Goal: Contribute content: Add original content to the website for others to see

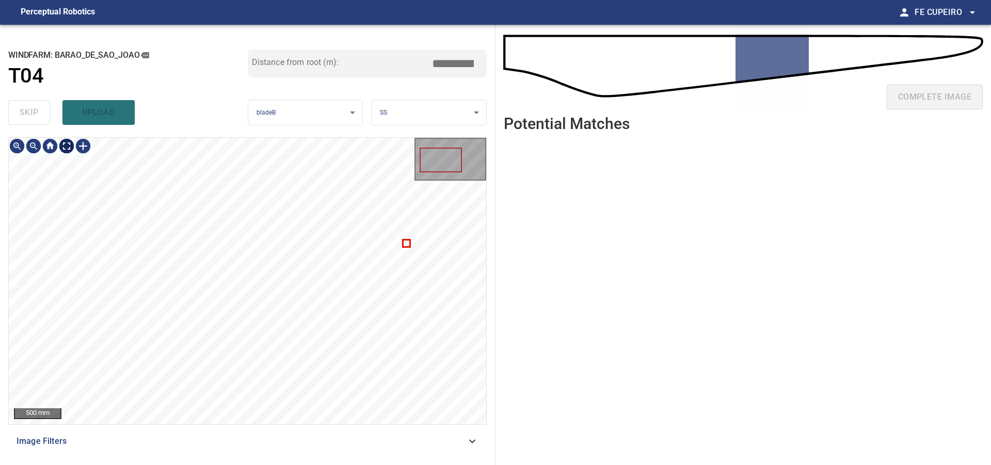
click at [61, 146] on body "**********" at bounding box center [495, 232] width 991 height 465
click at [238, 451] on div "Image Filters" at bounding box center [247, 441] width 479 height 25
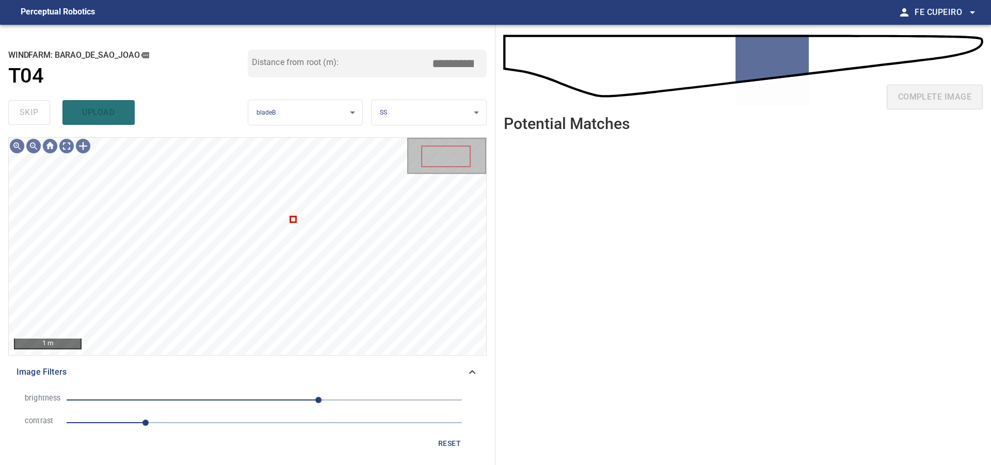
click at [207, 420] on span "1" at bounding box center [265, 423] width 396 height 14
click at [285, 400] on span "70" at bounding box center [265, 400] width 396 height 14
click at [345, 366] on span "Image Filters" at bounding box center [242, 372] width 450 height 12
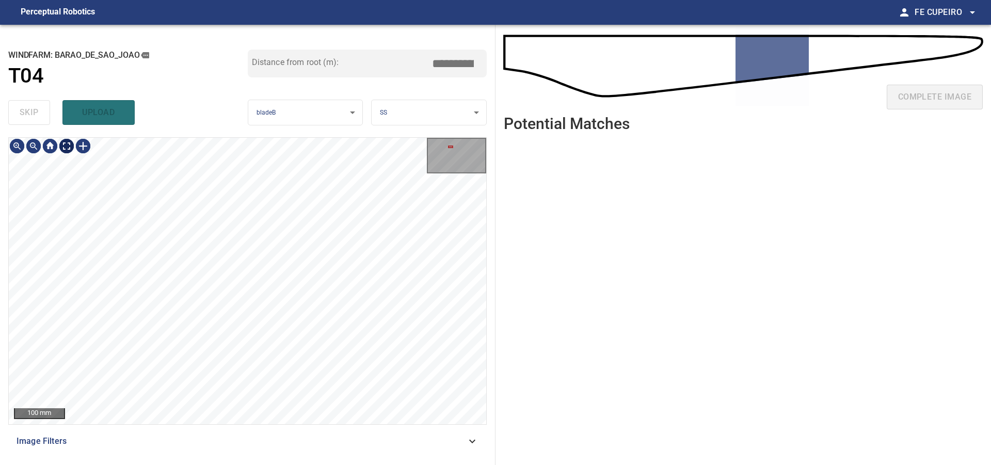
click at [71, 150] on body "**********" at bounding box center [495, 232] width 991 height 465
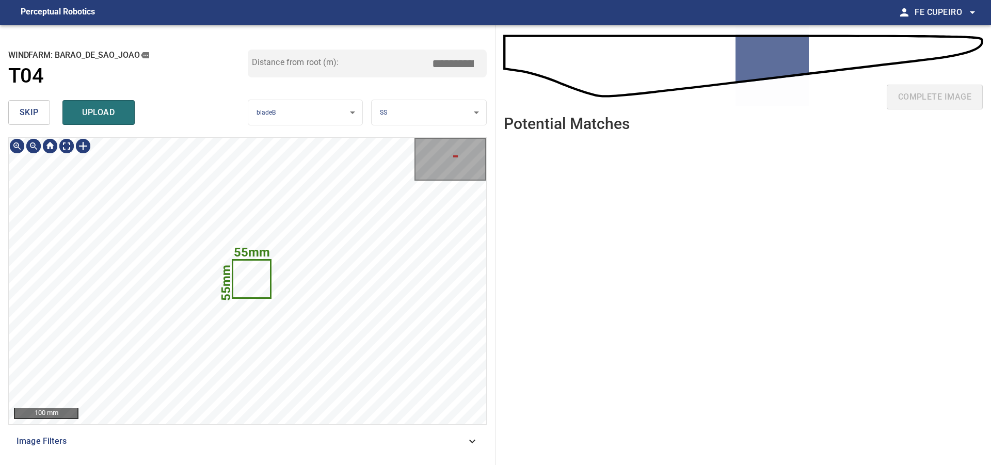
click at [40, 122] on button "skip" at bounding box center [29, 112] width 42 height 25
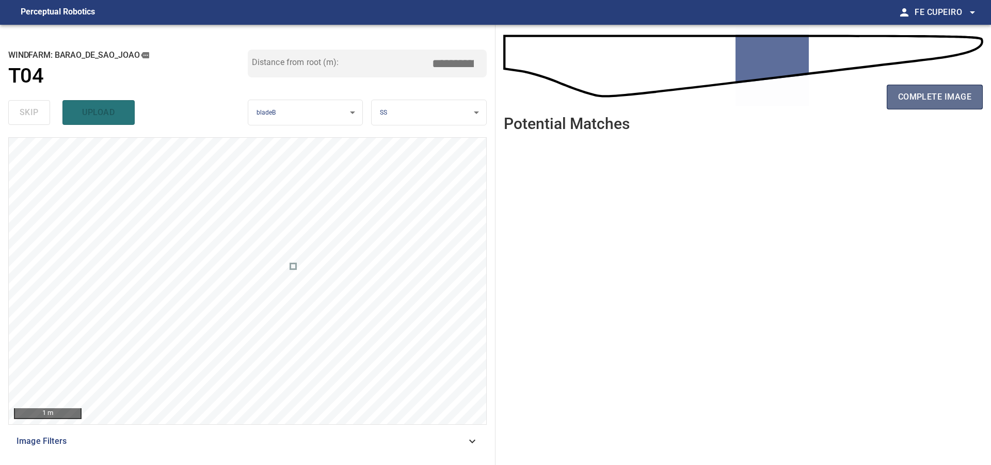
click at [894, 100] on button "complete image" at bounding box center [935, 97] width 96 height 25
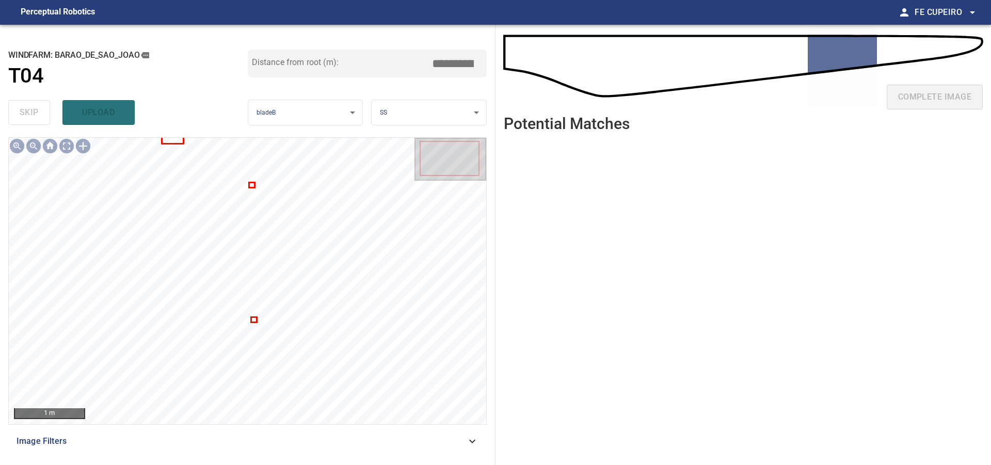
type input "****"
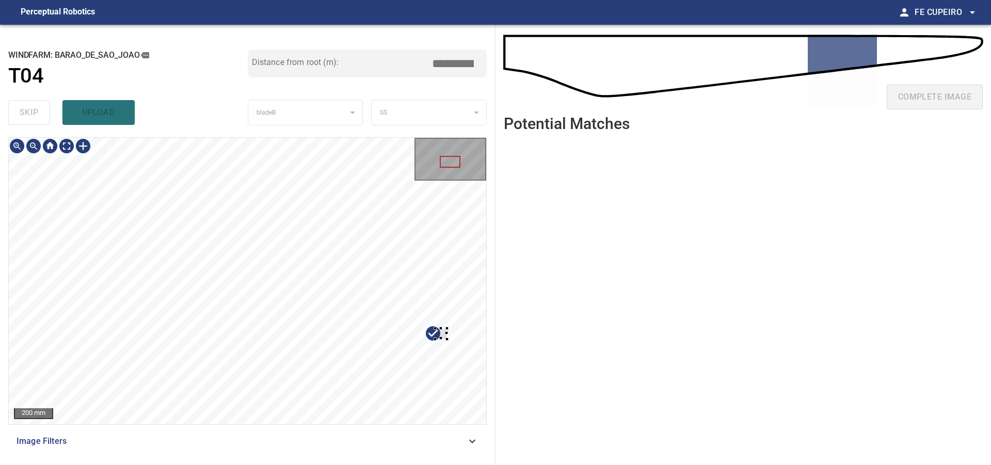
click at [447, 332] on div at bounding box center [441, 333] width 12 height 11
click at [428, 303] on div at bounding box center [248, 281] width 478 height 287
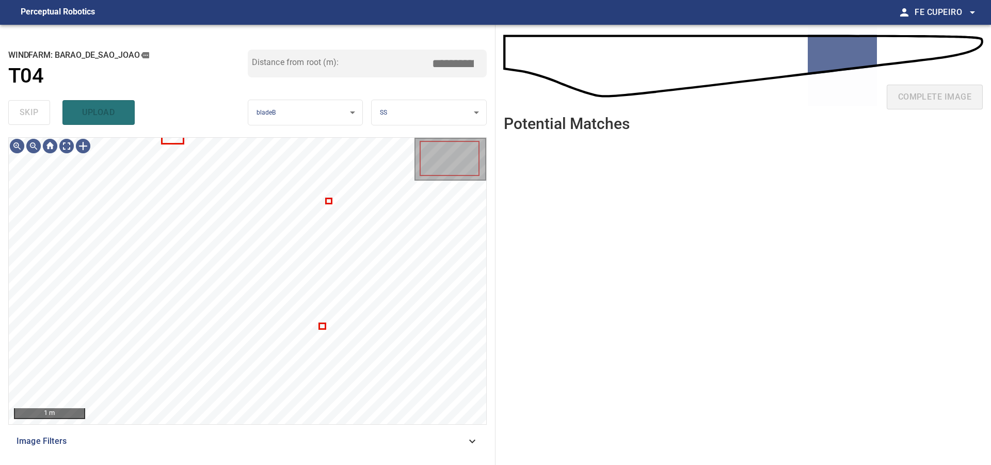
click at [237, 429] on div "1 m Image Filters" at bounding box center [247, 297] width 479 height 320
click at [231, 438] on span "Image Filters" at bounding box center [242, 441] width 450 height 12
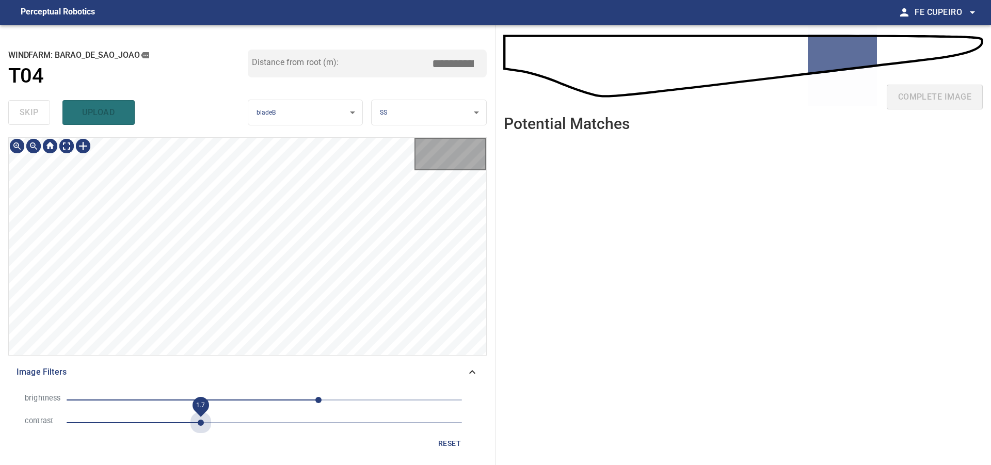
click at [198, 429] on span "1.7" at bounding box center [265, 423] width 396 height 14
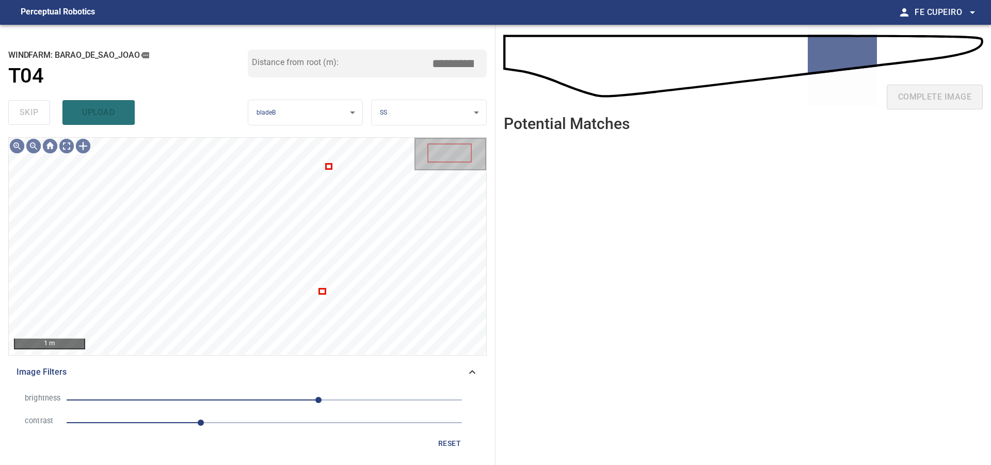
click at [270, 392] on li "brightness 70" at bounding box center [248, 400] width 462 height 23
click at [271, 395] on span "70" at bounding box center [265, 400] width 396 height 14
click at [68, 149] on body "**********" at bounding box center [495, 232] width 991 height 465
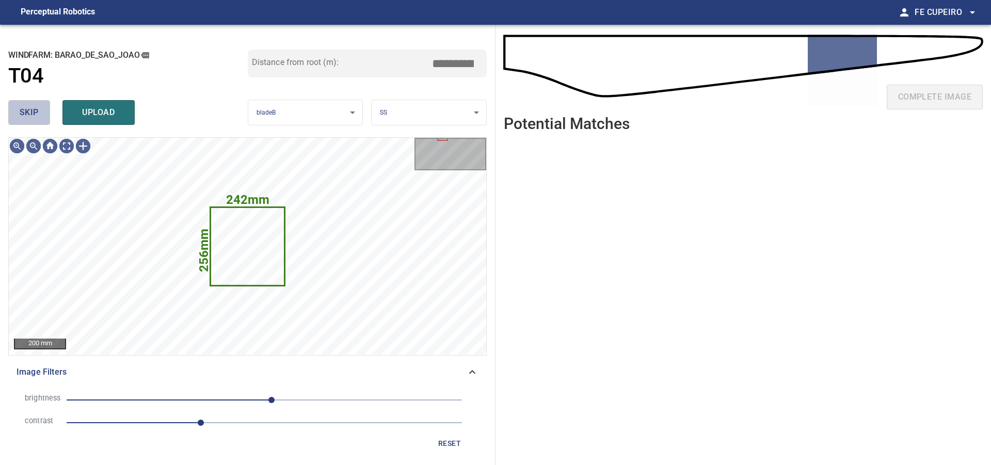
click at [41, 111] on button "skip" at bounding box center [29, 112] width 42 height 25
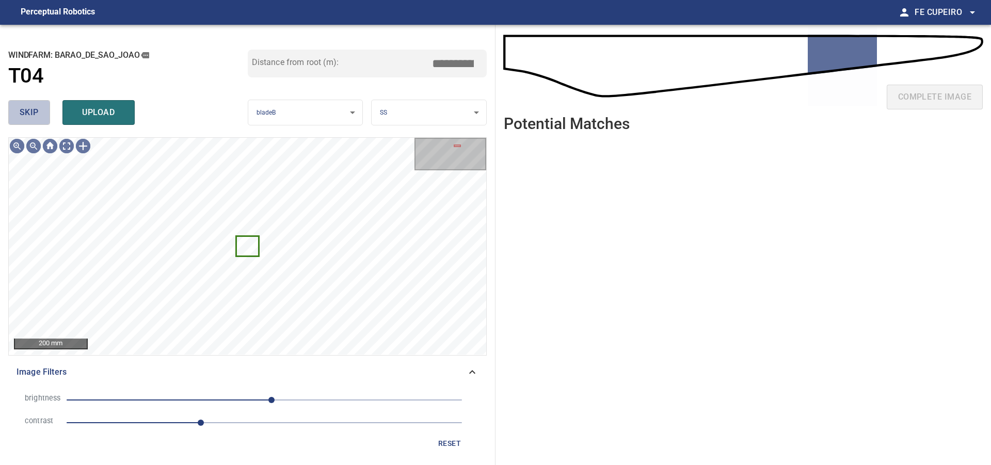
click at [41, 111] on button "skip" at bounding box center [29, 112] width 42 height 25
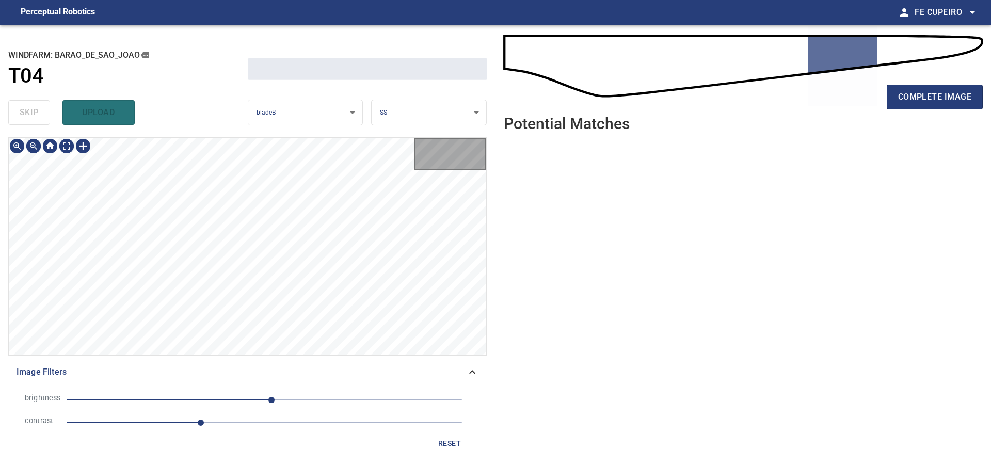
click at [41, 111] on div "skip upload" at bounding box center [128, 112] width 240 height 33
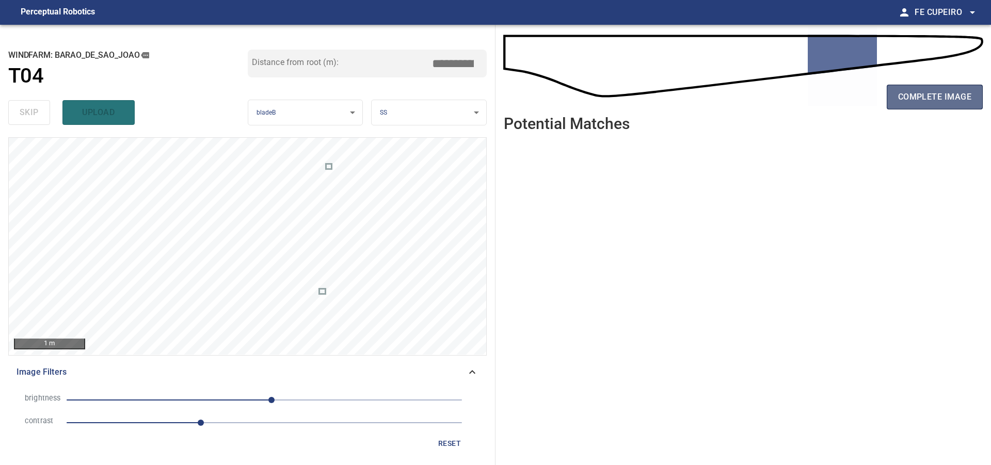
click at [904, 105] on button "complete image" at bounding box center [935, 97] width 96 height 25
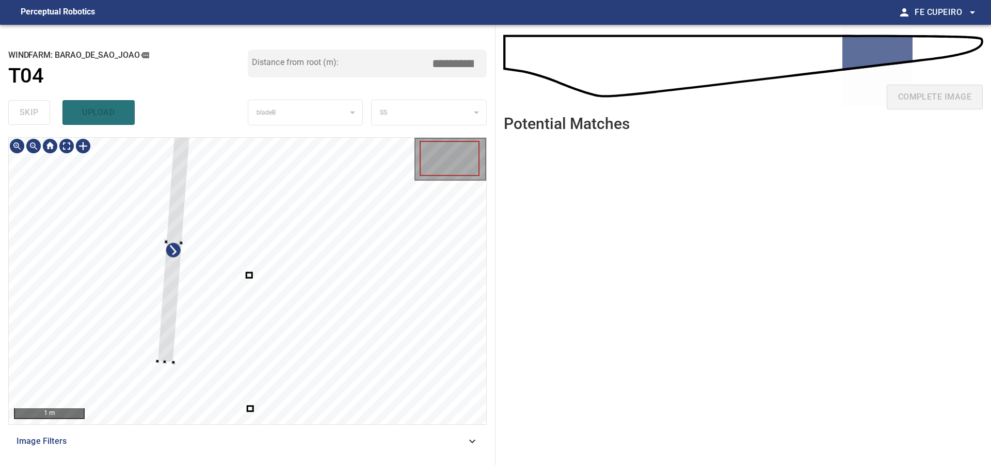
click at [83, 215] on div at bounding box center [248, 281] width 478 height 287
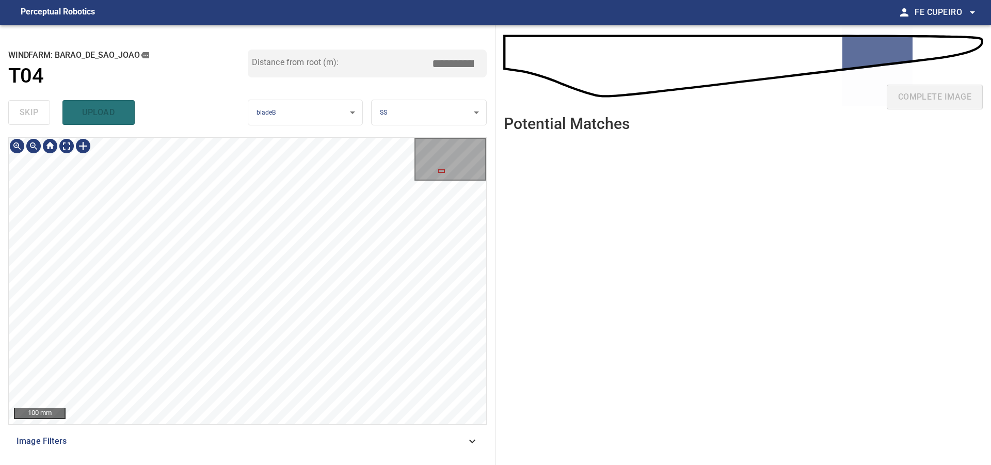
click at [206, 430] on div "Image Filters" at bounding box center [247, 441] width 479 height 25
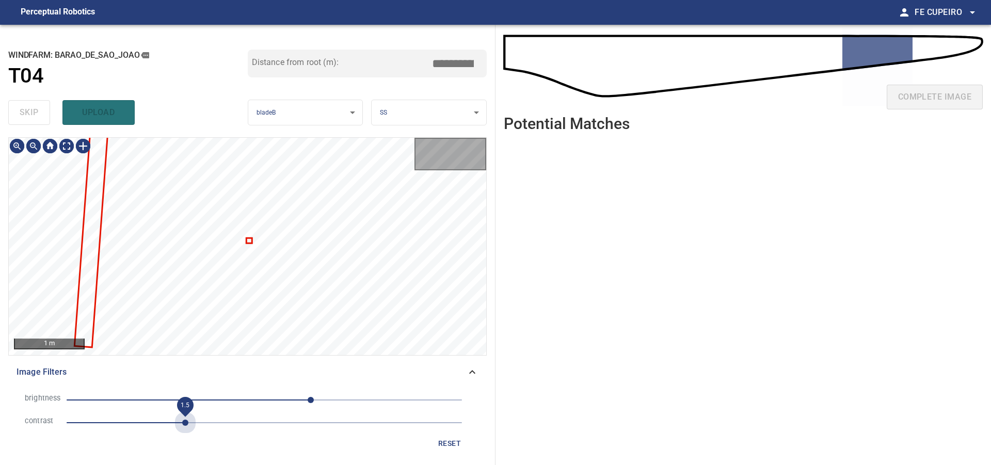
click at [187, 425] on span "1.5" at bounding box center [265, 423] width 396 height 14
click at [268, 399] on span "60" at bounding box center [265, 400] width 396 height 14
click at [223, 423] on span "1.5" at bounding box center [265, 423] width 396 height 14
click at [73, 152] on body "**********" at bounding box center [495, 232] width 991 height 465
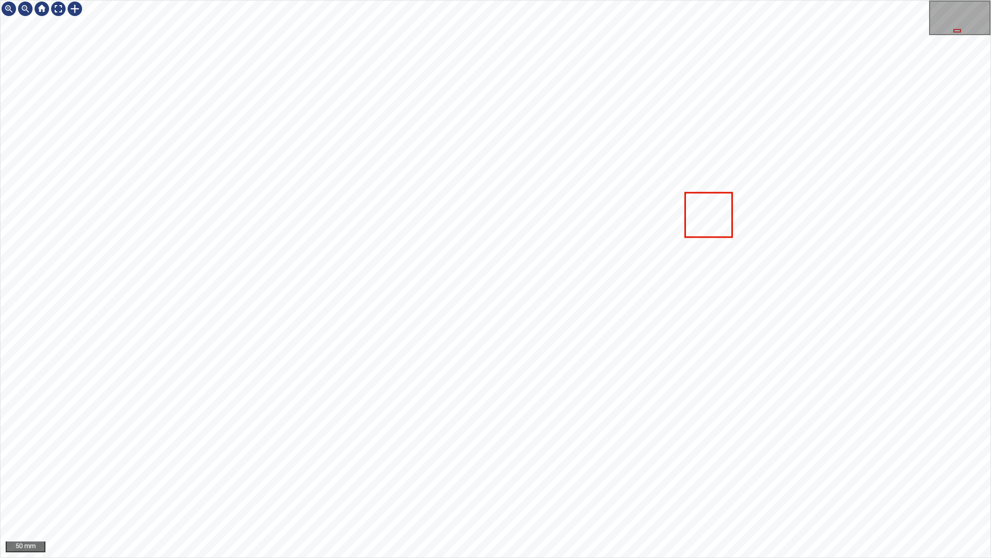
click at [732, 232] on div at bounding box center [496, 279] width 990 height 557
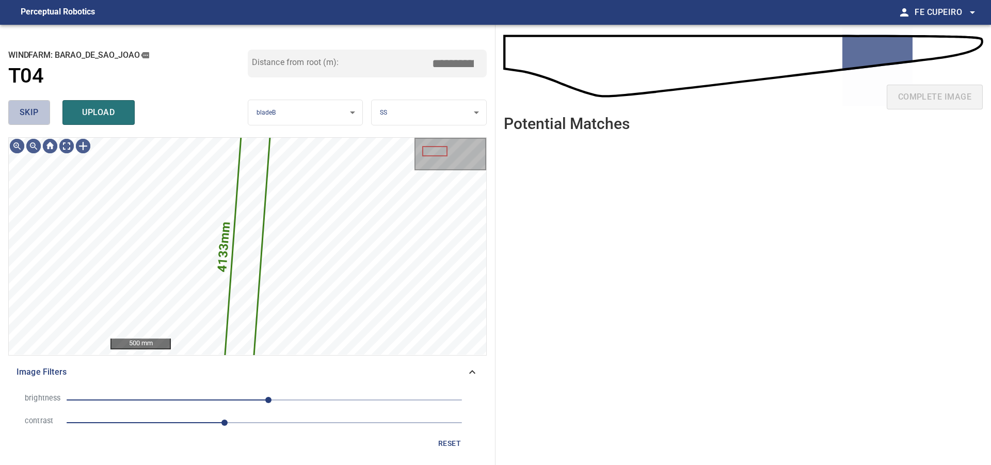
click at [33, 108] on span "skip" at bounding box center [29, 112] width 19 height 14
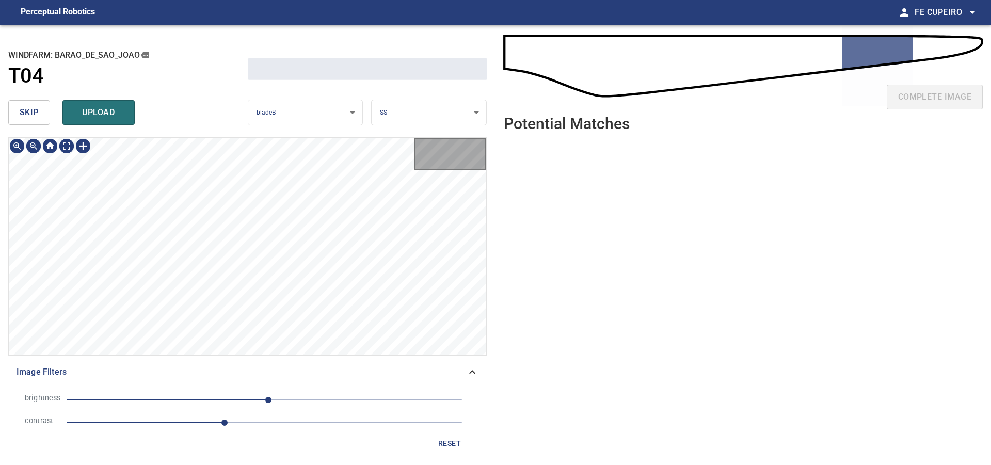
click at [33, 108] on span "skip" at bounding box center [29, 112] width 19 height 14
click at [33, 108] on div "skip upload" at bounding box center [128, 112] width 240 height 33
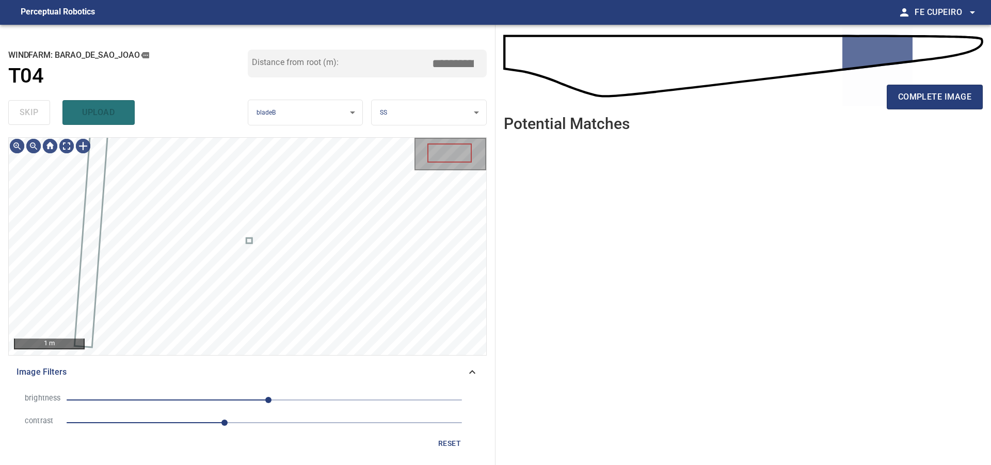
click at [33, 108] on div "skip upload" at bounding box center [128, 112] width 240 height 33
click at [32, 108] on div "skip upload" at bounding box center [128, 112] width 240 height 33
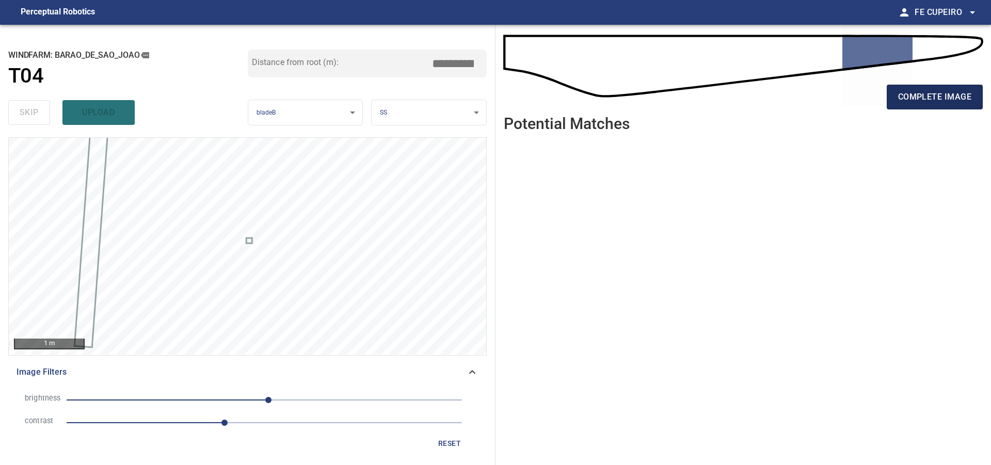
click at [927, 94] on span "complete image" at bounding box center [935, 97] width 73 height 14
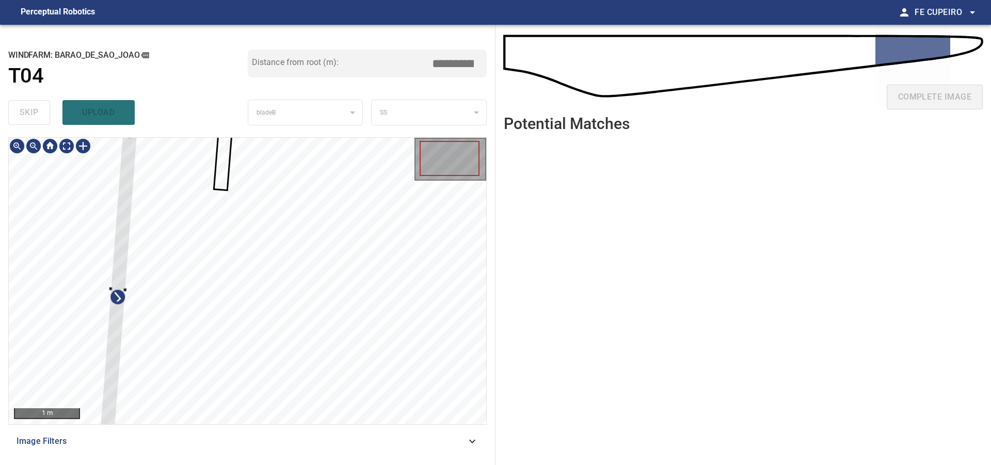
click at [112, 239] on div at bounding box center [248, 281] width 478 height 287
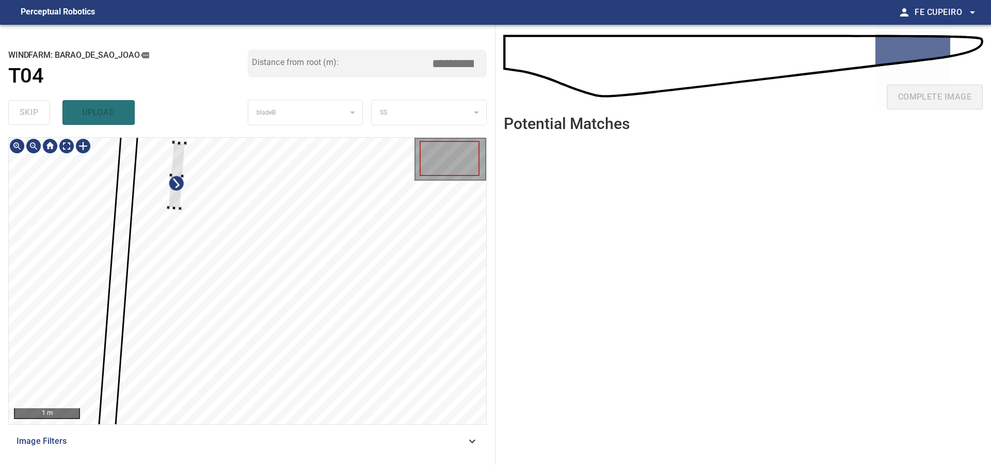
click at [166, 203] on div at bounding box center [248, 281] width 478 height 287
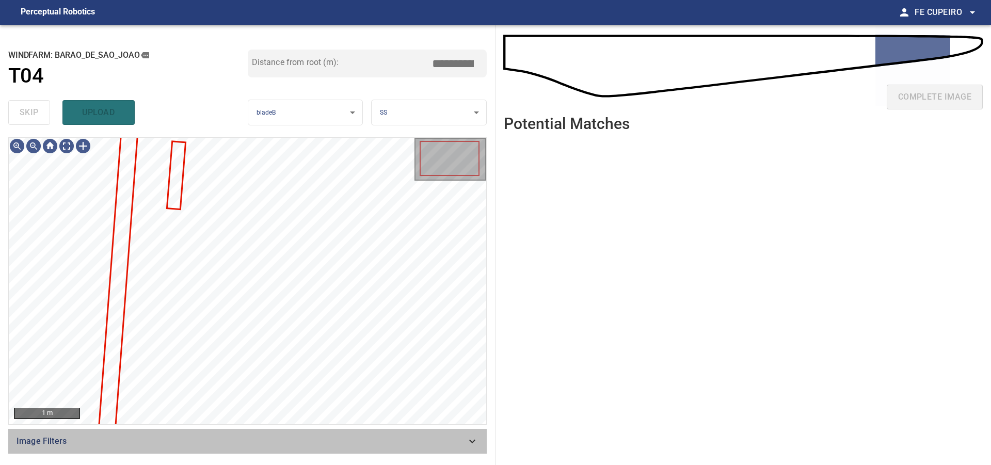
click at [258, 434] on div "Image Filters" at bounding box center [247, 441] width 479 height 25
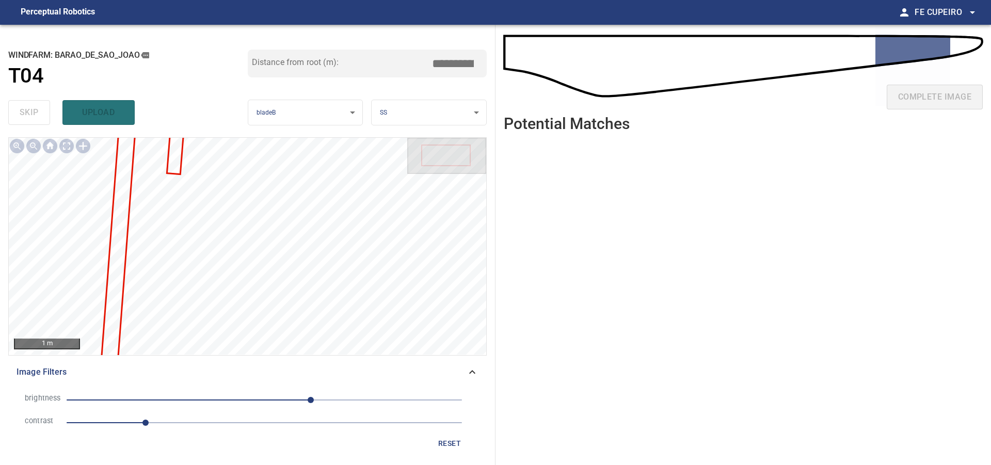
click at [196, 423] on span "1" at bounding box center [265, 423] width 396 height 14
click at [294, 398] on span "60" at bounding box center [265, 400] width 396 height 14
click at [70, 146] on body "**********" at bounding box center [495, 232] width 991 height 465
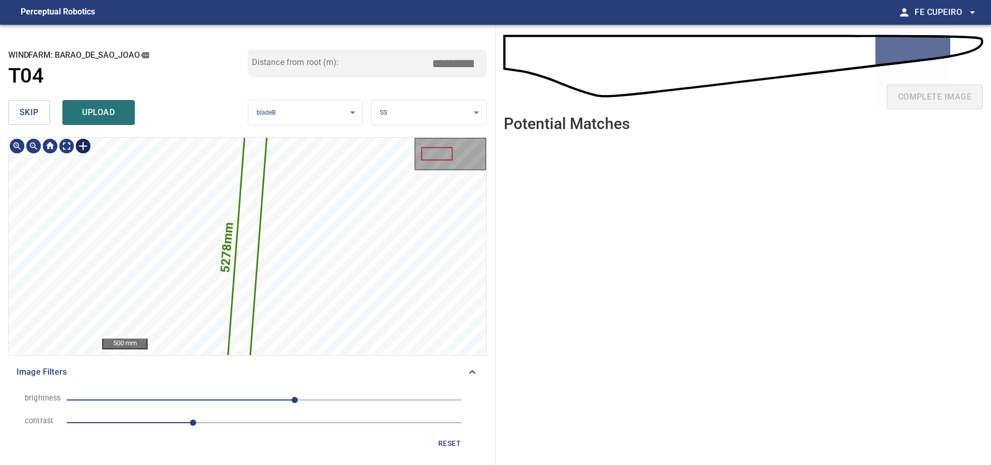
click at [55, 118] on div "skip upload" at bounding box center [128, 112] width 240 height 33
click at [48, 115] on button "skip" at bounding box center [29, 112] width 42 height 25
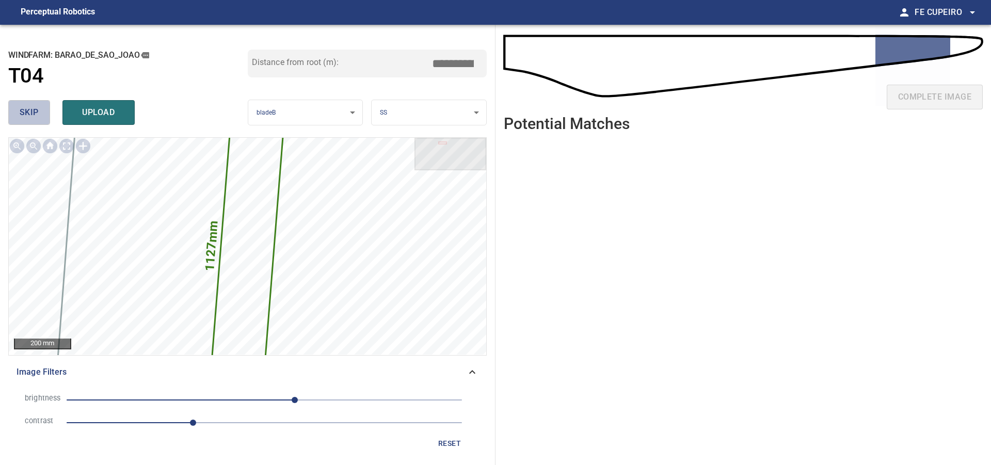
click at [48, 114] on button "skip" at bounding box center [29, 112] width 42 height 25
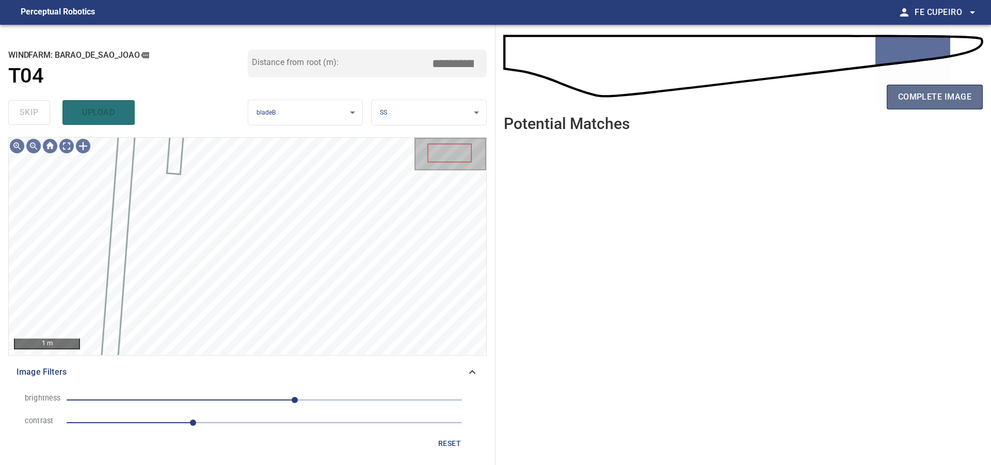
click at [941, 93] on span "complete image" at bounding box center [935, 97] width 73 height 14
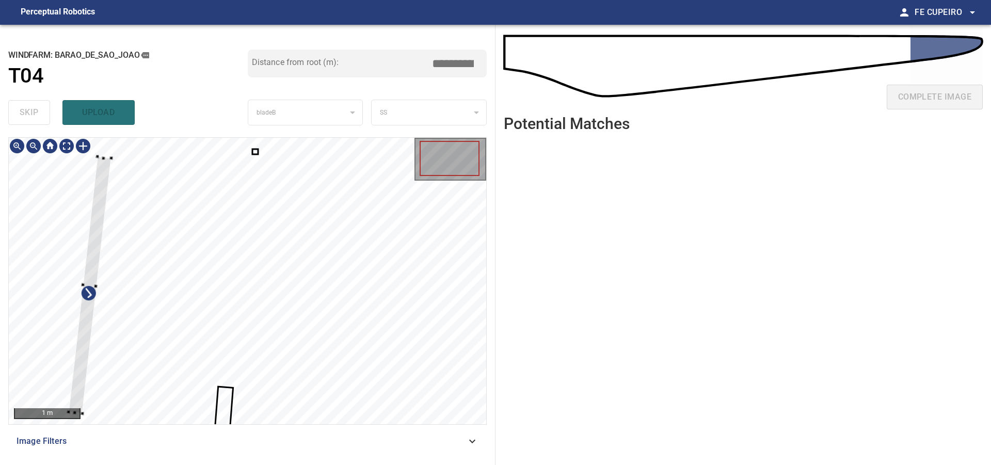
click at [58, 183] on div at bounding box center [248, 281] width 478 height 287
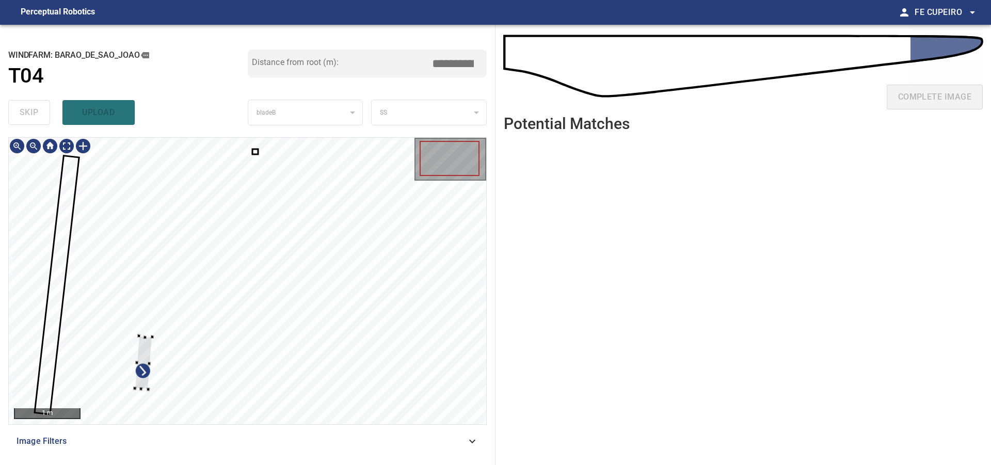
click at [136, 336] on div at bounding box center [248, 281] width 478 height 287
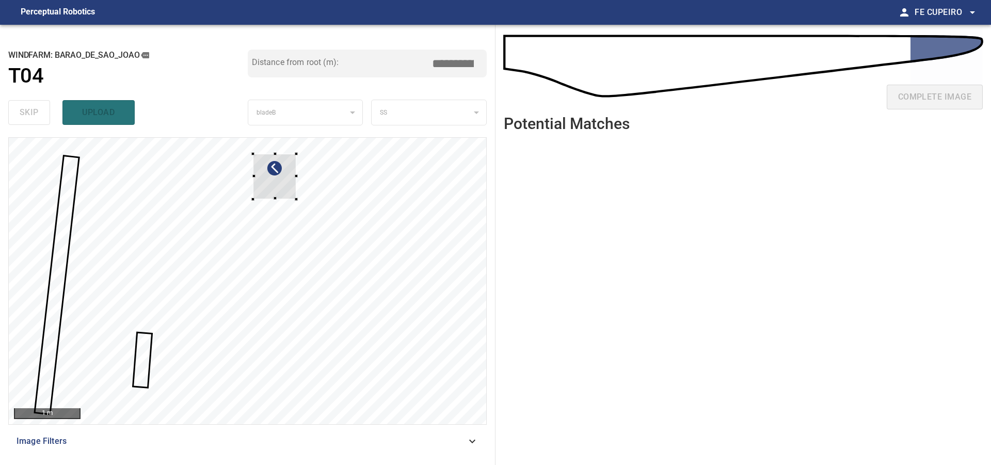
click at [299, 207] on div at bounding box center [248, 281] width 478 height 287
click at [130, 222] on div at bounding box center [114, 207] width 46 height 51
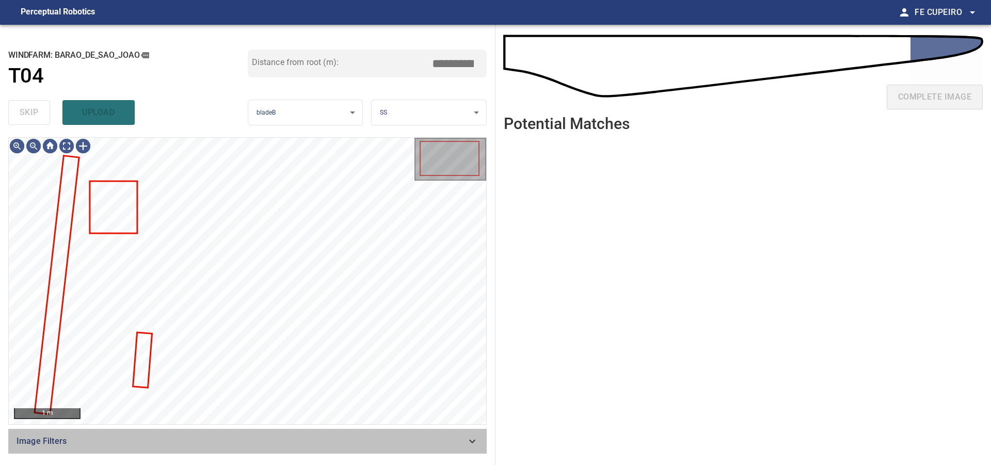
click at [276, 437] on span "Image Filters" at bounding box center [242, 441] width 450 height 12
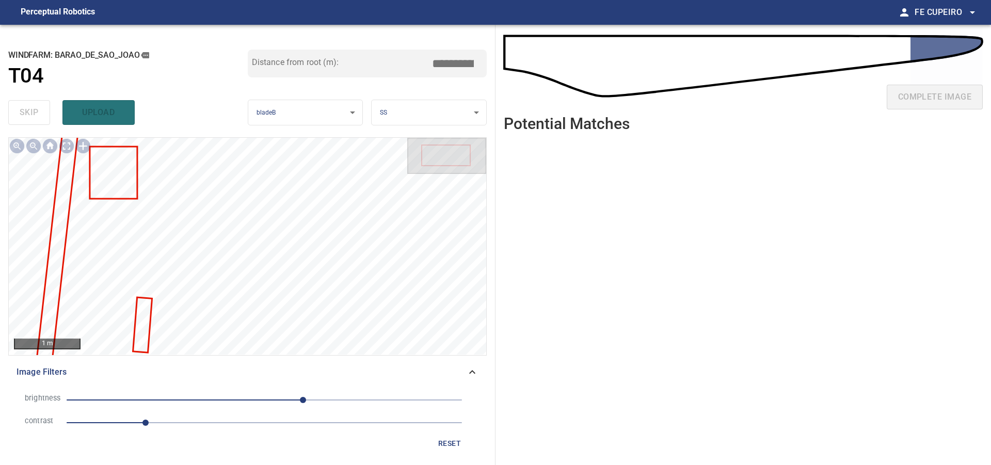
click at [223, 422] on span "1" at bounding box center [265, 423] width 396 height 14
click at [280, 399] on span "50" at bounding box center [265, 400] width 396 height 14
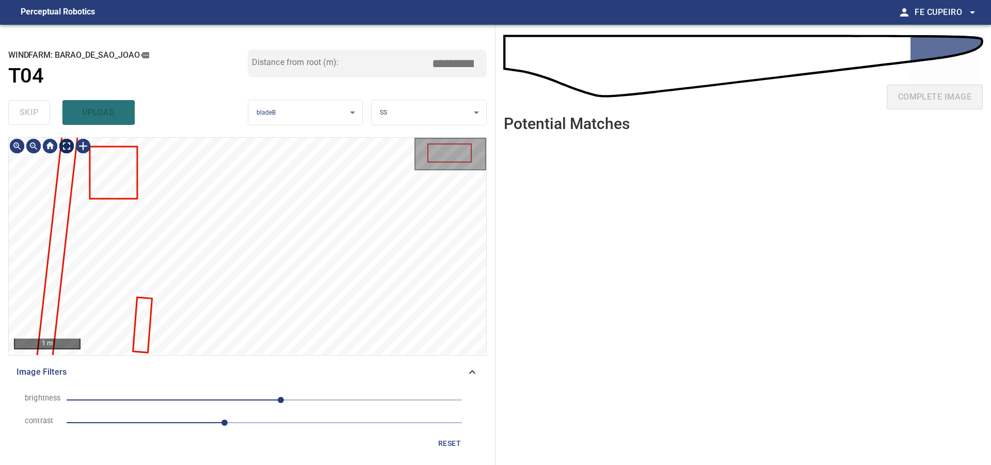
click at [72, 148] on body "**********" at bounding box center [495, 232] width 991 height 465
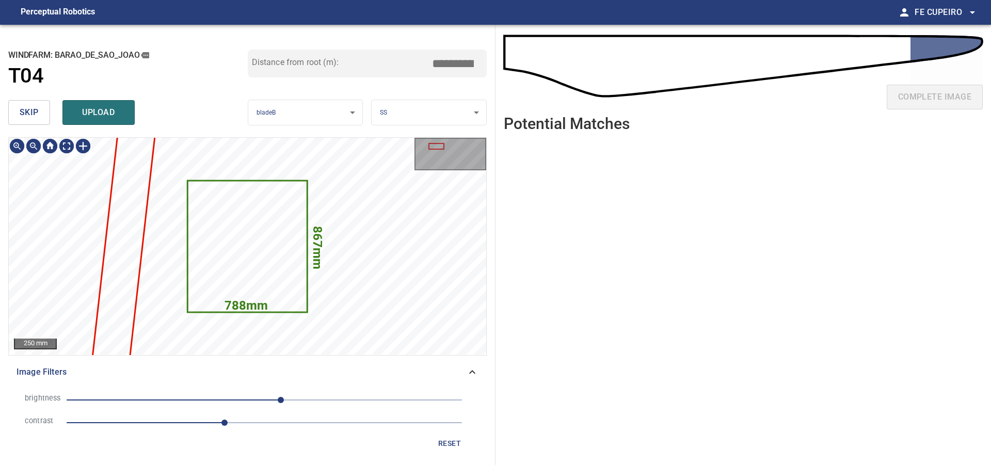
click at [27, 114] on span "skip" at bounding box center [29, 112] width 19 height 14
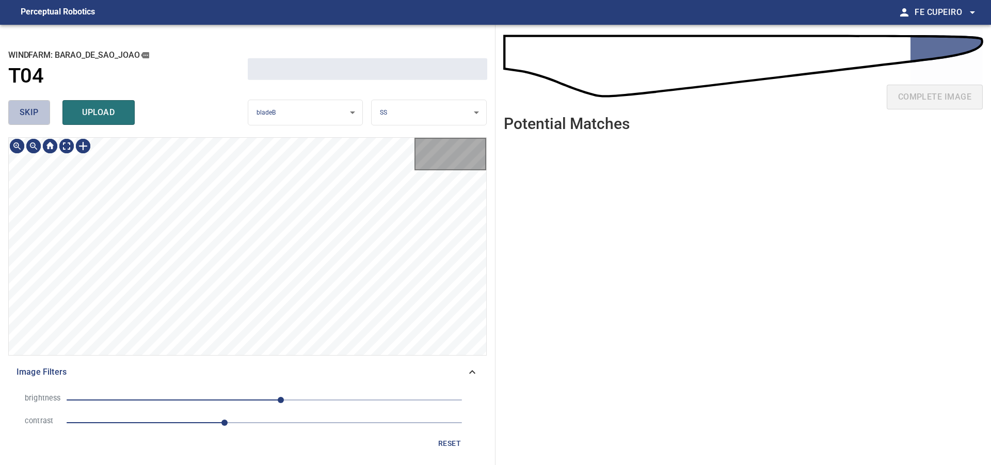
click at [27, 114] on span "skip" at bounding box center [29, 112] width 19 height 14
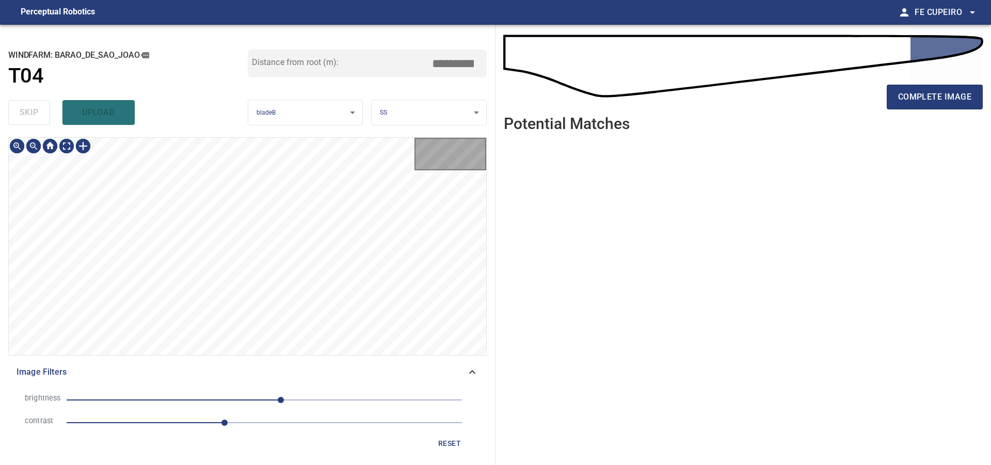
type input "*****"
click at [27, 114] on div "skip upload" at bounding box center [128, 112] width 240 height 33
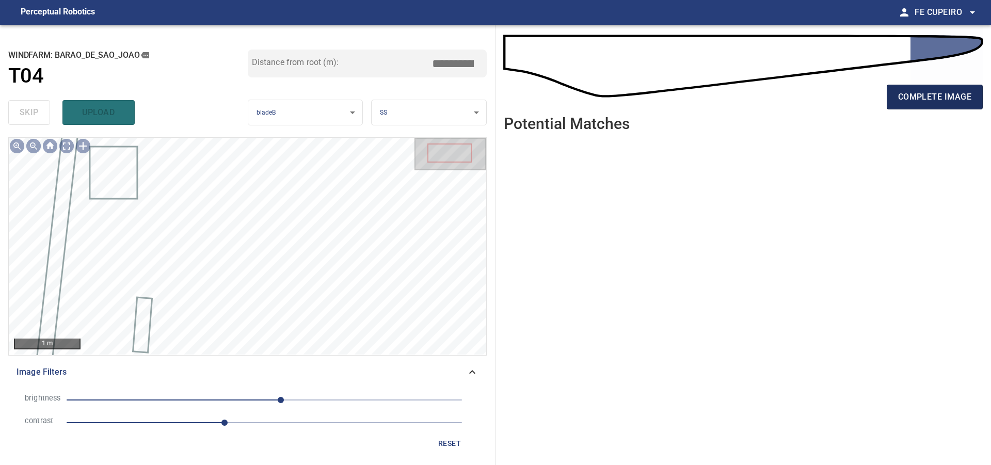
click at [892, 103] on button "complete image" at bounding box center [935, 97] width 96 height 25
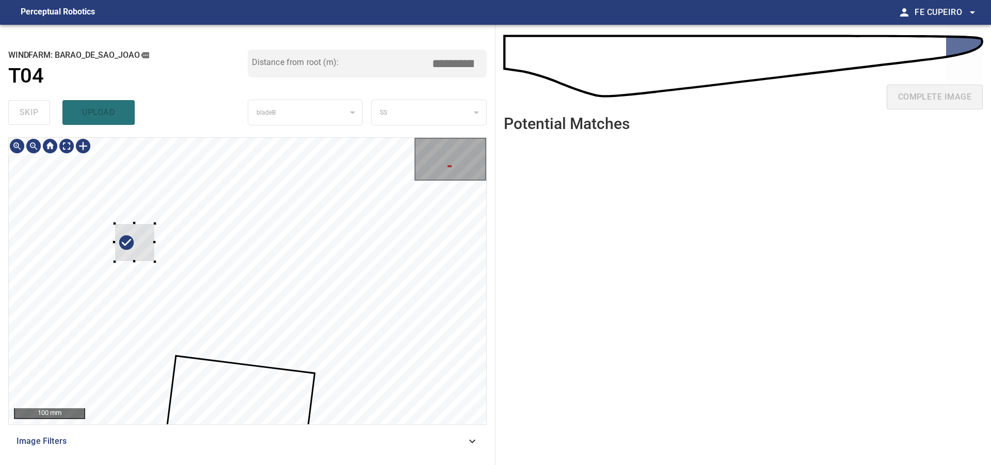
click at [144, 241] on div at bounding box center [135, 243] width 41 height 38
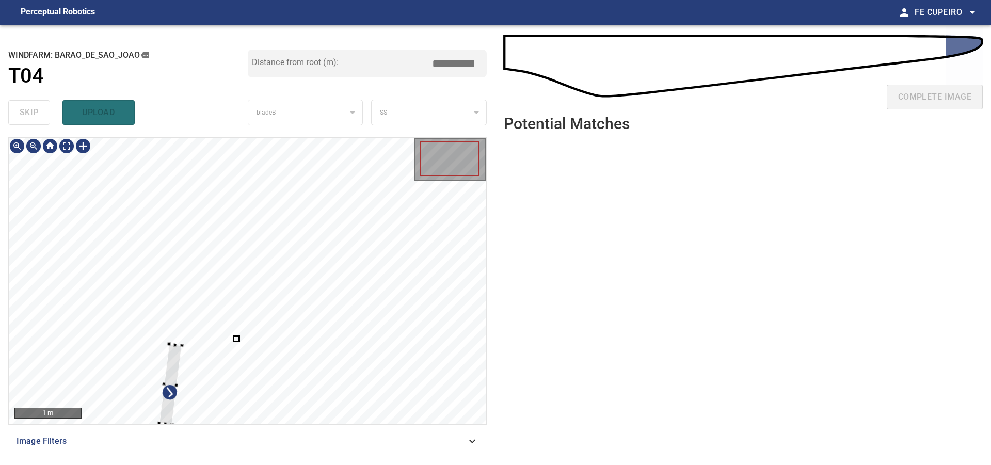
click at [122, 327] on div at bounding box center [248, 281] width 478 height 287
click at [252, 434] on div "Image Filters" at bounding box center [247, 441] width 479 height 25
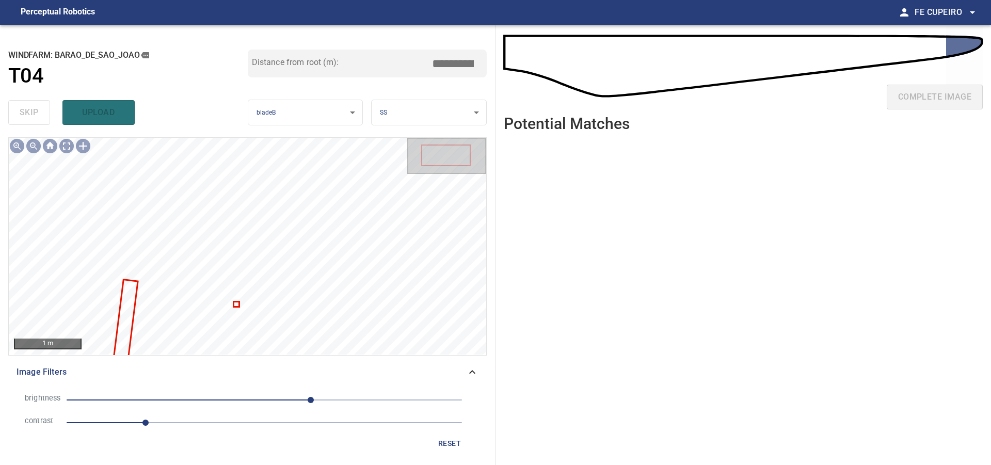
click at [230, 417] on span "1" at bounding box center [265, 423] width 396 height 14
click at [271, 403] on span "60" at bounding box center [265, 400] width 396 height 14
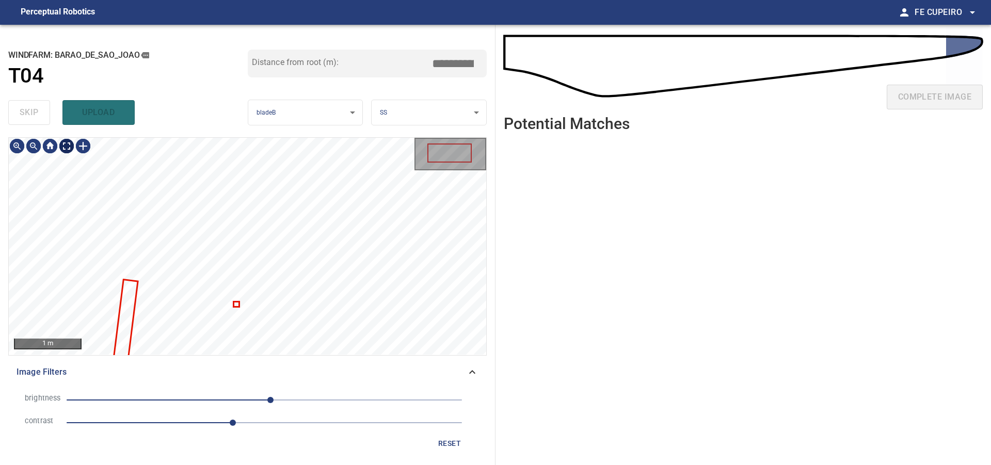
click at [67, 145] on body "**********" at bounding box center [495, 232] width 991 height 465
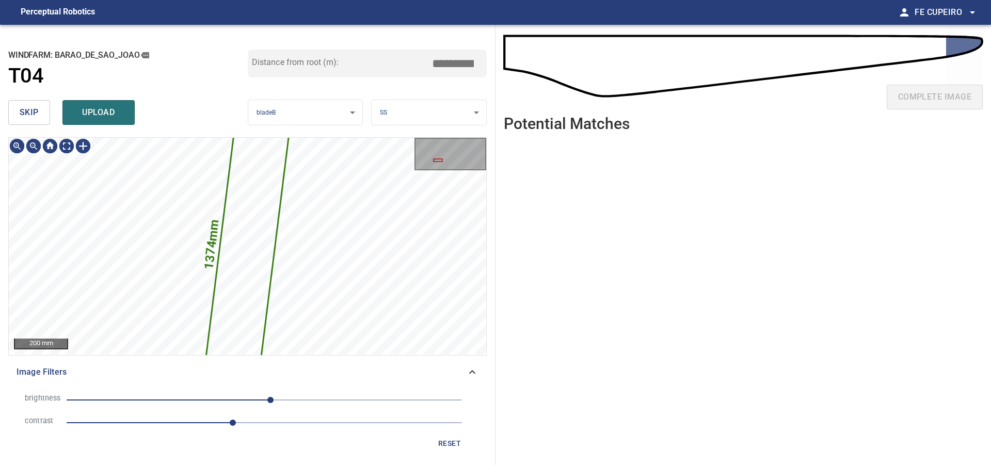
click at [35, 115] on span "skip" at bounding box center [29, 112] width 19 height 14
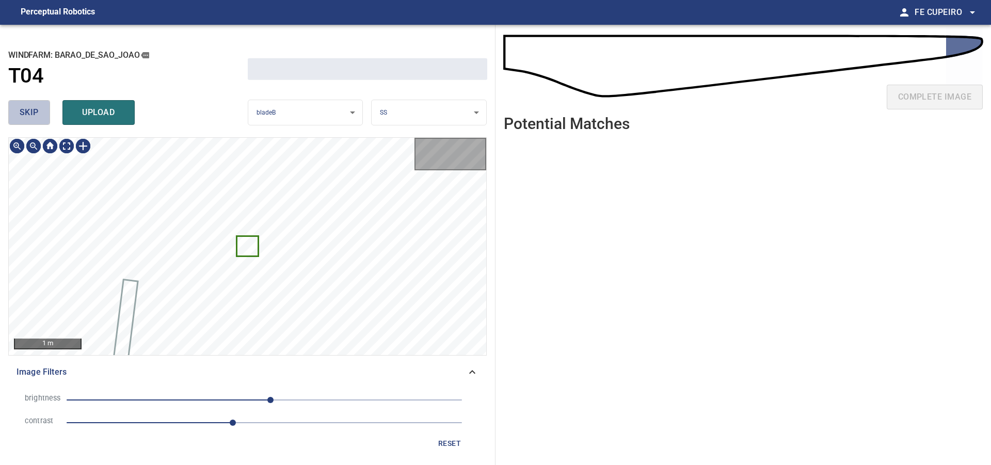
click at [35, 115] on span "skip" at bounding box center [29, 112] width 19 height 14
click at [35, 115] on div "skip upload" at bounding box center [128, 112] width 240 height 33
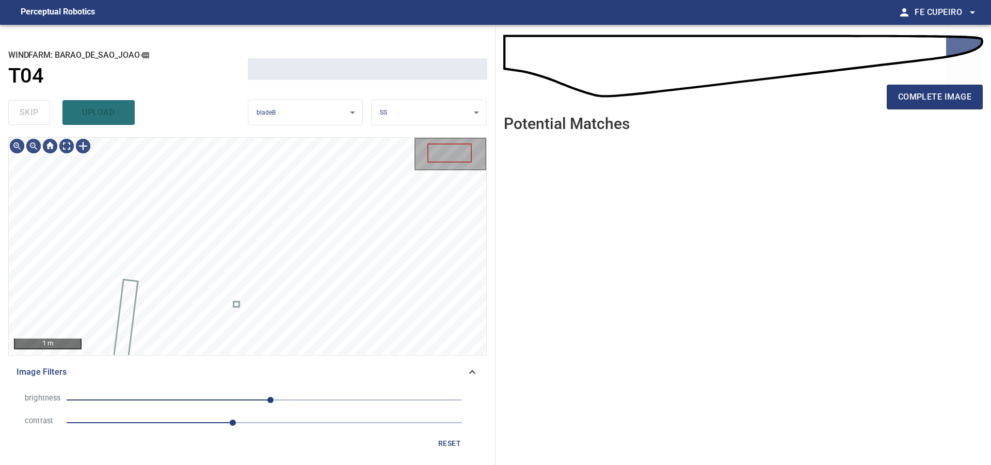
click at [35, 115] on div "skip upload" at bounding box center [128, 112] width 240 height 33
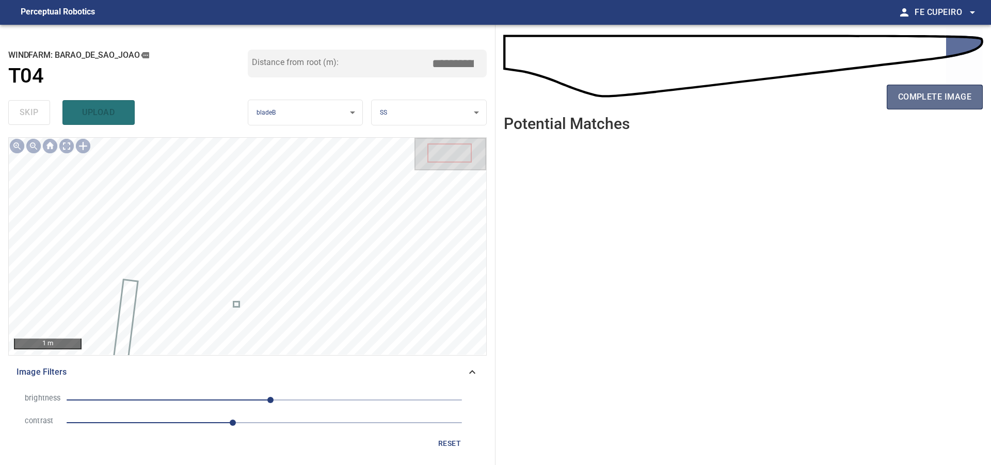
click at [947, 99] on span "complete image" at bounding box center [935, 97] width 73 height 14
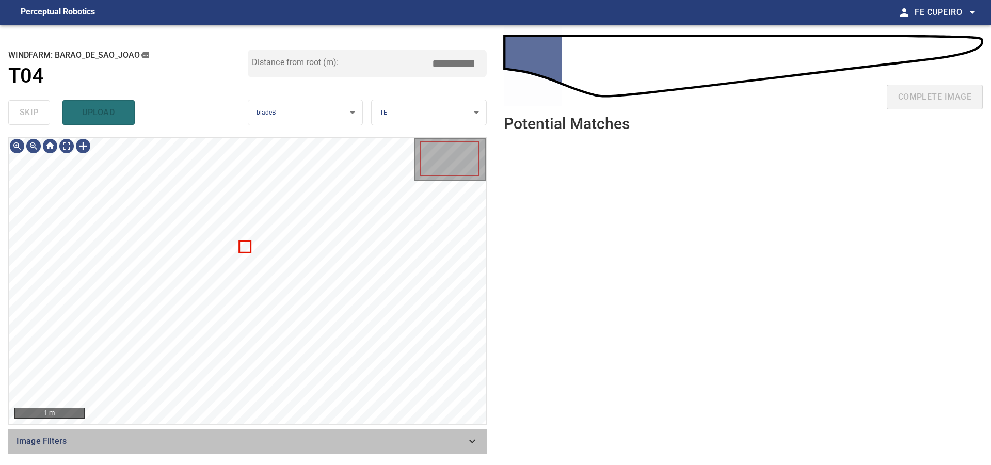
click at [262, 439] on span "Image Filters" at bounding box center [242, 441] width 450 height 12
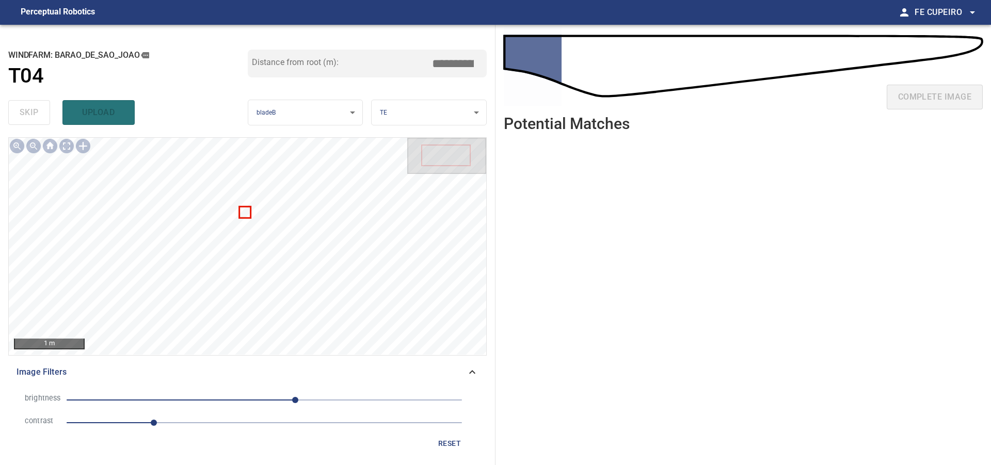
drag, startPoint x: 194, startPoint y: 424, endPoint x: 207, endPoint y: 419, distance: 14.4
click at [194, 423] on span "1.1" at bounding box center [265, 423] width 396 height 14
type input "***"
click at [267, 398] on span "40" at bounding box center [265, 400] width 396 height 14
click at [67, 140] on body "**********" at bounding box center [495, 232] width 991 height 465
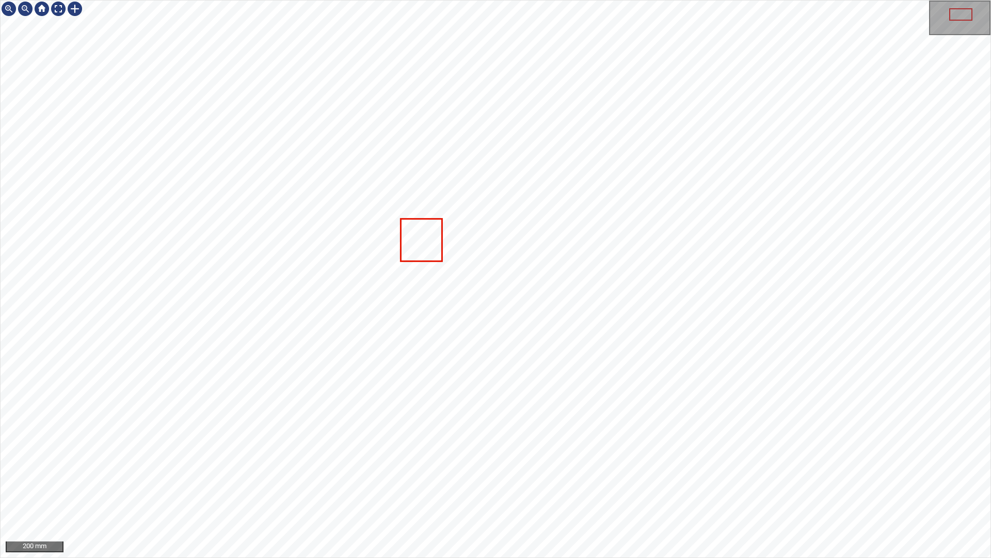
click at [450, 369] on div "Barao_de_Sao_Joao/T04/1 Category unclassified unclassified" at bounding box center [496, 279] width 990 height 557
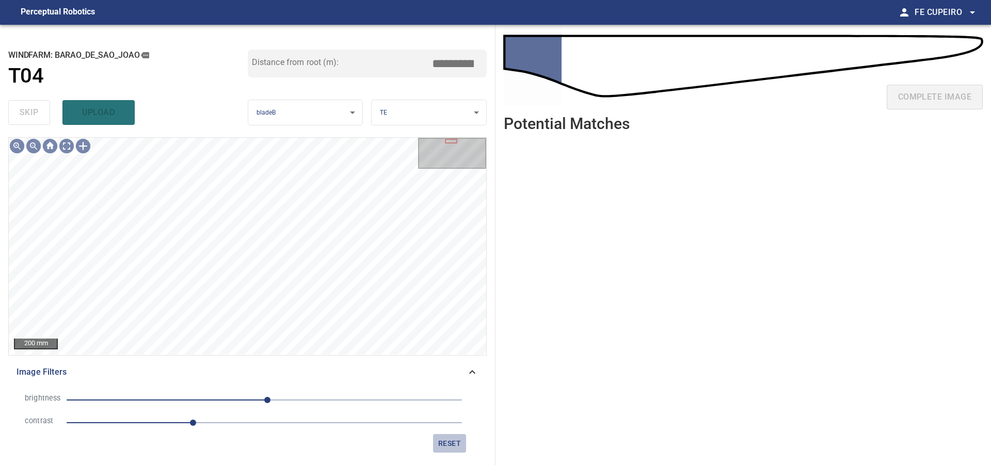
click at [443, 437] on button "reset" at bounding box center [449, 443] width 33 height 19
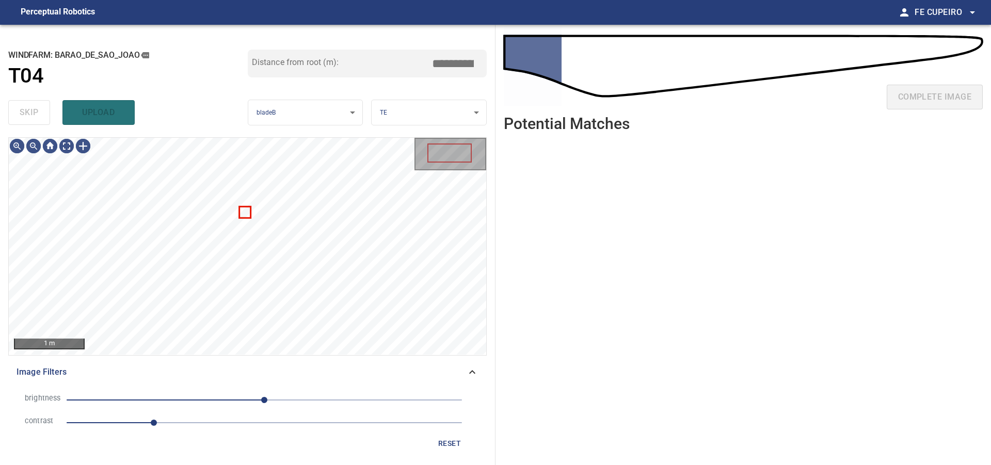
type input "***"
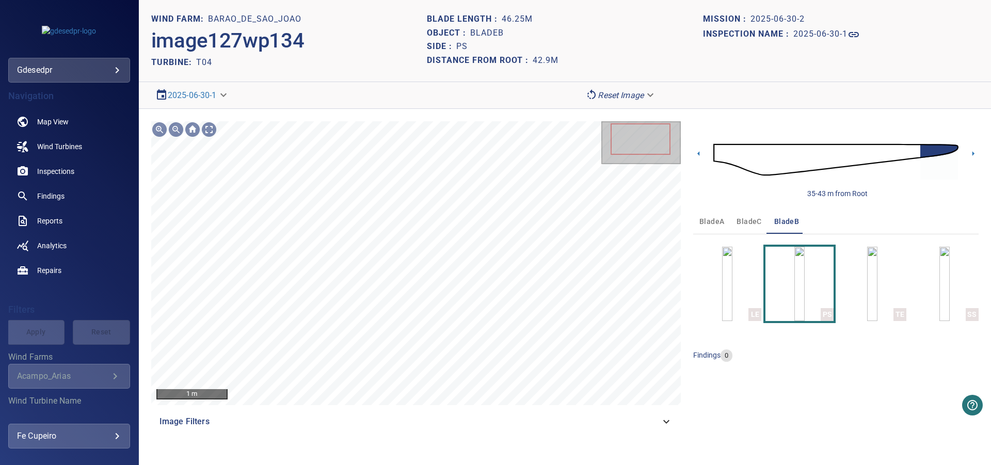
click at [878, 284] on img "button" at bounding box center [873, 284] width 10 height 74
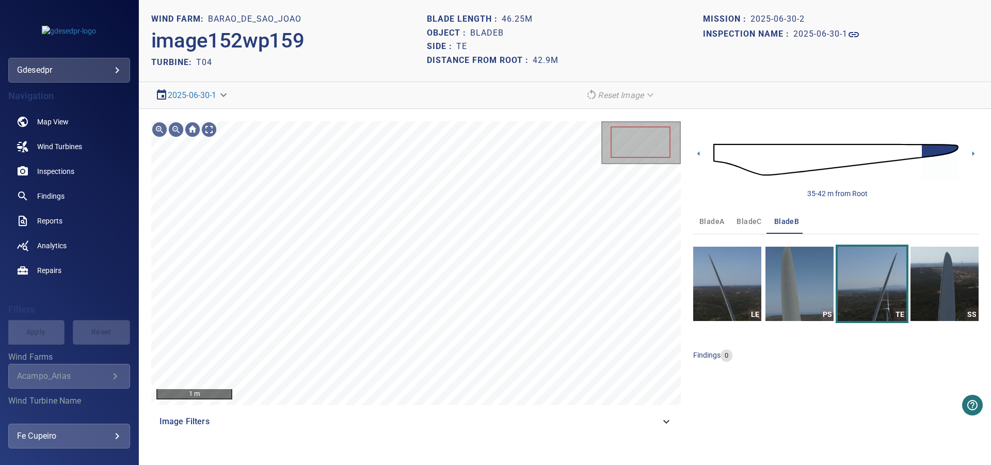
click at [749, 159] on img at bounding box center [836, 159] width 245 height 59
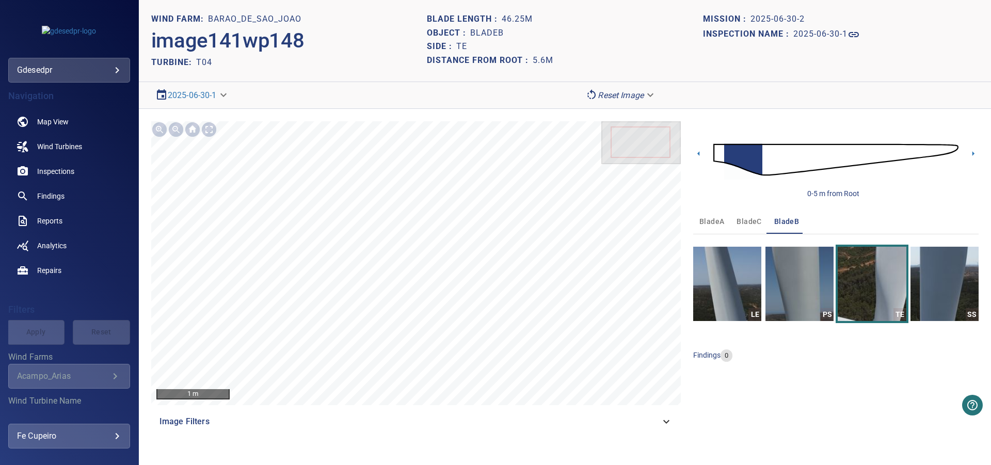
click at [759, 155] on img at bounding box center [836, 159] width 245 height 59
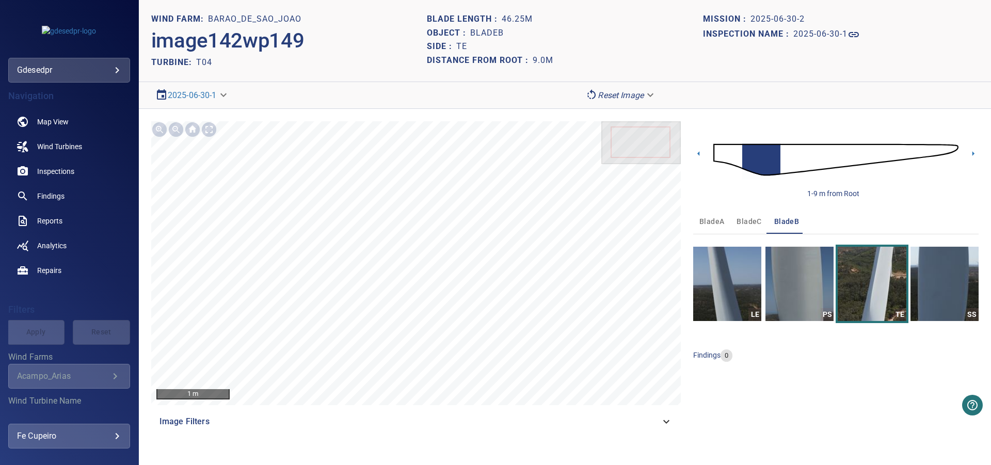
click at [773, 155] on img at bounding box center [836, 159] width 245 height 59
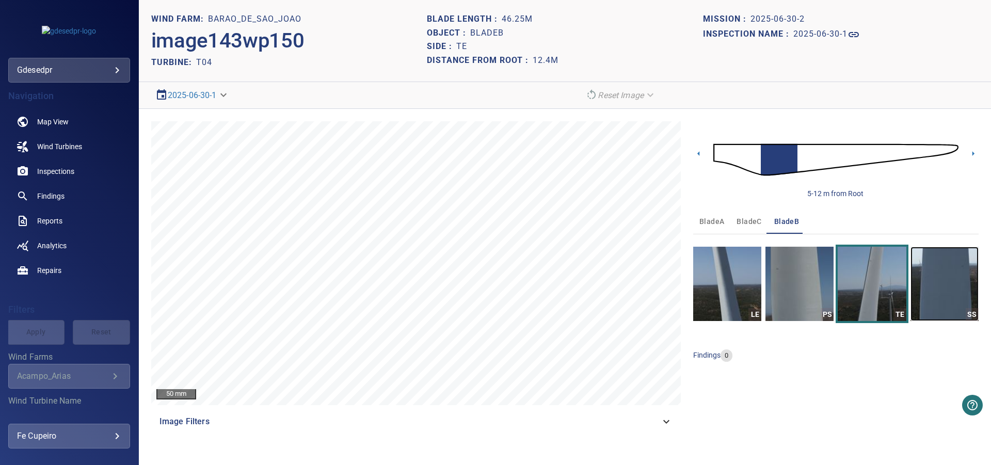
click at [938, 267] on img "button" at bounding box center [945, 284] width 68 height 74
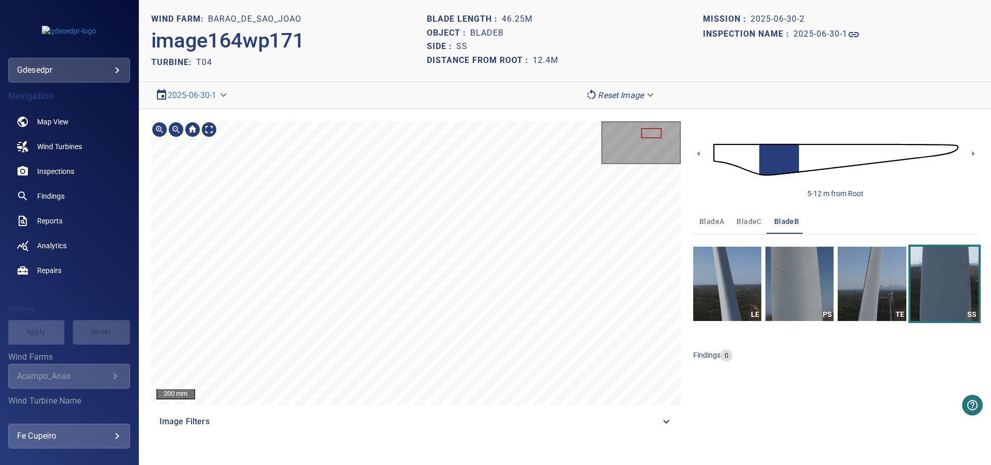
click at [449, 78] on section "**********" at bounding box center [565, 232] width 853 height 465
click at [455, 93] on section "**********" at bounding box center [565, 232] width 853 height 465
click at [459, 90] on section "**********" at bounding box center [565, 232] width 853 height 465
click at [504, 112] on div "200 mm Image Filters 5-12 m from Root bladeA bladeC bladeB LE PS TE SS findings…" at bounding box center [565, 278] width 853 height 338
click at [518, 97] on section "**********" at bounding box center [565, 232] width 853 height 465
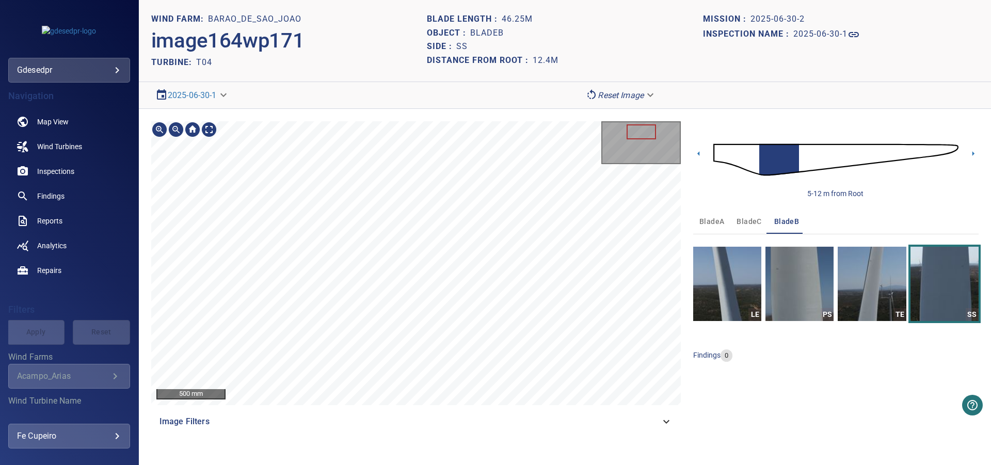
click at [506, 103] on section "**********" at bounding box center [565, 232] width 853 height 465
click at [450, 56] on section "**********" at bounding box center [565, 232] width 853 height 465
click at [460, 57] on section "**********" at bounding box center [565, 232] width 853 height 465
click at [446, 18] on section "**********" at bounding box center [565, 232] width 853 height 465
click at [948, 149] on img at bounding box center [836, 159] width 245 height 59
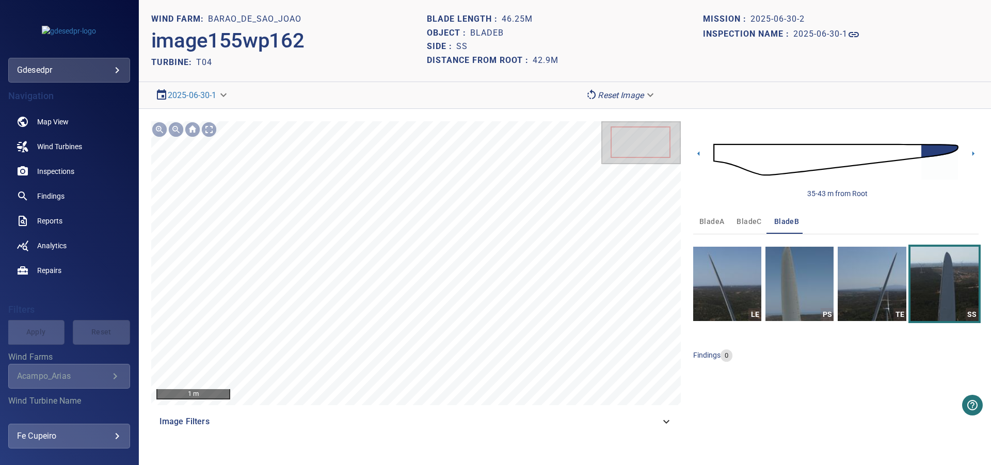
click at [952, 147] on img at bounding box center [836, 159] width 245 height 59
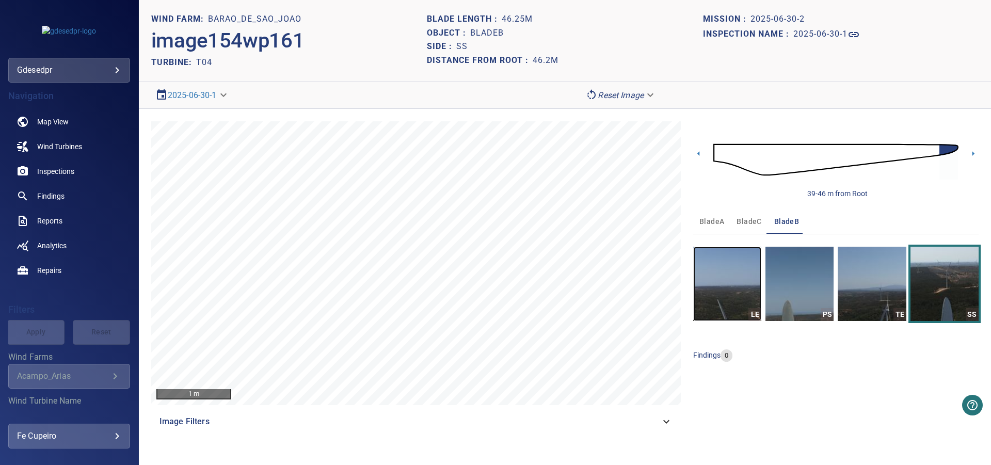
click at [749, 284] on img "button" at bounding box center [728, 284] width 68 height 74
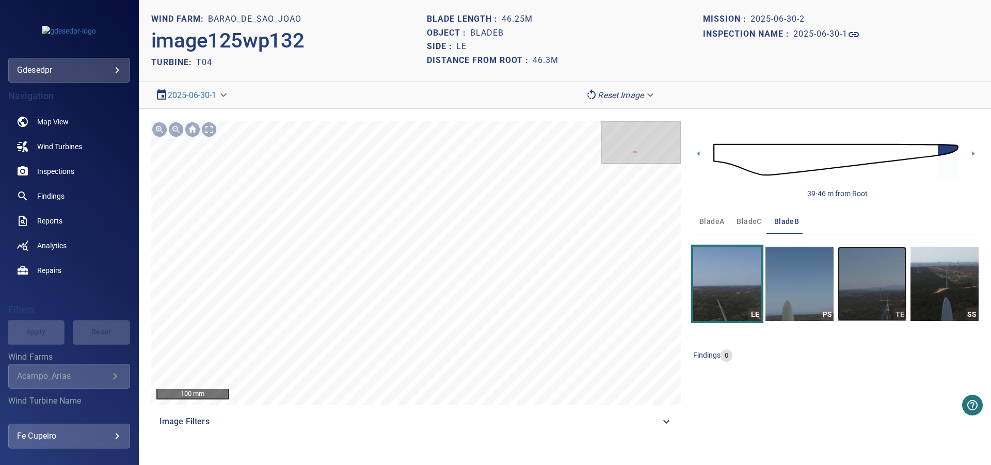
click at [876, 286] on img "button" at bounding box center [872, 284] width 68 height 74
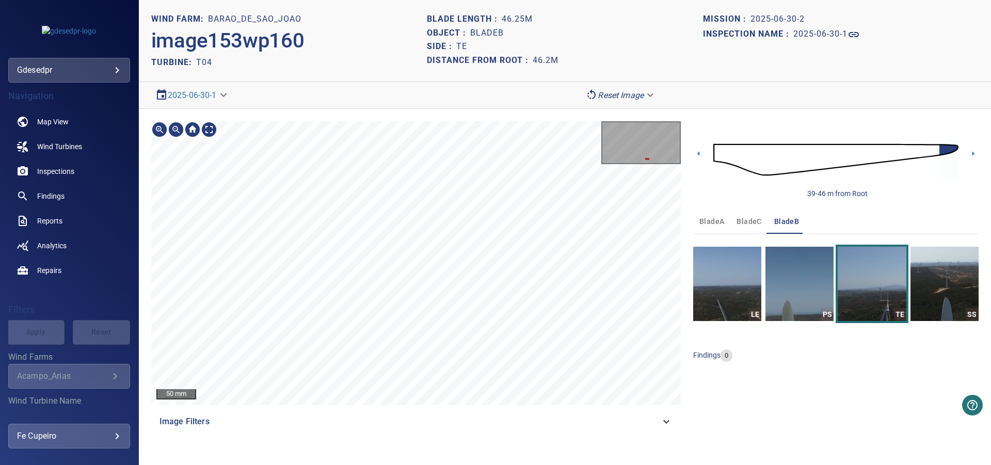
click at [442, 81] on section "**********" at bounding box center [565, 232] width 853 height 465
click at [337, 429] on div "50 mm Image Filters" at bounding box center [416, 277] width 530 height 313
click at [364, 420] on div "50 mm Image Filters" at bounding box center [416, 277] width 530 height 313
click at [396, 427] on div "50 mm Image Filters" at bounding box center [416, 277] width 530 height 313
click at [756, 223] on span "bladeC" at bounding box center [749, 221] width 25 height 13
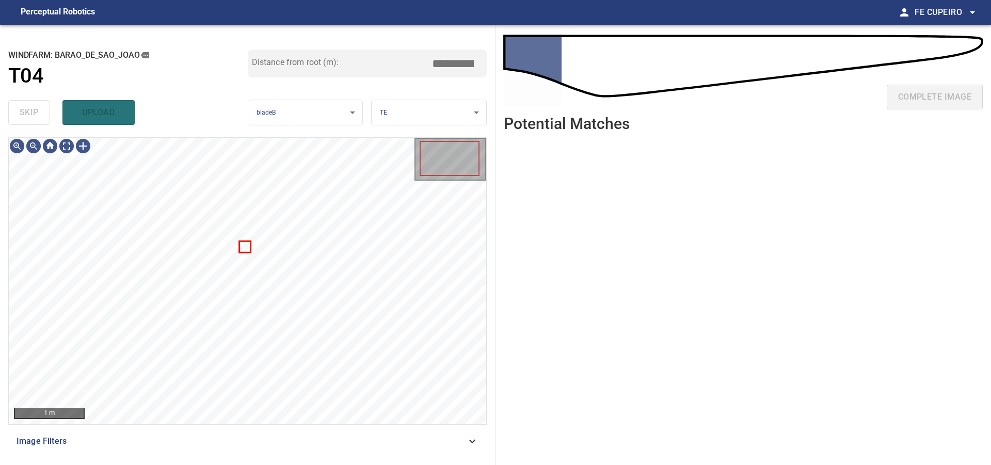
click at [206, 445] on span "Image Filters" at bounding box center [242, 441] width 450 height 12
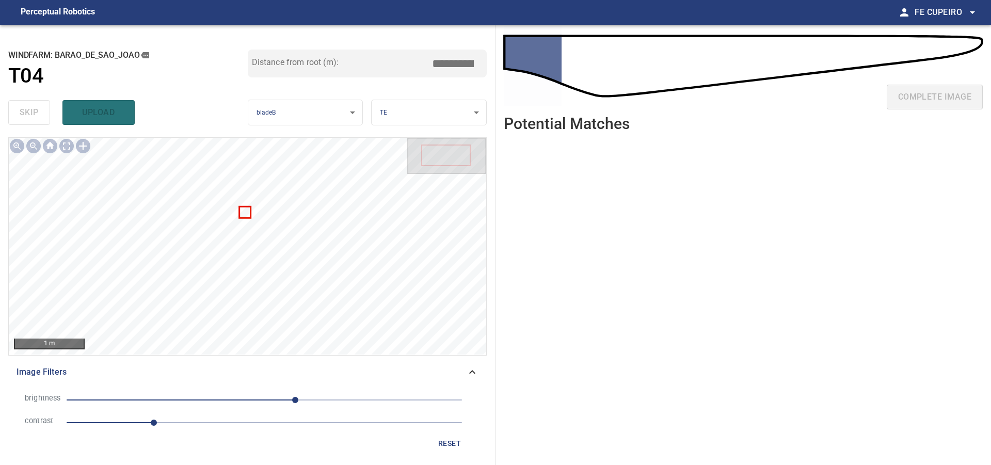
click at [218, 420] on span "1.1" at bounding box center [265, 423] width 396 height 14
click at [257, 402] on span "40" at bounding box center [265, 400] width 396 height 14
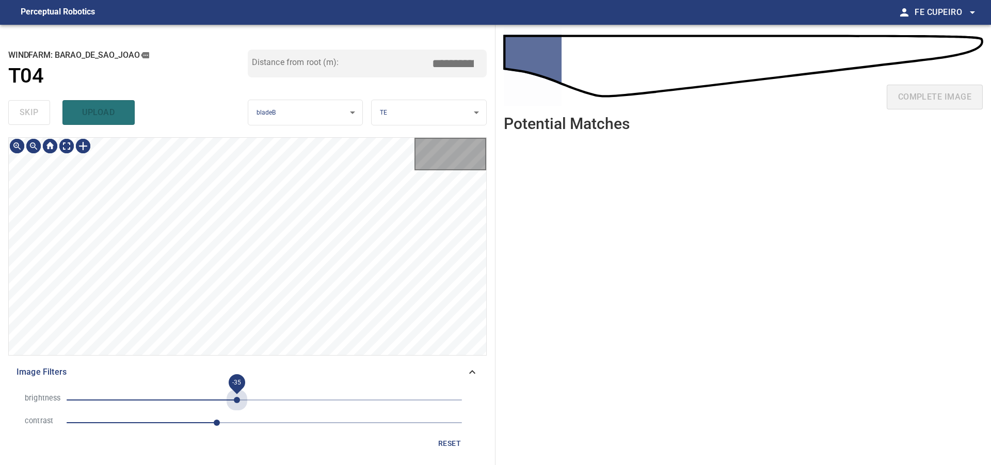
click at [237, 402] on span "-35" at bounding box center [265, 400] width 396 height 14
click at [259, 399] on span "-7" at bounding box center [265, 400] width 396 height 14
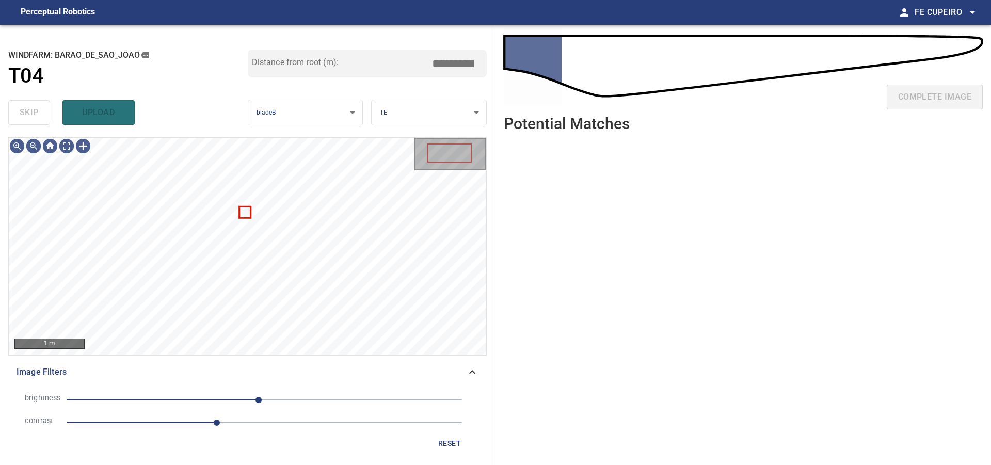
type input "***"
click at [262, 398] on span "-7" at bounding box center [259, 400] width 6 height 6
click at [70, 140] on body "**********" at bounding box center [495, 232] width 991 height 465
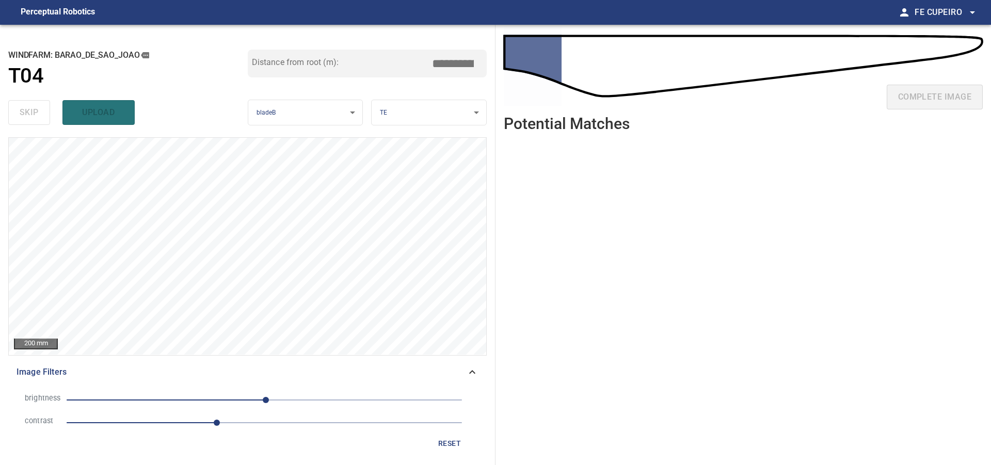
click at [201, 421] on span "1.9" at bounding box center [265, 423] width 396 height 14
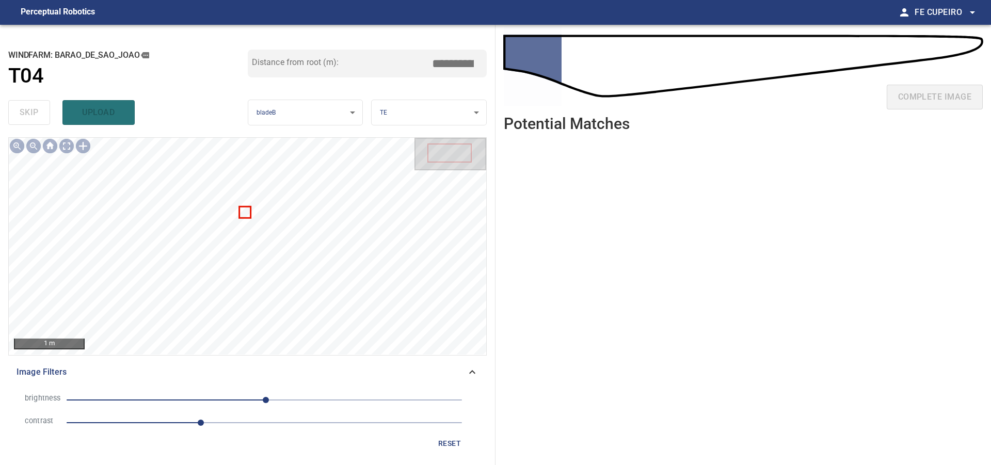
click at [198, 423] on span "1.7" at bounding box center [201, 423] width 6 height 6
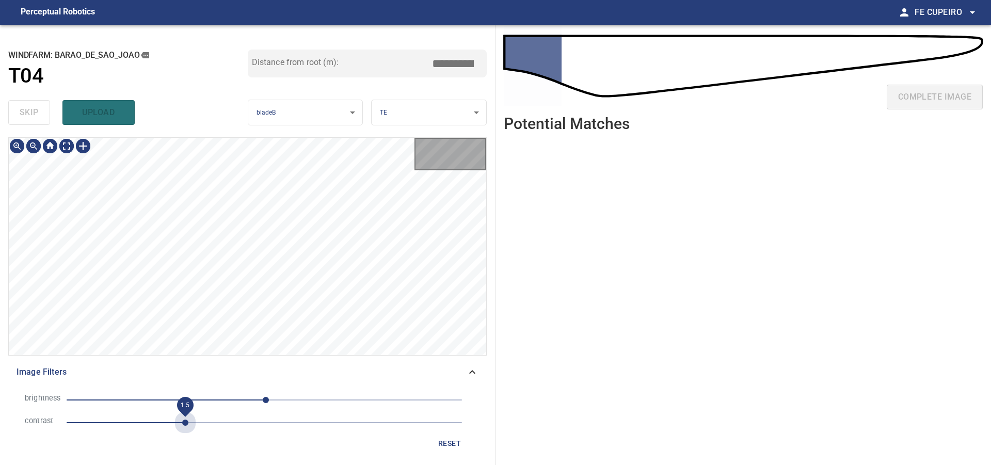
type input "***"
click at [189, 423] on span "1.5" at bounding box center [265, 423] width 396 height 14
click at [65, 145] on body "**********" at bounding box center [495, 232] width 991 height 465
click at [742, 257] on div "**********" at bounding box center [495, 245] width 991 height 440
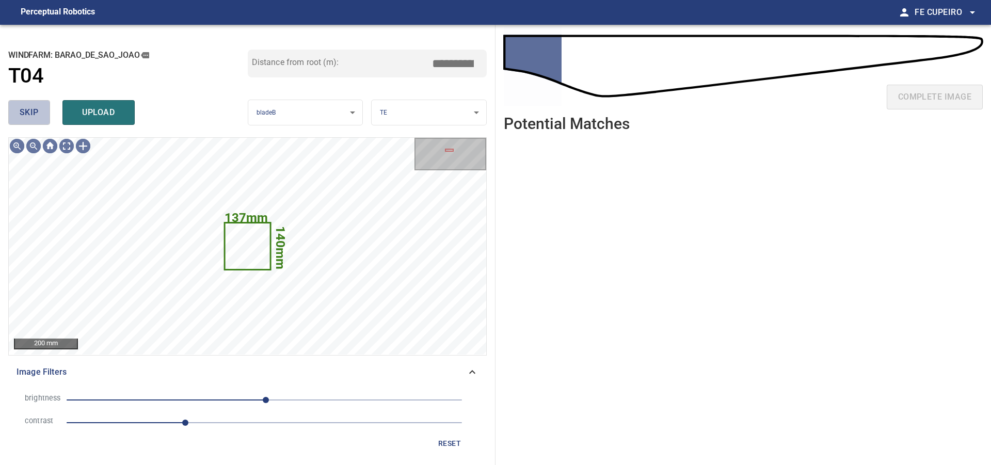
click at [35, 108] on span "skip" at bounding box center [29, 112] width 19 height 14
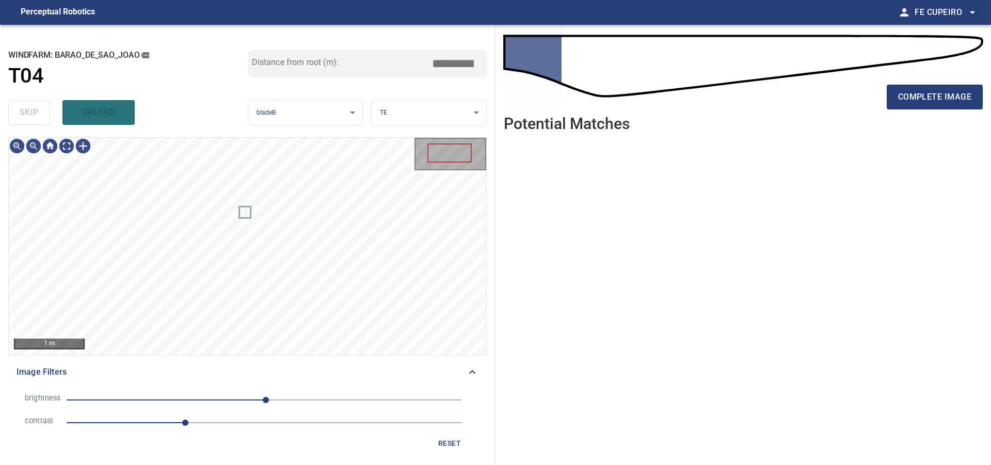
click at [36, 108] on div "skip upload" at bounding box center [128, 112] width 240 height 33
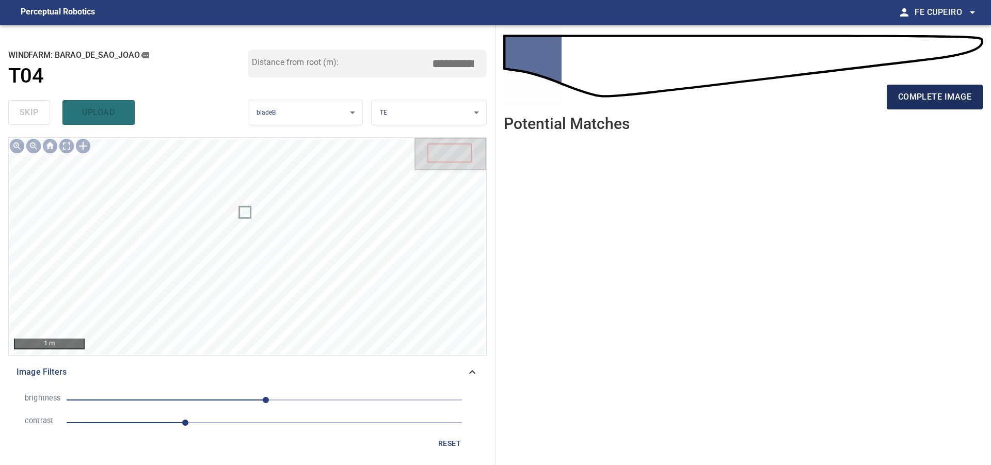
click at [950, 91] on span "complete image" at bounding box center [935, 97] width 73 height 14
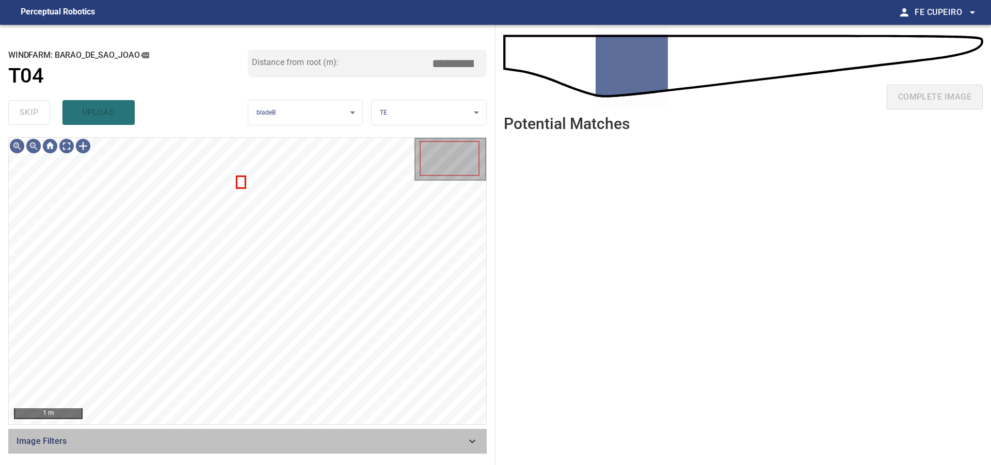
click at [198, 437] on span "Image Filters" at bounding box center [242, 441] width 450 height 12
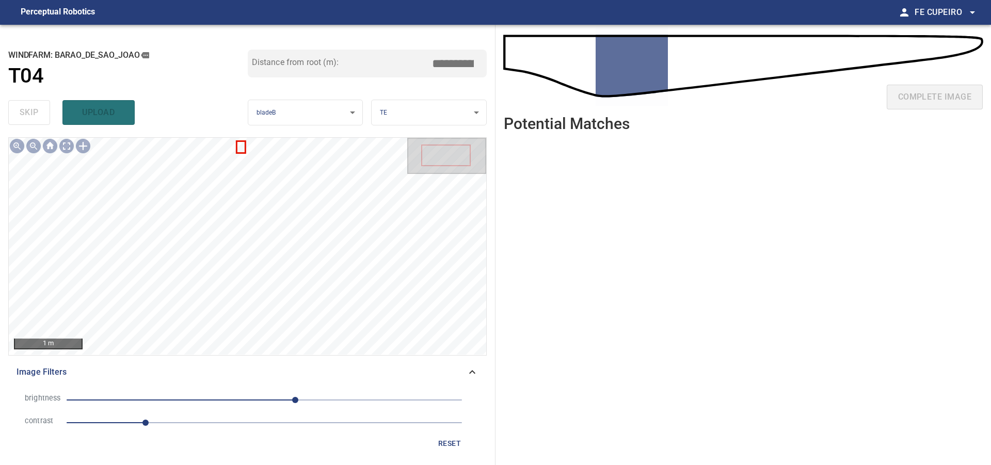
click at [195, 420] on span "1" at bounding box center [265, 423] width 396 height 14
click at [266, 396] on span "40" at bounding box center [265, 400] width 396 height 14
click at [64, 144] on body "**********" at bounding box center [495, 232] width 991 height 465
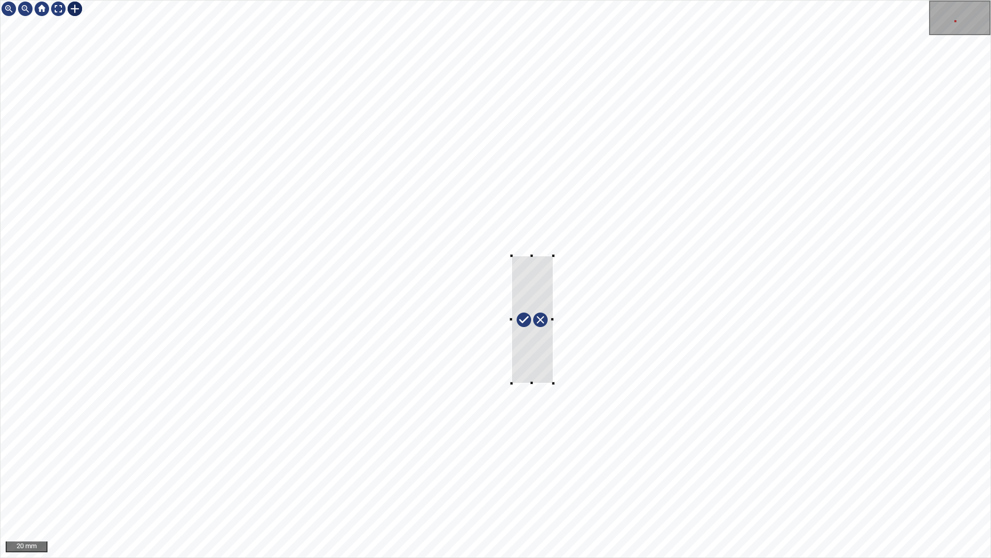
click at [553, 384] on div at bounding box center [496, 279] width 990 height 557
click at [529, 342] on div at bounding box center [530, 324] width 67 height 133
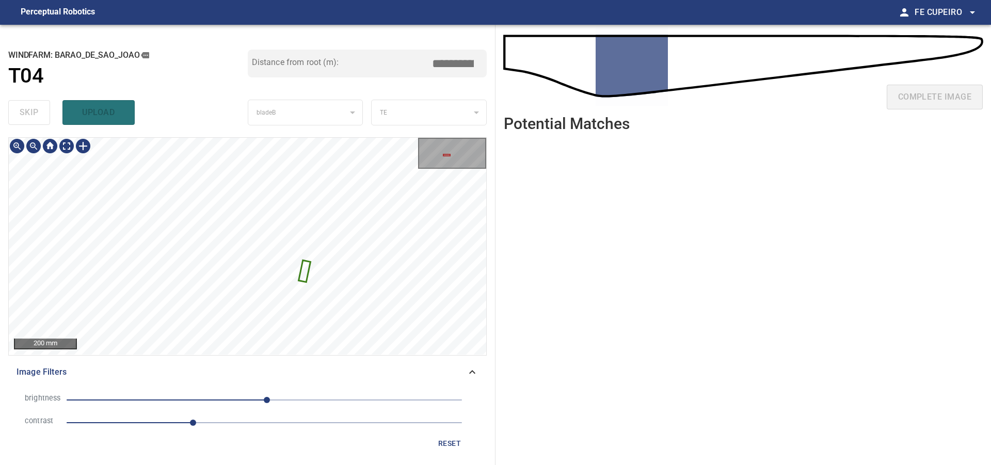
click at [325, 376] on span "Image Filters" at bounding box center [242, 372] width 450 height 12
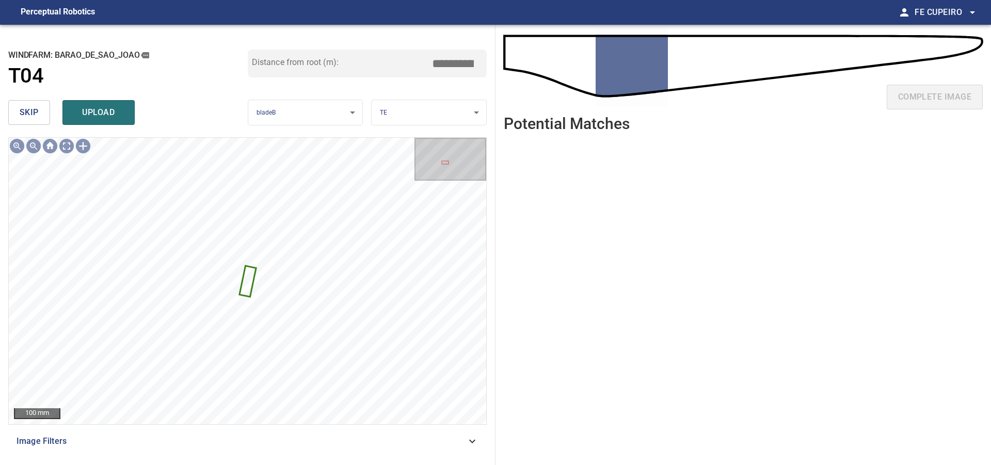
click at [464, 61] on input "*****" at bounding box center [457, 64] width 52 height 20
click at [451, 61] on input "*****" at bounding box center [457, 64] width 52 height 20
click at [461, 60] on input "*****" at bounding box center [457, 64] width 52 height 20
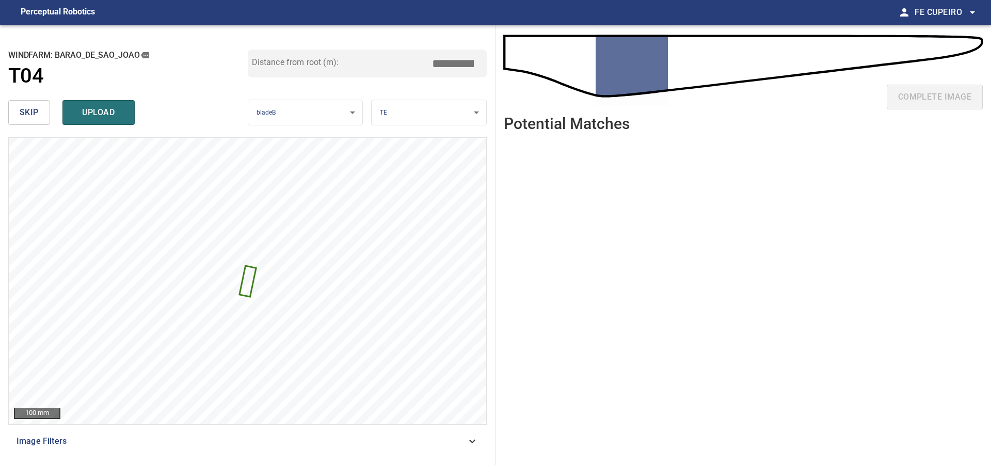
click at [461, 60] on input "*****" at bounding box center [457, 64] width 52 height 20
type input "*****"
click at [446, 82] on div "Distance from root (m): *****" at bounding box center [368, 73] width 240 height 46
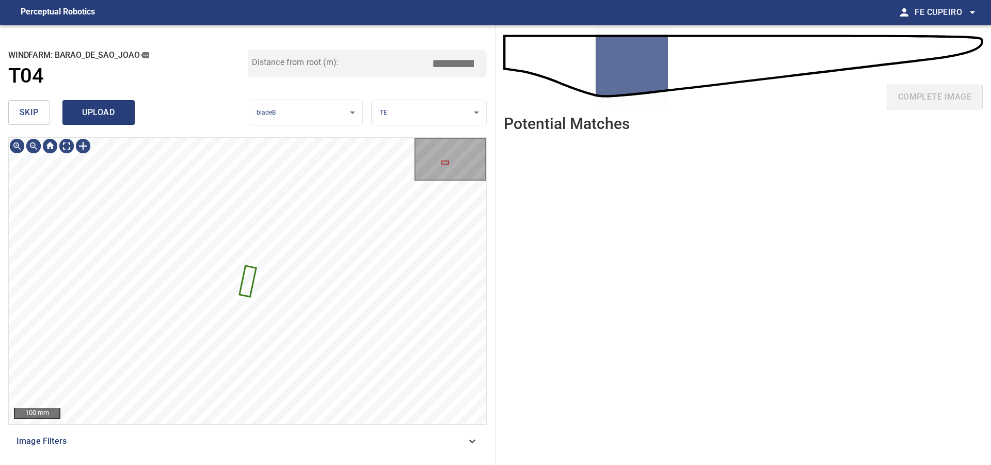
click at [107, 112] on span "upload" at bounding box center [99, 112] width 50 height 14
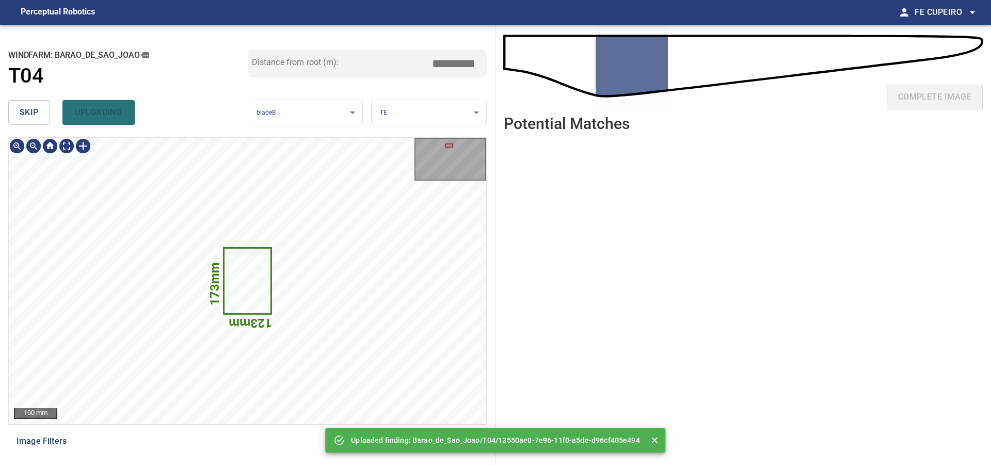
click at [52, 121] on div "skip uploading" at bounding box center [128, 112] width 240 height 33
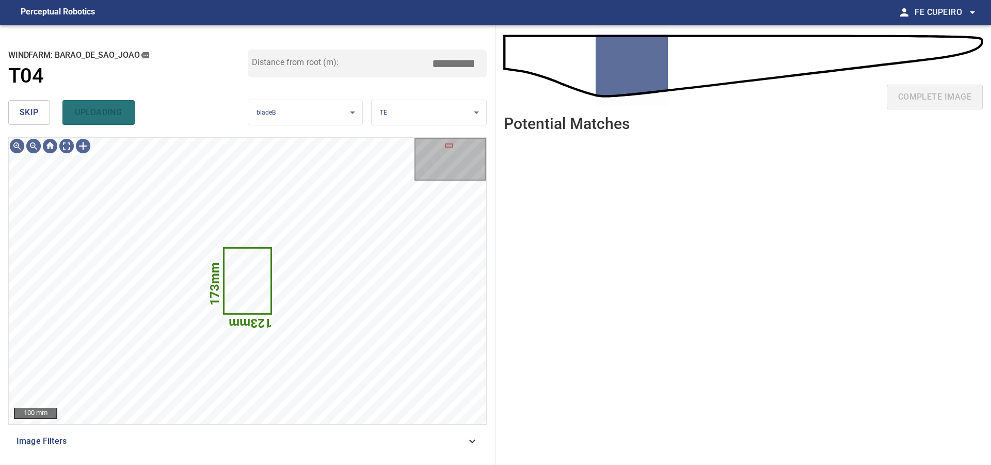
click at [37, 117] on span "skip" at bounding box center [29, 112] width 19 height 14
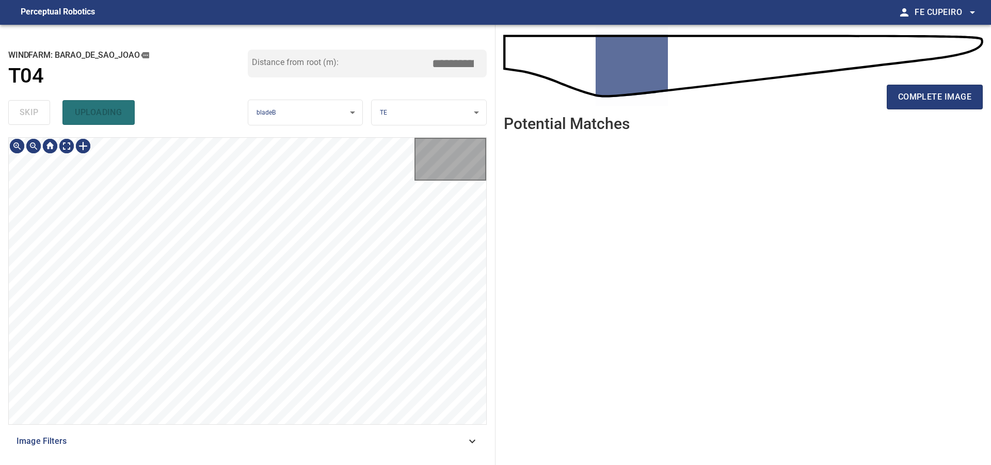
click at [36, 117] on div "skip uploading" at bounding box center [128, 112] width 240 height 33
drag, startPoint x: 36, startPoint y: 117, endPoint x: 41, endPoint y: 116, distance: 5.2
click at [36, 116] on div "skip uploading" at bounding box center [128, 112] width 240 height 33
click at [65, 141] on body "**********" at bounding box center [495, 232] width 991 height 465
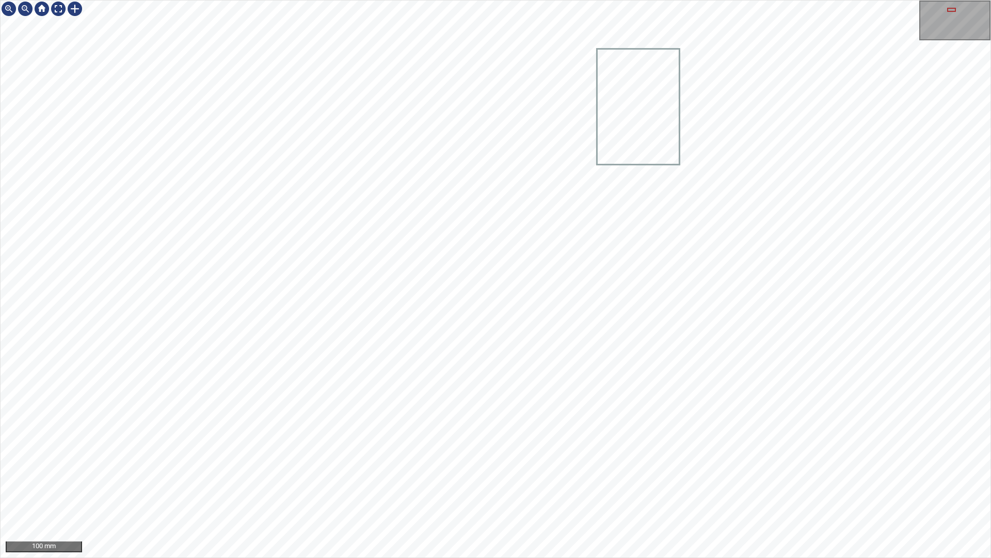
click at [608, 0] on div "100 mm" at bounding box center [495, 279] width 991 height 558
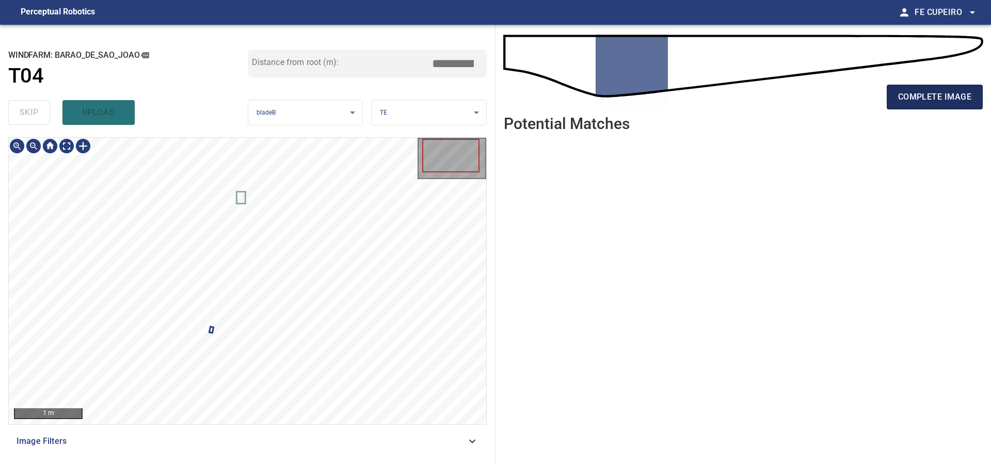
click at [910, 103] on span "complete image" at bounding box center [935, 97] width 73 height 14
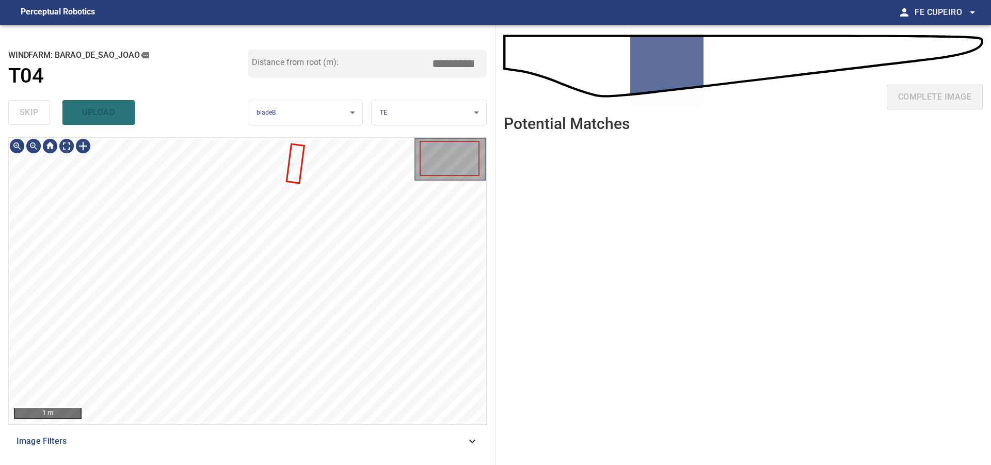
click at [217, 429] on div "1 m Image Filters" at bounding box center [247, 297] width 479 height 320
click at [215, 436] on div "Image Filters" at bounding box center [247, 441] width 479 height 25
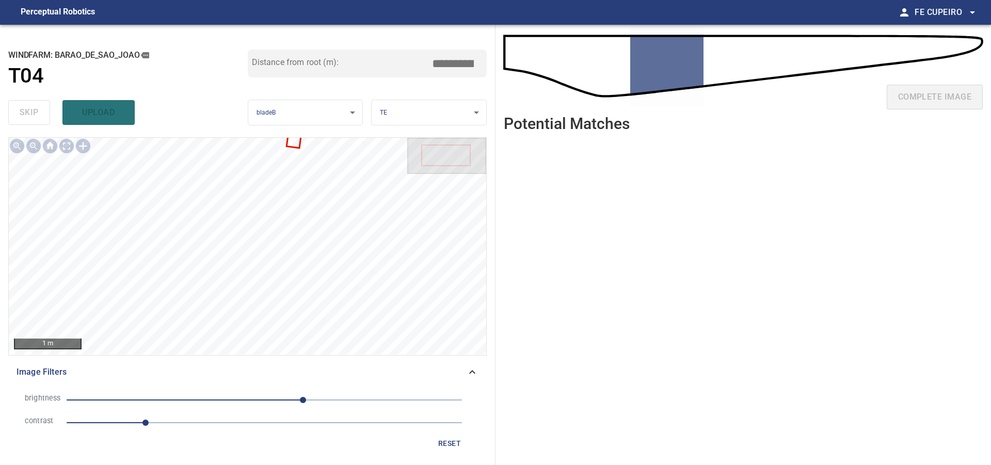
click at [225, 419] on span "1" at bounding box center [265, 423] width 396 height 14
click at [273, 395] on span "50" at bounding box center [265, 400] width 396 height 14
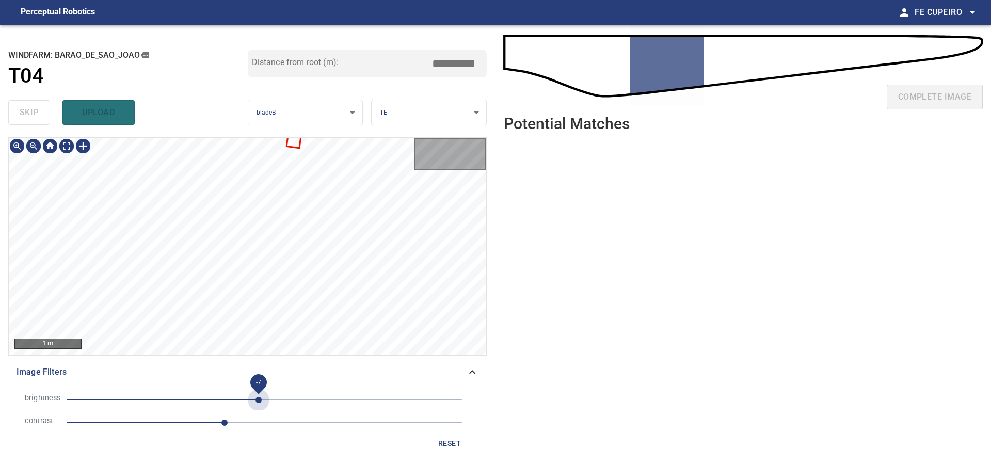
click at [259, 397] on span "-7" at bounding box center [265, 400] width 396 height 14
click at [202, 424] on span "2" at bounding box center [265, 423] width 396 height 14
click at [211, 423] on span "1.8" at bounding box center [209, 423] width 6 height 6
click at [67, 145] on body "**********" at bounding box center [495, 232] width 991 height 465
click at [367, 115] on div "**********" at bounding box center [248, 245] width 496 height 440
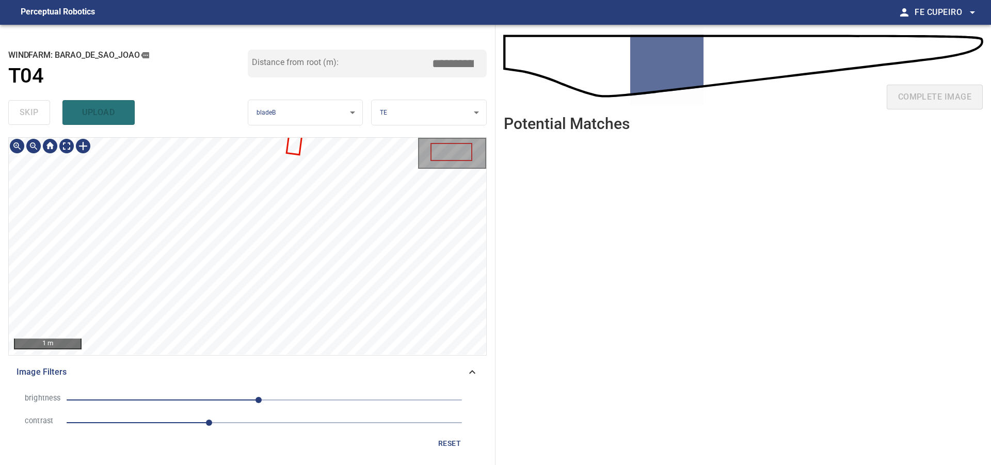
click at [273, 397] on div "1 m Image Filters brightness -7 contrast 1.8 reset" at bounding box center [247, 297] width 479 height 320
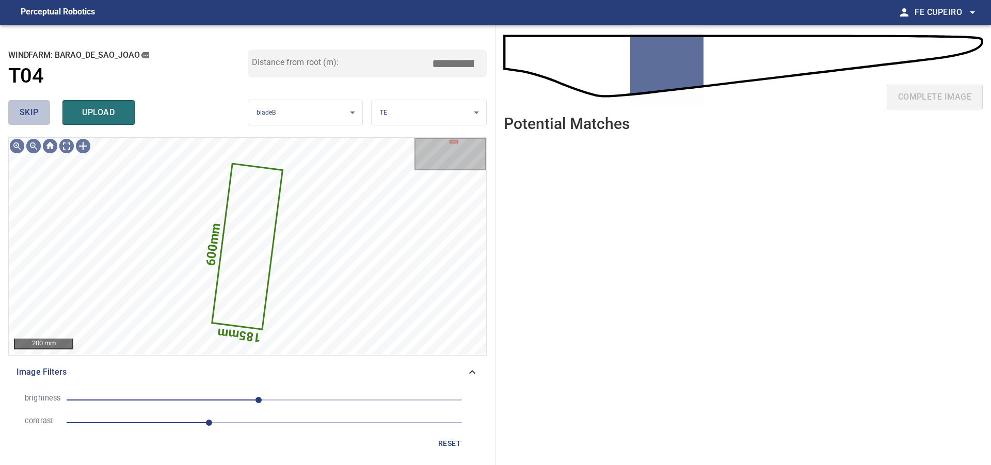
click at [47, 112] on button "skip" at bounding box center [29, 112] width 42 height 25
click at [47, 112] on div "skip upload" at bounding box center [128, 112] width 240 height 33
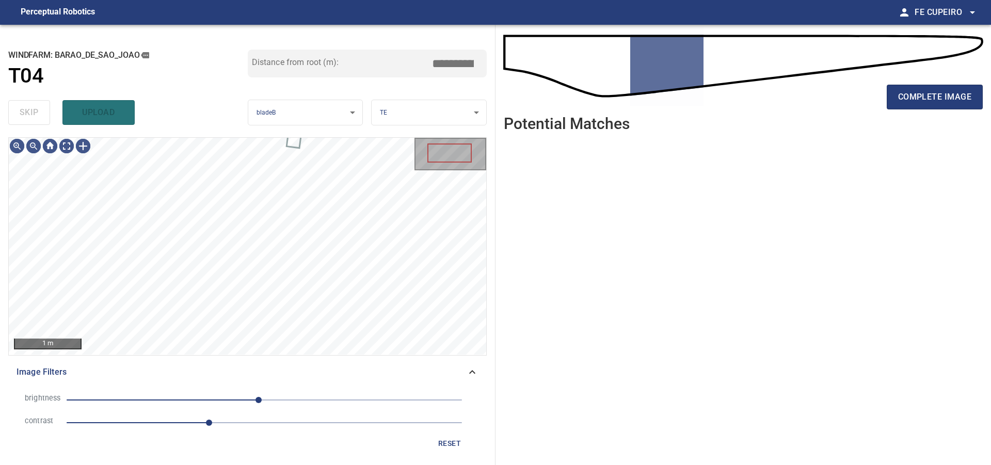
click at [47, 112] on div "skip upload" at bounding box center [128, 112] width 240 height 33
click at [46, 112] on div "skip upload" at bounding box center [128, 112] width 240 height 33
click at [919, 81] on div "complete image" at bounding box center [743, 101] width 479 height 41
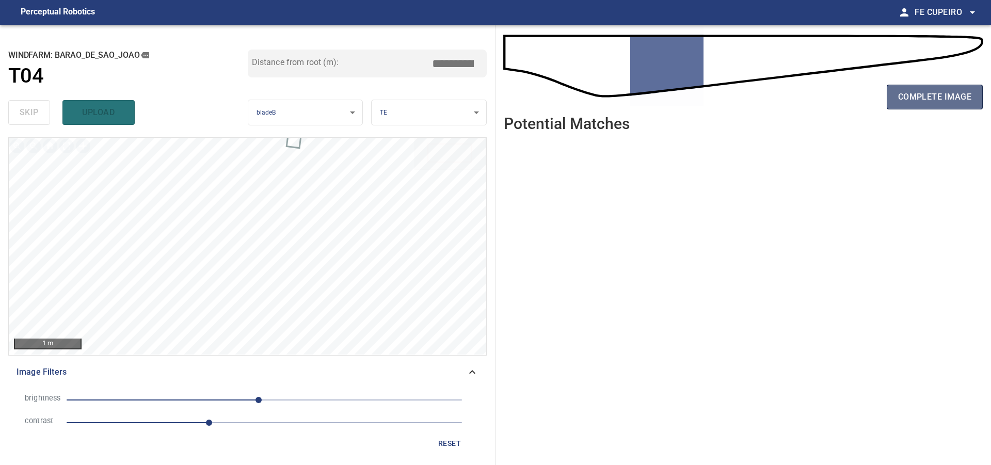
click at [927, 93] on span "complete image" at bounding box center [935, 97] width 73 height 14
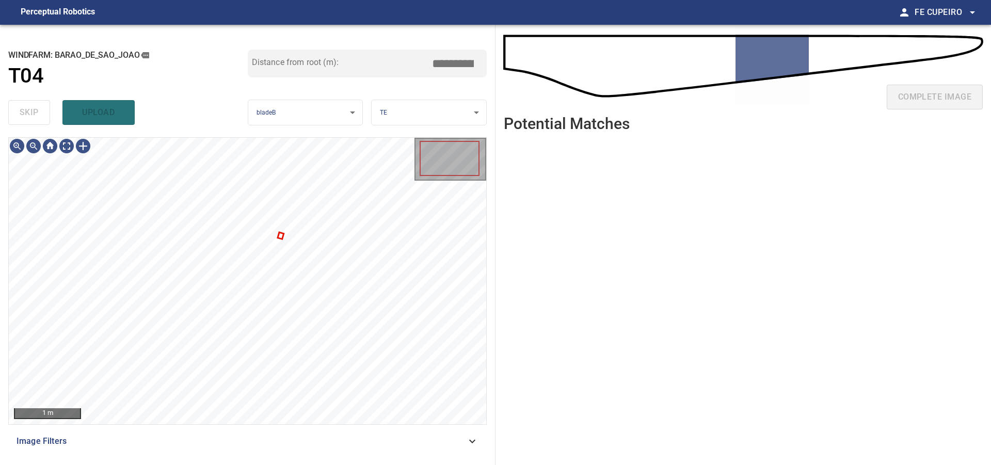
click at [251, 440] on span "Image Filters" at bounding box center [242, 441] width 450 height 12
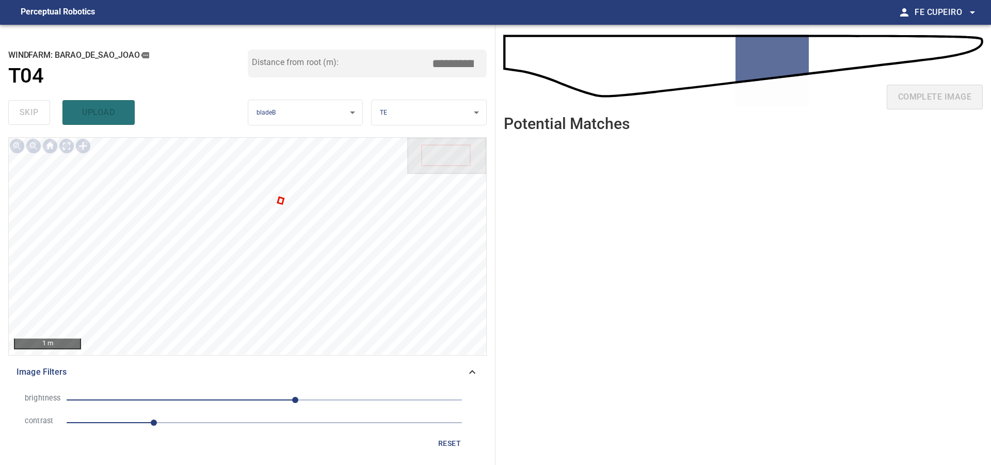
click at [199, 428] on span "1.1" at bounding box center [265, 423] width 396 height 14
click at [268, 398] on span "40" at bounding box center [265, 400] width 396 height 14
click at [64, 148] on body "**********" at bounding box center [495, 232] width 991 height 465
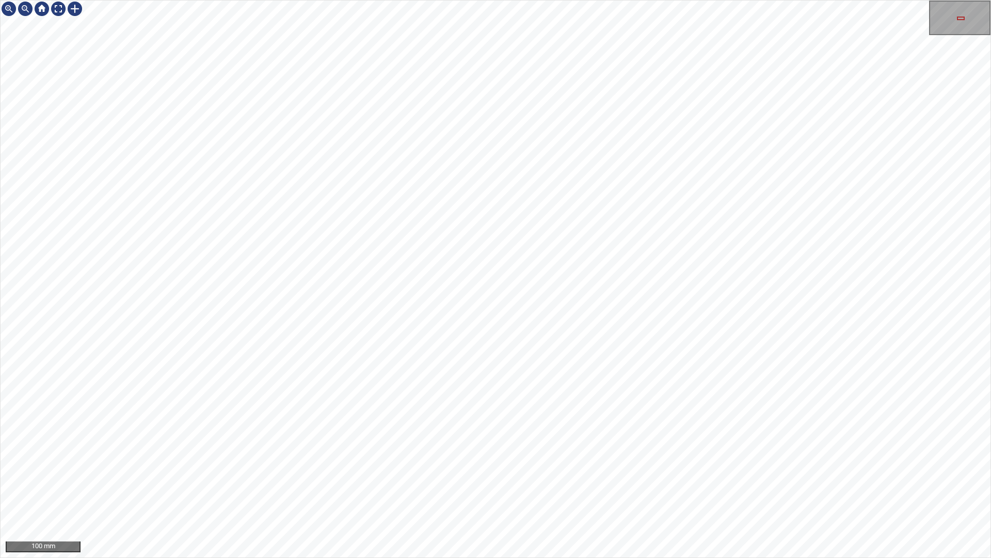
click at [480, 465] on div "100 mm" at bounding box center [495, 279] width 991 height 558
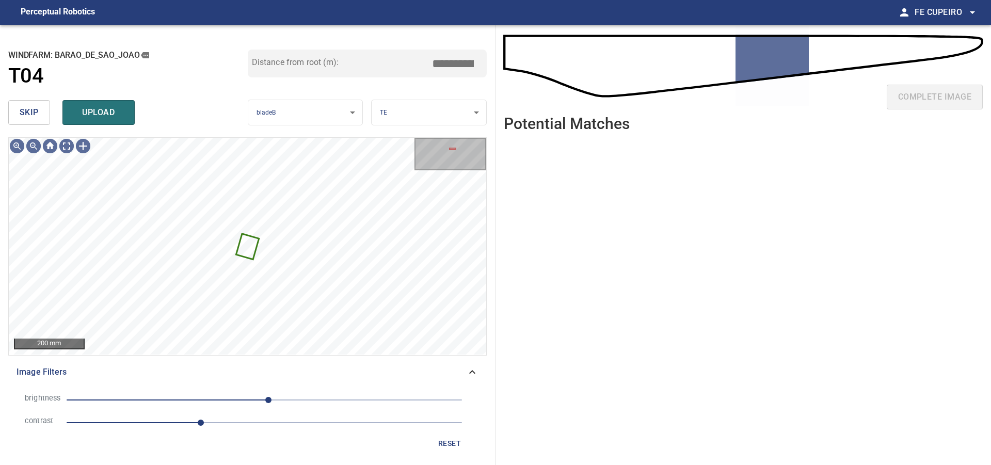
click at [45, 117] on button "skip" at bounding box center [29, 112] width 42 height 25
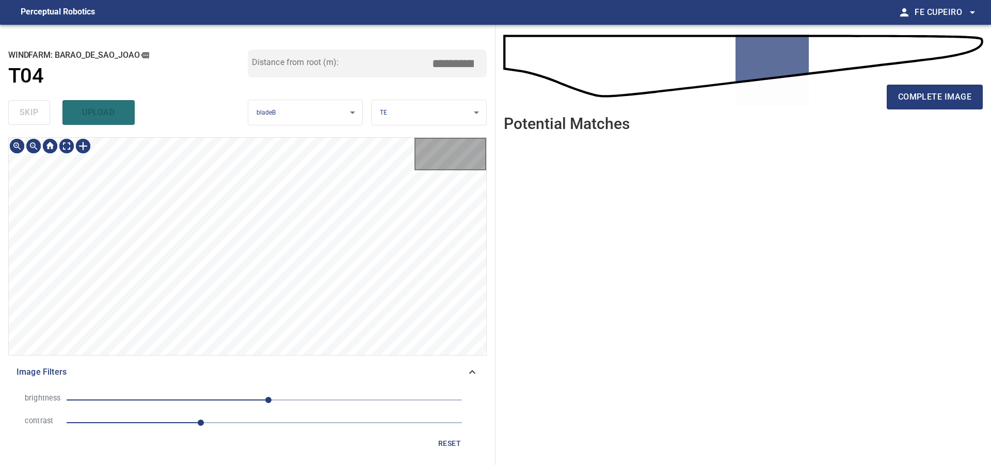
click at [45, 117] on div "skip upload" at bounding box center [128, 112] width 240 height 33
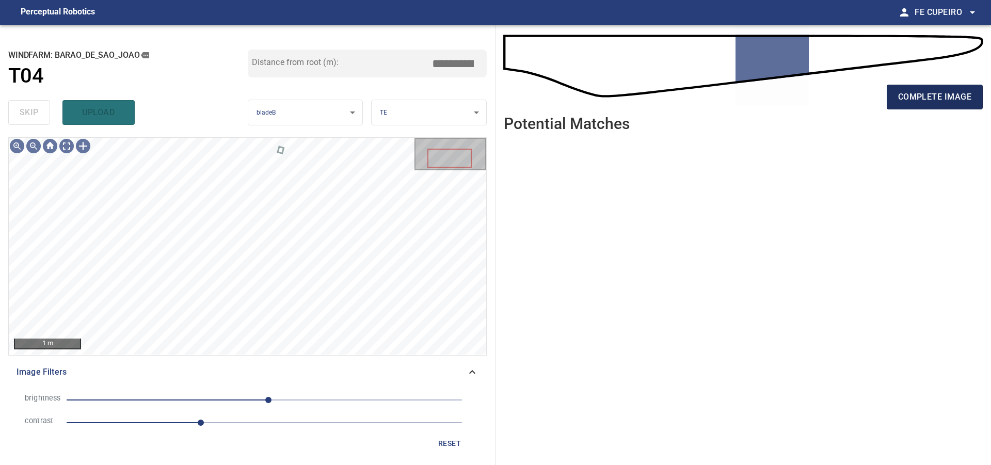
click at [905, 93] on span "complete image" at bounding box center [935, 97] width 73 height 14
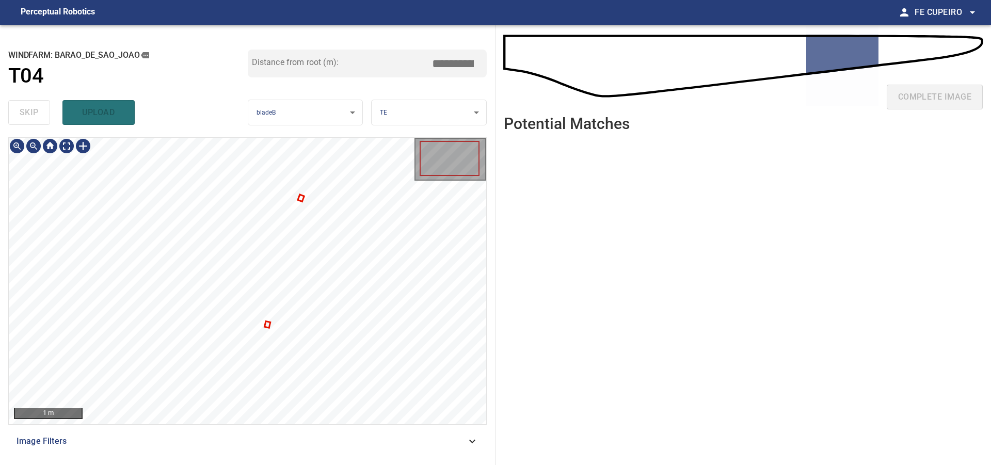
click at [276, 446] on span "Image Filters" at bounding box center [242, 441] width 450 height 12
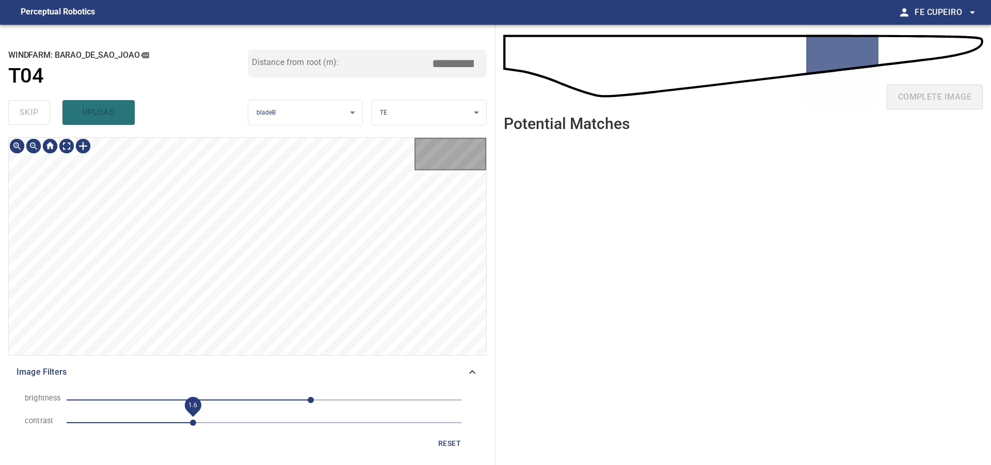
click at [194, 428] on span "1.6" at bounding box center [265, 423] width 396 height 14
click at [292, 398] on span "36" at bounding box center [265, 400] width 396 height 14
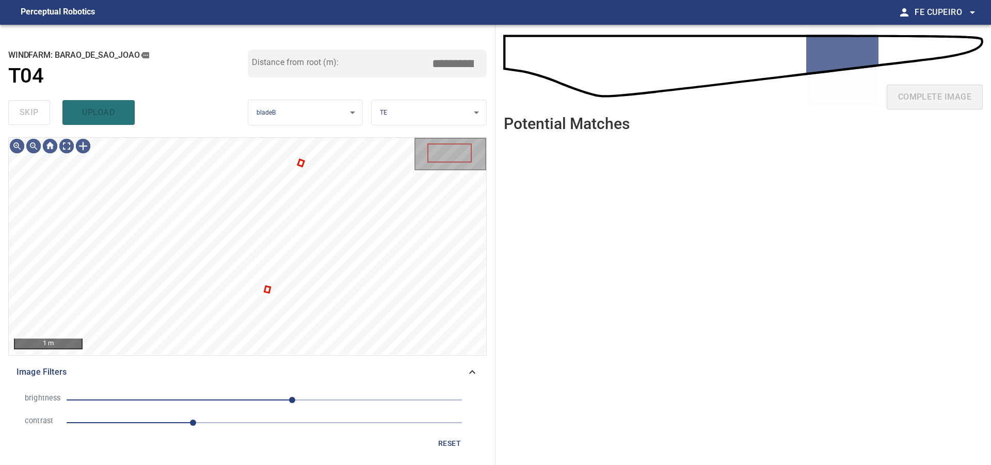
click at [289, 399] on span "36" at bounding box center [292, 400] width 6 height 6
type input "****"
click at [281, 400] on span "26" at bounding box center [284, 400] width 6 height 6
click at [73, 148] on body "**********" at bounding box center [495, 232] width 991 height 465
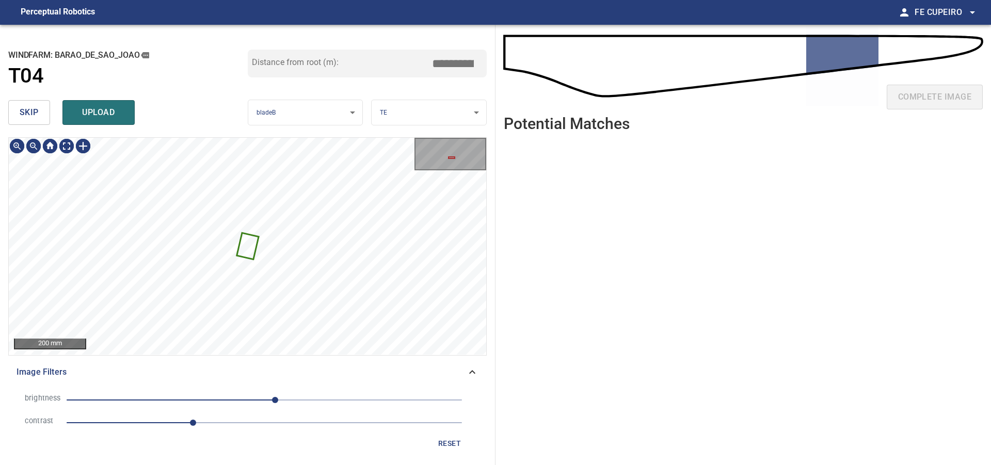
click at [36, 110] on span "skip" at bounding box center [29, 112] width 19 height 14
click at [35, 110] on span "skip" at bounding box center [29, 112] width 19 height 14
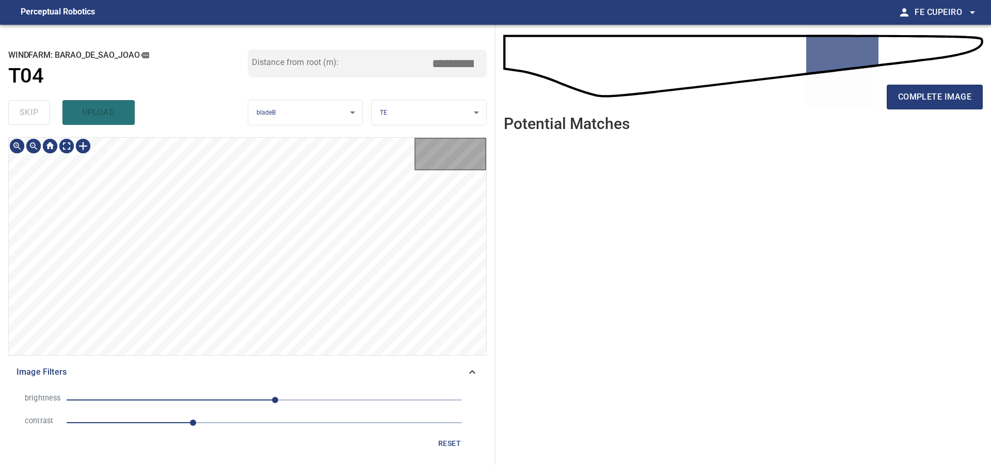
click at [35, 110] on div "skip upload" at bounding box center [128, 112] width 240 height 33
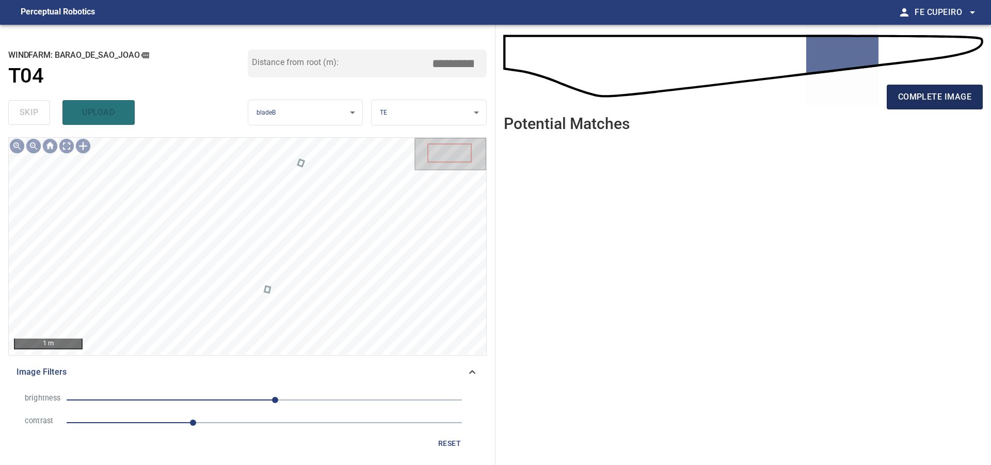
click at [939, 93] on span "complete image" at bounding box center [935, 97] width 73 height 14
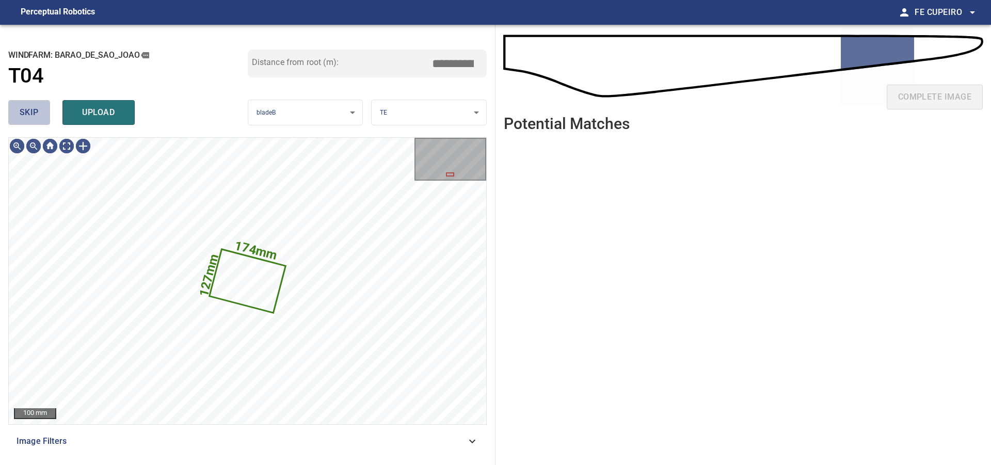
click at [30, 112] on span "skip" at bounding box center [29, 112] width 19 height 14
click at [31, 112] on span "skip" at bounding box center [29, 112] width 19 height 14
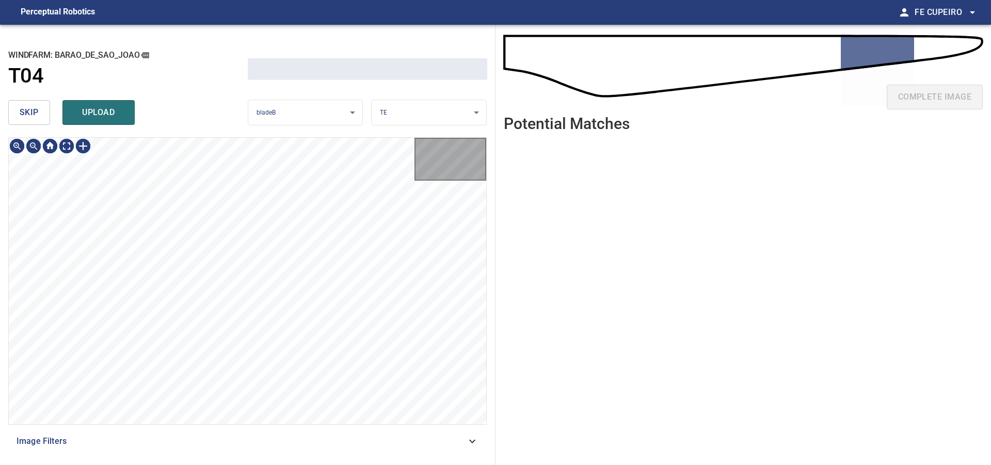
click at [31, 112] on span "skip" at bounding box center [29, 112] width 19 height 14
click at [31, 112] on div "skip upload" at bounding box center [128, 112] width 240 height 33
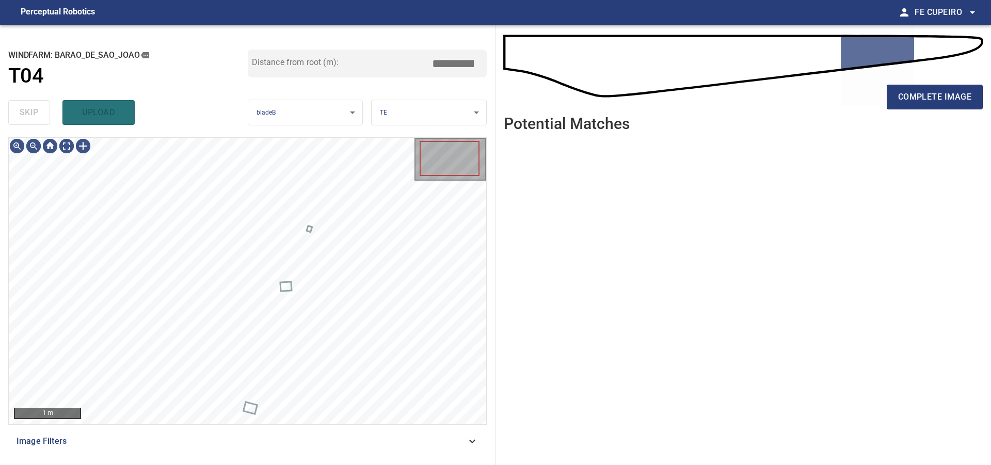
click at [31, 112] on div "skip upload" at bounding box center [128, 112] width 240 height 33
click at [196, 433] on div "Image Filters" at bounding box center [247, 441] width 479 height 25
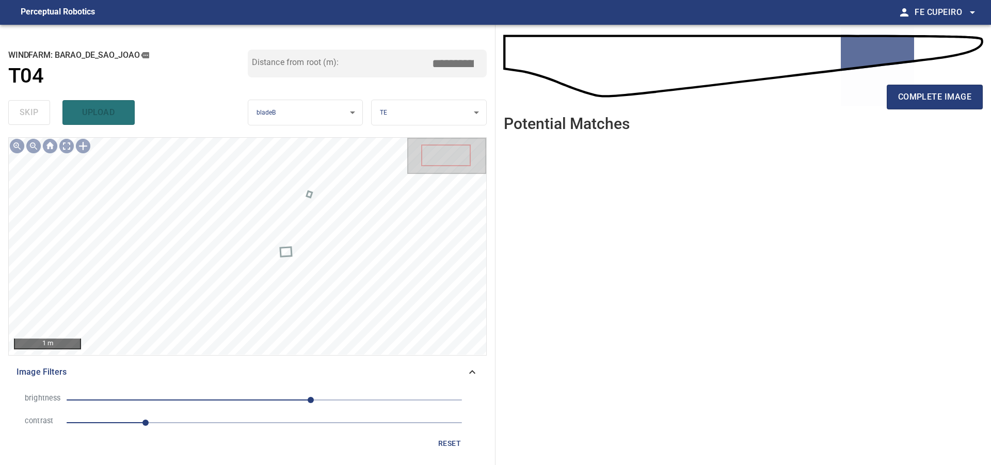
click at [200, 425] on span "1" at bounding box center [265, 423] width 396 height 14
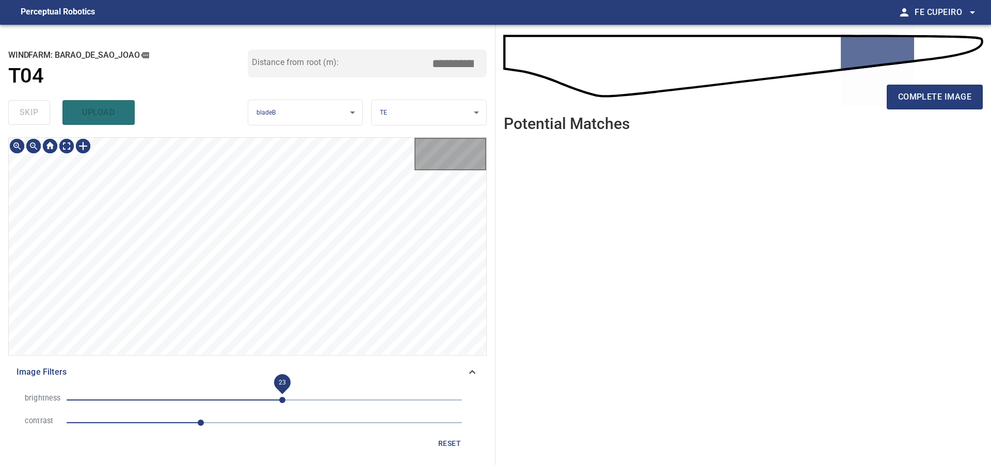
click at [283, 401] on span "23" at bounding box center [265, 400] width 396 height 14
click at [73, 149] on body "**********" at bounding box center [495, 232] width 991 height 465
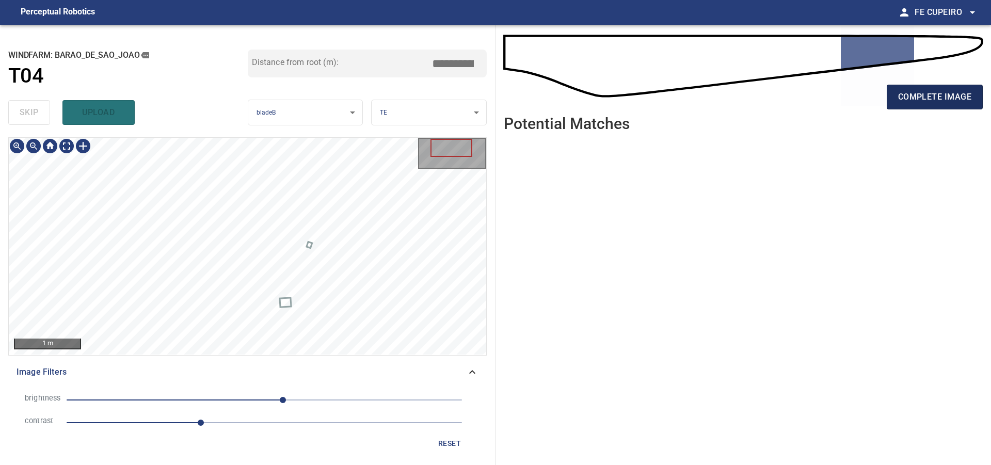
click at [910, 98] on span "complete image" at bounding box center [935, 97] width 73 height 14
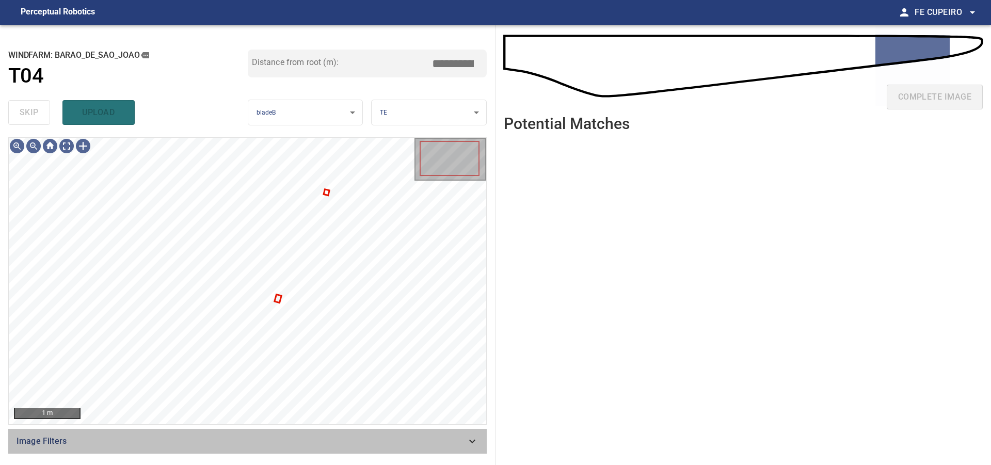
click at [243, 436] on div "Image Filters" at bounding box center [247, 441] width 479 height 25
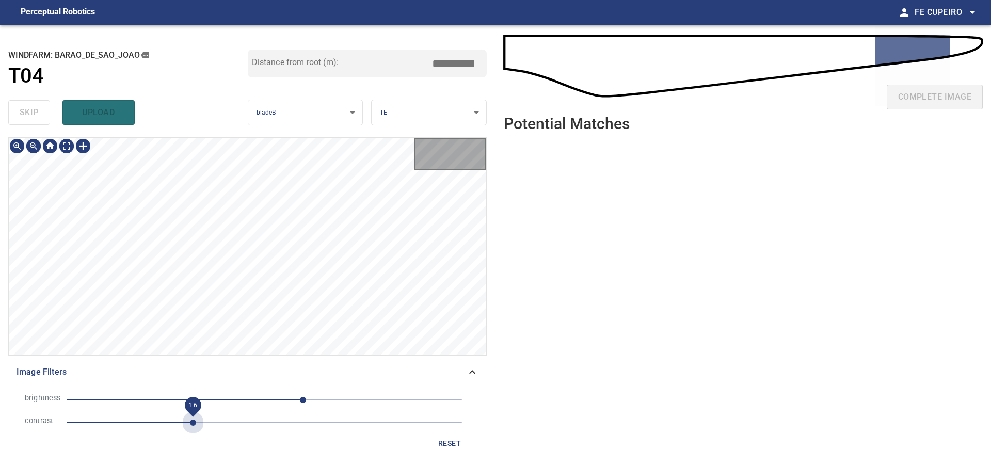
drag, startPoint x: 196, startPoint y: 420, endPoint x: 256, endPoint y: 412, distance: 61.0
click at [195, 420] on span "1.6" at bounding box center [265, 423] width 396 height 14
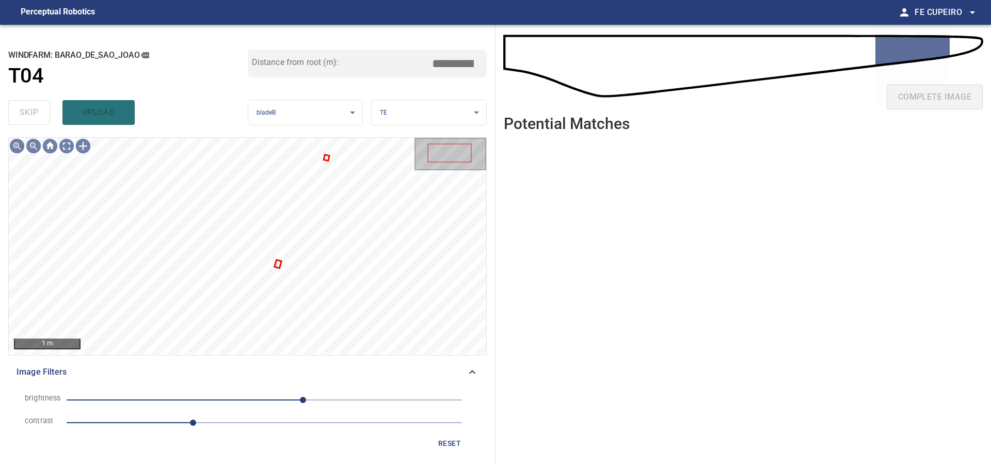
click at [285, 399] on span "50" at bounding box center [265, 400] width 396 height 14
click at [66, 147] on body "**********" at bounding box center [495, 232] width 991 height 465
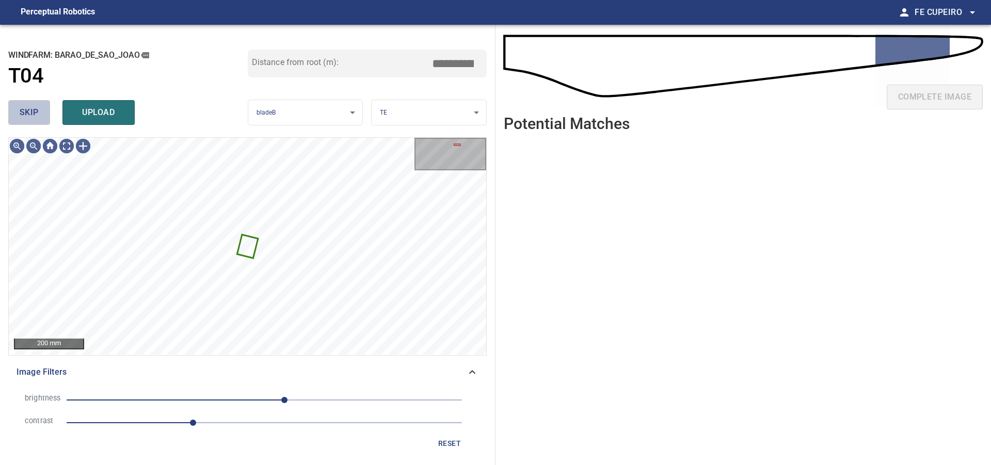
click at [40, 112] on button "skip" at bounding box center [29, 112] width 42 height 25
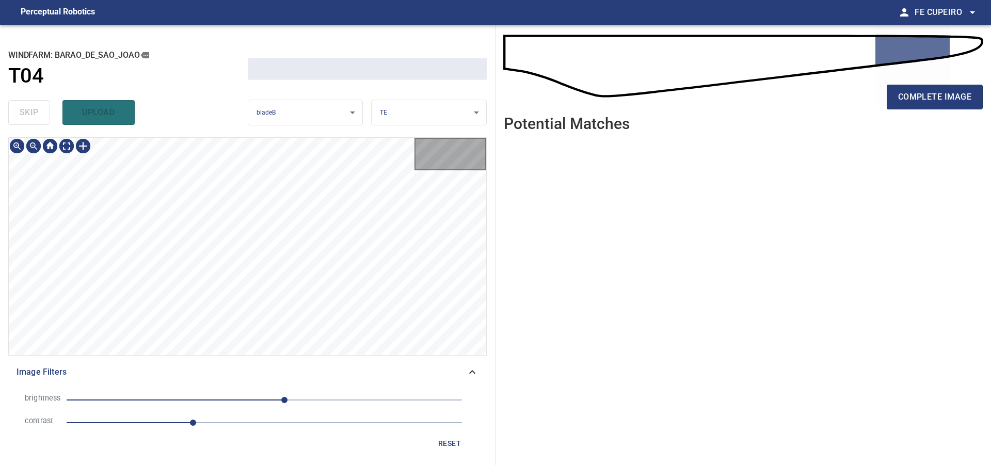
click at [40, 112] on div "skip upload" at bounding box center [128, 112] width 240 height 33
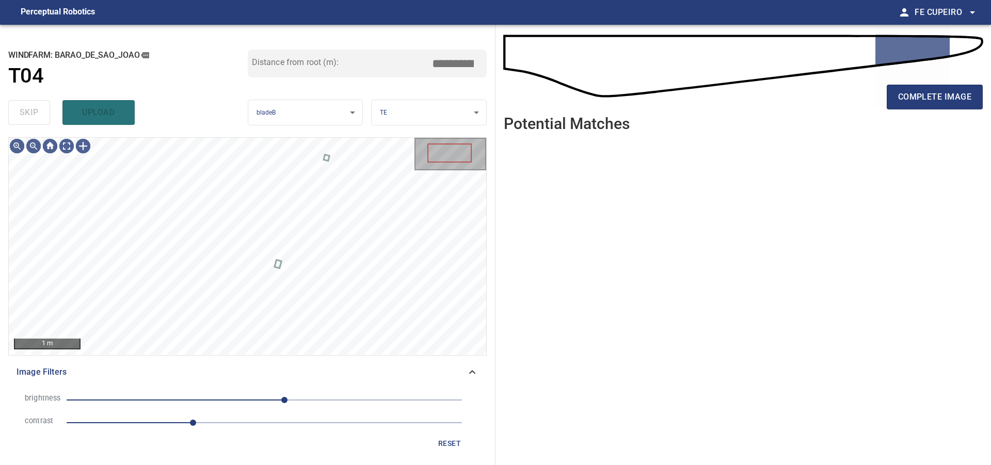
click at [40, 112] on div "skip upload" at bounding box center [128, 112] width 240 height 33
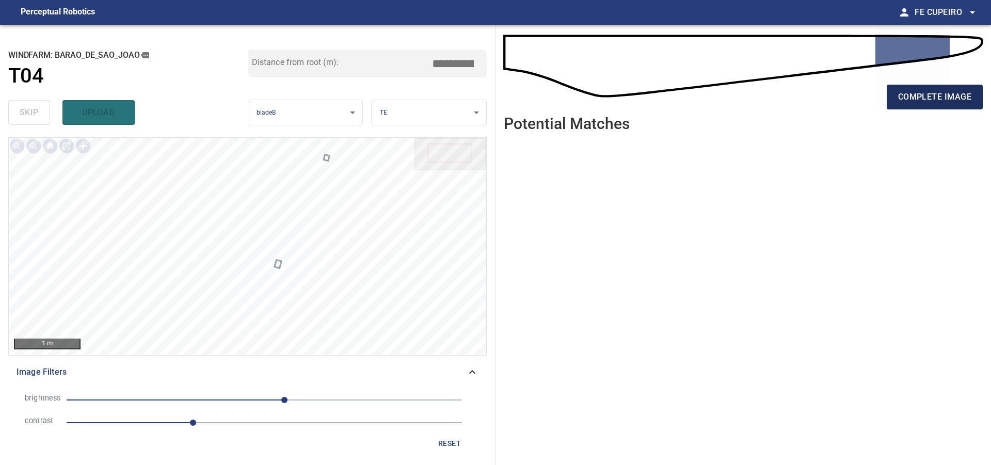
click at [905, 99] on span "complete image" at bounding box center [935, 97] width 73 height 14
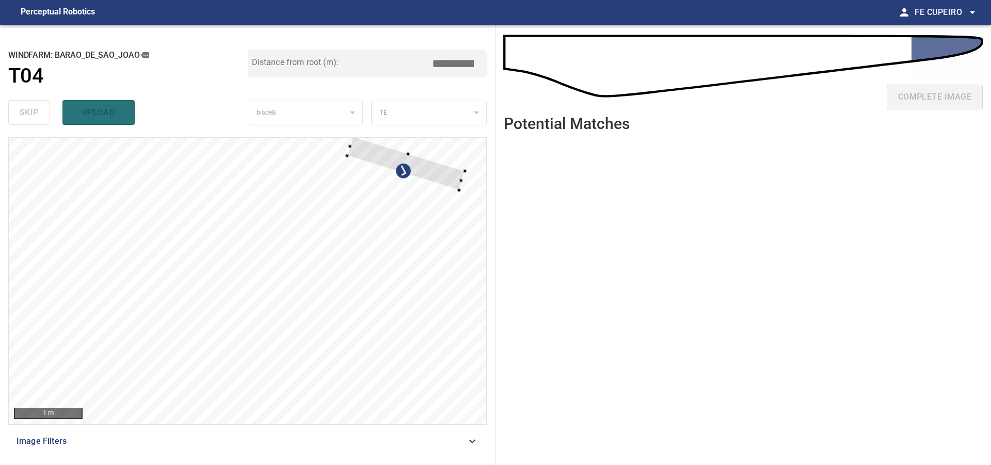
click at [470, 166] on div "1 m" at bounding box center [248, 281] width 478 height 287
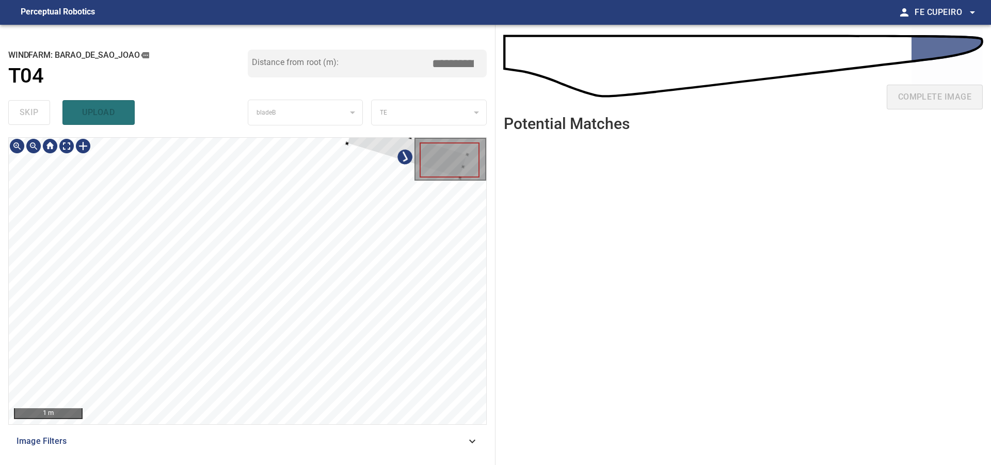
click at [142, 232] on div "1 m" at bounding box center [248, 281] width 478 height 287
click at [16, 219] on div at bounding box center [76, 229] width 153 height 69
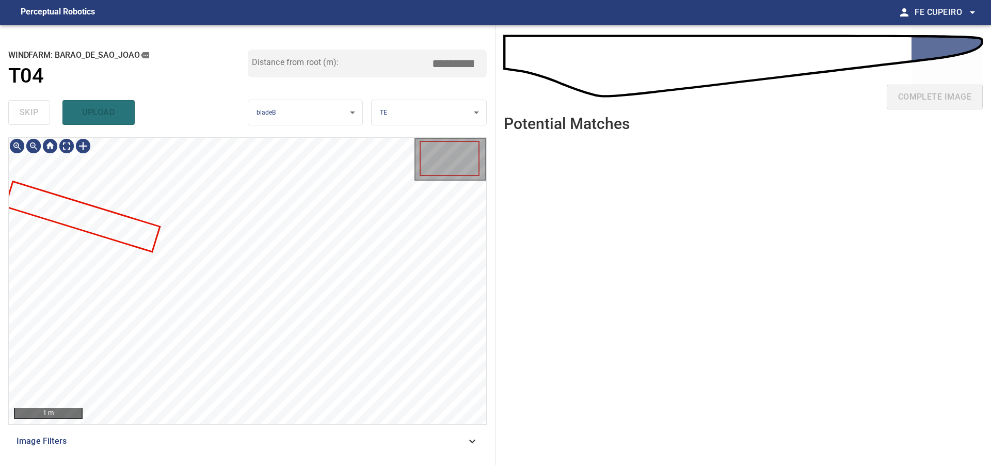
click at [141, 438] on span "Image Filters" at bounding box center [242, 441] width 450 height 12
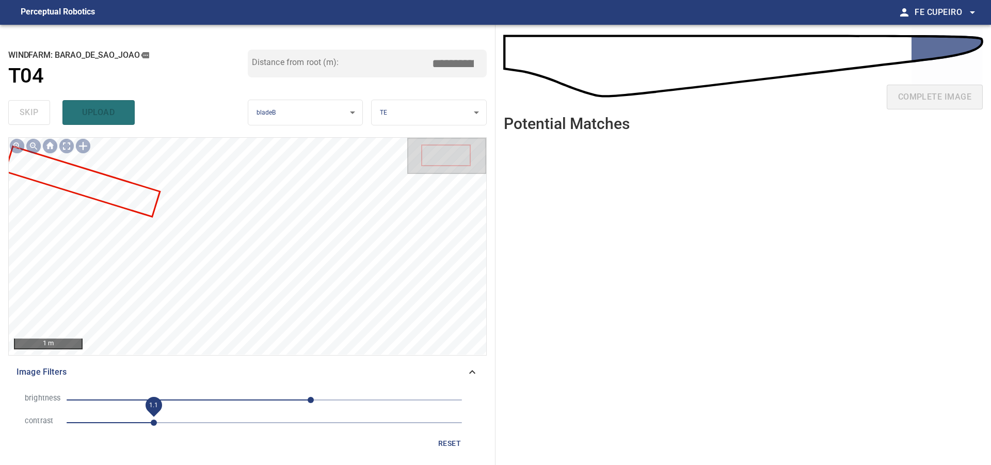
click at [195, 417] on span "1.1" at bounding box center [265, 423] width 396 height 14
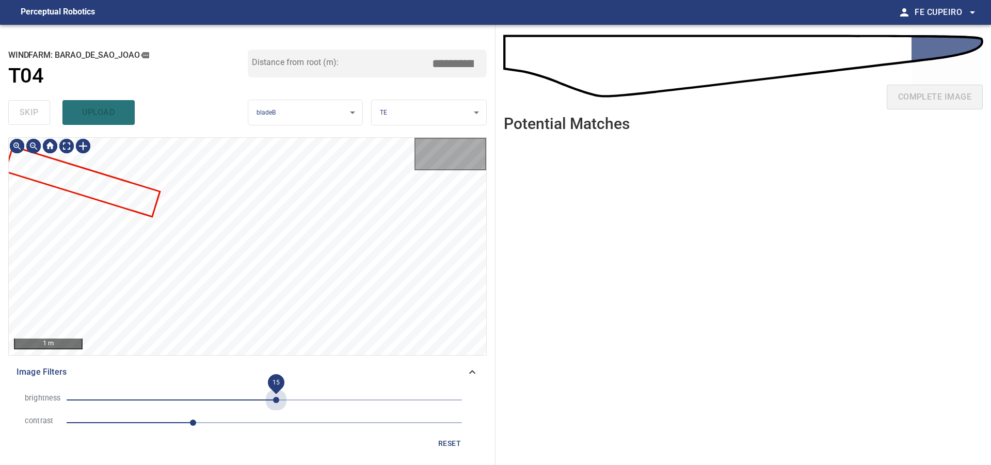
click at [276, 404] on span "15" at bounding box center [265, 400] width 396 height 14
click at [289, 402] on span "32" at bounding box center [265, 400] width 396 height 14
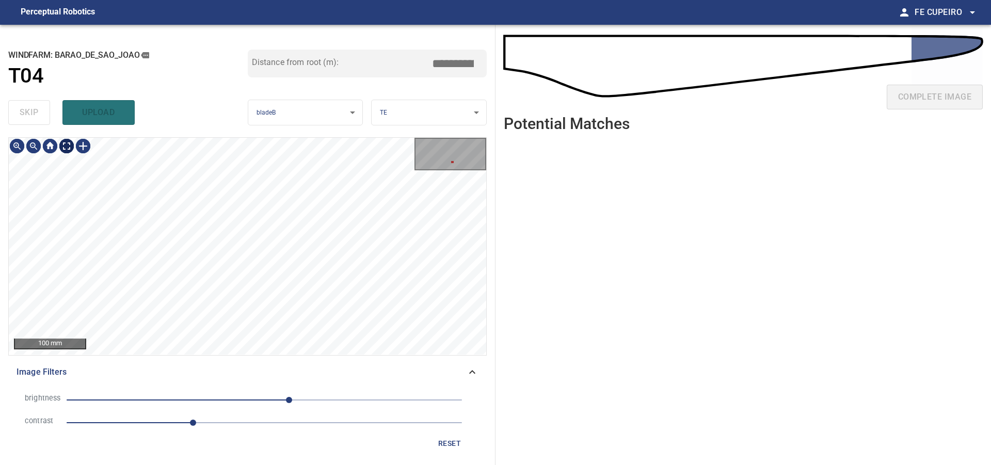
click at [68, 148] on body "**********" at bounding box center [495, 232] width 991 height 465
click at [336, 136] on div "**********" at bounding box center [248, 245] width 496 height 440
click at [350, 137] on div "**********" at bounding box center [248, 245] width 496 height 440
click at [356, 117] on div "**********" at bounding box center [248, 245] width 496 height 440
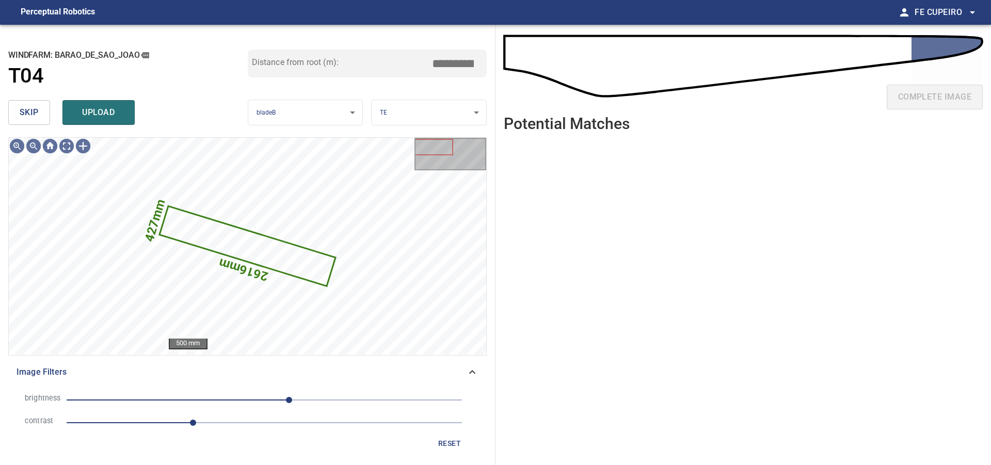
click at [44, 114] on button "skip" at bounding box center [29, 112] width 42 height 25
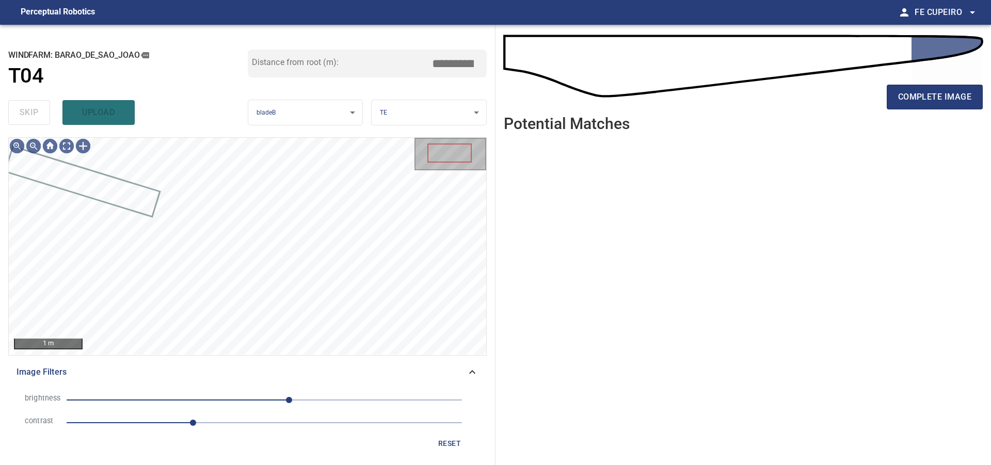
click at [44, 114] on div "skip upload" at bounding box center [128, 112] width 240 height 33
click at [901, 99] on span "complete image" at bounding box center [935, 97] width 73 height 14
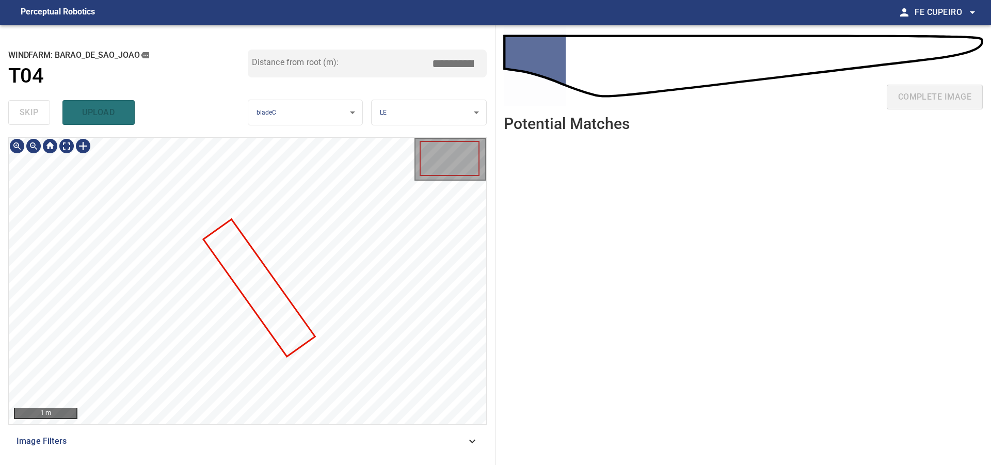
type input "***"
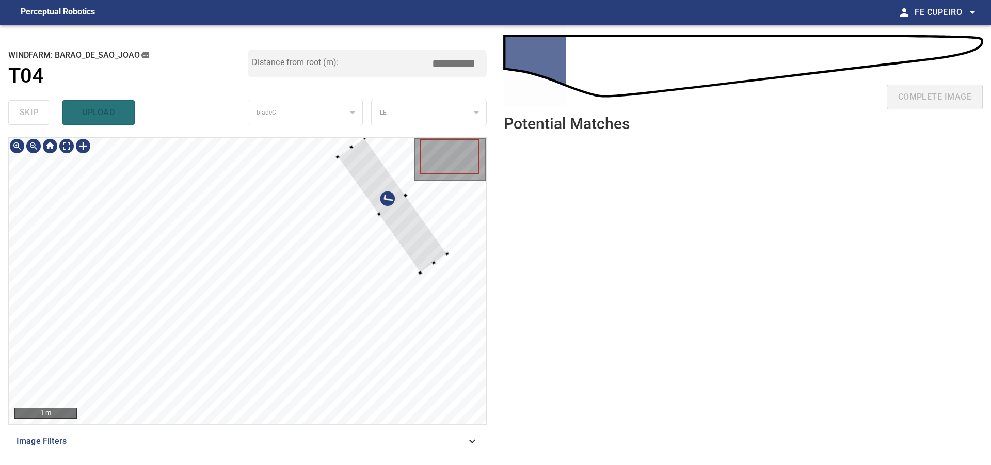
click at [420, 202] on div at bounding box center [248, 281] width 478 height 287
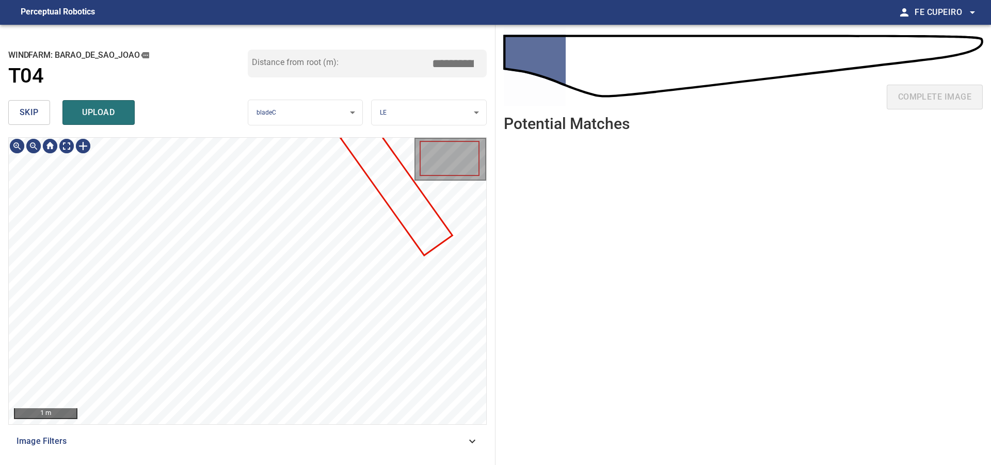
click at [251, 444] on span "Image Filters" at bounding box center [242, 441] width 450 height 12
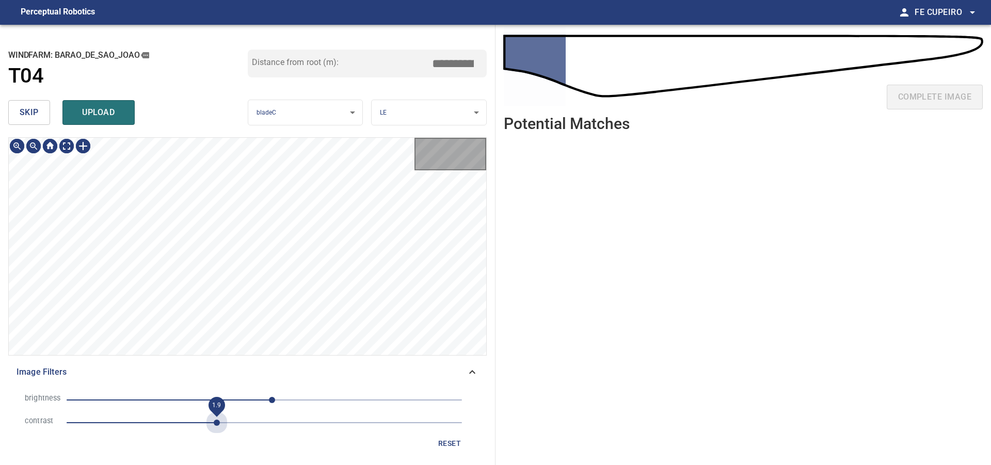
click at [217, 425] on span "1.9" at bounding box center [265, 423] width 396 height 14
click at [246, 400] on span "-23" at bounding box center [265, 400] width 396 height 14
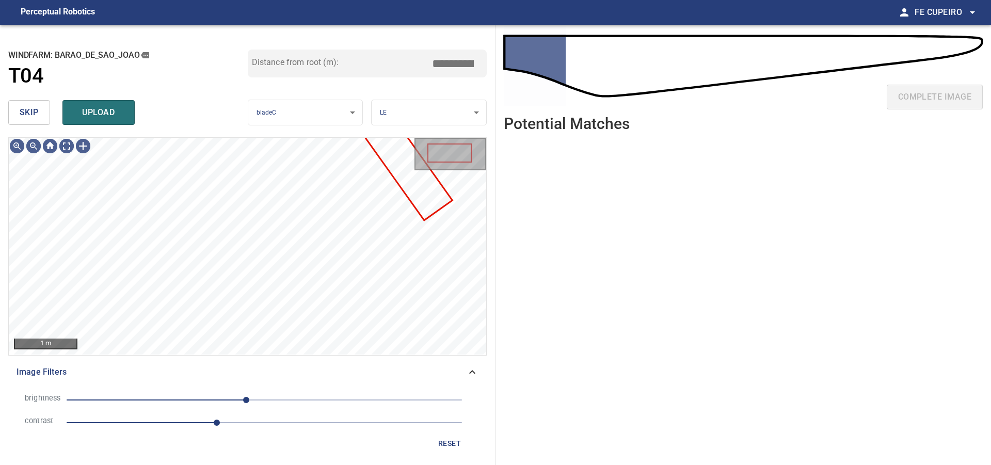
click at [231, 400] on span "-23" at bounding box center [265, 400] width 396 height 14
click at [216, 400] on span "-62" at bounding box center [265, 400] width 396 height 14
click at [202, 425] on span "1.9" at bounding box center [265, 423] width 396 height 14
click at [190, 424] on span "1.6" at bounding box center [193, 423] width 6 height 6
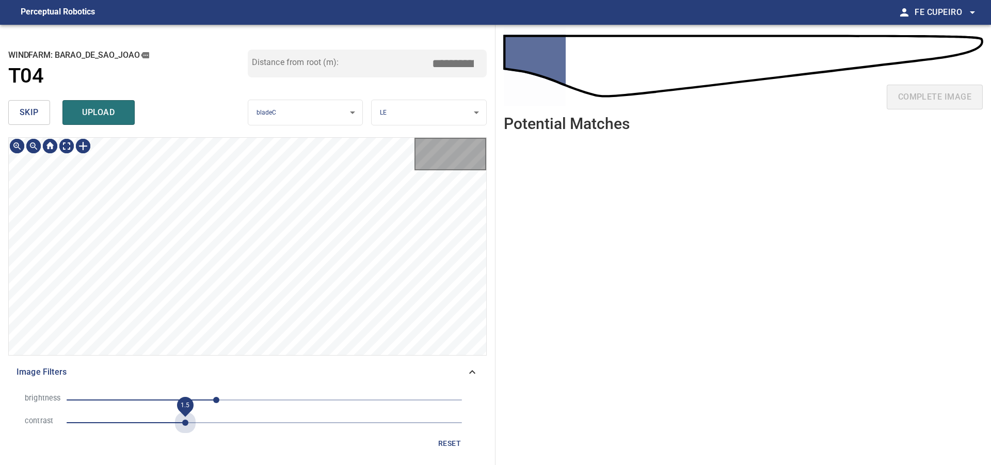
drag, startPoint x: 182, startPoint y: 424, endPoint x: 170, endPoint y: 424, distance: 11.9
click at [182, 424] on span "1.5" at bounding box center [265, 423] width 396 height 14
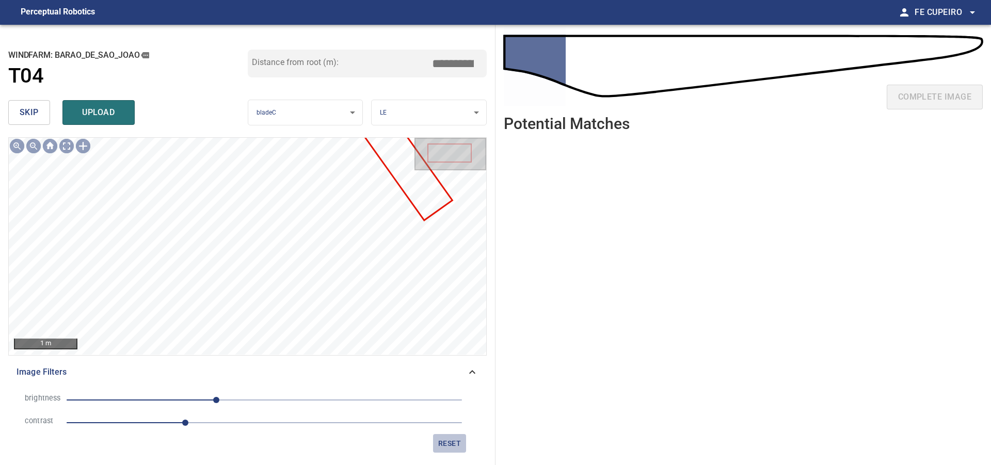
click at [452, 439] on span "reset" at bounding box center [449, 443] width 25 height 13
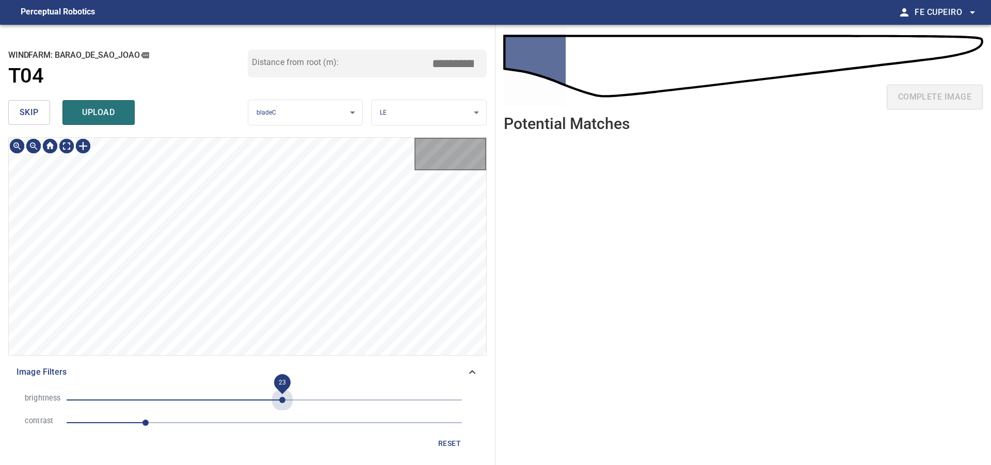
click at [282, 399] on span "23" at bounding box center [265, 400] width 396 height 14
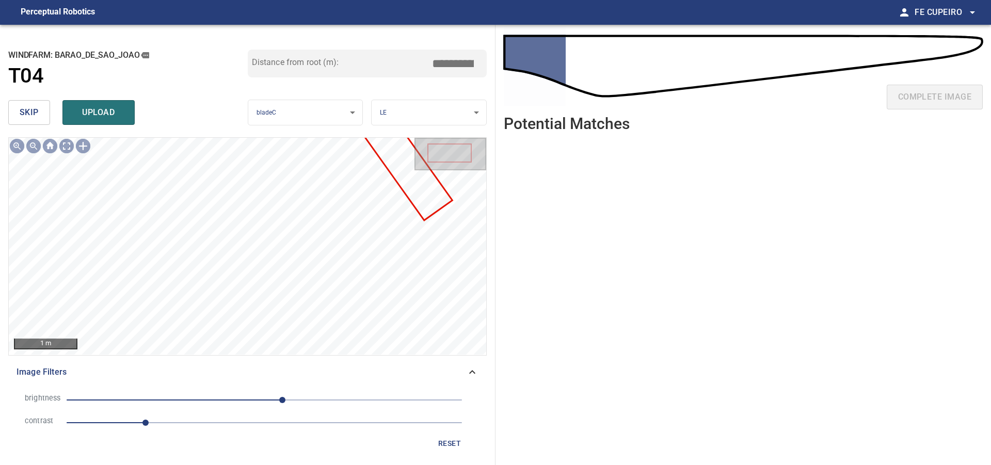
click at [177, 420] on span "1" at bounding box center [265, 423] width 396 height 14
click at [166, 421] on span "1.4" at bounding box center [265, 423] width 396 height 14
click at [172, 422] on span "1.3" at bounding box center [169, 423] width 6 height 6
click at [65, 146] on body "**********" at bounding box center [495, 232] width 991 height 465
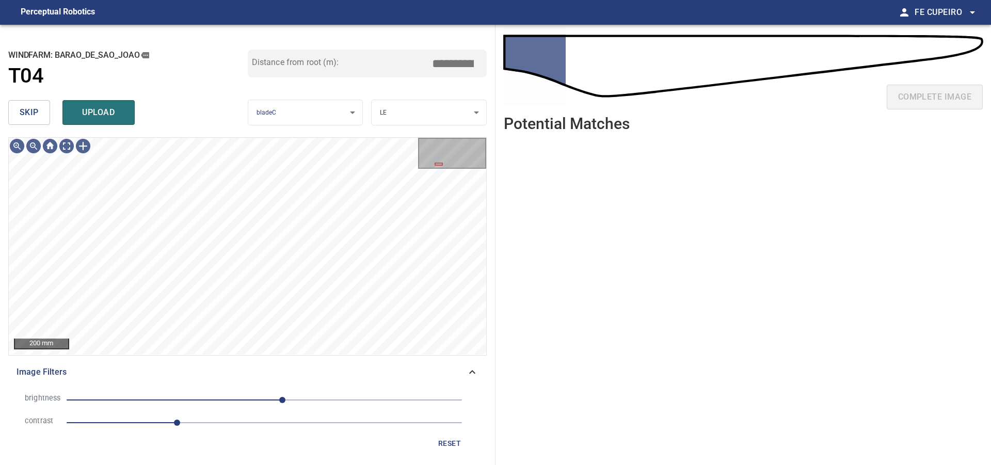
click at [257, 400] on span "23" at bounding box center [265, 400] width 396 height 14
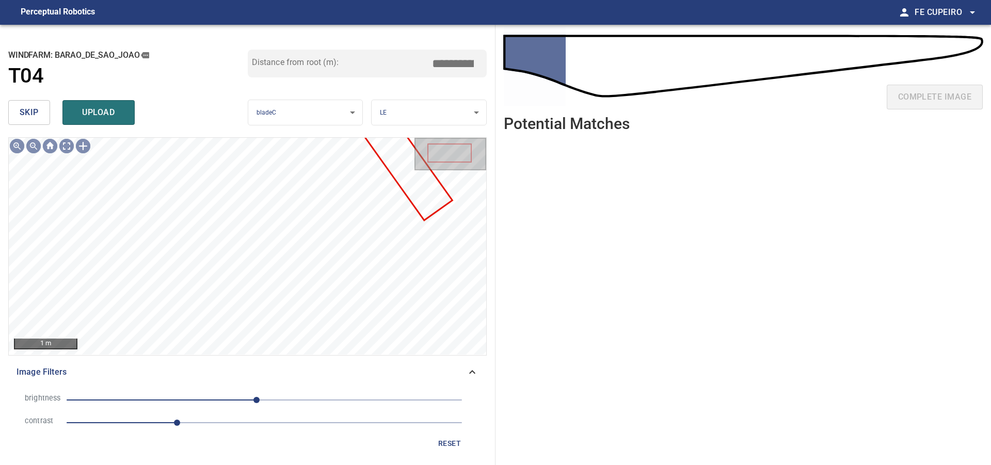
click at [239, 401] on span "-10" at bounding box center [265, 400] width 396 height 14
click at [72, 148] on body "**********" at bounding box center [495, 232] width 991 height 465
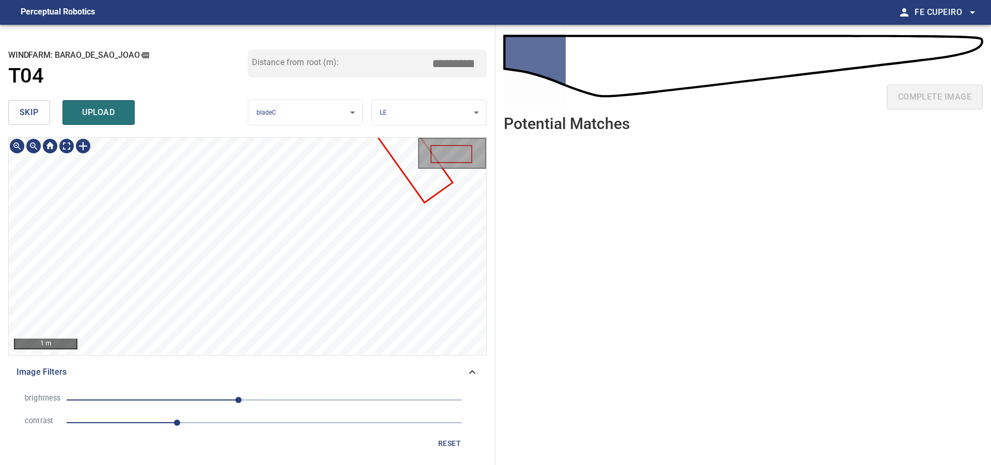
click at [301, 359] on div "1 m Image Filters brightness -33 contrast 1.4 reset" at bounding box center [247, 297] width 479 height 320
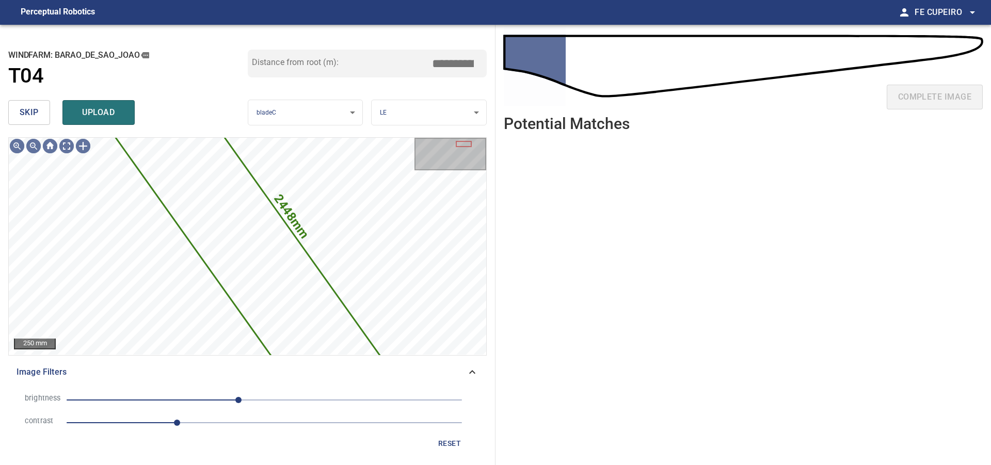
click at [36, 117] on span "skip" at bounding box center [29, 112] width 19 height 14
click at [36, 117] on div "skip upload" at bounding box center [128, 112] width 240 height 33
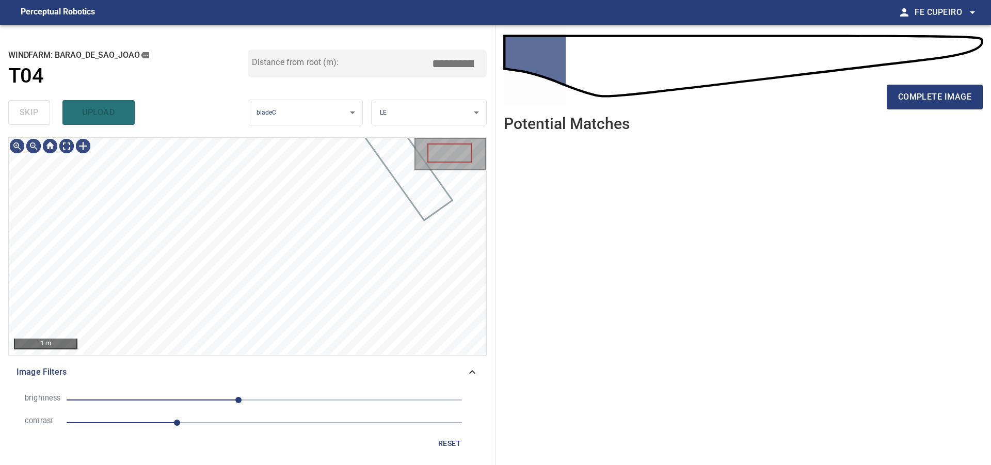
click at [36, 117] on div "skip upload" at bounding box center [128, 112] width 240 height 33
click at [931, 82] on div "complete image" at bounding box center [743, 101] width 479 height 41
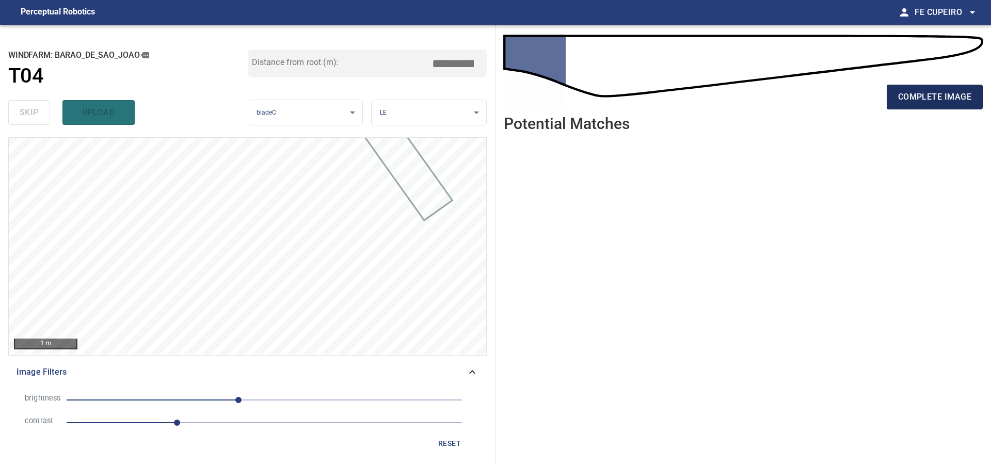
click at [932, 96] on span "complete image" at bounding box center [935, 97] width 73 height 14
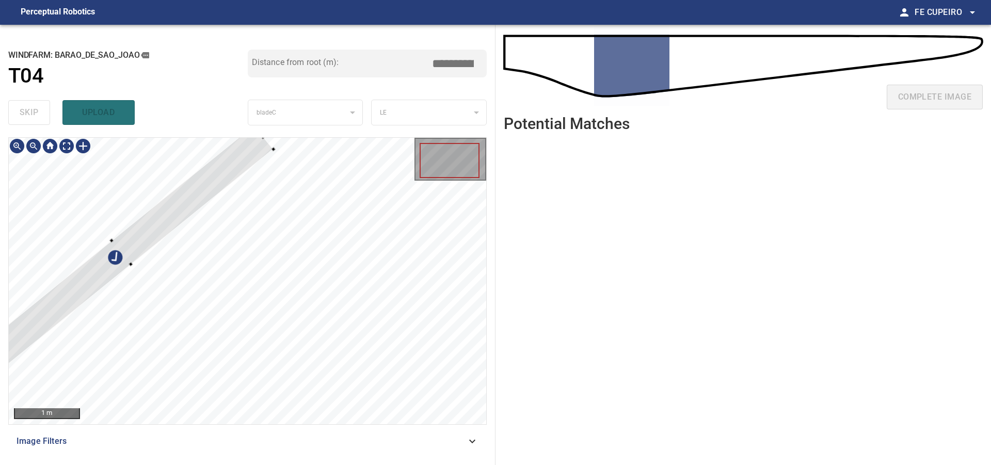
click at [149, 169] on div at bounding box center [248, 281] width 478 height 287
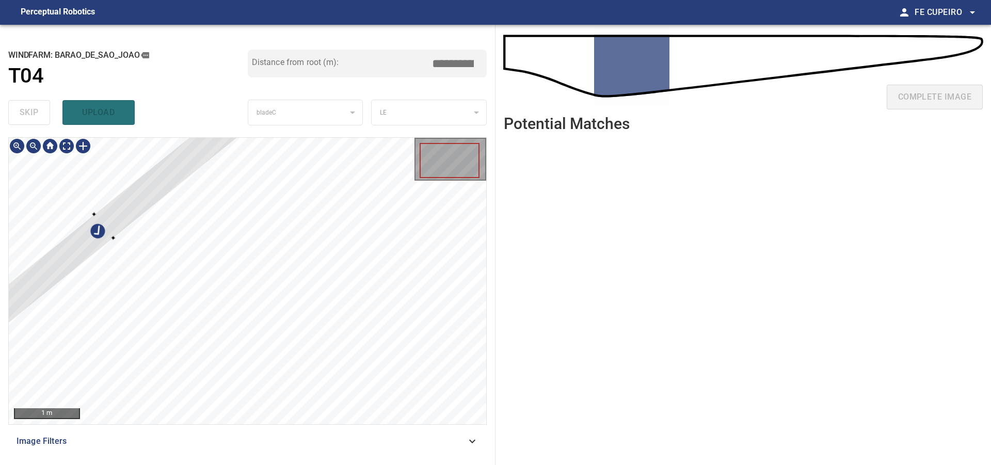
click at [106, 228] on div at bounding box center [104, 226] width 304 height 255
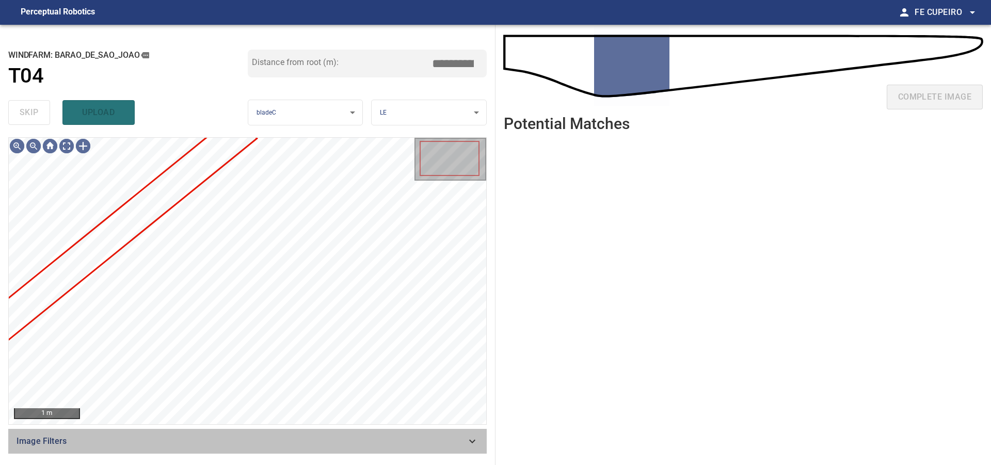
click at [306, 449] on div "Image Filters" at bounding box center [247, 441] width 479 height 25
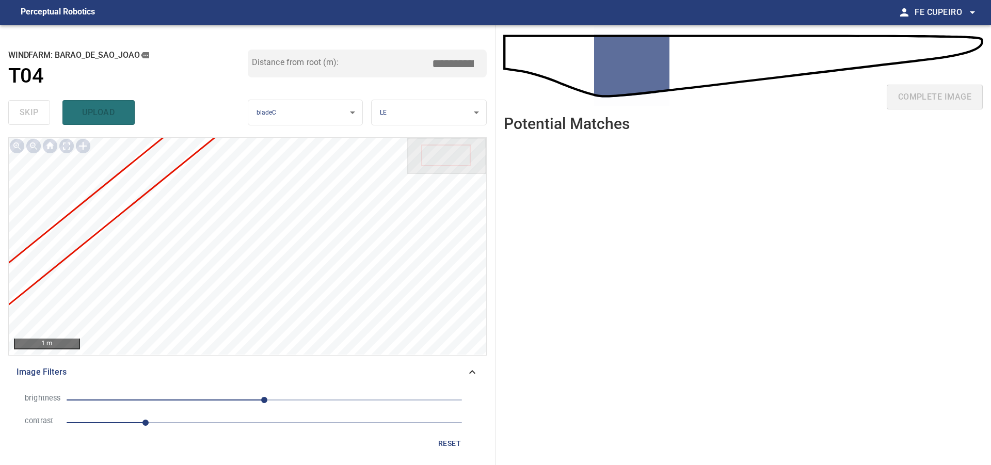
click at [212, 422] on span "1" at bounding box center [265, 423] width 396 height 14
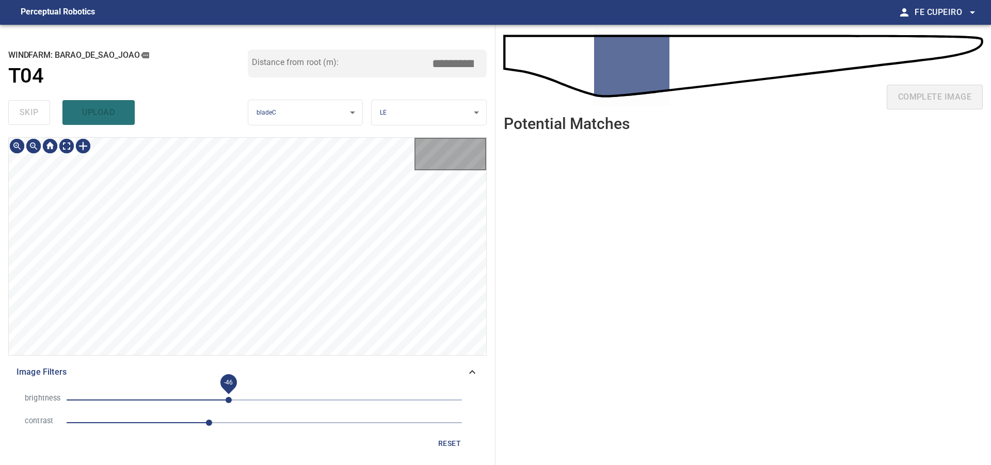
click at [229, 403] on span "-46" at bounding box center [265, 400] width 396 height 14
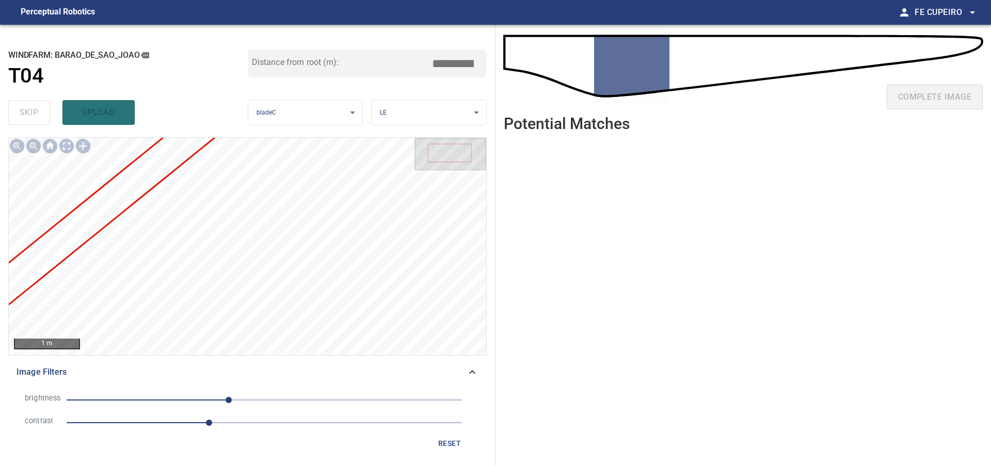
click at [171, 421] on span "1.8" at bounding box center [265, 423] width 396 height 14
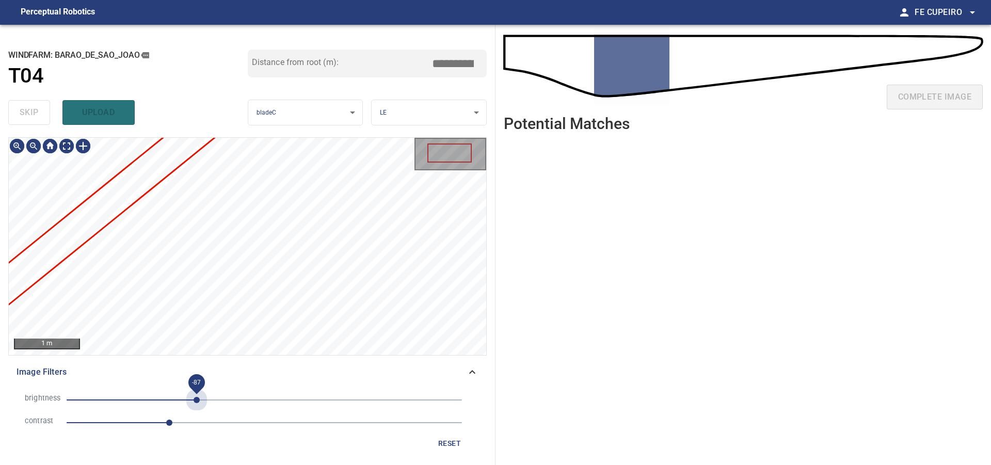
click at [197, 397] on span "-87" at bounding box center [265, 400] width 396 height 14
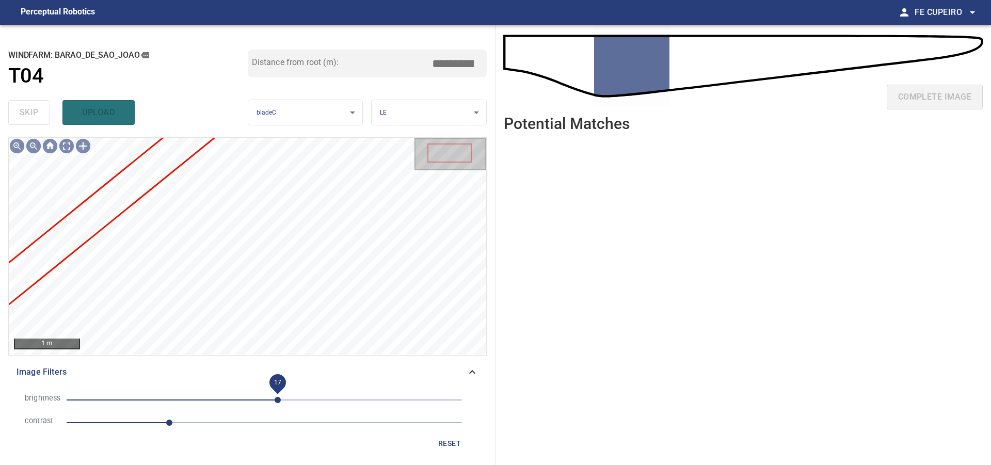
type input "****"
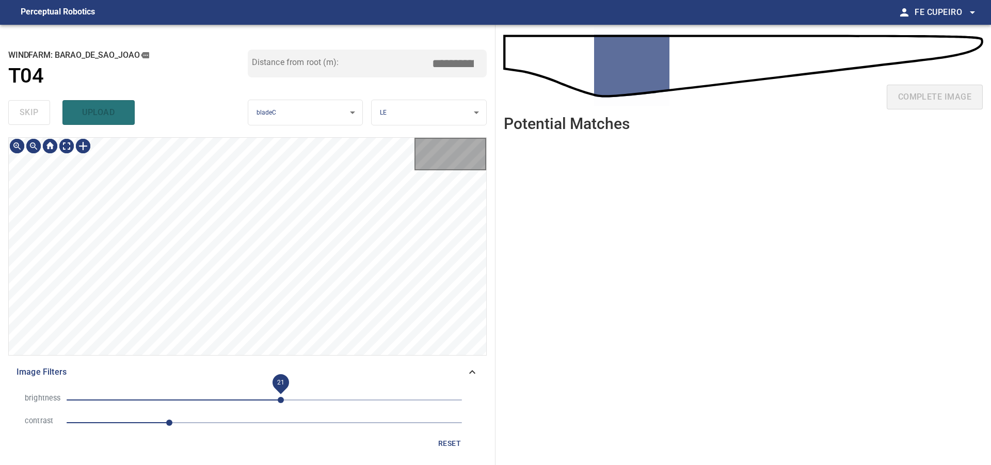
drag, startPoint x: 272, startPoint y: 389, endPoint x: 281, endPoint y: 387, distance: 9.5
click at [281, 393] on span "21" at bounding box center [265, 400] width 396 height 14
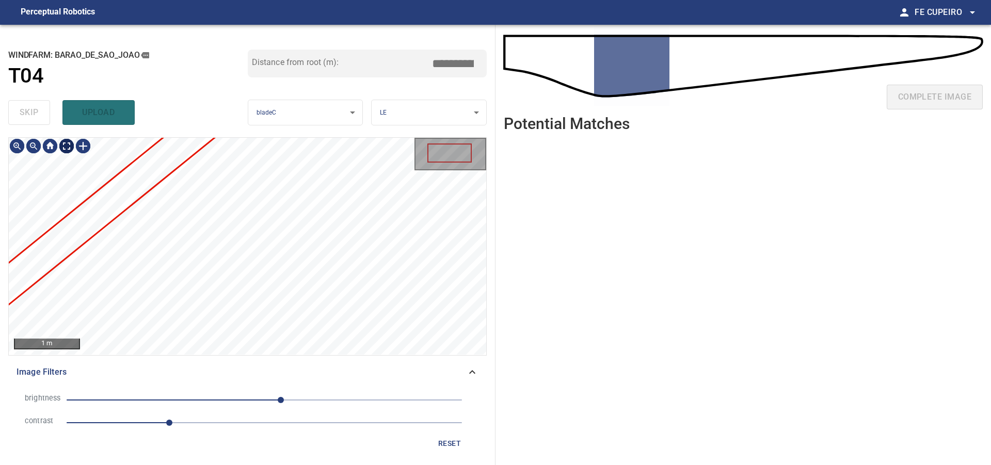
click at [66, 150] on body "**********" at bounding box center [495, 232] width 991 height 465
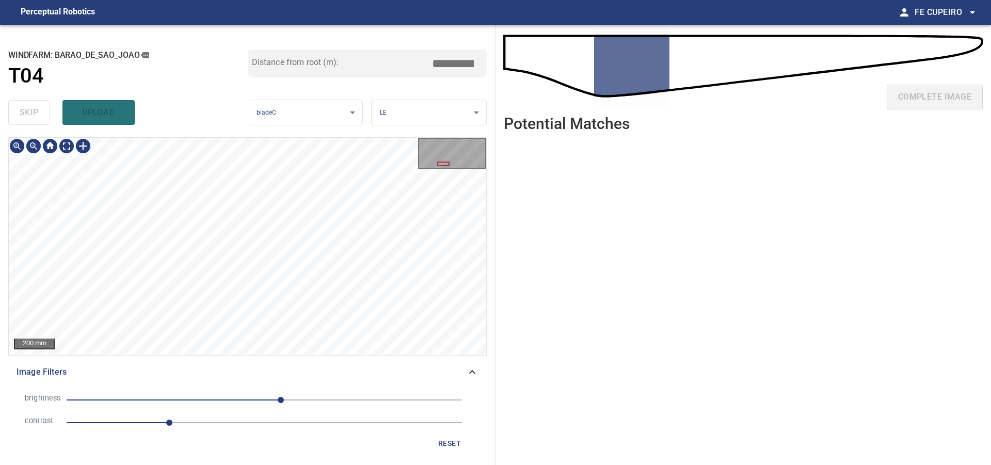
click at [263, 399] on span "21" at bounding box center [265, 400] width 396 height 14
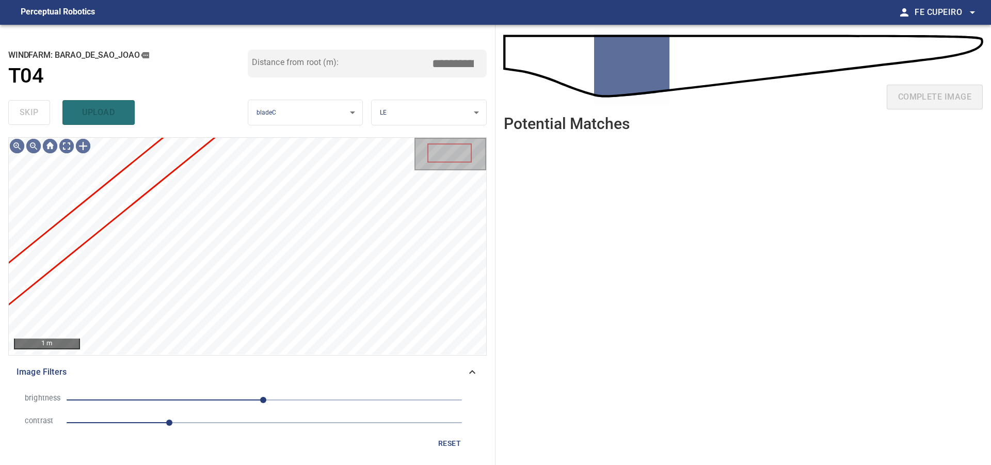
type input "****"
click at [245, 404] on span "-1" at bounding box center [265, 400] width 396 height 14
click at [69, 144] on body "**********" at bounding box center [495, 232] width 991 height 465
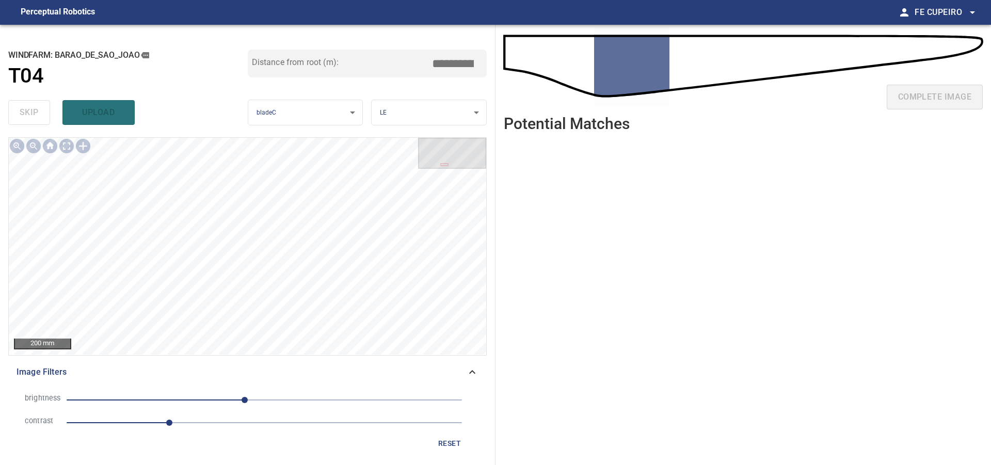
click at [190, 425] on span "1.3" at bounding box center [265, 423] width 396 height 14
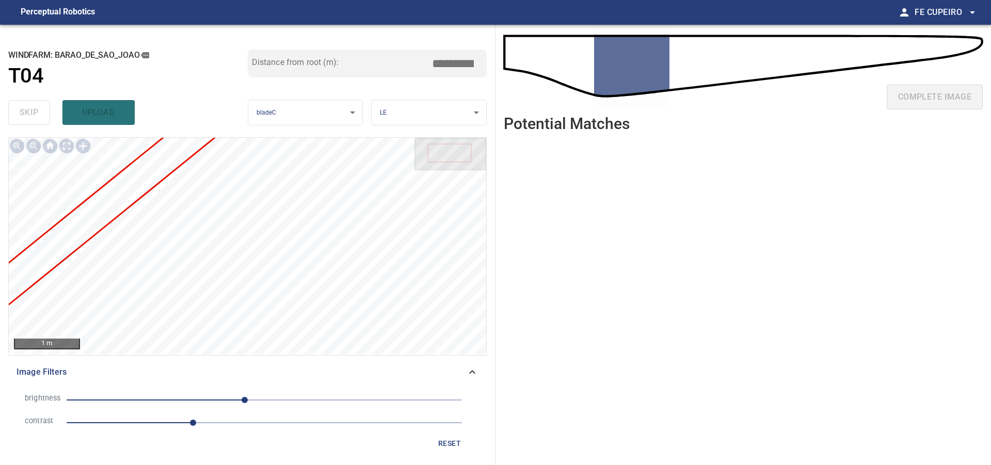
click at [278, 398] on span "-25" at bounding box center [265, 400] width 396 height 14
click at [295, 396] on span "18" at bounding box center [265, 400] width 396 height 14
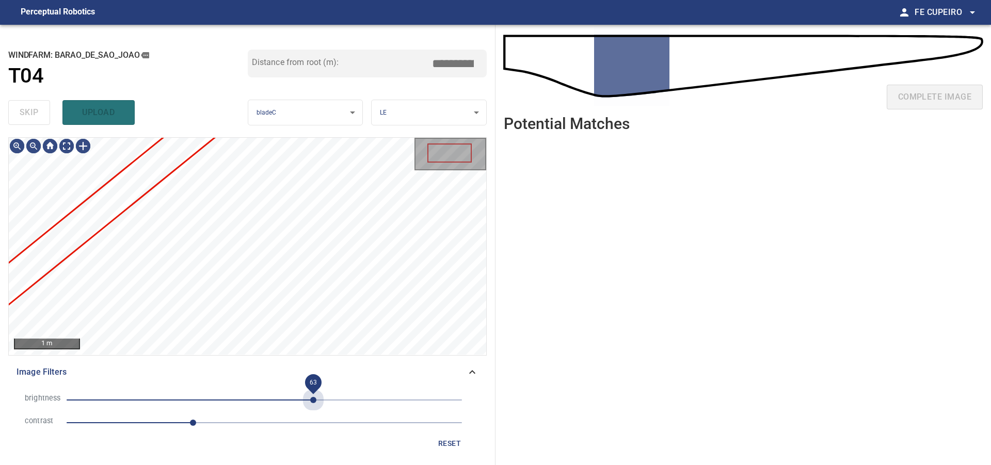
click at [313, 393] on span "63" at bounding box center [265, 400] width 396 height 14
click at [310, 399] on span "63" at bounding box center [313, 400] width 6 height 6
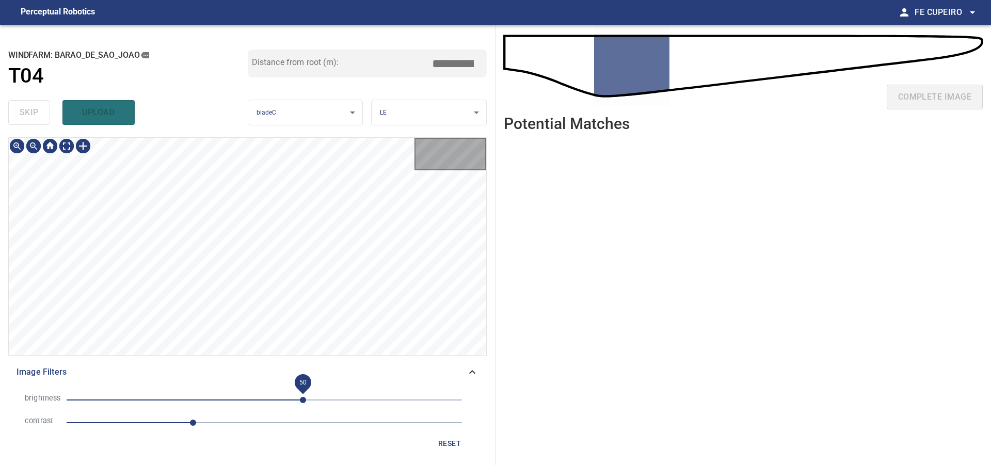
click at [302, 400] on span "50" at bounding box center [303, 400] width 6 height 6
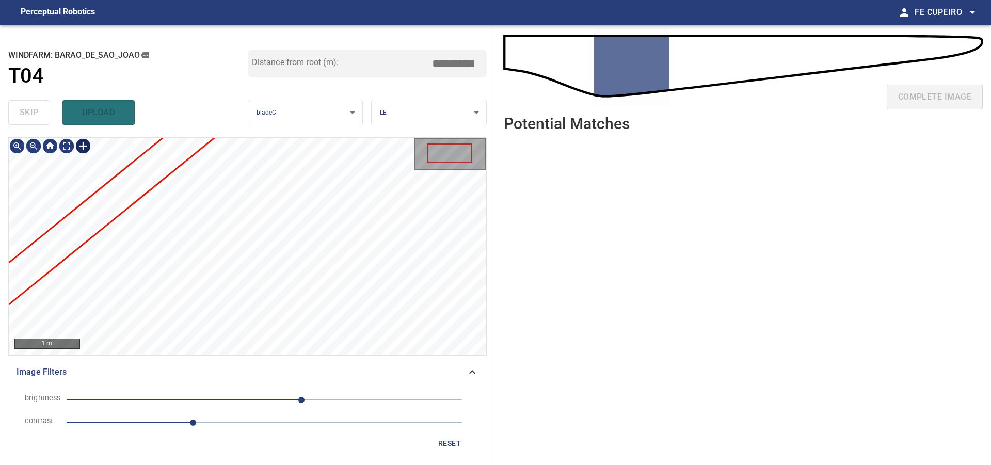
type input "****"
click at [69, 147] on body "**********" at bounding box center [495, 232] width 991 height 465
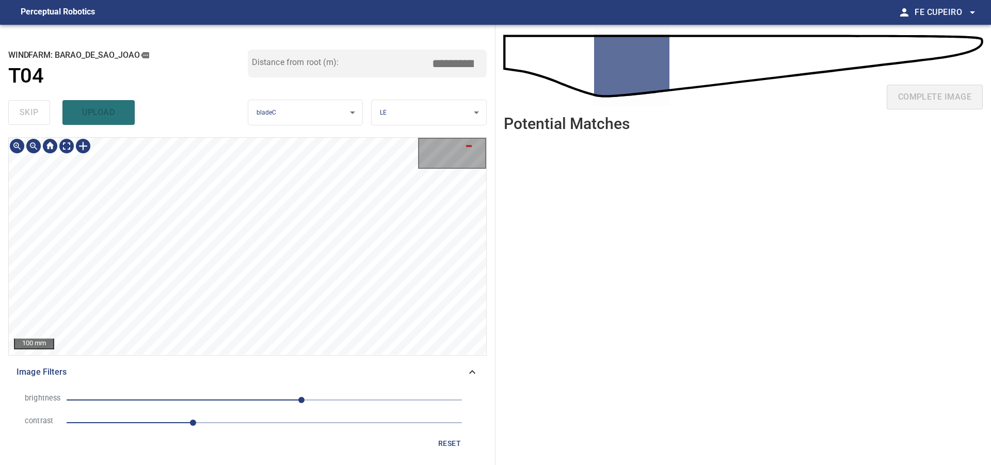
type input "****"
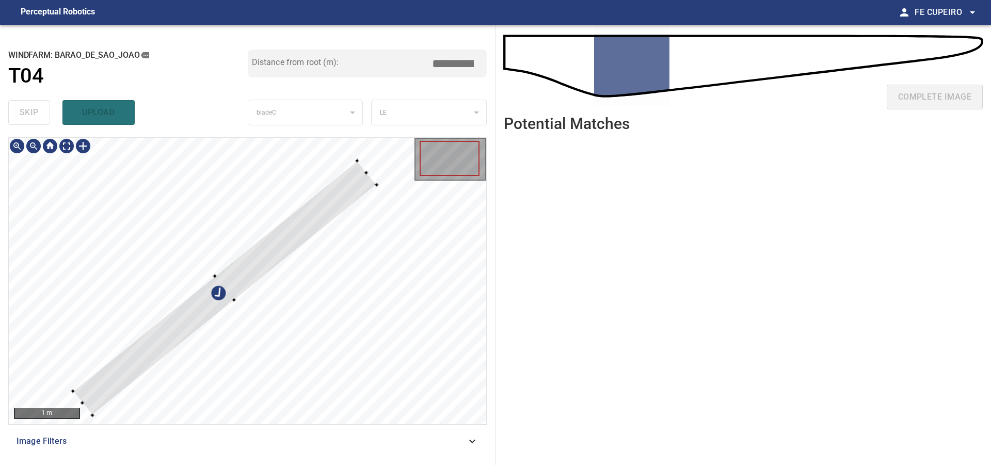
click at [213, 155] on div at bounding box center [248, 281] width 478 height 287
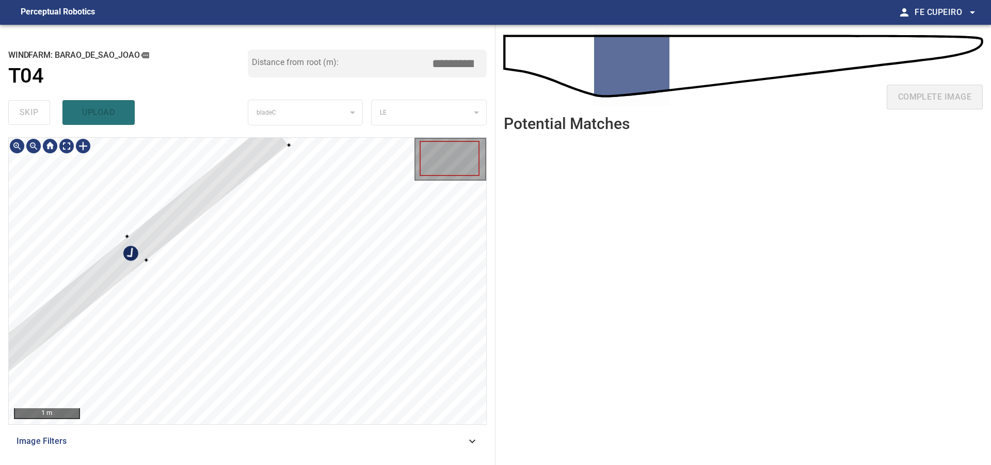
click at [134, 260] on div at bounding box center [137, 248] width 304 height 255
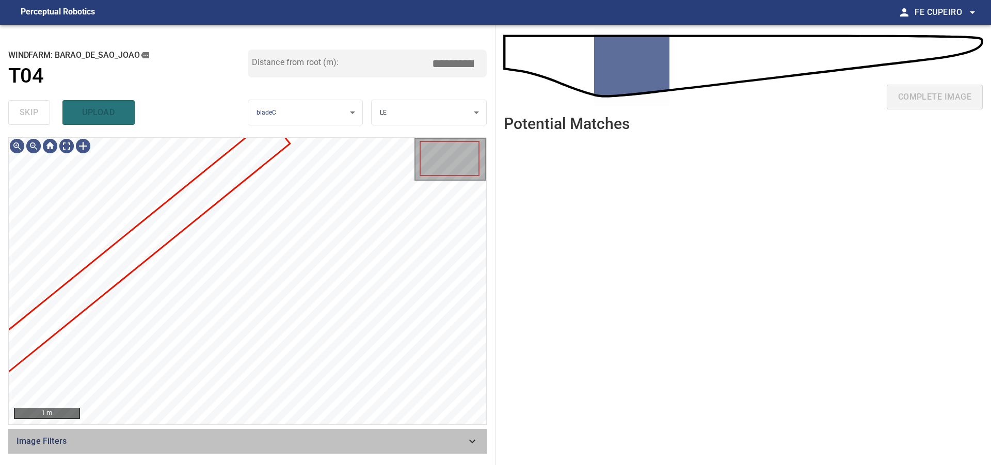
click at [300, 436] on span "Image Filters" at bounding box center [242, 441] width 450 height 12
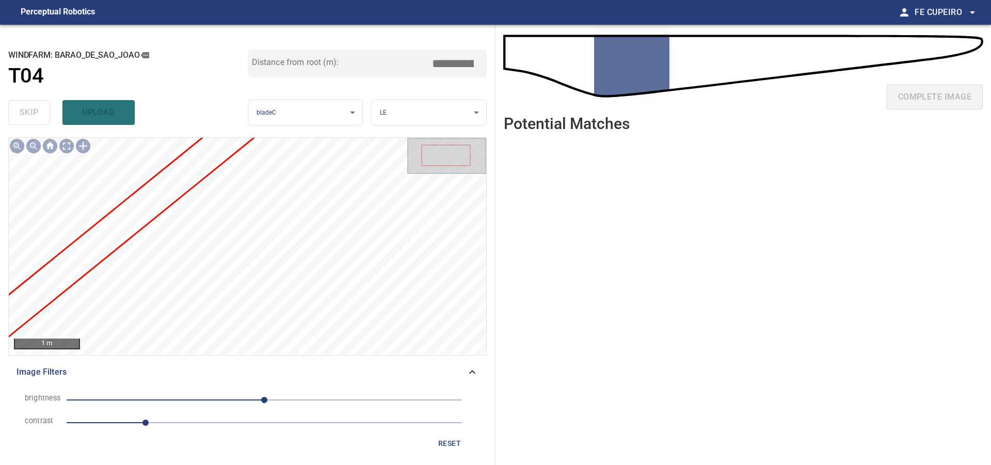
click at [184, 423] on span "1" at bounding box center [265, 423] width 396 height 14
click at [283, 399] on span "0" at bounding box center [265, 400] width 396 height 14
click at [287, 400] on span "25" at bounding box center [284, 400] width 6 height 6
click at [69, 149] on body "**********" at bounding box center [495, 232] width 991 height 465
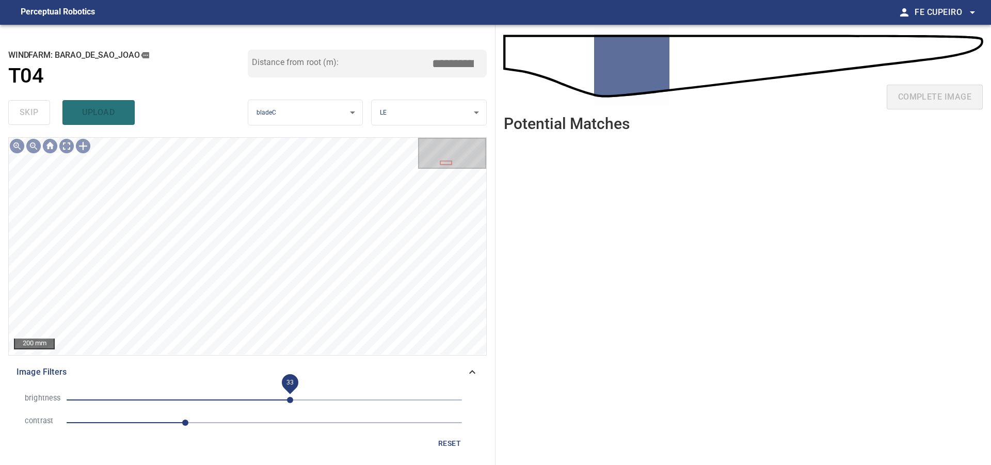
click at [278, 401] on span "33" at bounding box center [265, 400] width 396 height 14
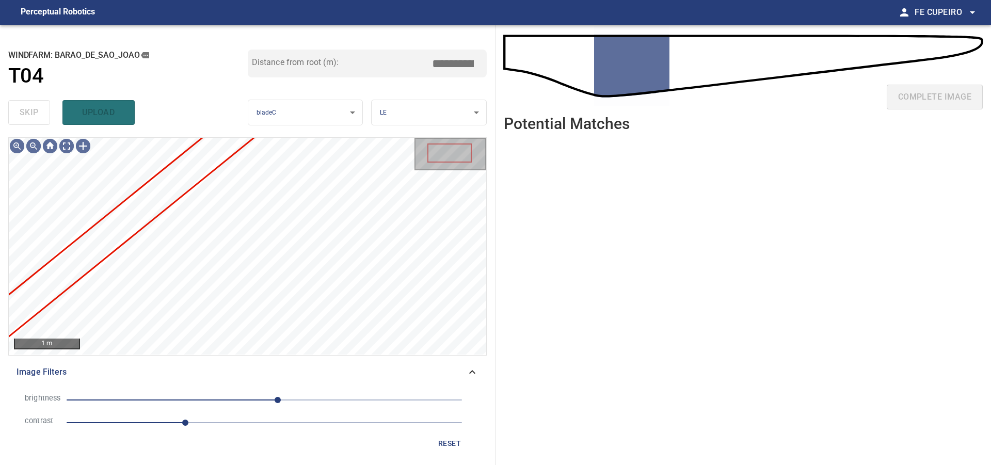
click at [265, 402] on span "17" at bounding box center [265, 400] width 396 height 14
click at [252, 402] on span "1" at bounding box center [265, 400] width 396 height 14
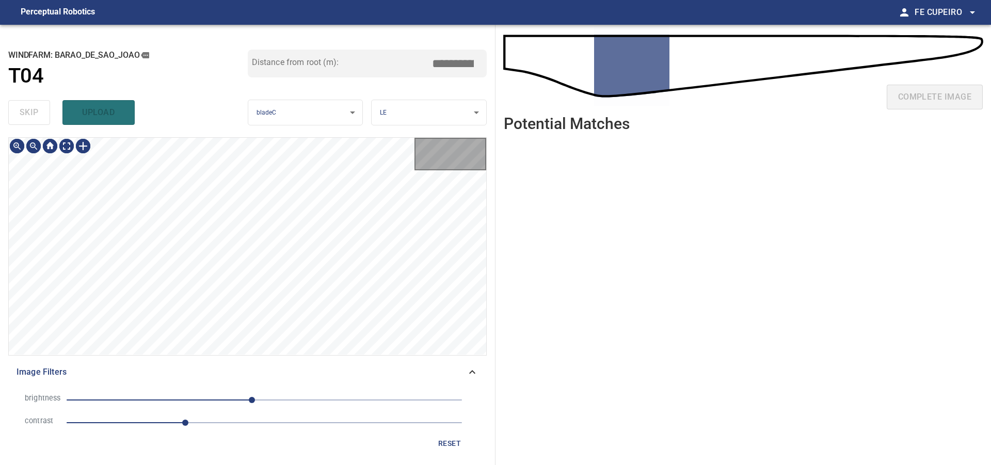
click at [239, 401] on span "-16" at bounding box center [265, 400] width 396 height 14
click at [220, 399] on span "-33" at bounding box center [265, 400] width 396 height 14
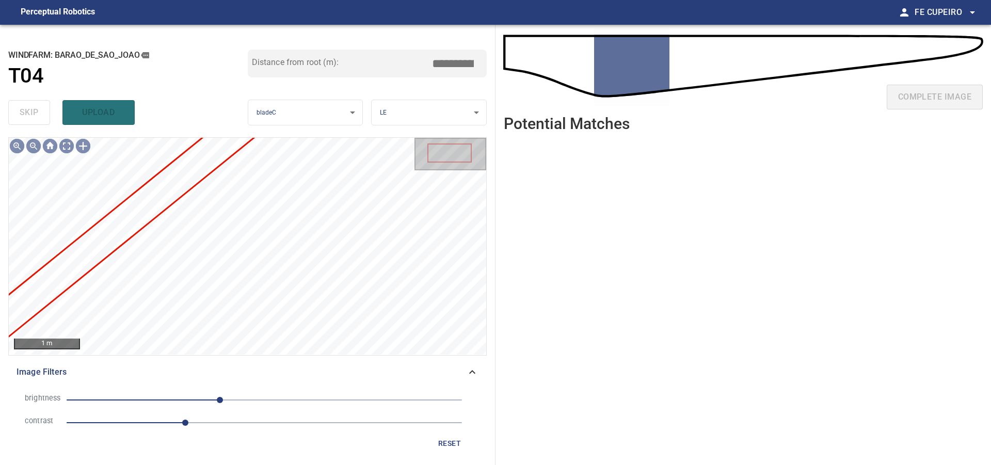
click at [205, 402] on span "-57" at bounding box center [265, 400] width 396 height 14
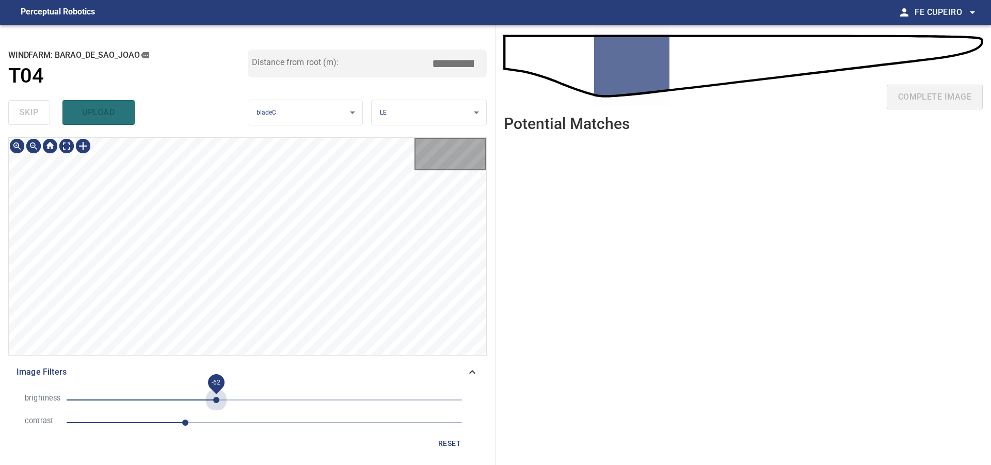
click at [216, 400] on span "-62" at bounding box center [265, 400] width 396 height 14
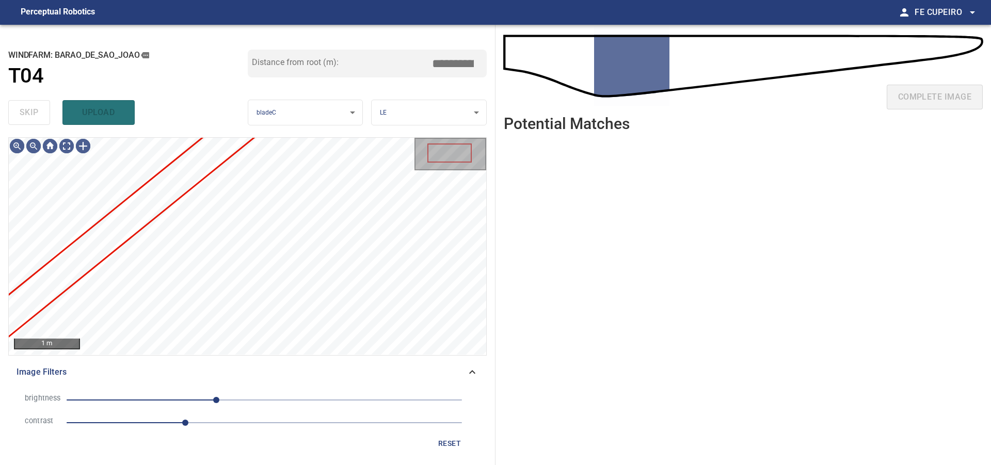
click at [219, 397] on span "-62" at bounding box center [216, 400] width 6 height 6
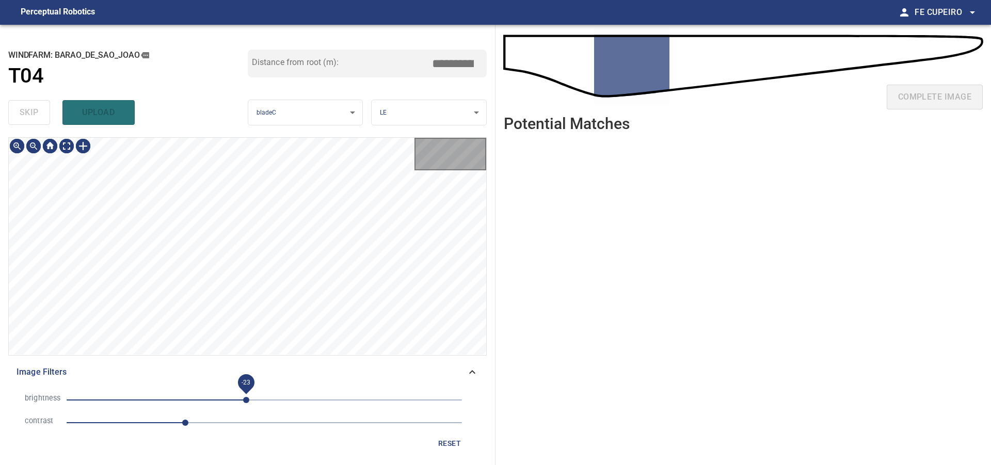
click at [247, 397] on span "-23" at bounding box center [246, 400] width 6 height 6
click at [270, 395] on span "7" at bounding box center [265, 400] width 396 height 14
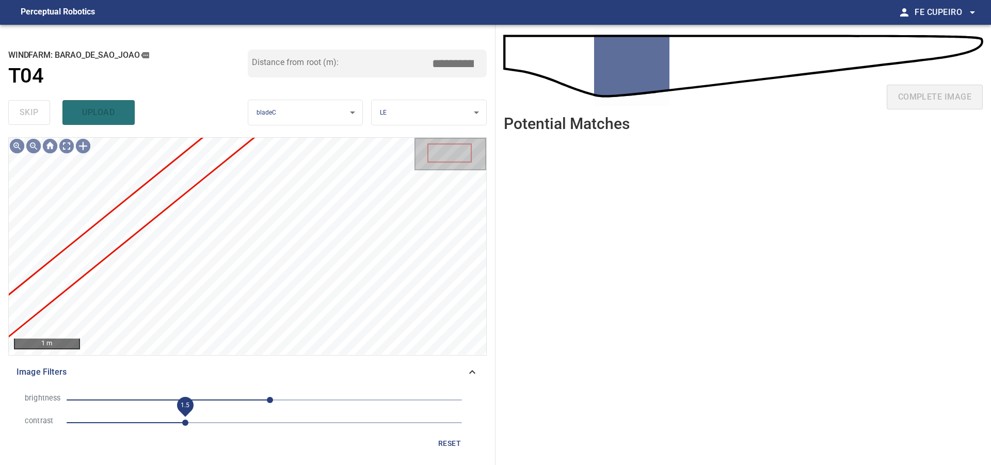
click at [182, 420] on span "1.5" at bounding box center [185, 423] width 6 height 6
drag, startPoint x: 168, startPoint y: 420, endPoint x: 159, endPoint y: 422, distance: 9.5
click at [174, 420] on span "1.4" at bounding box center [177, 423] width 6 height 6
click at [166, 422] on span "1.3" at bounding box center [169, 423] width 6 height 6
click at [159, 422] on span "1.2" at bounding box center [162, 423] width 6 height 6
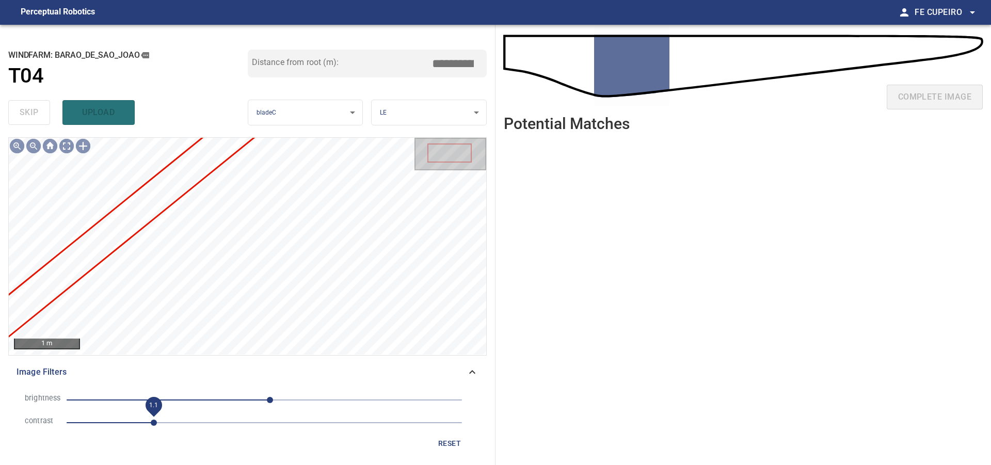
click at [151, 422] on span "1.1" at bounding box center [154, 423] width 6 height 6
click at [66, 147] on body "**********" at bounding box center [495, 232] width 991 height 465
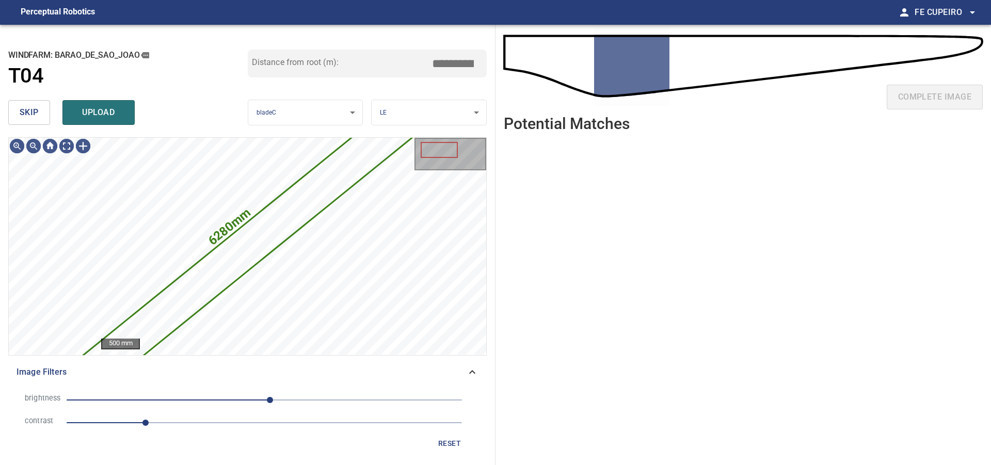
click at [27, 115] on span "skip" at bounding box center [29, 112] width 19 height 14
click at [27, 115] on div "skip upload" at bounding box center [128, 112] width 240 height 33
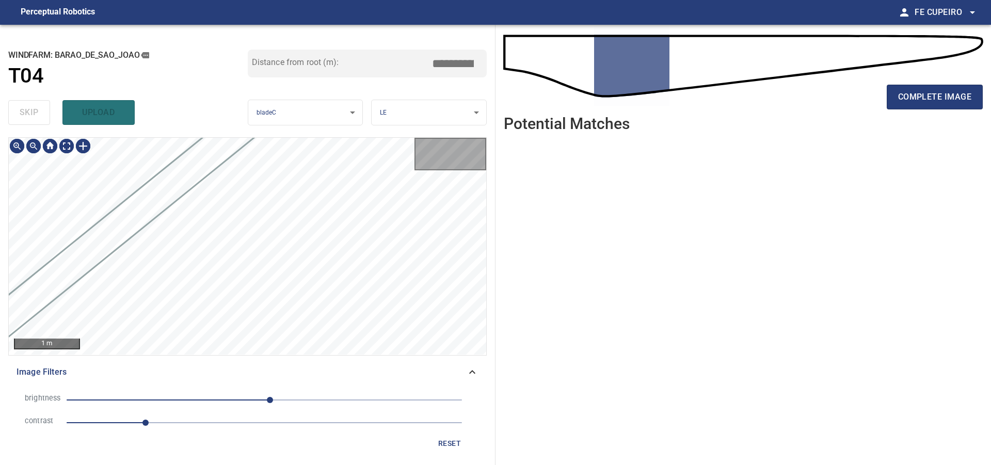
click at [27, 115] on div "skip upload" at bounding box center [128, 112] width 240 height 33
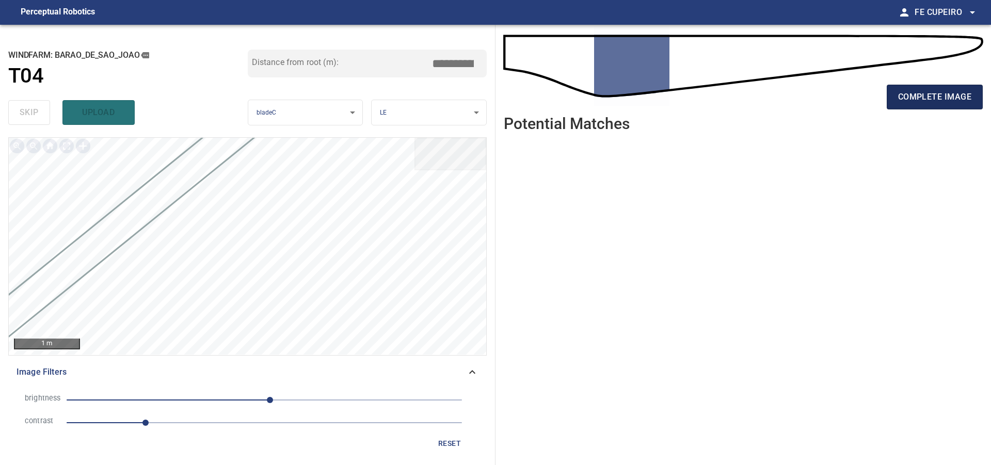
click at [906, 93] on span "complete image" at bounding box center [935, 97] width 73 height 14
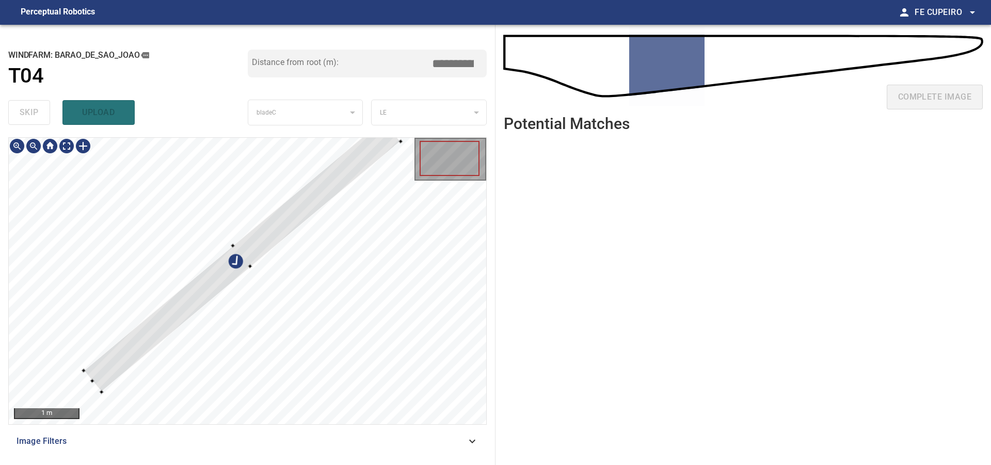
click at [290, 158] on div at bounding box center [248, 281] width 478 height 287
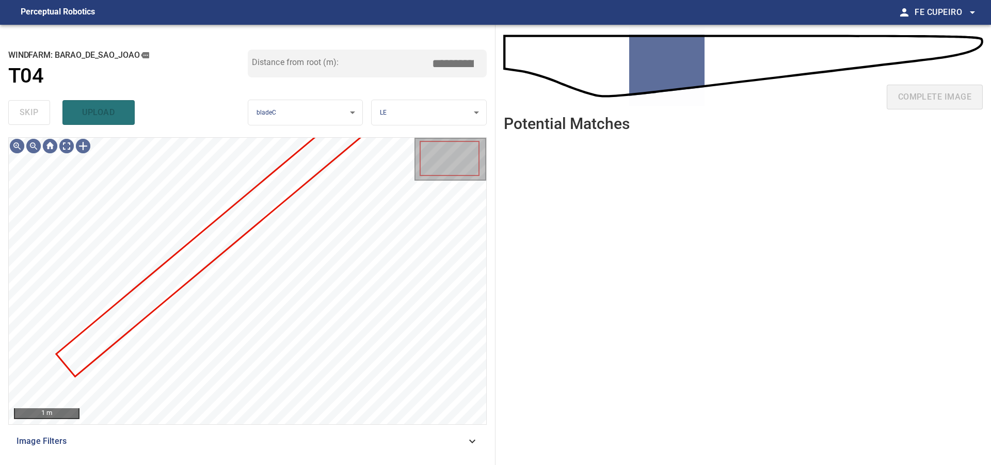
click at [285, 441] on span "Image Filters" at bounding box center [242, 441] width 450 height 12
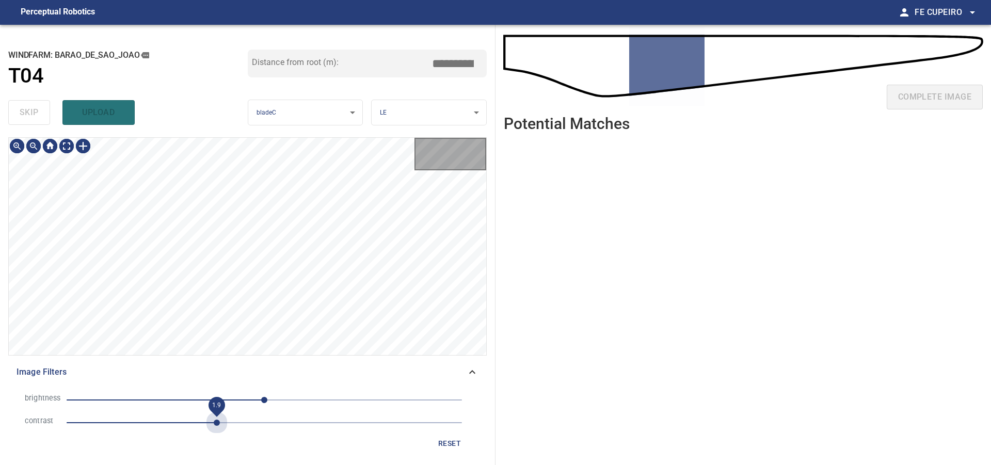
click at [219, 419] on span "1.9" at bounding box center [265, 423] width 396 height 14
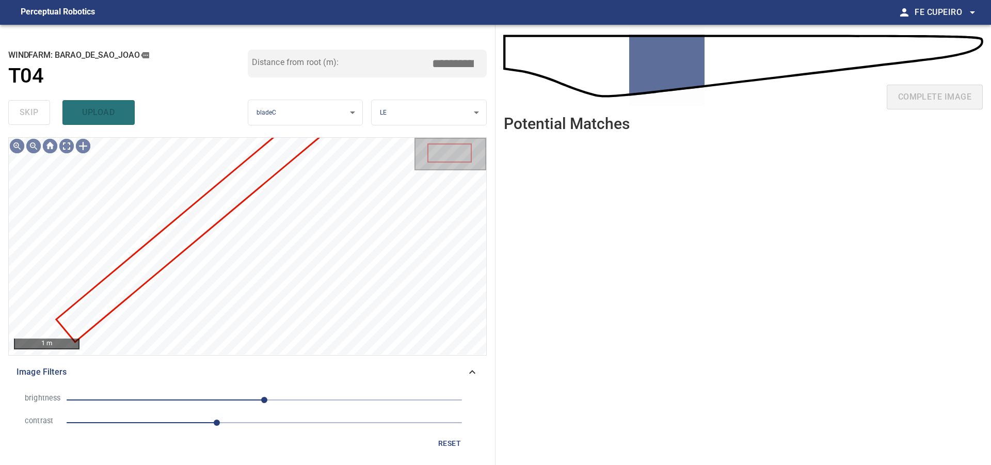
click at [243, 402] on span "0" at bounding box center [265, 400] width 396 height 14
click at [270, 401] on span "-28" at bounding box center [265, 400] width 396 height 14
drag, startPoint x: 302, startPoint y: 396, endPoint x: 308, endPoint y: 397, distance: 6.2
click at [302, 396] on span "7" at bounding box center [265, 400] width 396 height 14
click at [69, 147] on body "**********" at bounding box center [495, 232] width 991 height 465
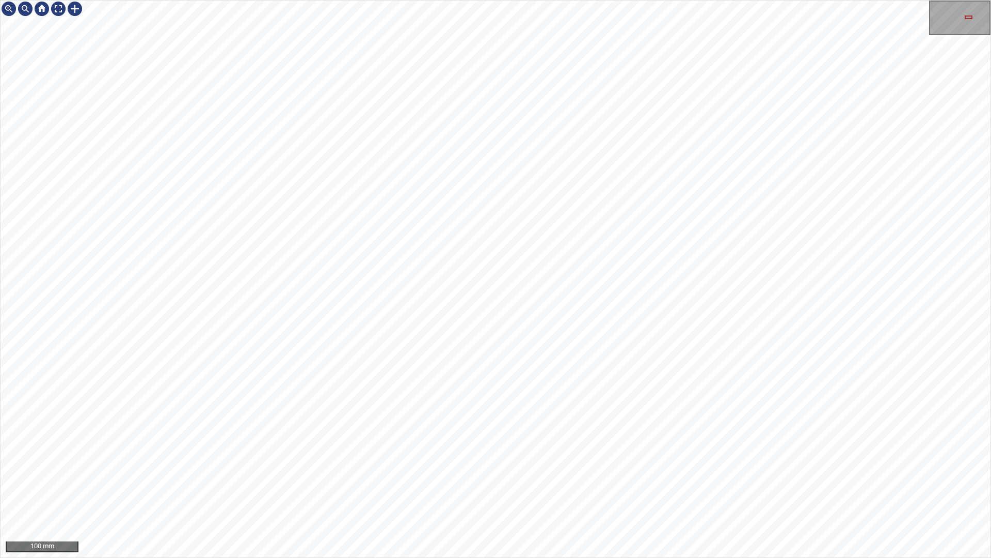
click at [882, 0] on div "100 mm" at bounding box center [495, 279] width 991 height 558
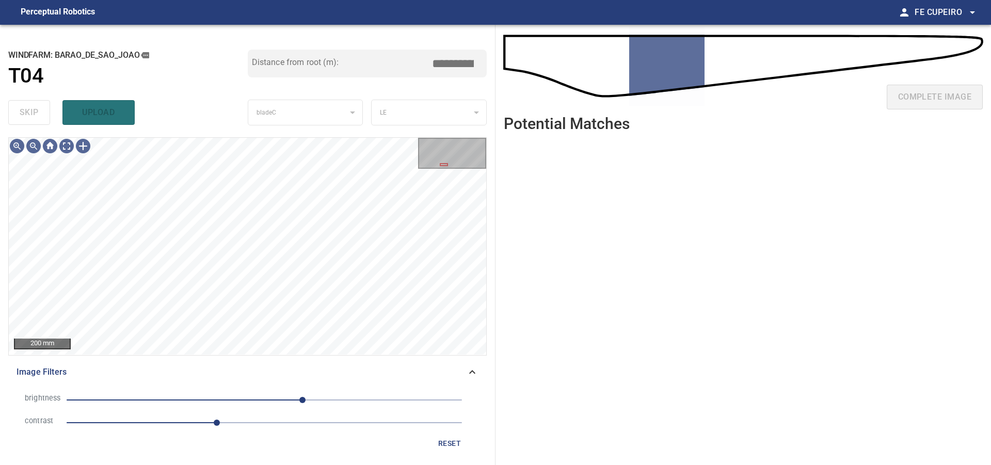
click at [259, 400] on span "49" at bounding box center [265, 400] width 396 height 14
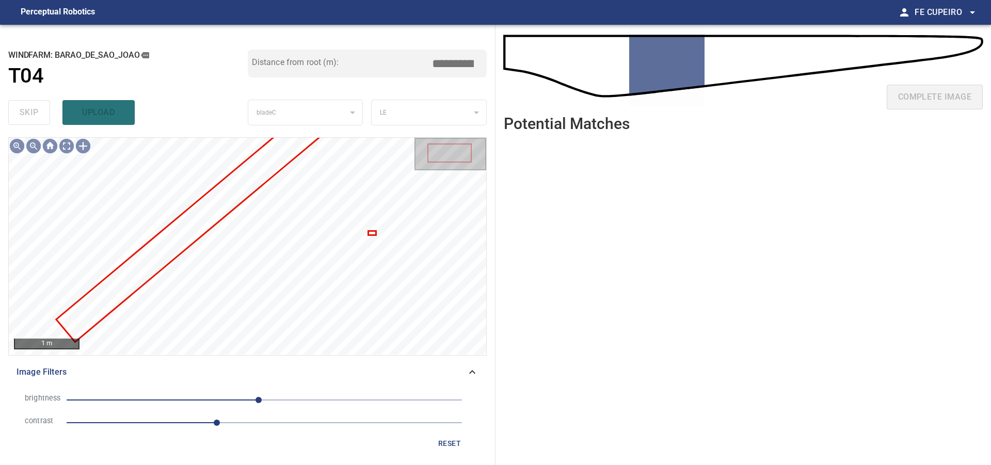
click at [241, 401] on span "-7" at bounding box center [265, 400] width 396 height 14
click at [230, 399] on span "-44" at bounding box center [230, 400] width 6 height 6
click at [248, 397] on span "-44" at bounding box center [265, 400] width 396 height 14
click at [273, 395] on span "-21" at bounding box center [265, 400] width 396 height 14
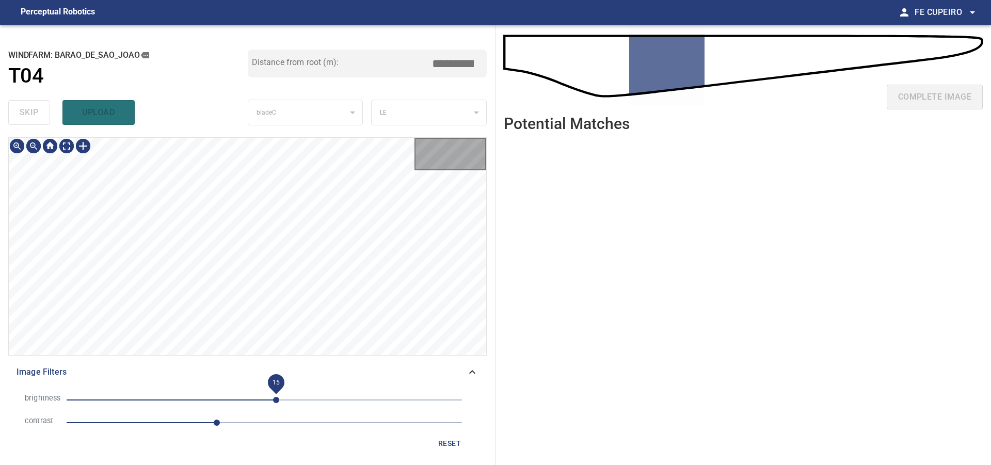
click at [277, 397] on span "15" at bounding box center [276, 400] width 6 height 6
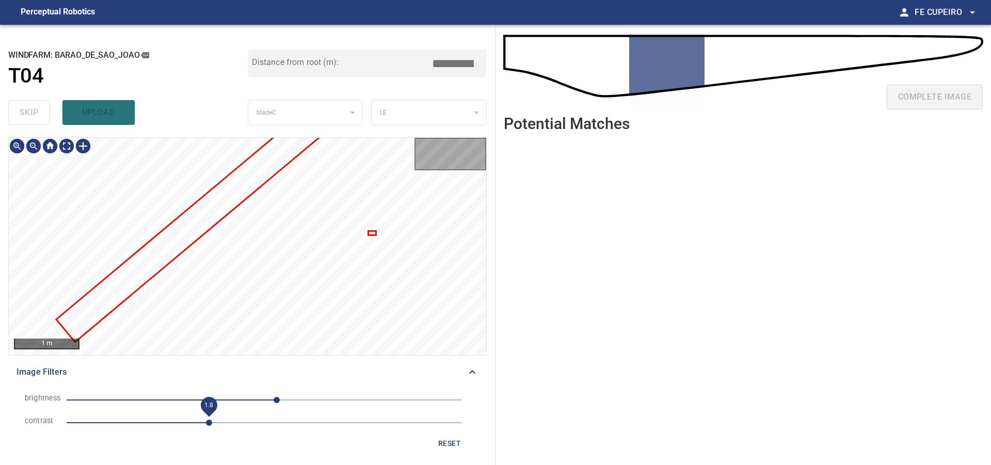
click at [207, 422] on span "1.8" at bounding box center [209, 423] width 6 height 6
click at [206, 422] on span "1.8" at bounding box center [209, 423] width 6 height 6
click at [195, 422] on span "1.6" at bounding box center [193, 423] width 6 height 6
click at [191, 422] on span "1.6" at bounding box center [193, 423] width 6 height 6
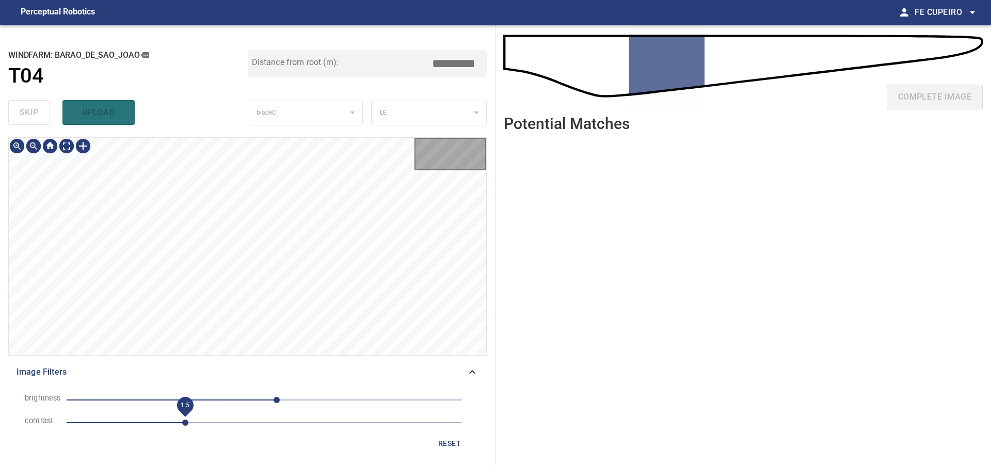
click at [186, 422] on span "1.5" at bounding box center [185, 423] width 6 height 6
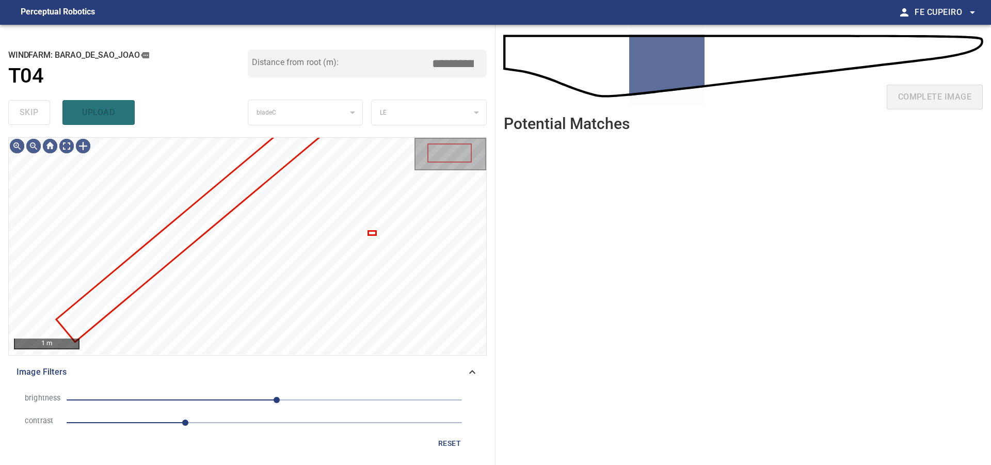
click at [182, 423] on span "1.5" at bounding box center [185, 423] width 6 height 6
click at [170, 424] on span "1.3" at bounding box center [169, 423] width 6 height 6
click at [168, 425] on span "1.3" at bounding box center [169, 423] width 6 height 6
click at [153, 424] on span "1.1" at bounding box center [265, 423] width 396 height 14
click at [141, 422] on span "1.1" at bounding box center [265, 423] width 396 height 14
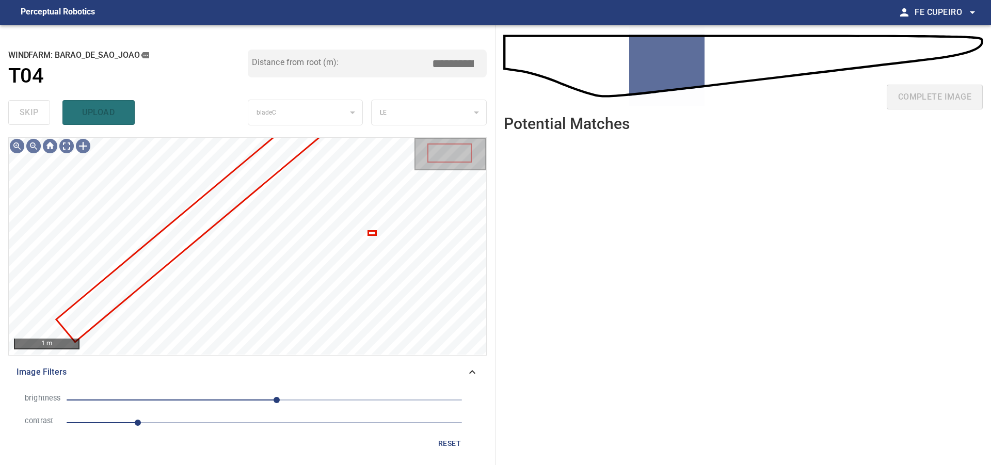
click at [150, 422] on span "0.9" at bounding box center [265, 423] width 396 height 14
click at [67, 148] on body "**********" at bounding box center [495, 232] width 991 height 465
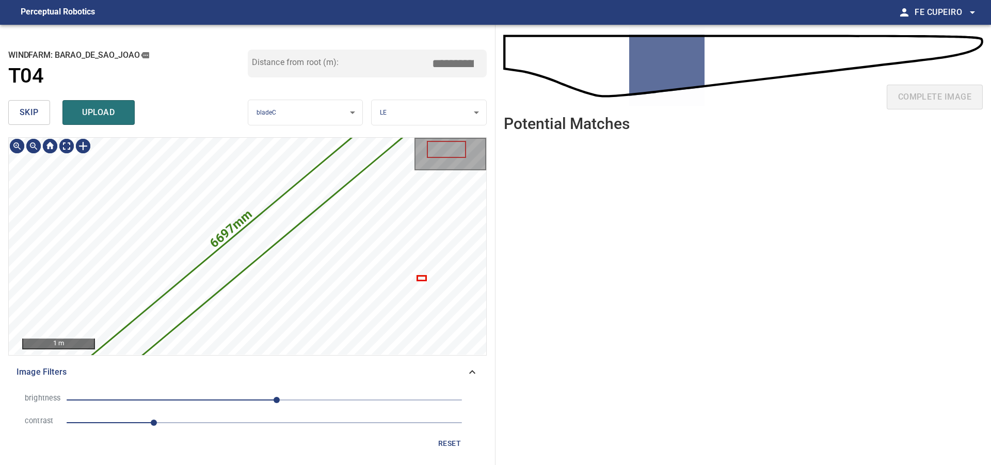
click at [45, 123] on button "skip" at bounding box center [29, 112] width 42 height 25
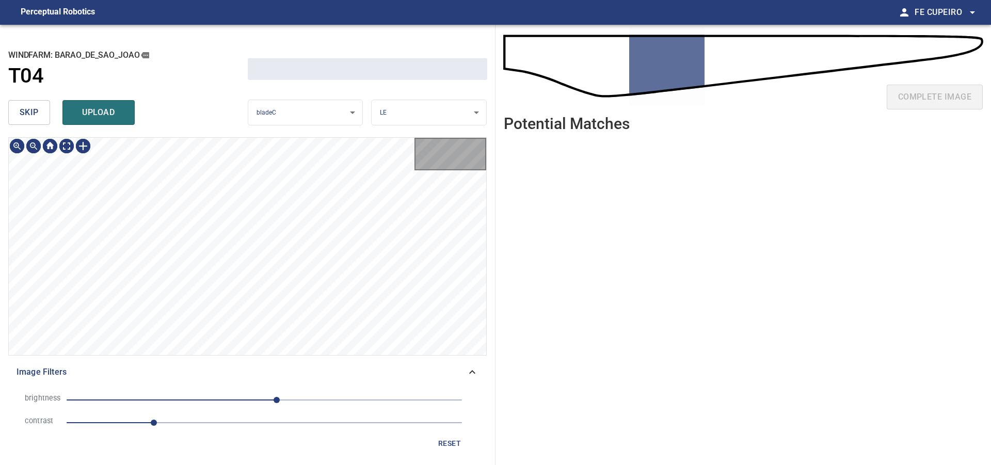
click at [45, 122] on button "skip" at bounding box center [29, 112] width 42 height 25
click at [44, 122] on div "skip upload" at bounding box center [128, 112] width 240 height 33
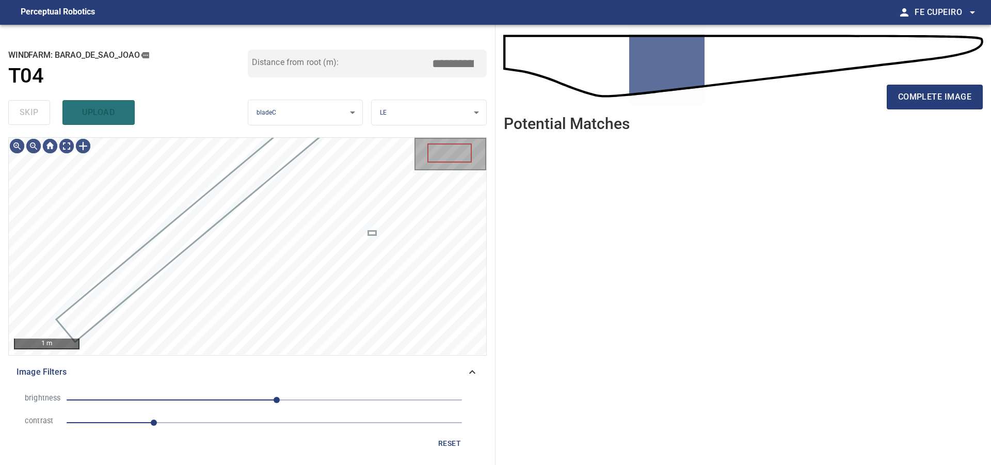
click at [43, 122] on div "skip upload" at bounding box center [128, 112] width 240 height 33
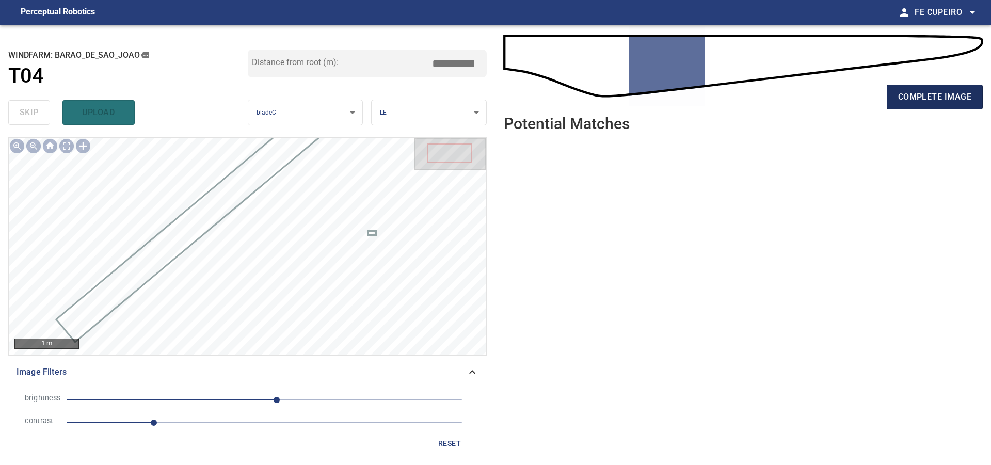
click at [890, 97] on button "complete image" at bounding box center [935, 97] width 96 height 25
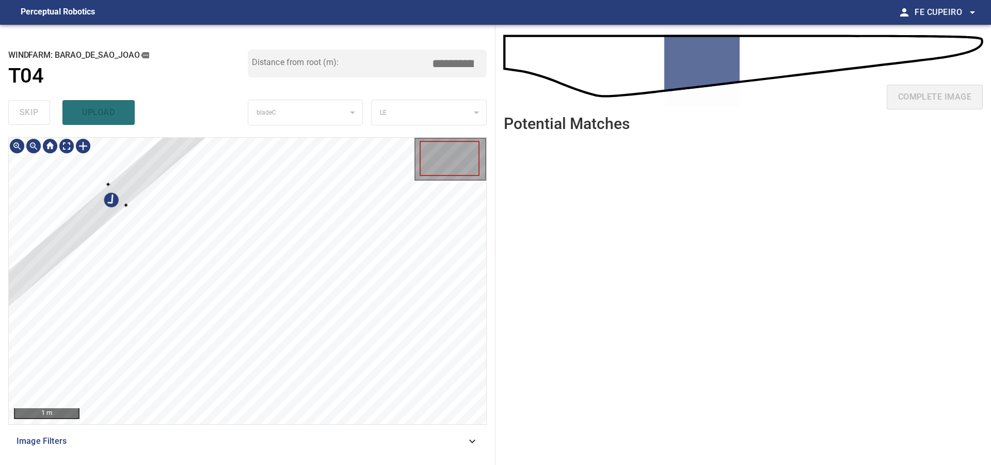
click at [148, 175] on div at bounding box center [117, 194] width 343 height 301
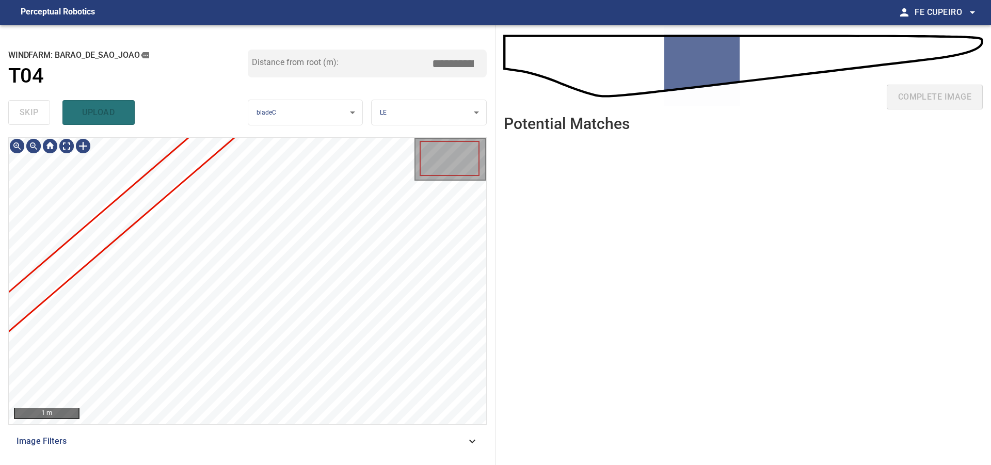
click at [327, 440] on span "Image Filters" at bounding box center [242, 441] width 450 height 12
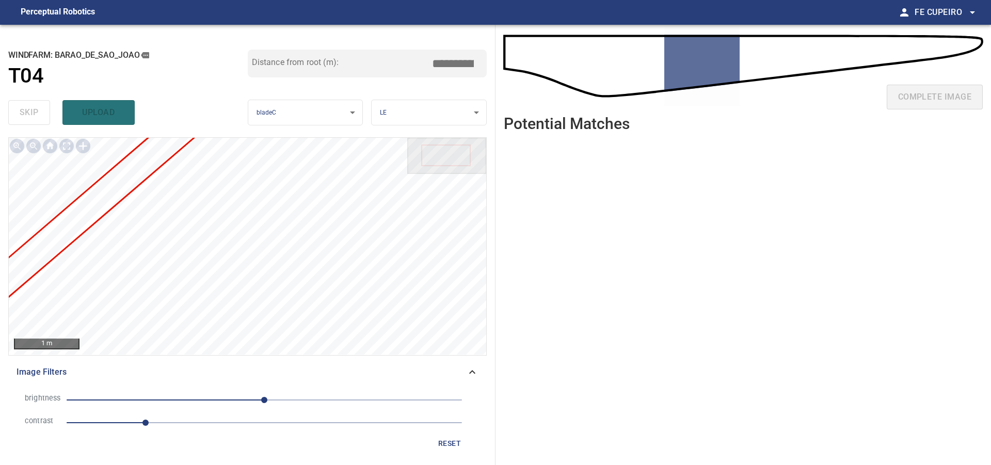
click at [177, 423] on span "1" at bounding box center [265, 423] width 396 height 14
click at [247, 403] on span "0" at bounding box center [265, 400] width 396 height 14
click at [259, 399] on span "-23" at bounding box center [265, 400] width 396 height 14
click at [262, 397] on span "-7" at bounding box center [259, 400] width 6 height 6
click at [176, 422] on span "1.4" at bounding box center [177, 423] width 6 height 6
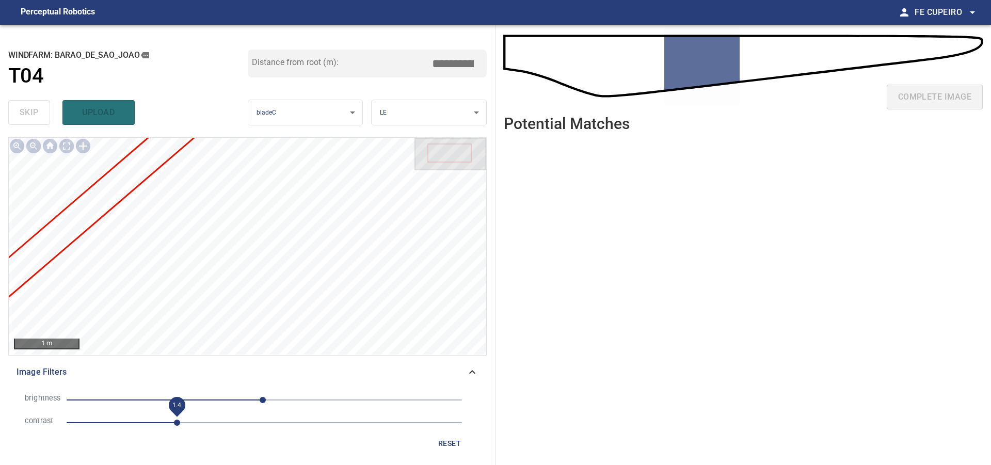
click at [161, 422] on span "1.4" at bounding box center [265, 423] width 396 height 14
click at [159, 423] on span "1.2" at bounding box center [162, 423] width 6 height 6
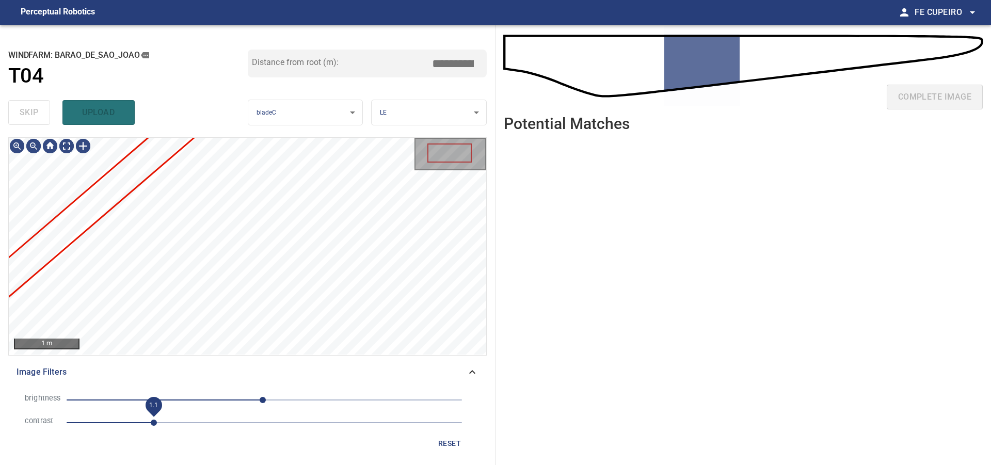
type input "****"
click at [151, 423] on span "1.1" at bounding box center [154, 423] width 6 height 6
click at [70, 150] on body "**********" at bounding box center [495, 232] width 991 height 465
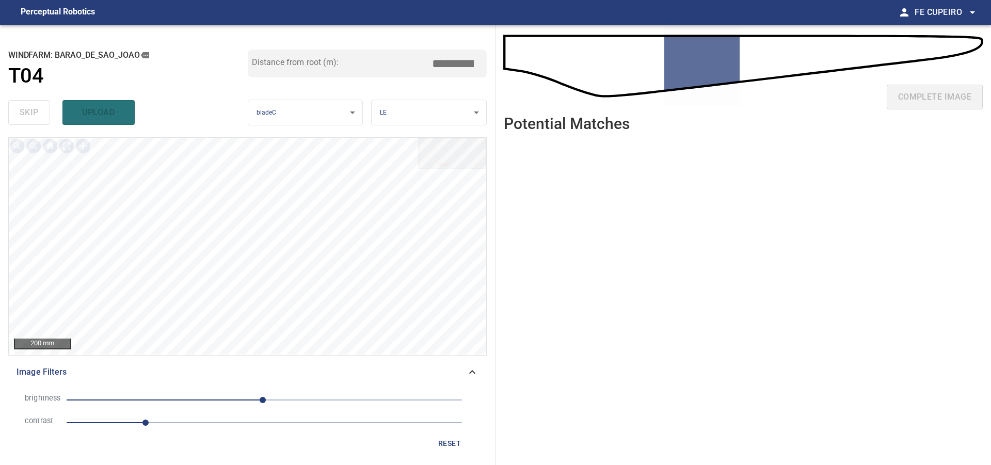
click at [174, 421] on span "1" at bounding box center [265, 423] width 396 height 14
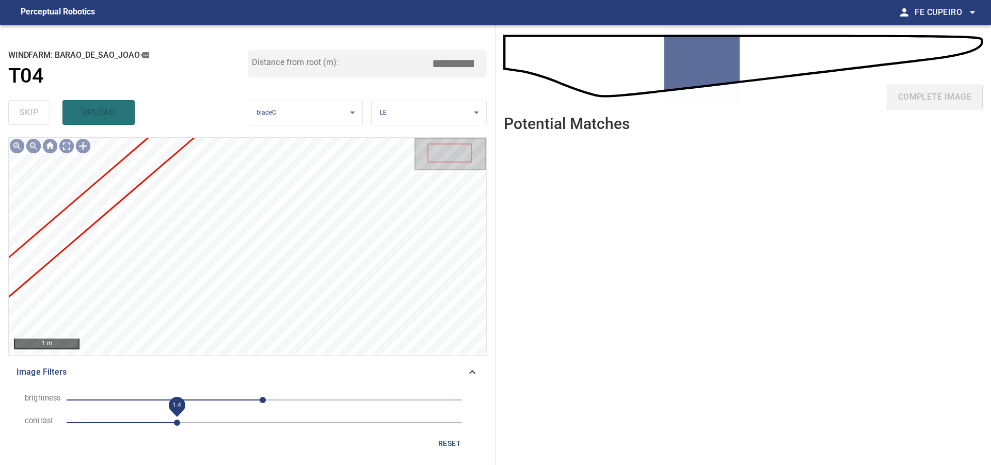
click at [180, 421] on span "1.4" at bounding box center [177, 423] width 6 height 6
click at [266, 400] on span "-2" at bounding box center [263, 400] width 6 height 6
drag, startPoint x: 287, startPoint y: 397, endPoint x: 296, endPoint y: 396, distance: 9.4
click at [288, 396] on span "7" at bounding box center [265, 400] width 396 height 14
click at [299, 395] on span "30" at bounding box center [265, 400] width 396 height 14
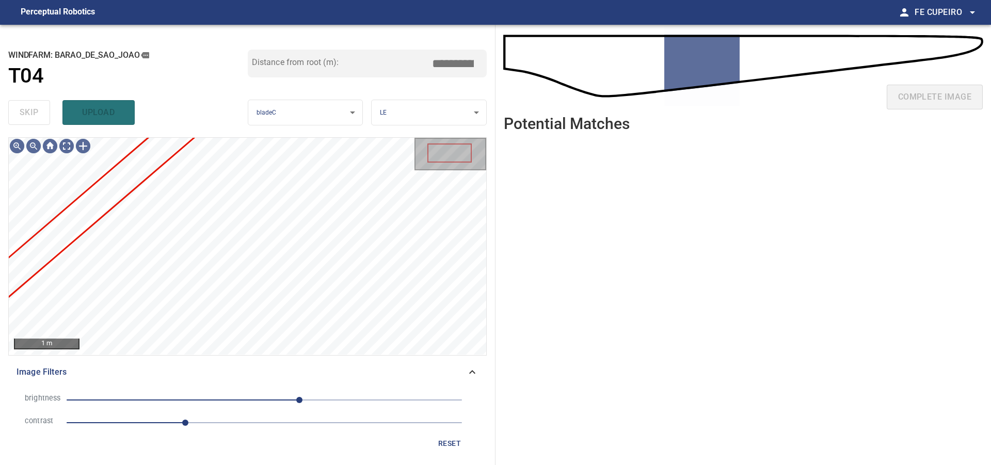
type input "****"
click at [313, 395] on span "45" at bounding box center [265, 400] width 396 height 14
click at [65, 147] on body "**********" at bounding box center [495, 232] width 991 height 465
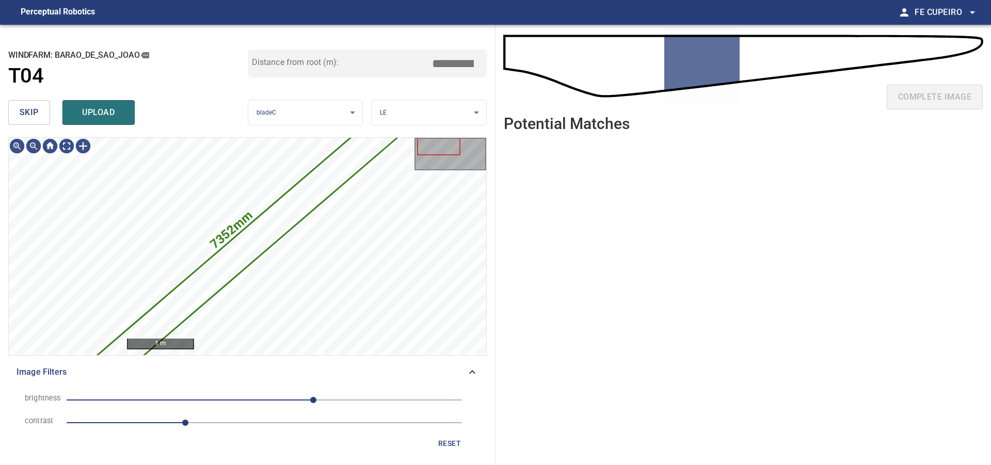
click at [38, 112] on span "skip" at bounding box center [29, 112] width 19 height 14
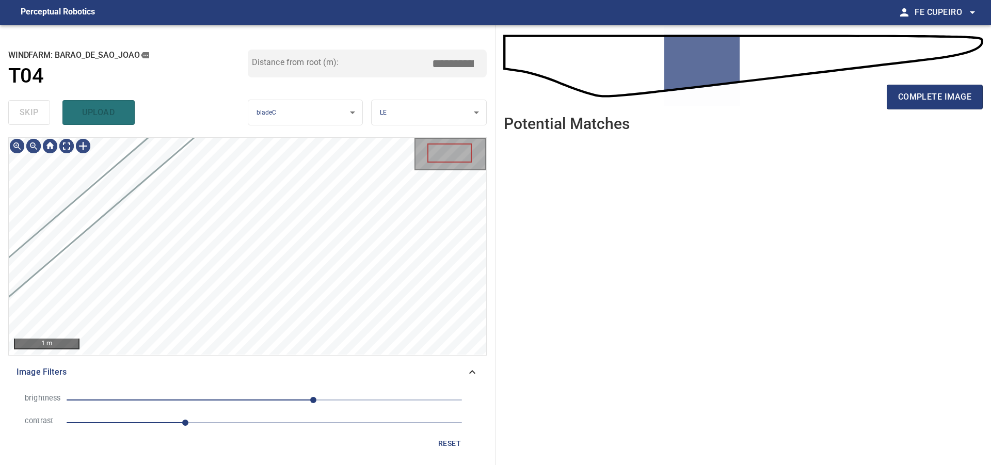
click at [38, 112] on div "skip upload" at bounding box center [128, 112] width 240 height 33
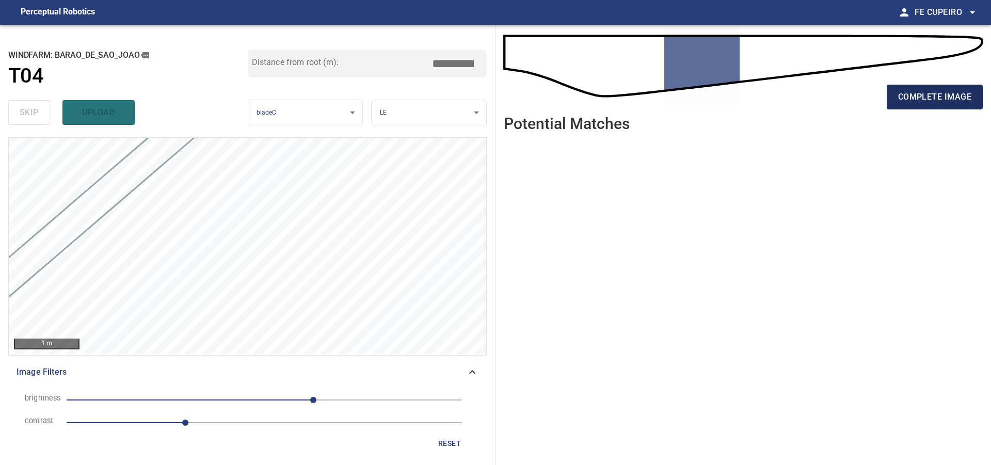
type input "****"
click at [933, 89] on button "complete image" at bounding box center [935, 97] width 96 height 25
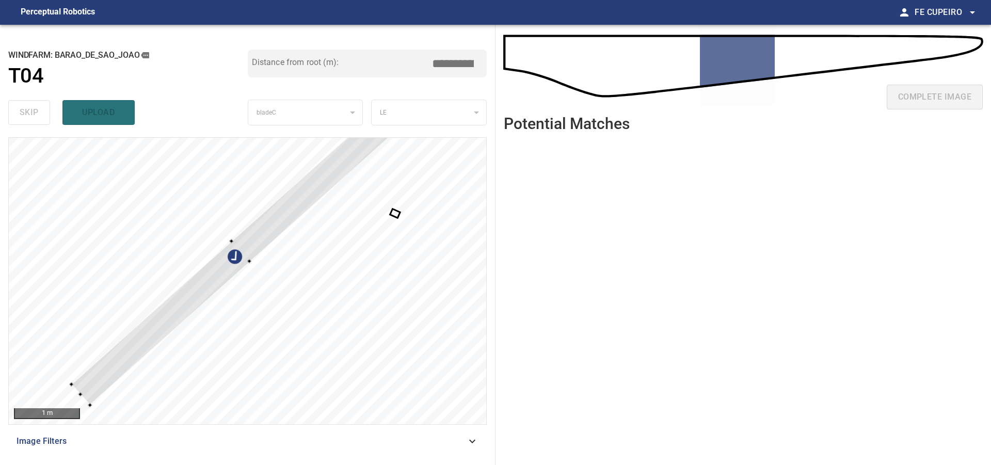
click at [246, 217] on div at bounding box center [248, 281] width 478 height 287
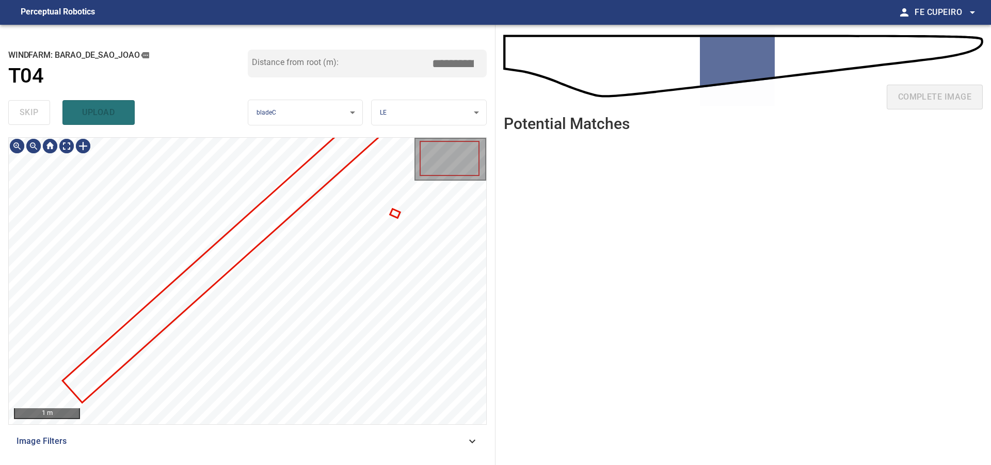
click at [209, 433] on div "Image Filters" at bounding box center [247, 441] width 479 height 25
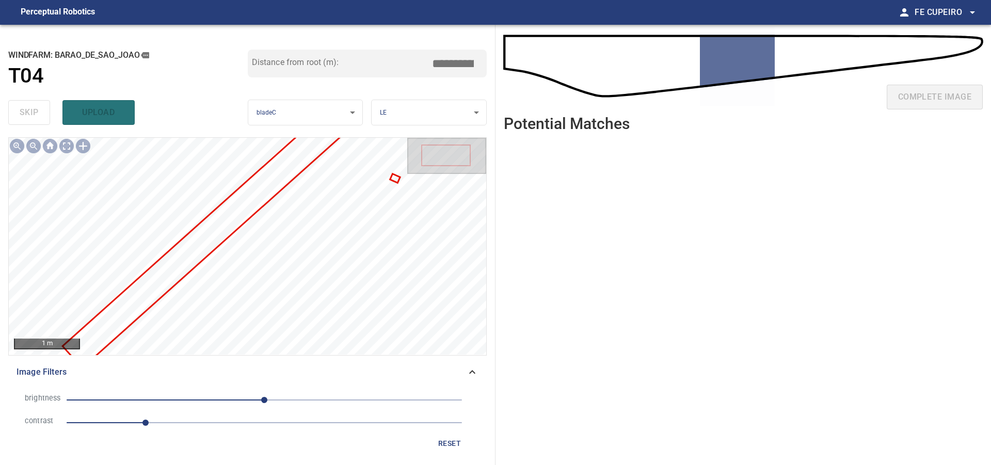
click at [185, 424] on span "1" at bounding box center [265, 423] width 396 height 14
click at [240, 405] on span "0" at bounding box center [265, 400] width 396 height 14
click at [262, 398] on span "-32" at bounding box center [265, 400] width 396 height 14
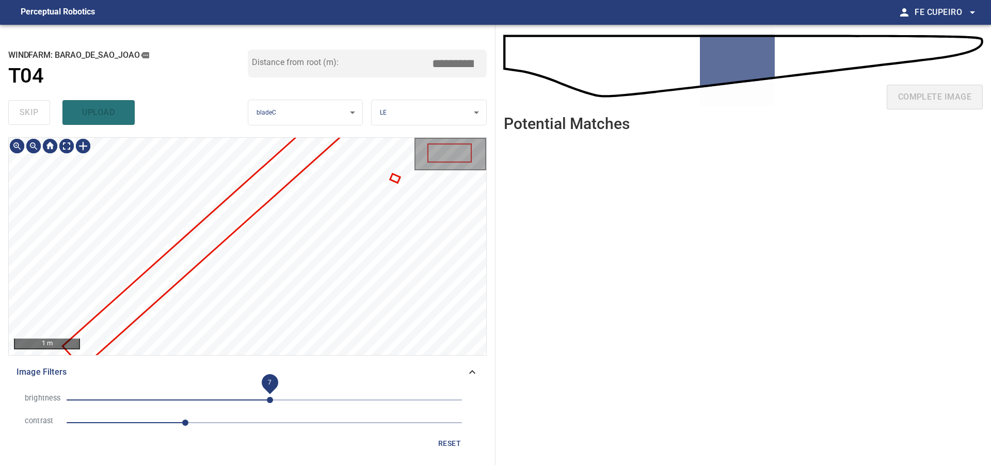
click at [270, 397] on span "7" at bounding box center [270, 400] width 6 height 6
click at [67, 143] on body "**********" at bounding box center [495, 232] width 991 height 465
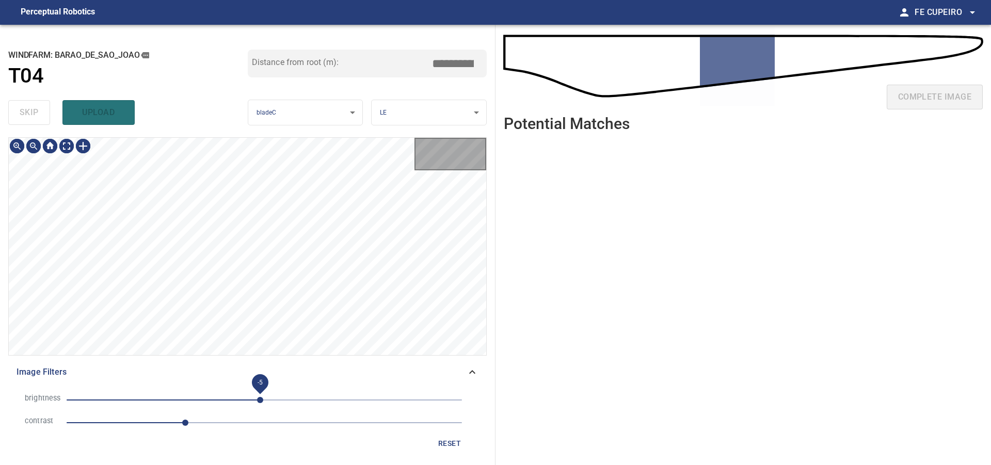
click at [260, 399] on span "-5" at bounding box center [260, 400] width 6 height 6
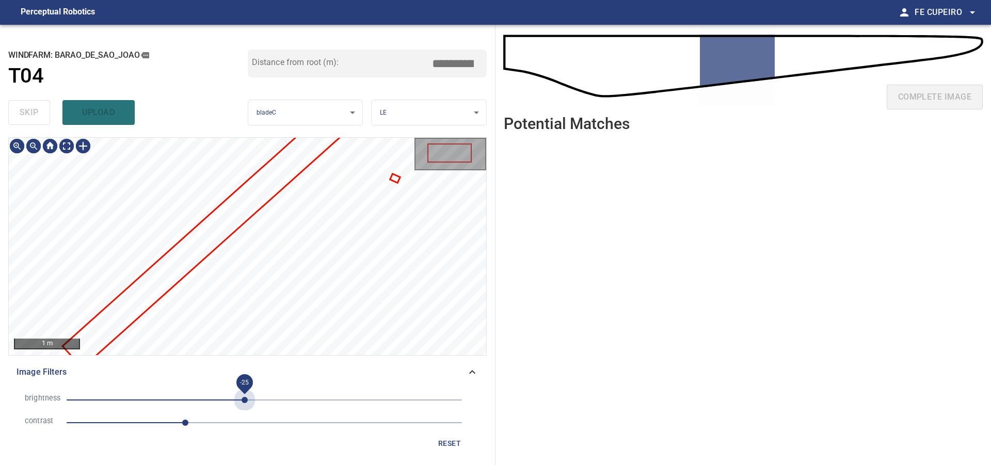
drag, startPoint x: 245, startPoint y: 399, endPoint x: 231, endPoint y: 399, distance: 13.4
click at [244, 399] on span "-25" at bounding box center [265, 400] width 396 height 14
click at [230, 399] on span "-26" at bounding box center [265, 400] width 396 height 14
drag, startPoint x: 218, startPoint y: 399, endPoint x: 251, endPoint y: 398, distance: 32.5
click at [222, 398] on span "-44" at bounding box center [265, 400] width 396 height 14
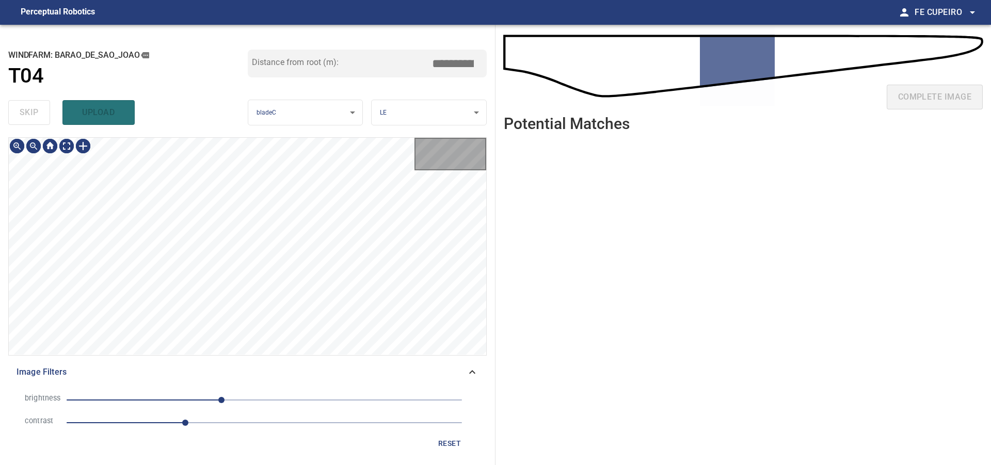
drag, startPoint x: 255, startPoint y: 398, endPoint x: 263, endPoint y: 398, distance: 8.3
click at [263, 398] on span "-55" at bounding box center [265, 400] width 396 height 14
click at [278, 394] on span "-1" at bounding box center [265, 400] width 396 height 14
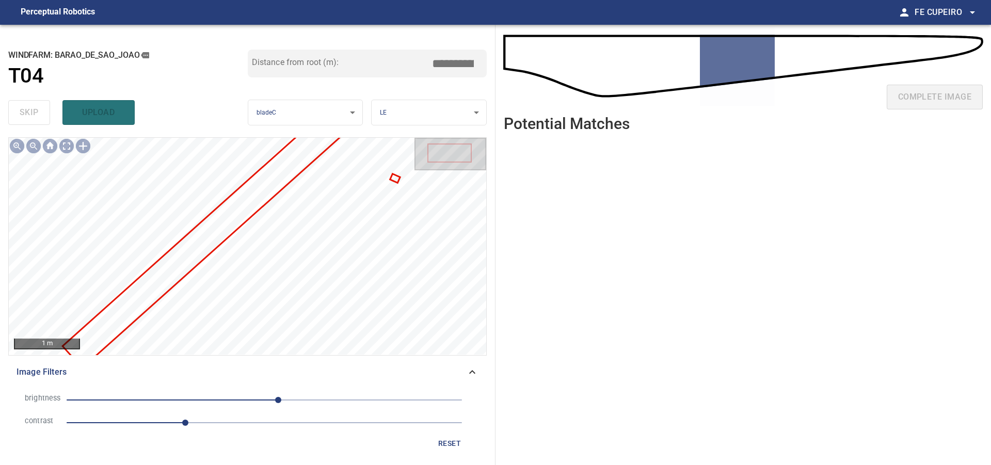
click at [226, 422] on span "1.5" at bounding box center [265, 423] width 396 height 14
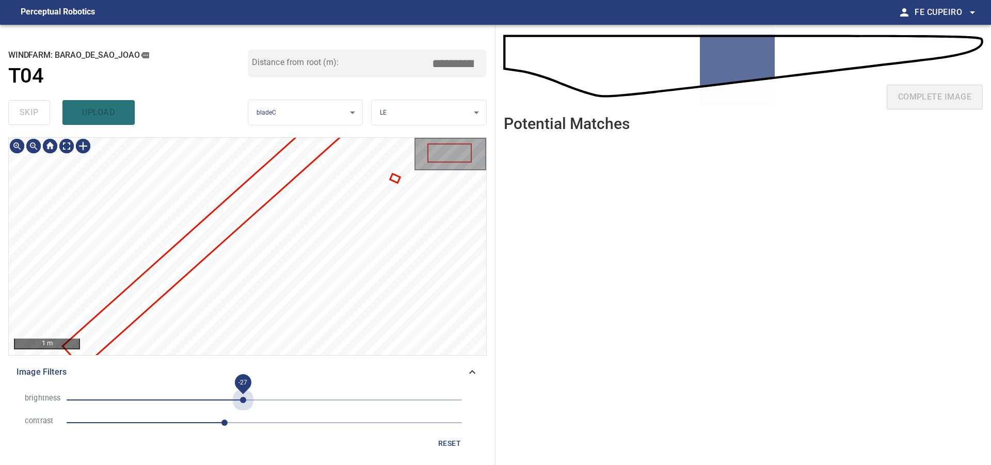
click at [244, 400] on span "-27" at bounding box center [265, 400] width 396 height 14
click at [240, 400] on span "-27" at bounding box center [243, 400] width 6 height 6
click at [259, 416] on span "2" at bounding box center [265, 423] width 396 height 14
click at [212, 403] on span "-39" at bounding box center [265, 400] width 396 height 14
click at [197, 404] on span "-68" at bounding box center [265, 400] width 396 height 14
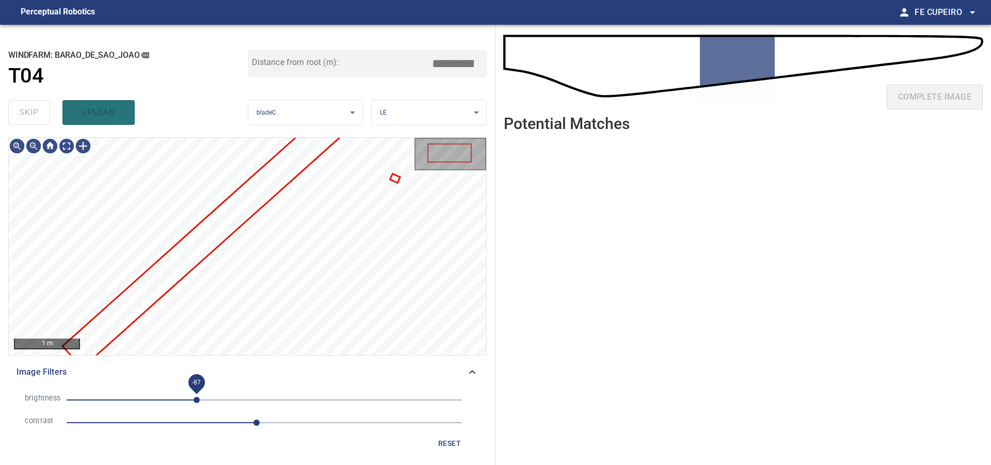
click at [178, 403] on span "-87" at bounding box center [265, 400] width 396 height 14
click at [175, 402] on span "-112" at bounding box center [178, 400] width 6 height 6
click at [149, 402] on span "-125" at bounding box center [265, 400] width 396 height 14
click at [176, 402] on span "-149" at bounding box center [265, 400] width 396 height 14
click at [163, 401] on span "-115" at bounding box center [265, 400] width 396 height 14
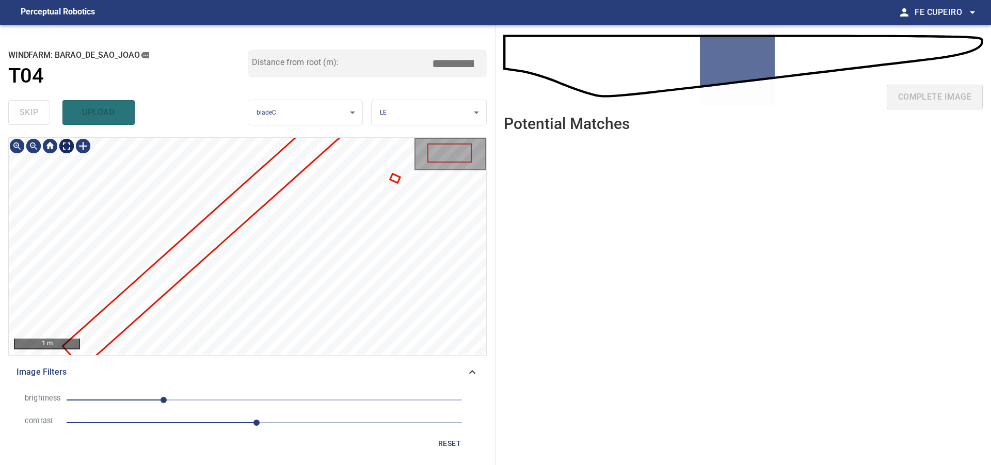
click at [69, 150] on body "**********" at bounding box center [495, 232] width 991 height 465
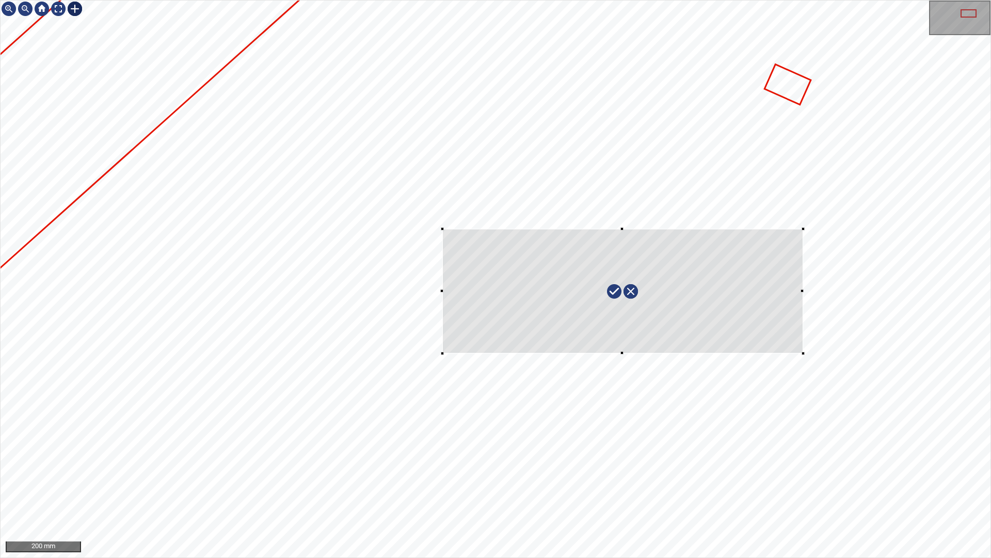
click at [803, 351] on div at bounding box center [496, 279] width 990 height 557
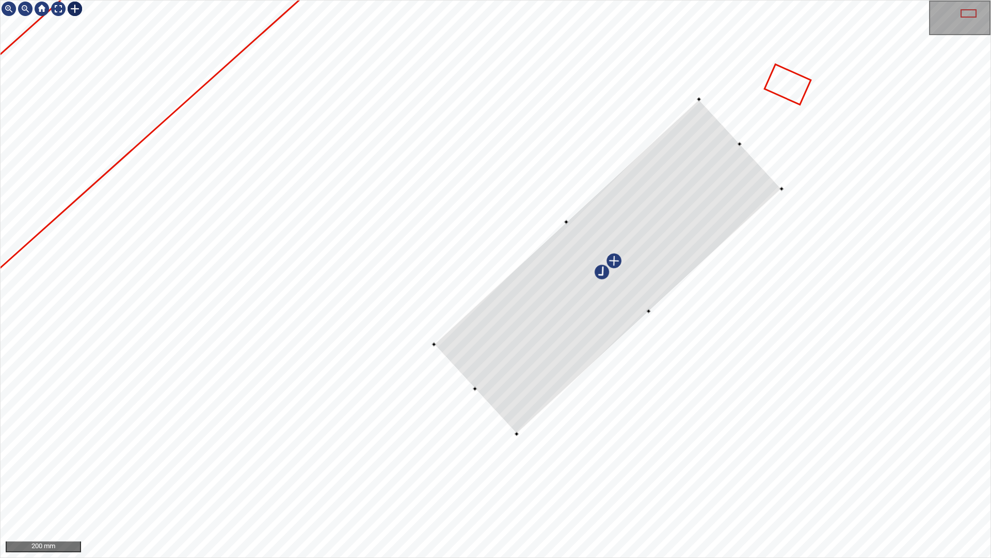
click at [687, 196] on div at bounding box center [608, 266] width 348 height 335
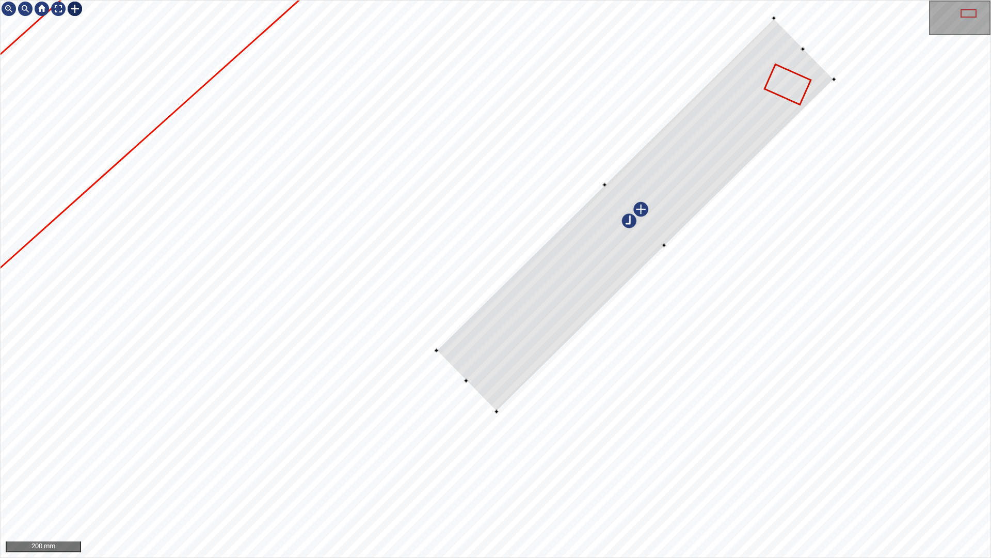
click at [835, 75] on div at bounding box center [496, 279] width 990 height 557
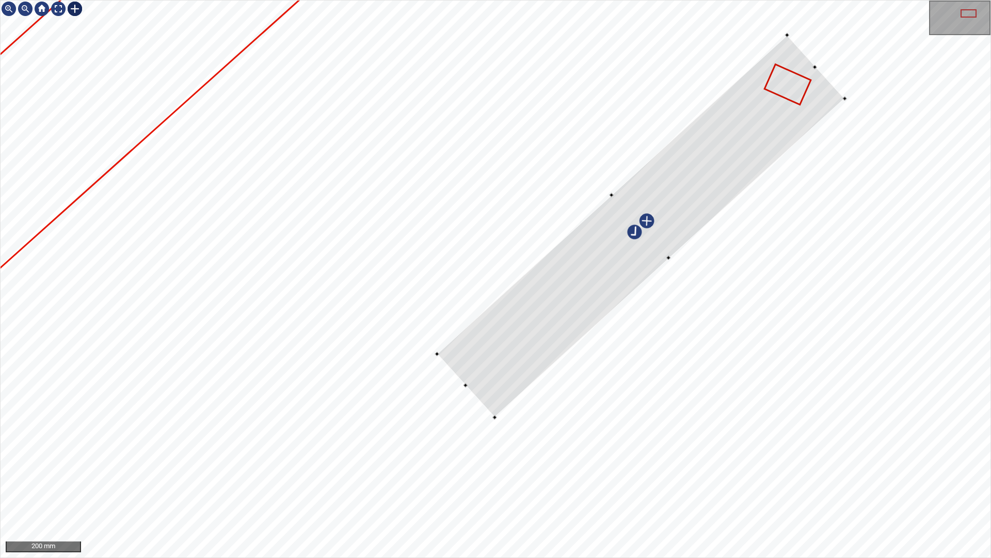
click at [768, 115] on div at bounding box center [641, 226] width 408 height 382
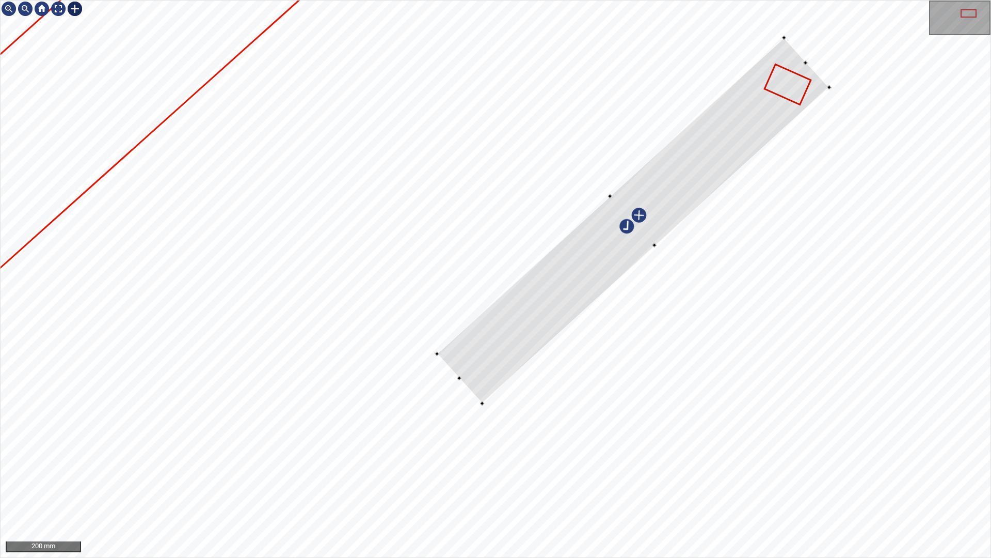
click at [828, 86] on div at bounding box center [496, 279] width 990 height 557
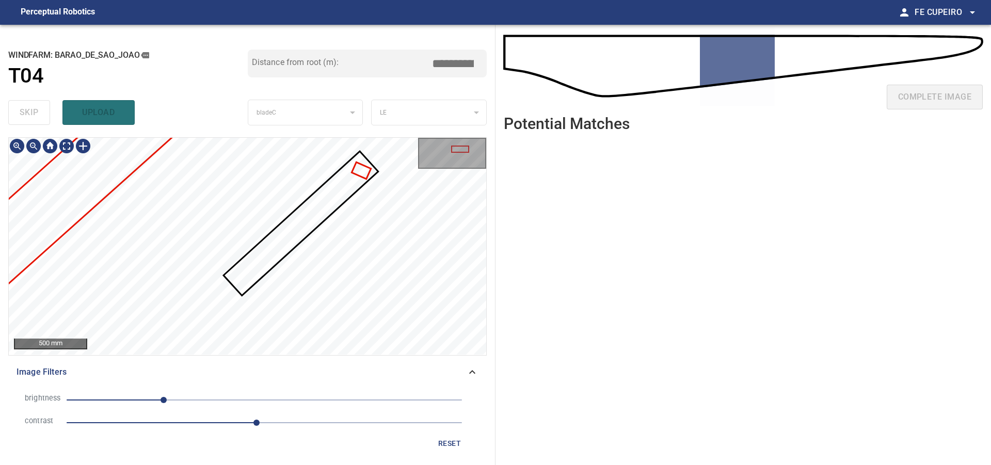
click at [345, 388] on div "brightness -130 contrast 2.4 reset" at bounding box center [247, 421] width 479 height 73
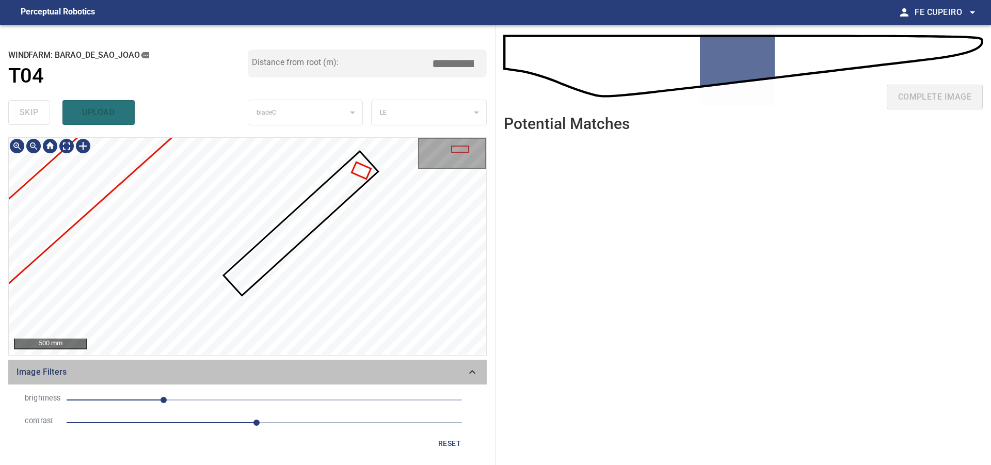
click at [353, 374] on span "Image Filters" at bounding box center [242, 372] width 450 height 12
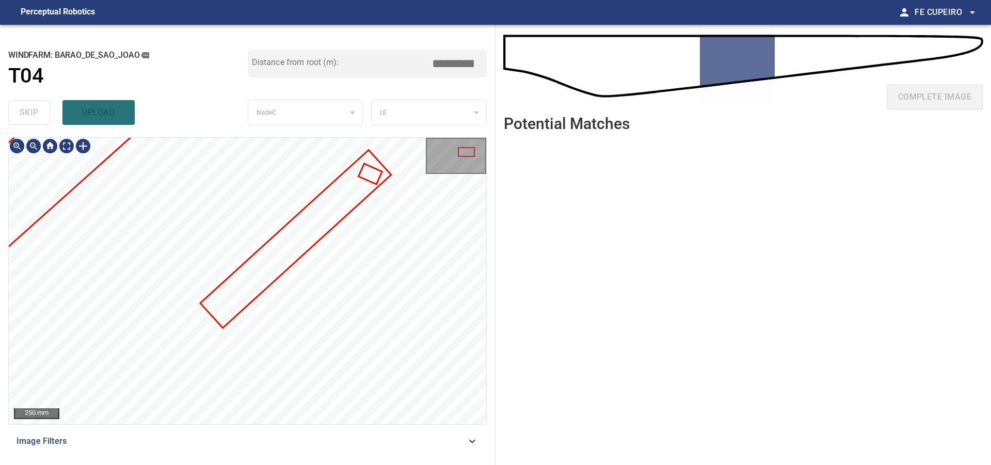
click at [416, 445] on span "Image Filters" at bounding box center [242, 441] width 450 height 12
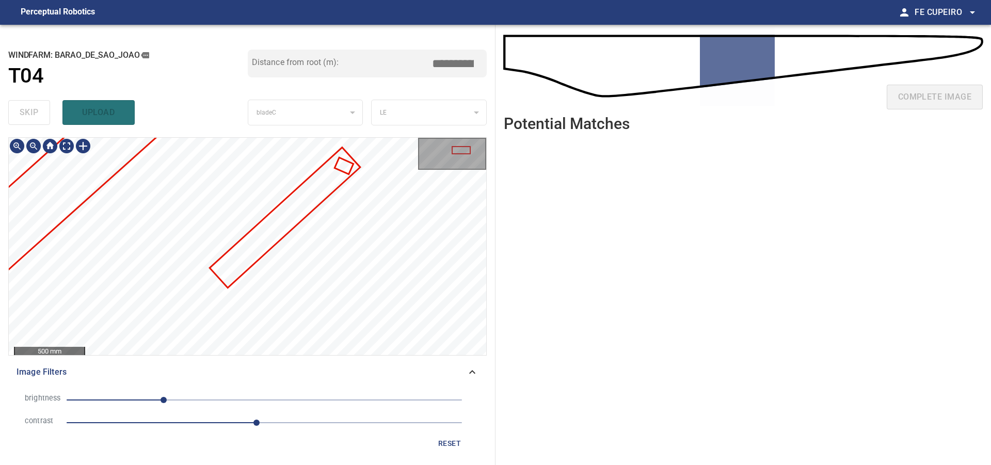
click at [450, 444] on span "reset" at bounding box center [449, 443] width 25 height 13
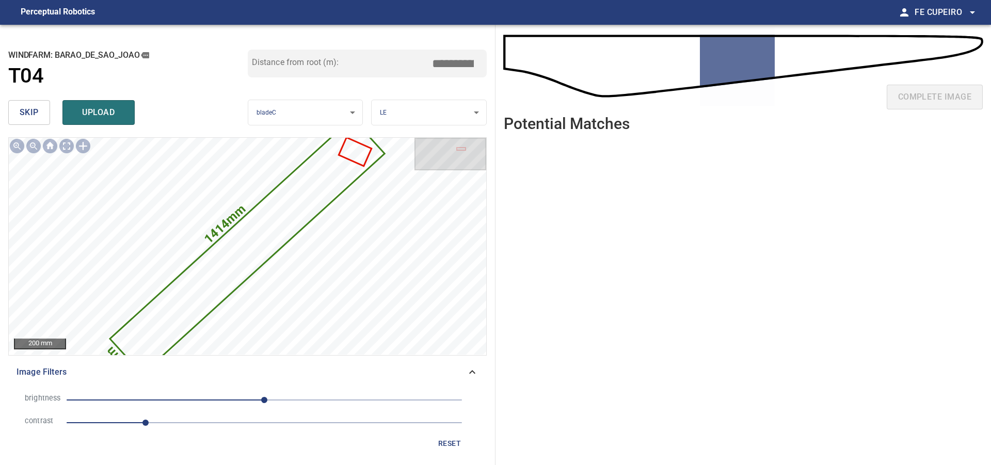
click at [466, 58] on input "*****" at bounding box center [457, 64] width 52 height 20
click at [427, 89] on div "Distance from root (m): ****" at bounding box center [368, 73] width 240 height 46
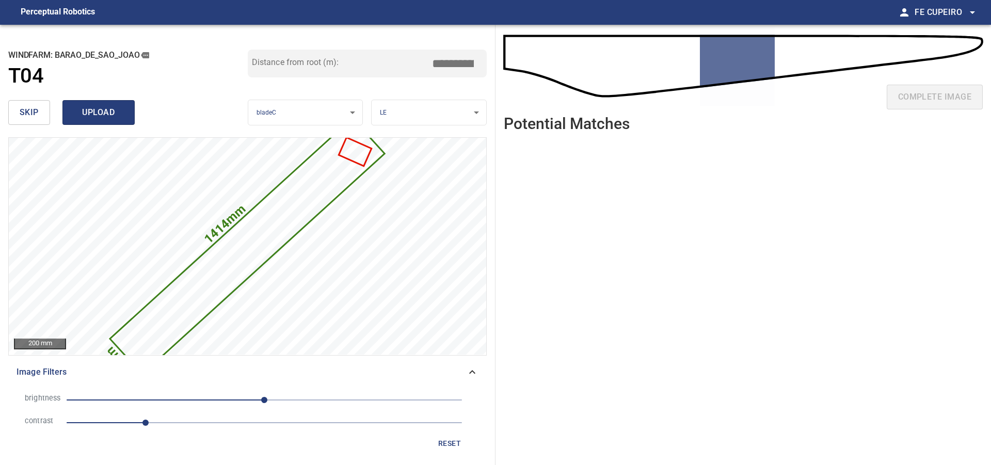
click at [129, 115] on button "upload" at bounding box center [98, 112] width 72 height 25
type input "****"
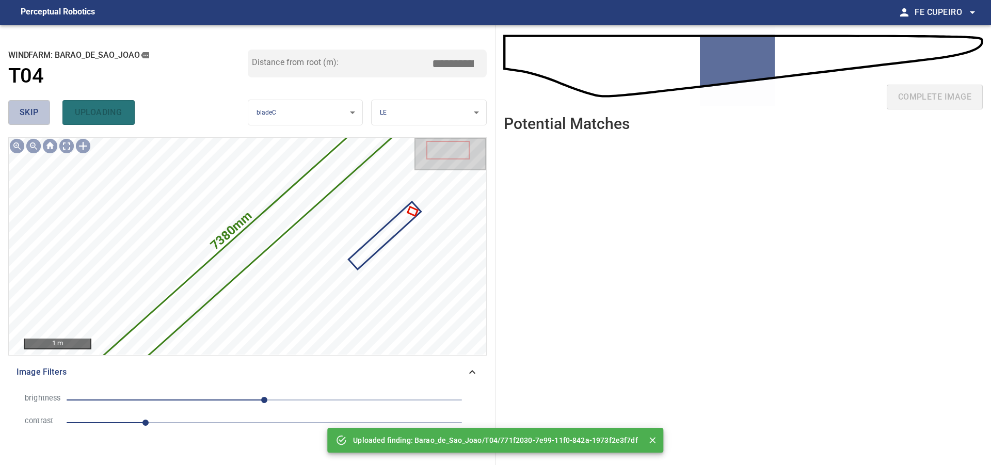
click at [40, 117] on button "skip" at bounding box center [29, 112] width 42 height 25
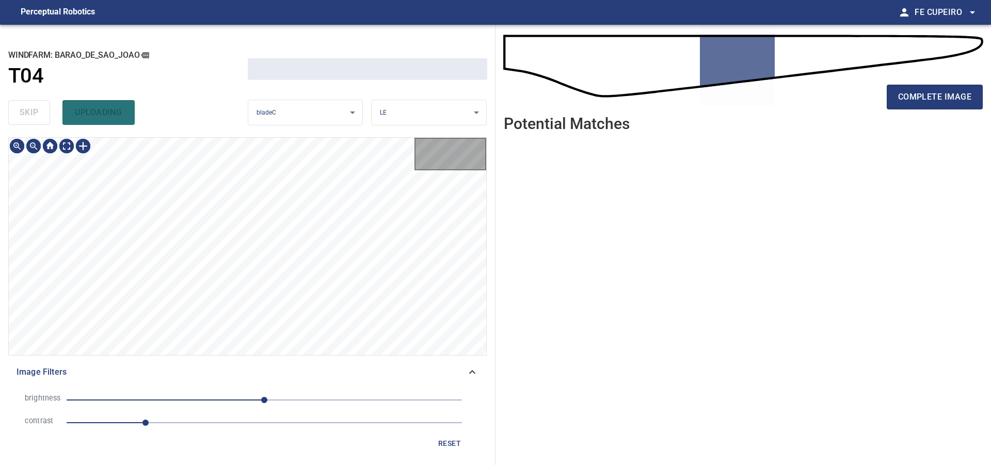
click at [40, 117] on div "skip uploading" at bounding box center [128, 112] width 240 height 33
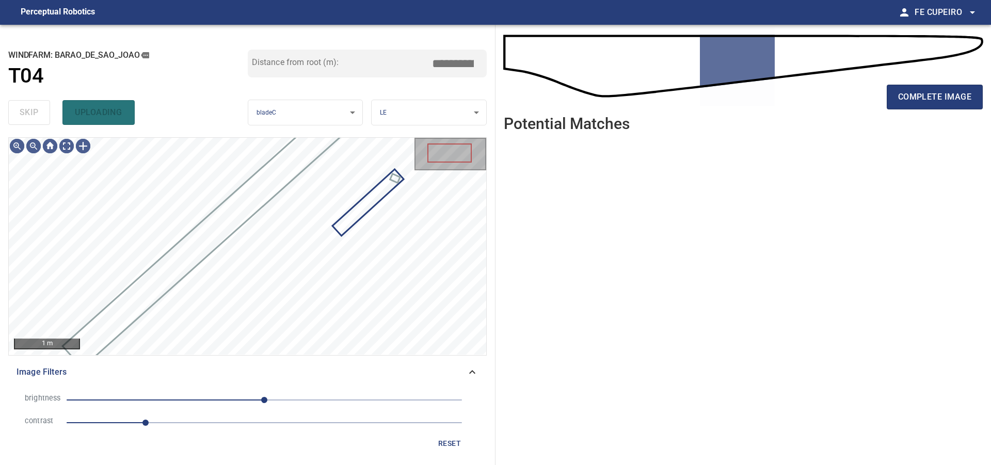
click at [40, 117] on div "skip uploading" at bounding box center [128, 112] width 240 height 33
click at [69, 145] on body "**********" at bounding box center [495, 232] width 991 height 465
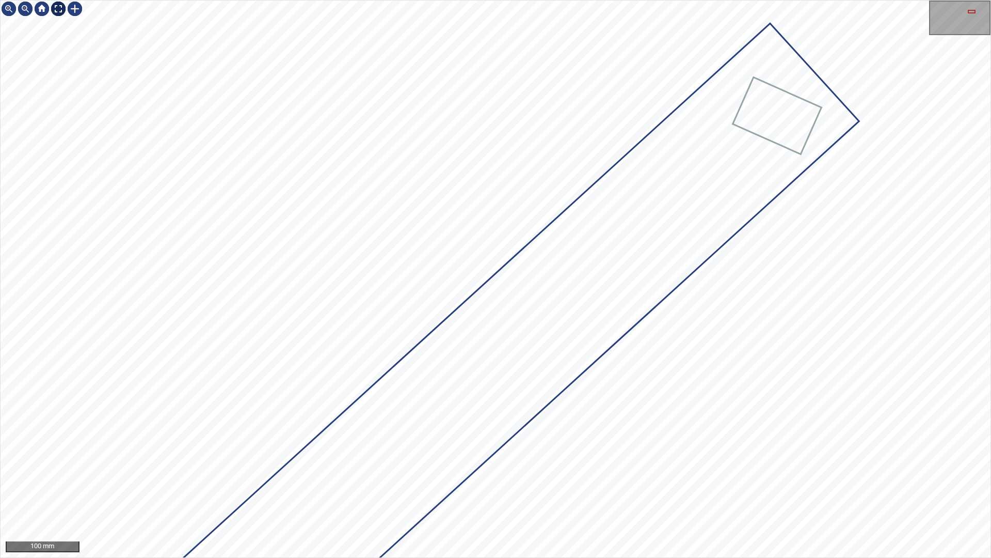
click at [63, 9] on img at bounding box center [58, 9] width 17 height 17
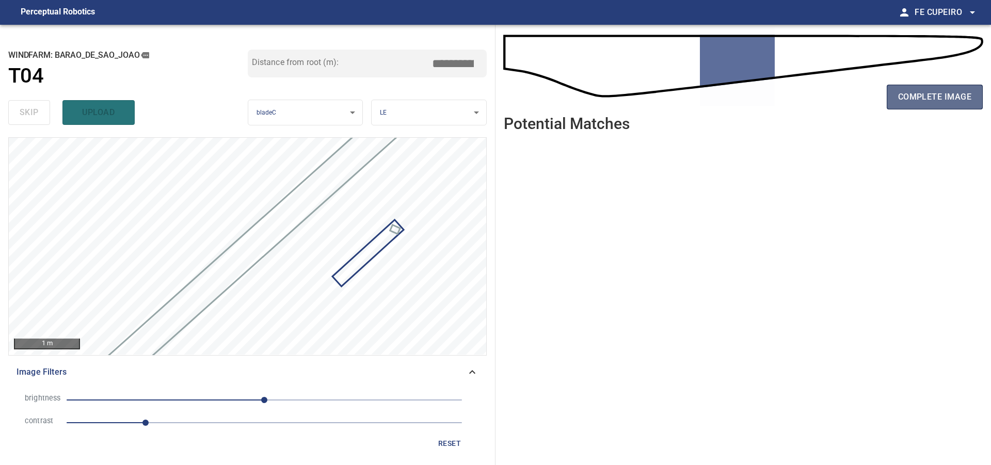
click at [928, 102] on span "complete image" at bounding box center [935, 97] width 73 height 14
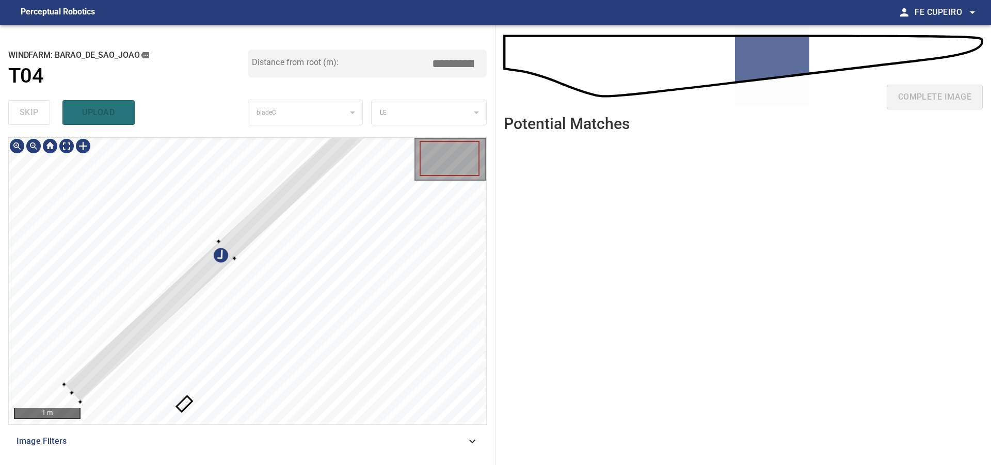
click at [247, 192] on div at bounding box center [248, 281] width 478 height 287
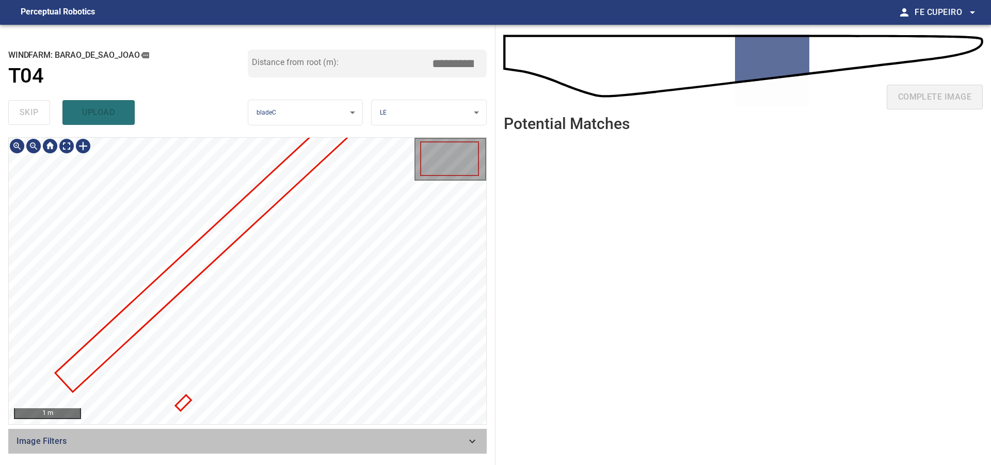
click at [287, 439] on span "Image Filters" at bounding box center [242, 441] width 450 height 12
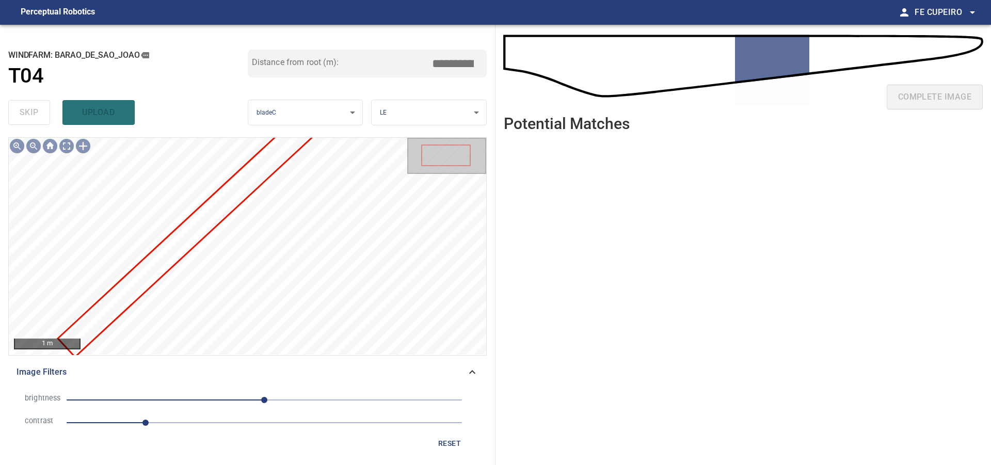
click at [226, 424] on span "1" at bounding box center [265, 423] width 396 height 14
click at [261, 401] on span "0" at bounding box center [264, 400] width 6 height 6
click at [257, 398] on span "-6" at bounding box center [260, 400] width 6 height 6
click at [215, 397] on span "-19" at bounding box center [265, 400] width 396 height 14
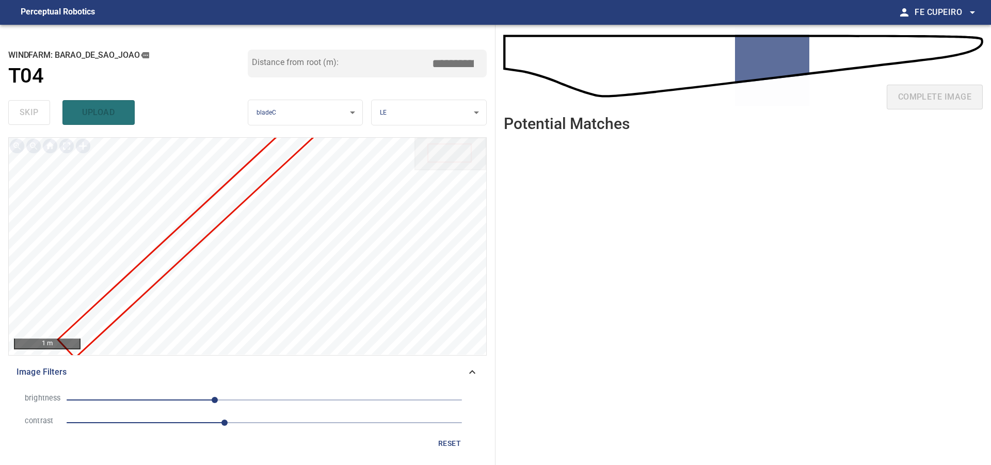
click at [459, 438] on span "reset" at bounding box center [449, 443] width 25 height 13
click at [172, 421] on span "1" at bounding box center [265, 423] width 396 height 14
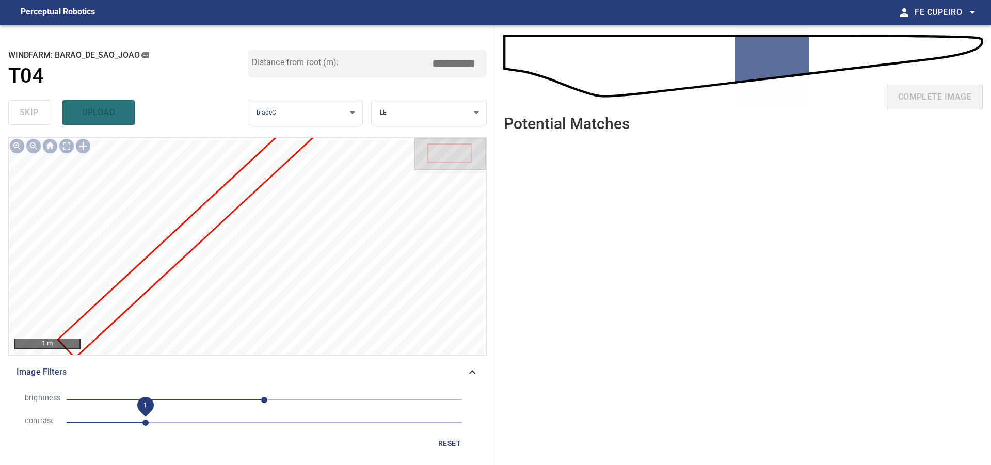
drag, startPoint x: 157, startPoint y: 421, endPoint x: 145, endPoint y: 422, distance: 11.9
click at [145, 422] on span "1" at bounding box center [265, 423] width 396 height 14
click at [64, 145] on body "**********" at bounding box center [495, 232] width 991 height 465
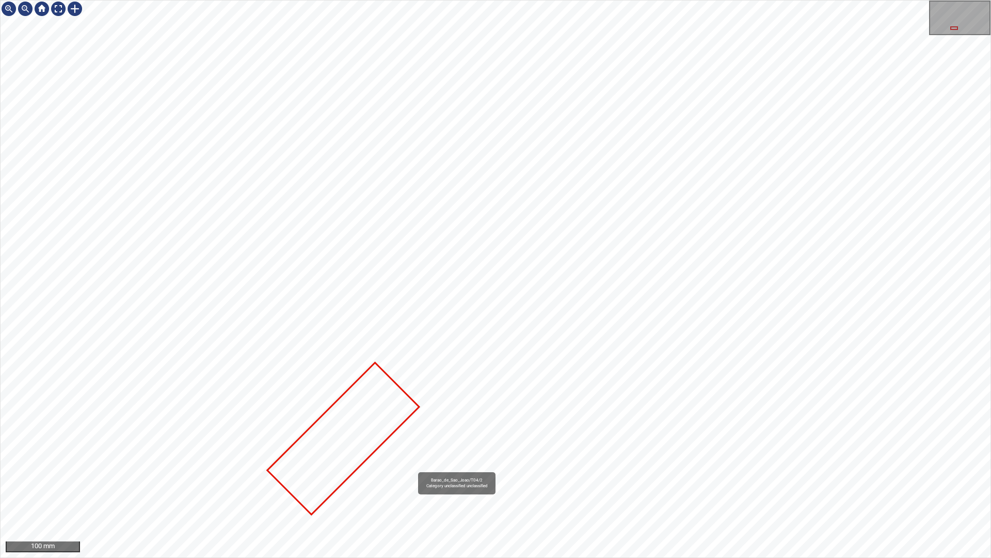
click at [476, 361] on div "Barao_de_Sao_Joao/T04/2 Category unclassified unclassified" at bounding box center [496, 279] width 990 height 557
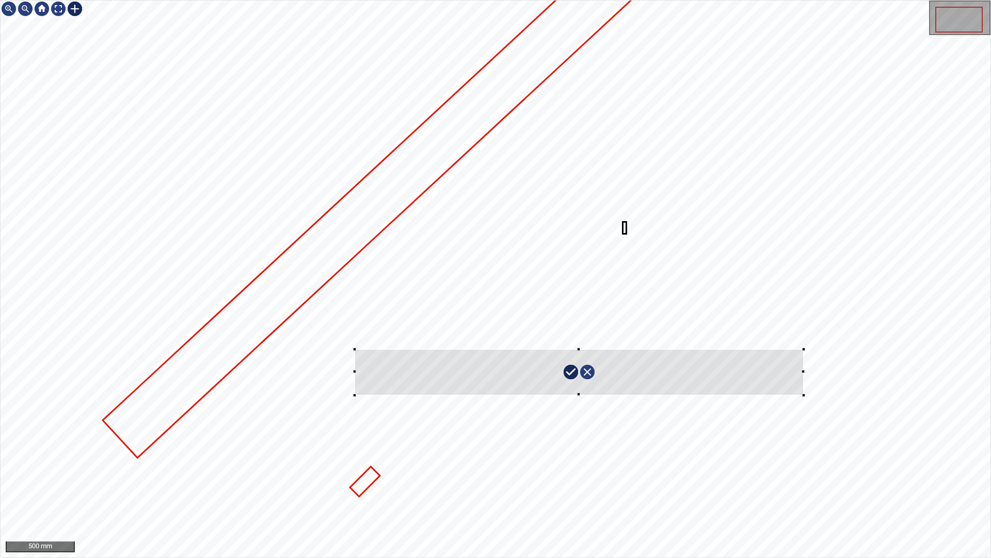
click at [821, 337] on div at bounding box center [496, 279] width 990 height 557
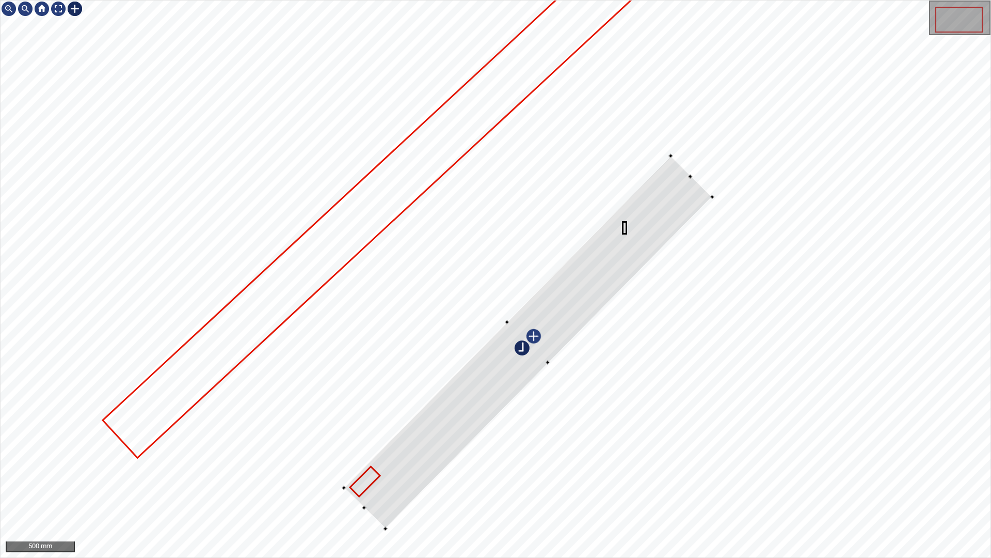
click at [636, 251] on div at bounding box center [528, 342] width 369 height 373
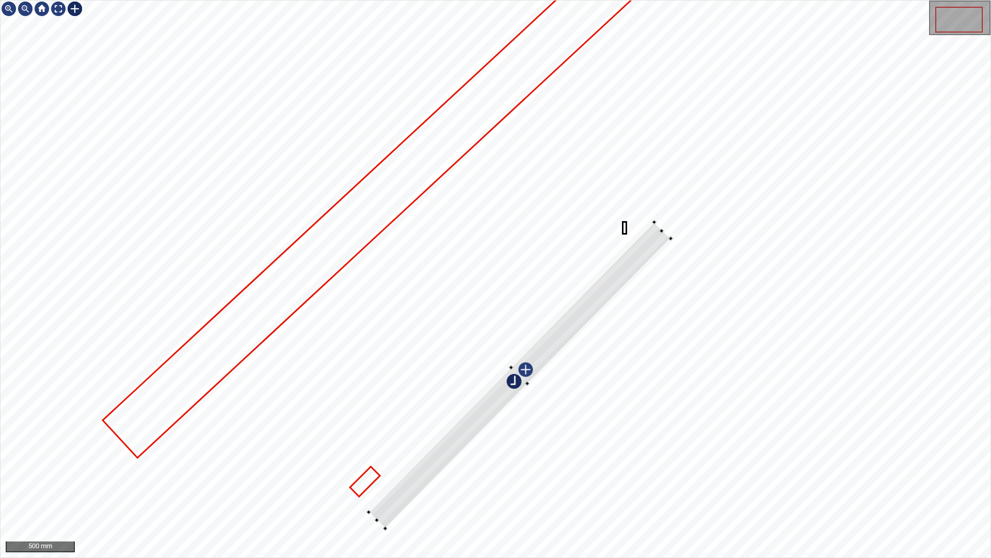
click at [695, 263] on div at bounding box center [496, 279] width 990 height 557
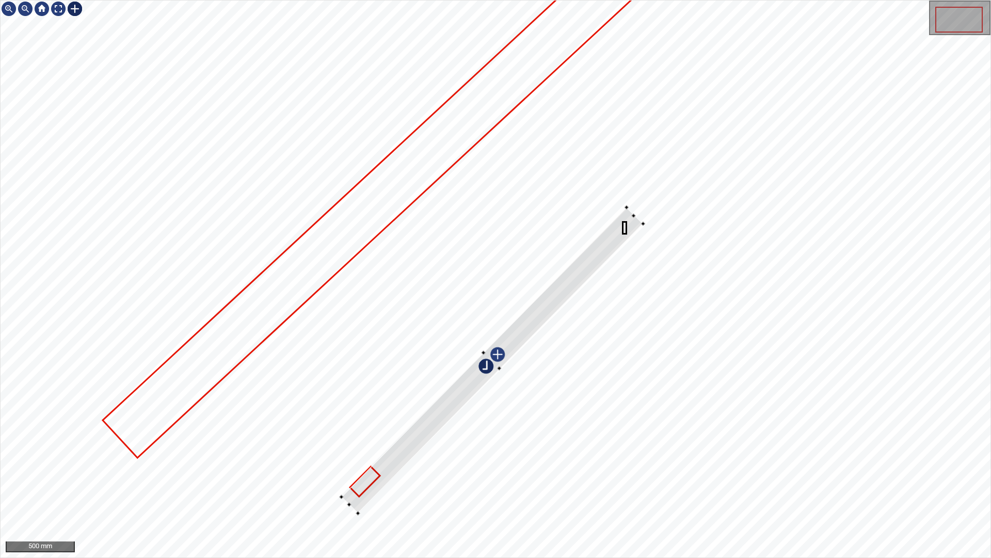
click at [628, 230] on div at bounding box center [492, 361] width 302 height 306
click at [612, 245] on div at bounding box center [487, 365] width 305 height 303
click at [353, 465] on div at bounding box center [492, 361] width 294 height 292
click at [417, 434] on div at bounding box center [490, 359] width 293 height 291
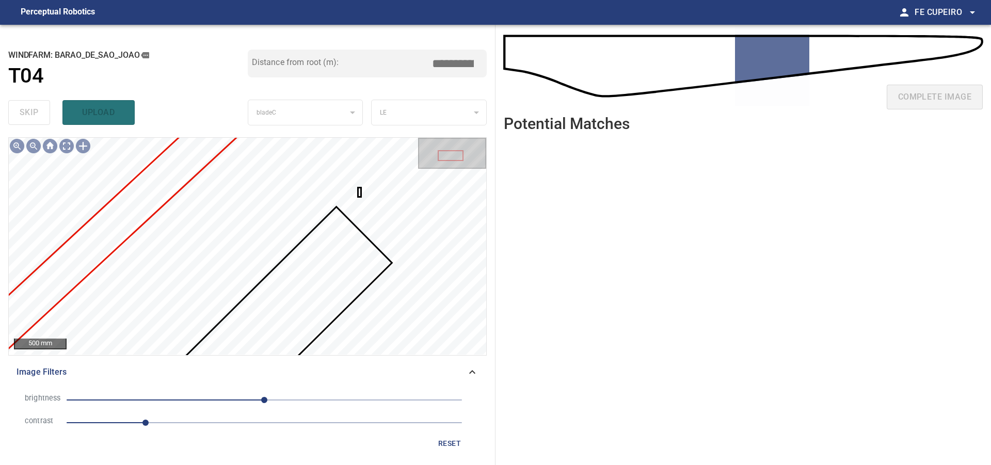
click at [456, 433] on li "contrast 1" at bounding box center [248, 423] width 462 height 23
click at [456, 435] on button "reset" at bounding box center [449, 443] width 33 height 19
click at [453, 435] on button "reset" at bounding box center [449, 443] width 33 height 19
click at [445, 371] on span "Image Filters" at bounding box center [242, 372] width 450 height 12
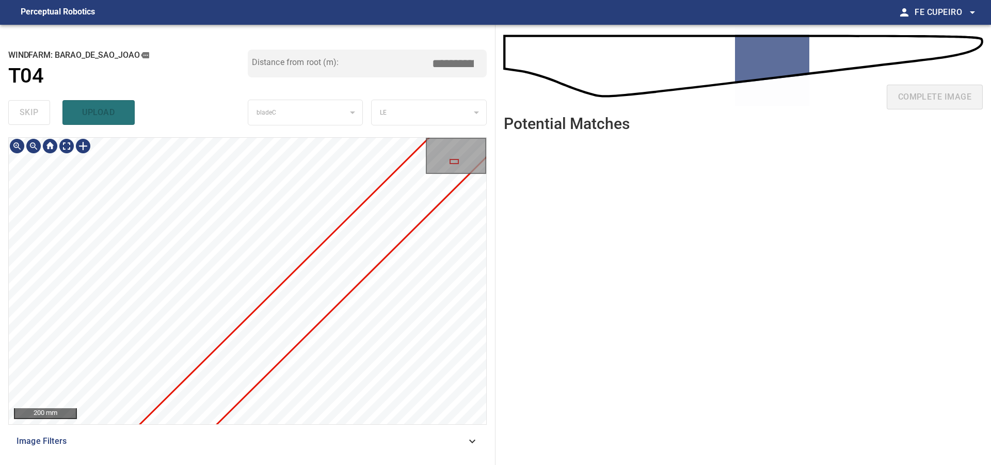
click at [507, 155] on div "**********" at bounding box center [495, 245] width 991 height 440
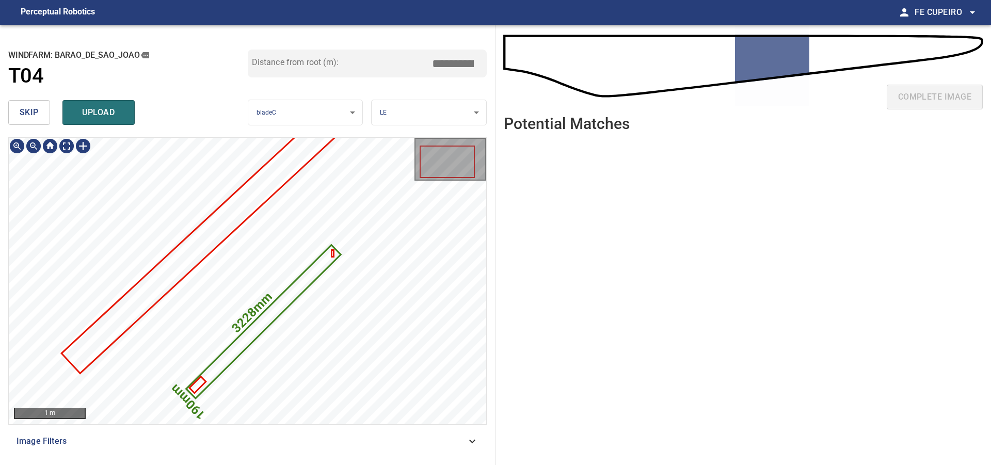
click at [439, 66] on input "*****" at bounding box center [457, 64] width 52 height 20
click at [469, 62] on input "*****" at bounding box center [457, 64] width 52 height 20
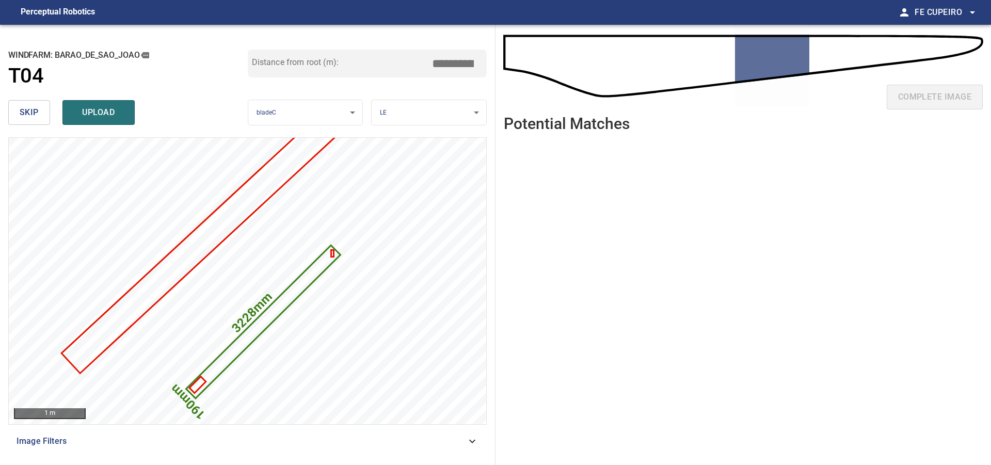
click at [467, 59] on input "****" at bounding box center [457, 64] width 52 height 20
click at [458, 82] on div "Distance from root (m): ****" at bounding box center [368, 73] width 240 height 46
click at [125, 109] on button "upload" at bounding box center [98, 112] width 72 height 25
type input "****"
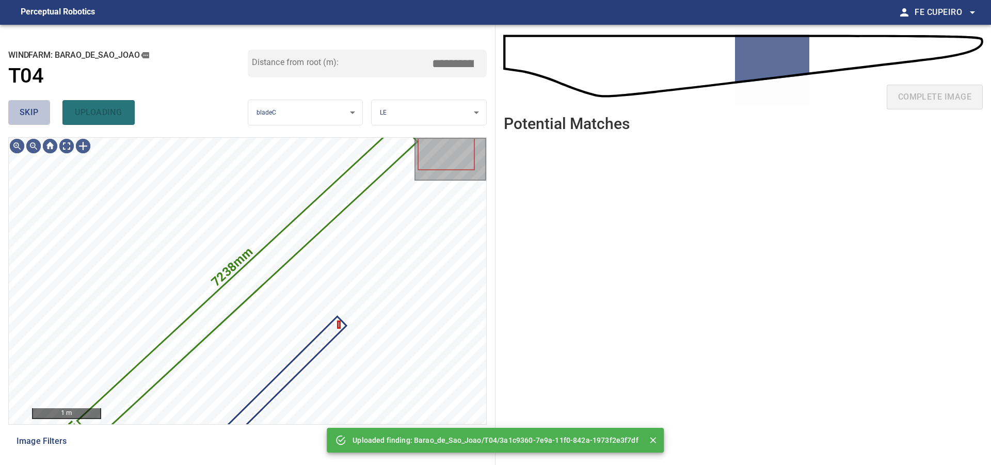
click at [42, 113] on button "skip" at bounding box center [29, 112] width 42 height 25
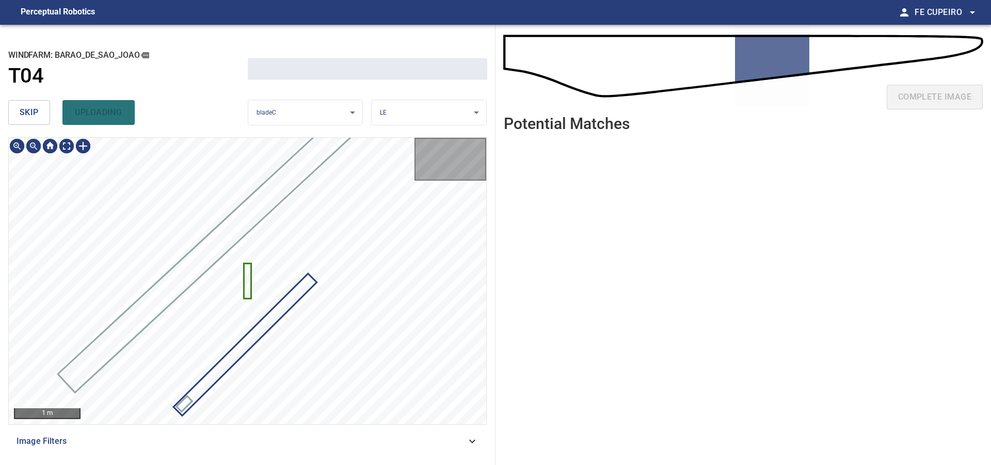
click at [41, 113] on button "skip" at bounding box center [29, 112] width 42 height 25
click at [41, 113] on div "skip uploading" at bounding box center [128, 112] width 240 height 33
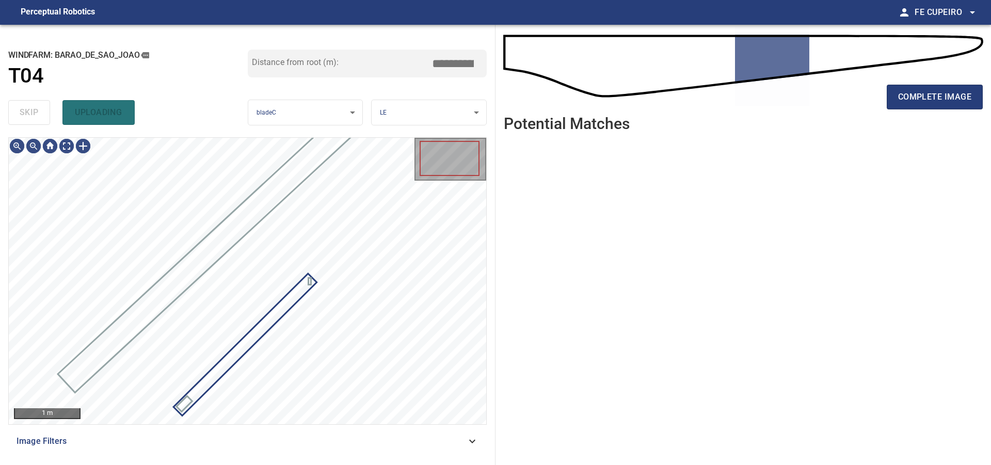
click at [41, 113] on div "skip uploading" at bounding box center [128, 112] width 240 height 33
click at [40, 113] on div "skip uploading" at bounding box center [128, 112] width 240 height 33
click at [466, 136] on div "**********" at bounding box center [248, 245] width 496 height 440
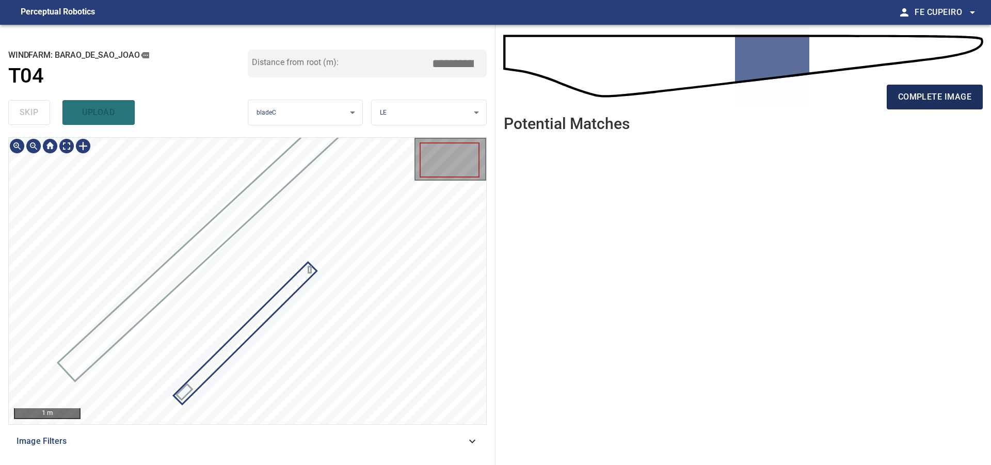
click at [932, 100] on span "complete image" at bounding box center [935, 97] width 73 height 14
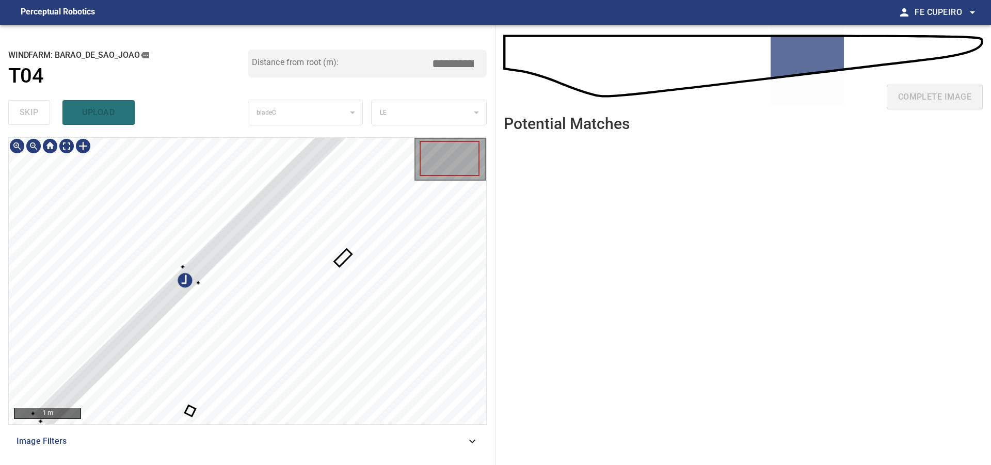
click at [218, 186] on div at bounding box center [248, 281] width 478 height 287
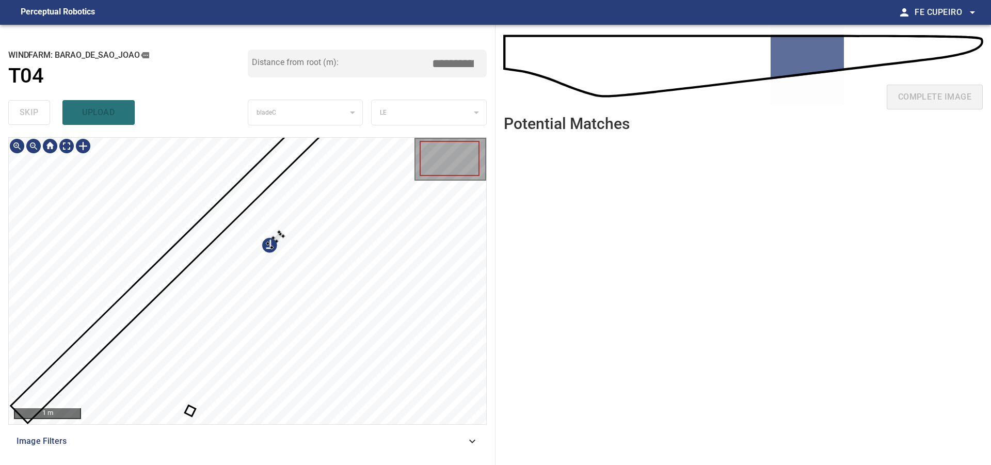
click at [258, 230] on div at bounding box center [248, 281] width 478 height 287
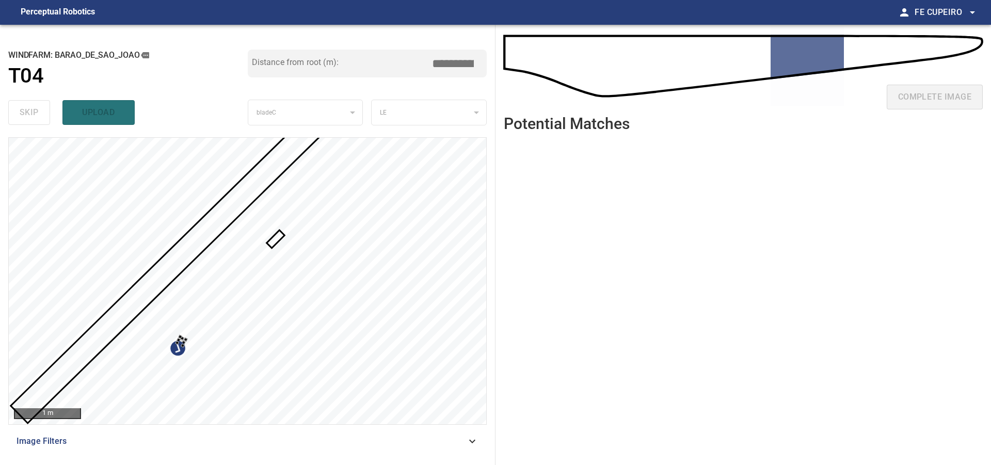
click at [182, 333] on div at bounding box center [248, 281] width 478 height 287
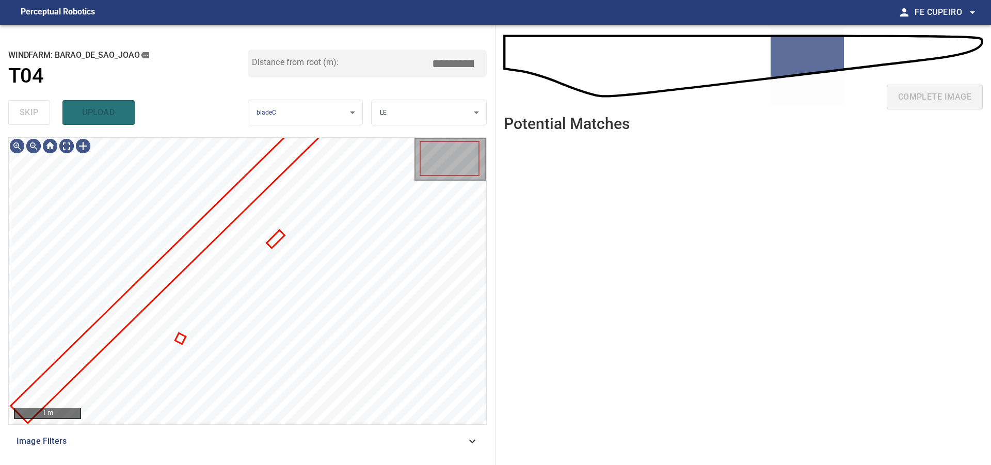
click at [292, 435] on div "Image Filters" at bounding box center [247, 441] width 479 height 25
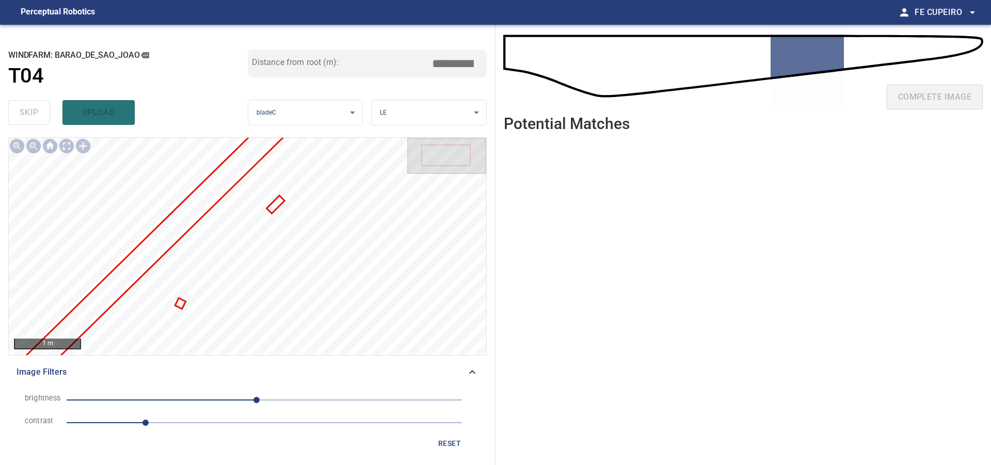
click at [159, 425] on span "1" at bounding box center [265, 423] width 396 height 14
click at [273, 399] on span "-10" at bounding box center [265, 400] width 396 height 14
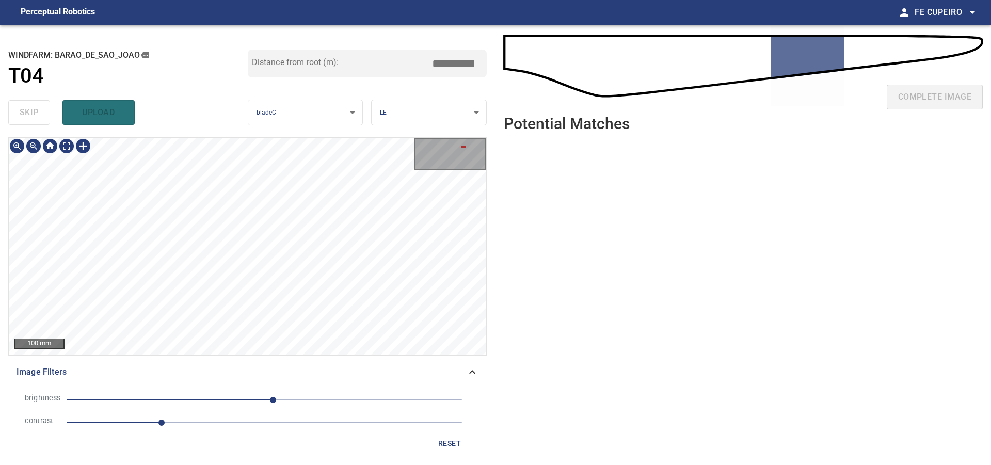
click at [239, 359] on div "100 mm Image Filters brightness 11 contrast 1.2 reset" at bounding box center [247, 297] width 479 height 320
click at [218, 358] on div "100 mm Image Filters brightness 11 contrast 1.2 reset" at bounding box center [247, 297] width 479 height 320
click at [206, 373] on div "100 mm Image Filters brightness 11 contrast 1.2 reset" at bounding box center [247, 297] width 479 height 320
click at [554, 79] on div "**********" at bounding box center [495, 245] width 991 height 440
click at [491, 85] on div "**********" at bounding box center [248, 245] width 496 height 440
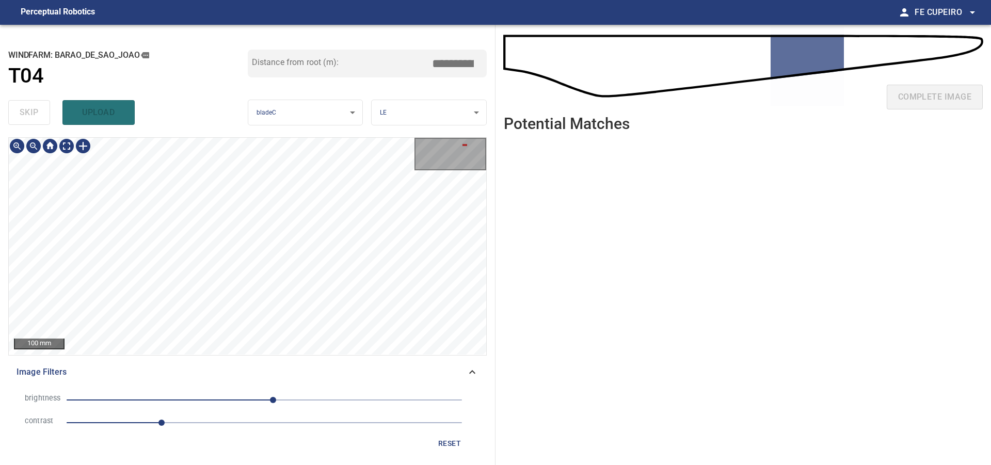
click at [422, 109] on div "**********" at bounding box center [248, 245] width 496 height 440
click at [459, 123] on div "**********" at bounding box center [248, 245] width 496 height 440
click at [478, 143] on div "100 mm" at bounding box center [248, 246] width 478 height 217
click at [423, 162] on div "100 mm" at bounding box center [248, 246] width 478 height 217
click at [513, 104] on div "**********" at bounding box center [495, 245] width 991 height 440
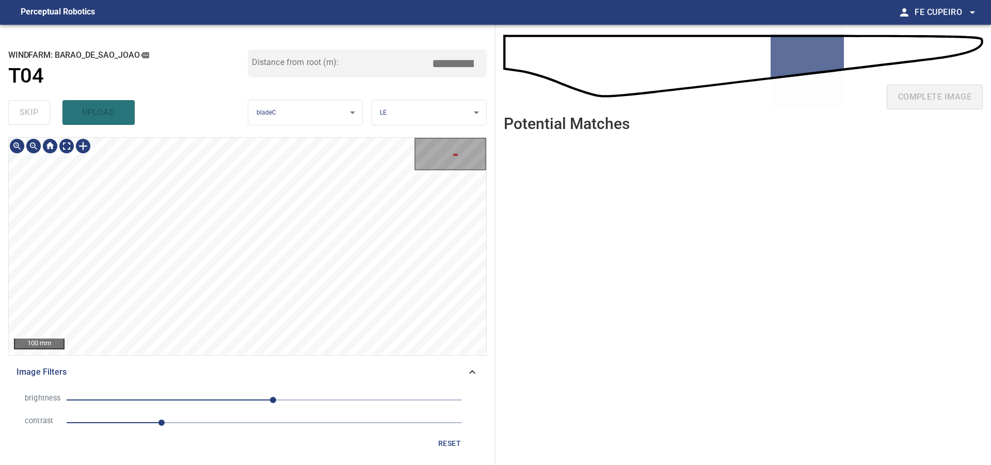
click at [461, 115] on div "**********" at bounding box center [248, 245] width 496 height 440
click at [482, 85] on div "**********" at bounding box center [248, 245] width 496 height 440
click at [372, 121] on div "**********" at bounding box center [248, 245] width 496 height 440
click at [417, 135] on div "**********" at bounding box center [248, 245] width 496 height 440
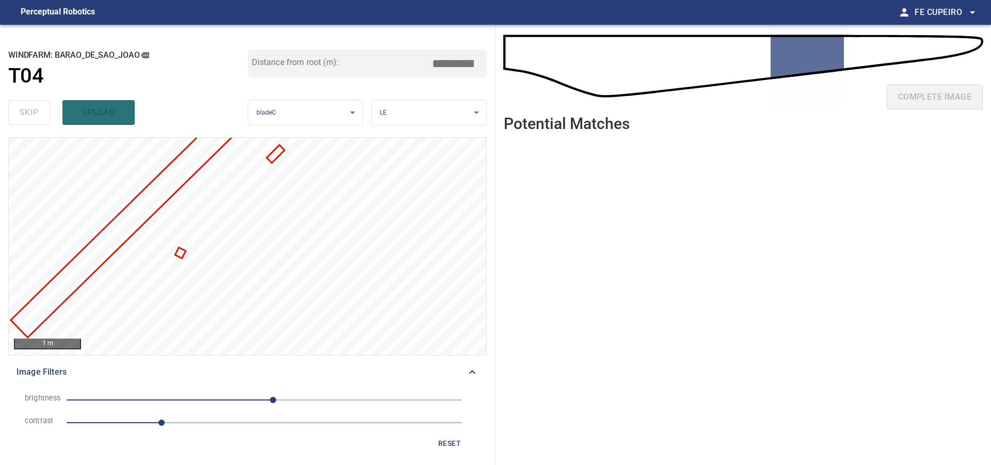
click at [605, 263] on ul at bounding box center [743, 294] width 479 height 309
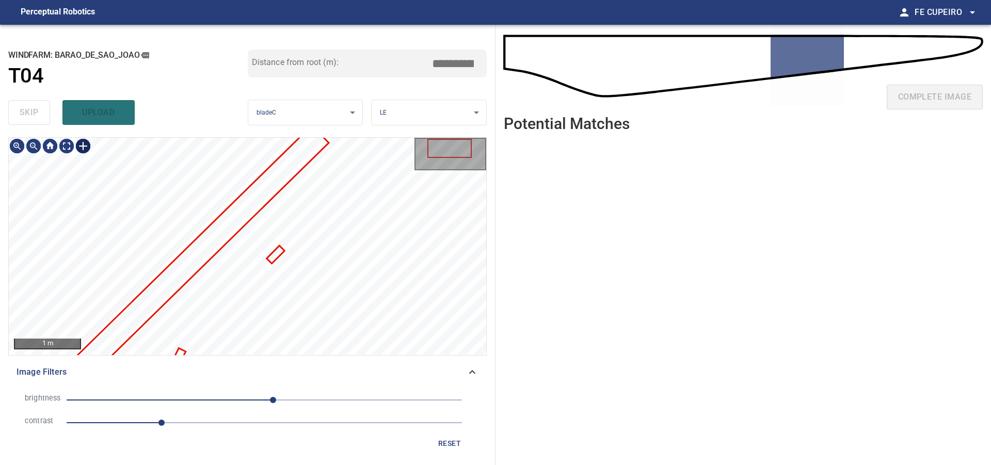
click at [73, 147] on body "**********" at bounding box center [495, 232] width 991 height 465
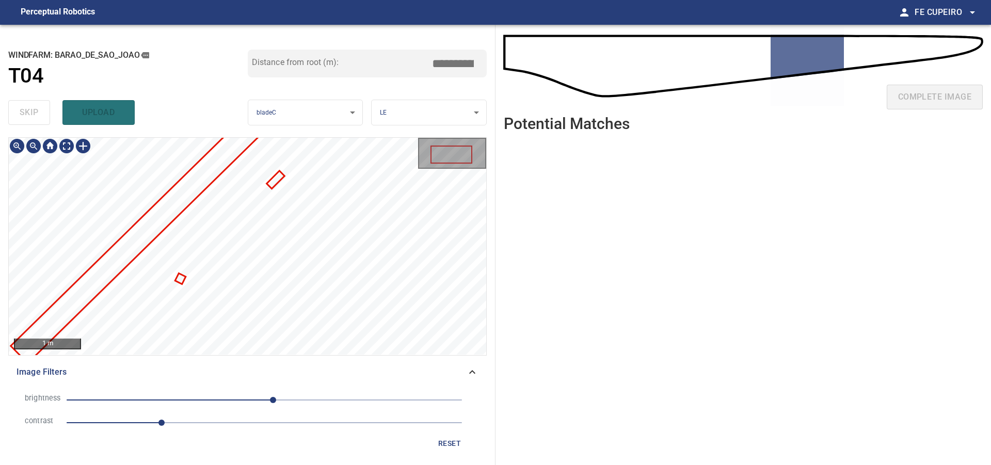
click at [200, 193] on div at bounding box center [248, 246] width 478 height 217
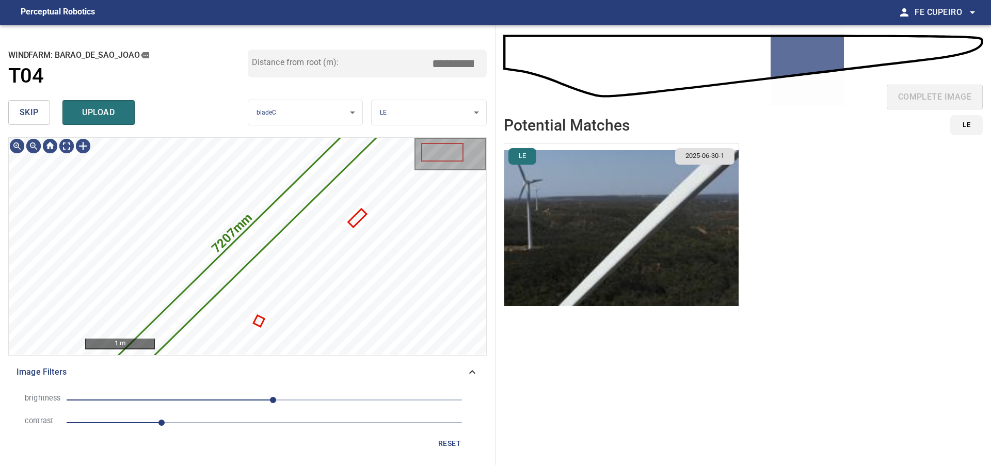
click at [46, 112] on button "skip" at bounding box center [29, 112] width 42 height 25
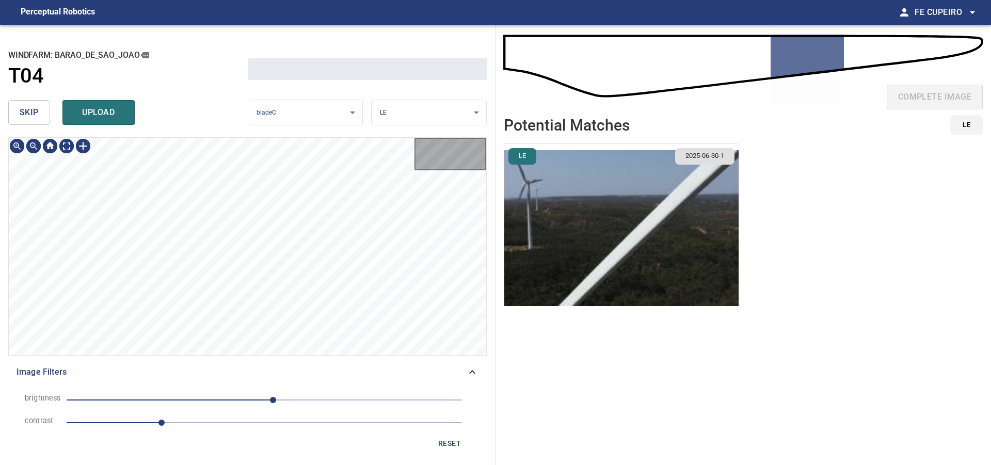
click at [46, 112] on button "skip" at bounding box center [29, 112] width 42 height 25
click at [45, 112] on button "skip" at bounding box center [29, 112] width 42 height 25
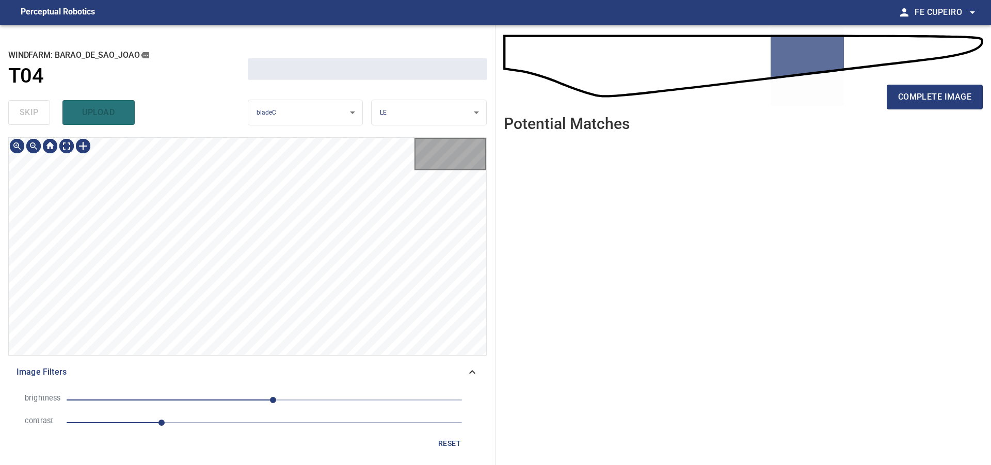
click at [45, 112] on div "skip upload" at bounding box center [128, 112] width 240 height 33
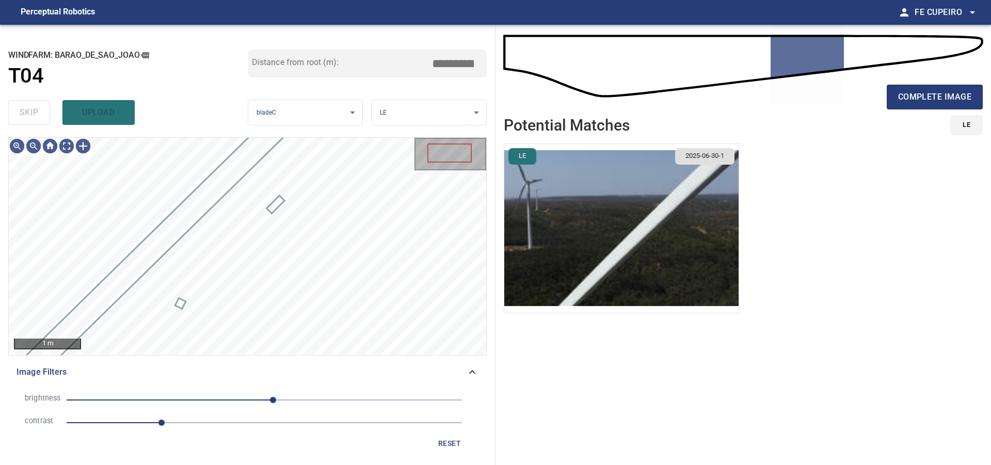
click at [44, 112] on div "skip upload" at bounding box center [128, 112] width 240 height 33
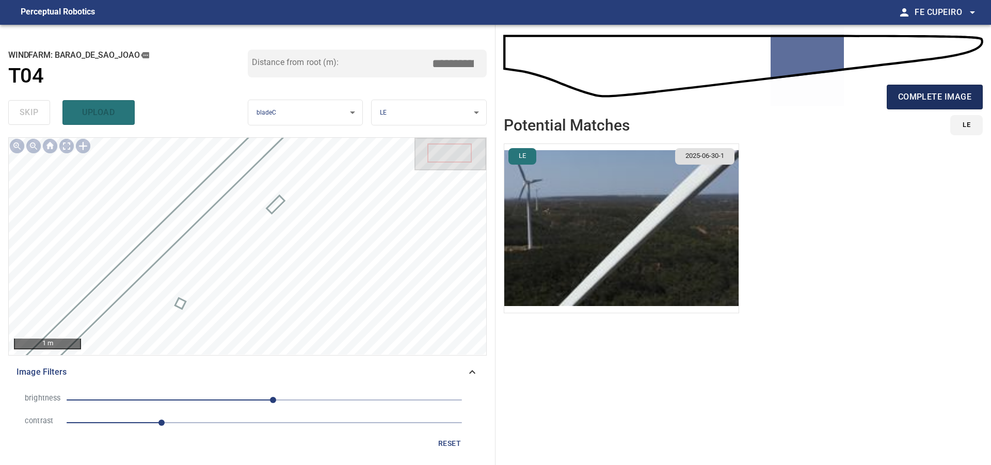
click at [901, 91] on span "complete image" at bounding box center [935, 97] width 73 height 14
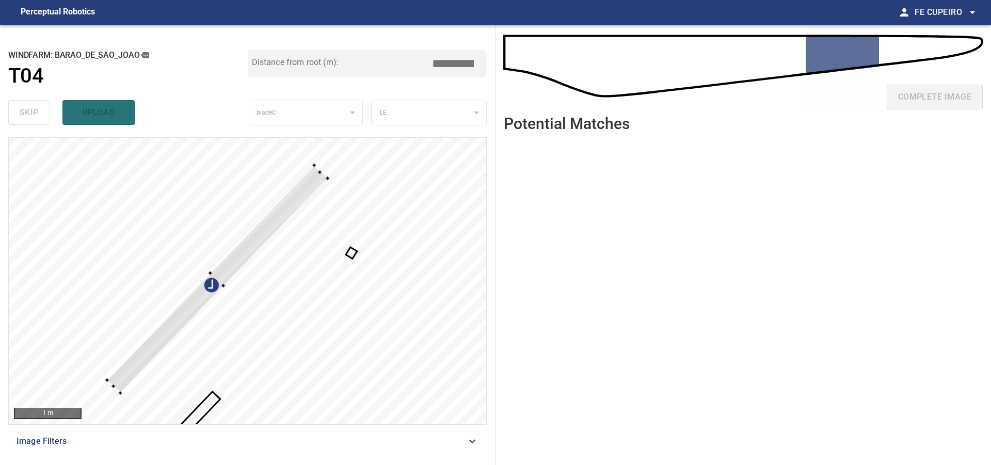
type input "****"
click at [234, 203] on div at bounding box center [248, 281] width 478 height 287
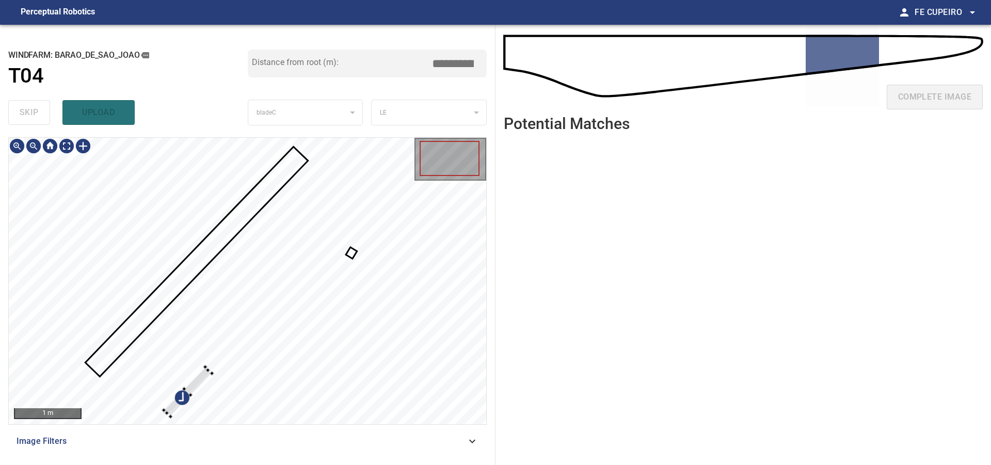
click at [186, 312] on div at bounding box center [248, 281] width 478 height 287
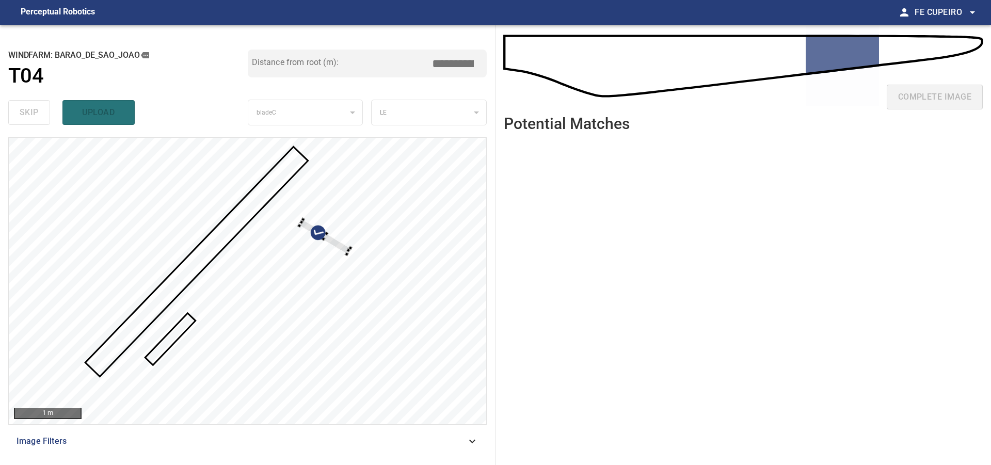
click at [303, 189] on div at bounding box center [248, 281] width 478 height 287
click at [125, 216] on div at bounding box center [248, 281] width 478 height 287
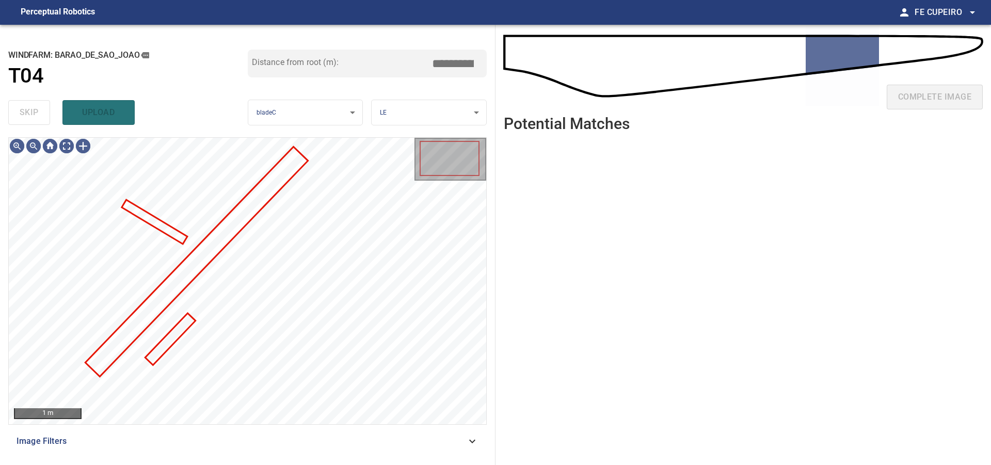
click at [357, 428] on div "1 m Image Filters" at bounding box center [247, 297] width 479 height 320
click at [356, 433] on div "Image Filters" at bounding box center [247, 441] width 479 height 25
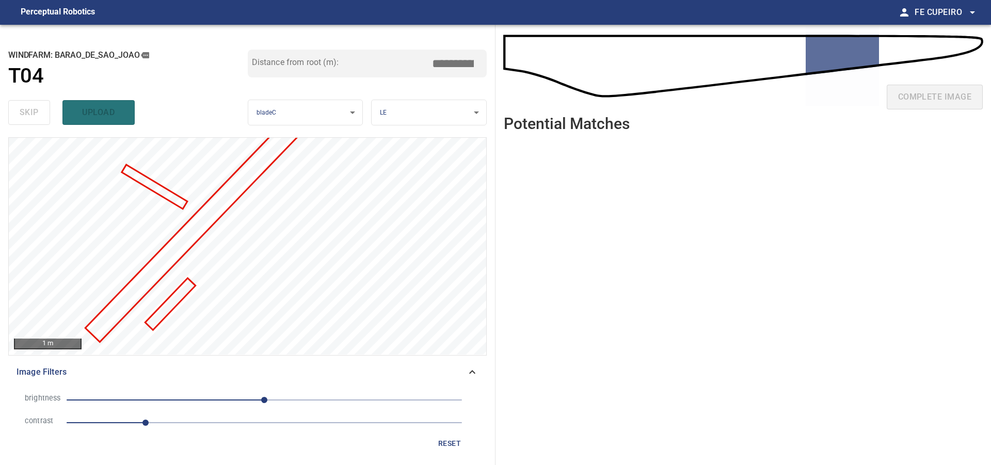
click at [285, 403] on span "0" at bounding box center [265, 400] width 396 height 14
click at [301, 402] on span "26" at bounding box center [265, 400] width 396 height 14
click at [66, 149] on body "**********" at bounding box center [495, 232] width 991 height 465
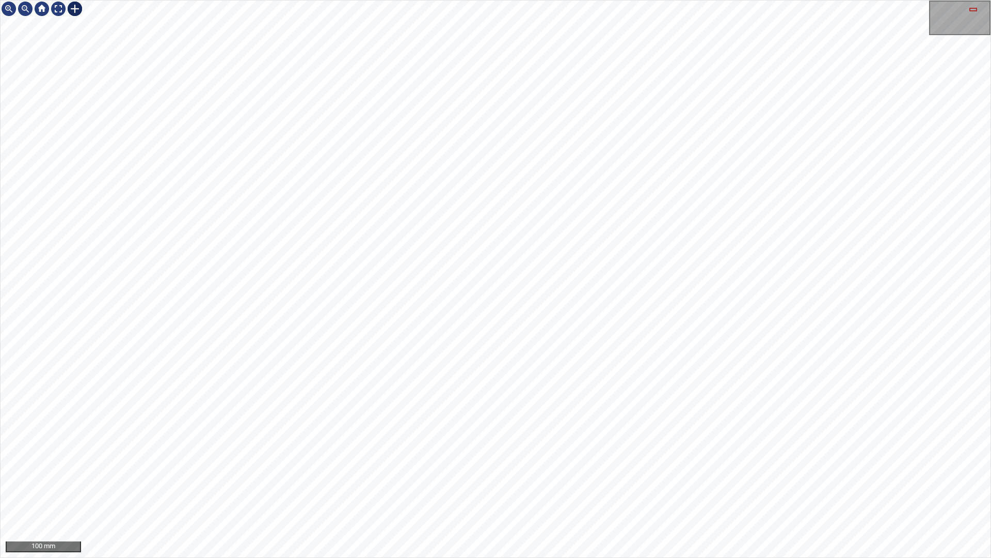
click at [681, 337] on div at bounding box center [496, 279] width 990 height 557
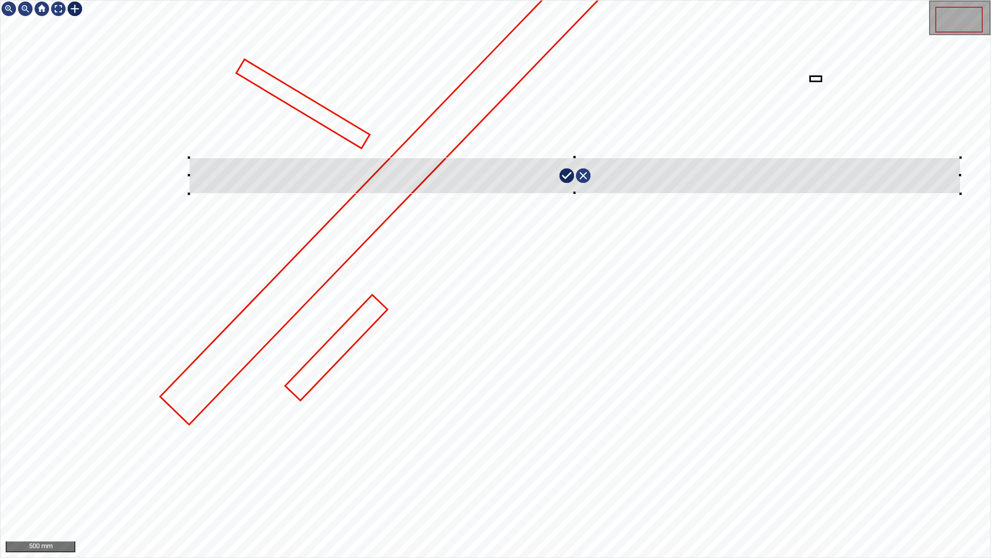
click at [961, 196] on div at bounding box center [496, 279] width 990 height 557
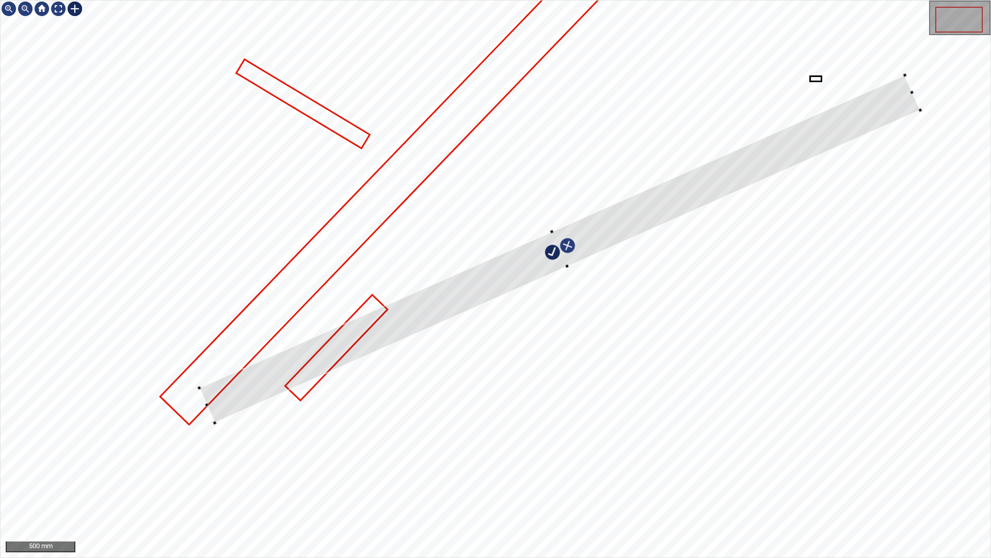
click at [707, 189] on div at bounding box center [559, 249] width 721 height 348
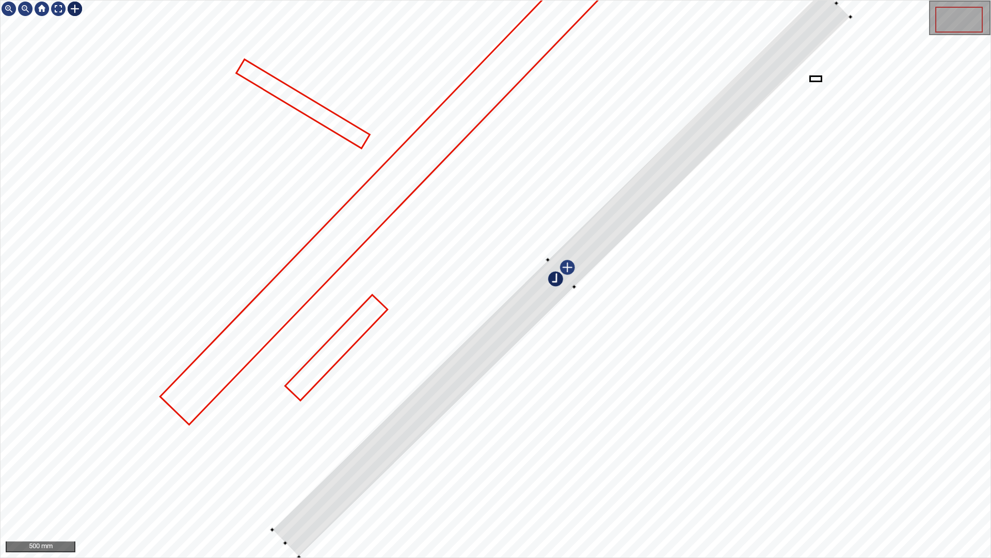
click at [715, 194] on div at bounding box center [496, 279] width 990 height 557
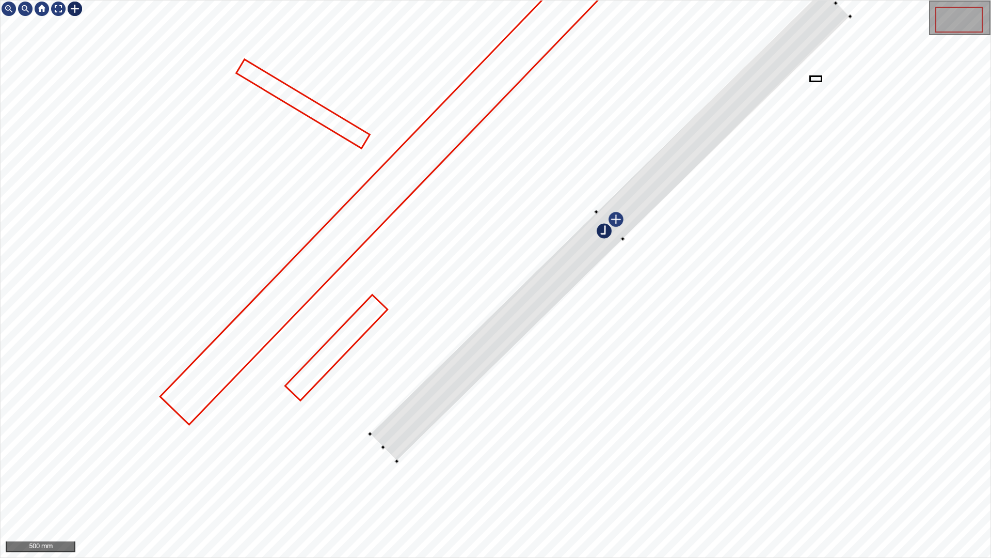
click at [396, 447] on div at bounding box center [610, 225] width 480 height 472
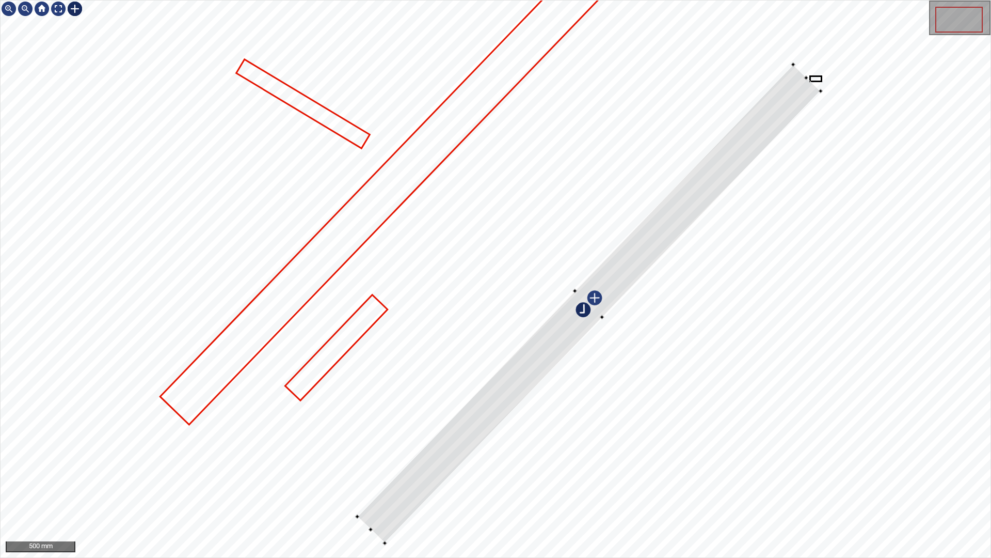
click at [522, 361] on div at bounding box center [589, 304] width 464 height 479
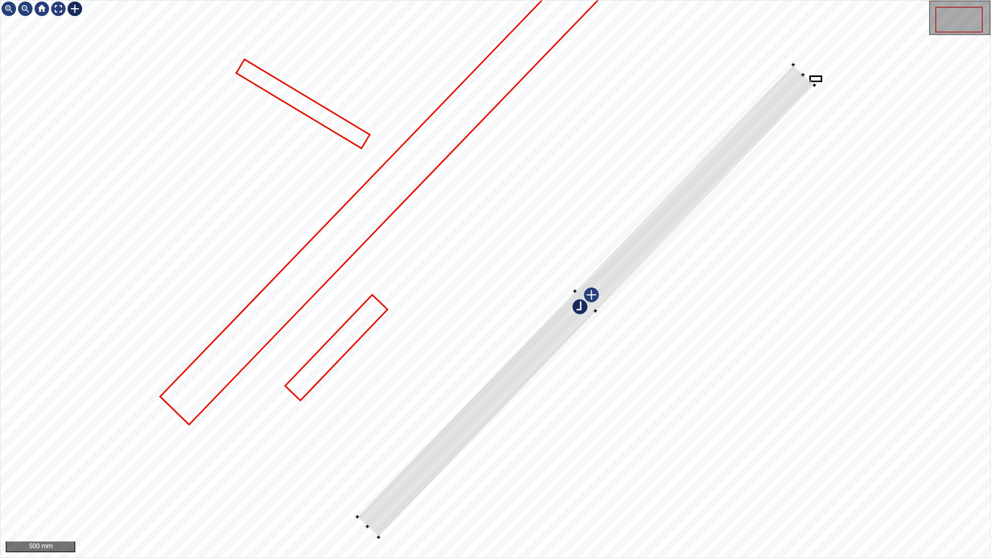
click at [592, 311] on div at bounding box center [586, 301] width 458 height 472
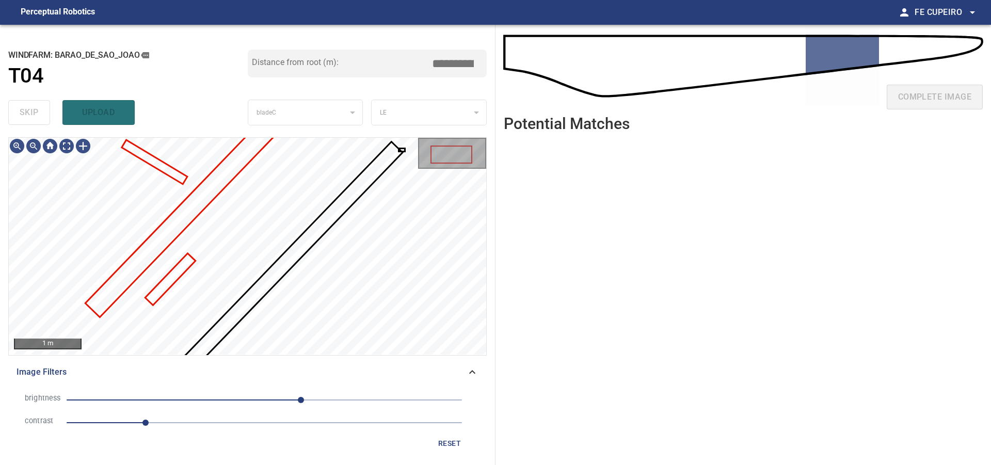
click at [302, 374] on span "Image Filters" at bounding box center [242, 372] width 450 height 12
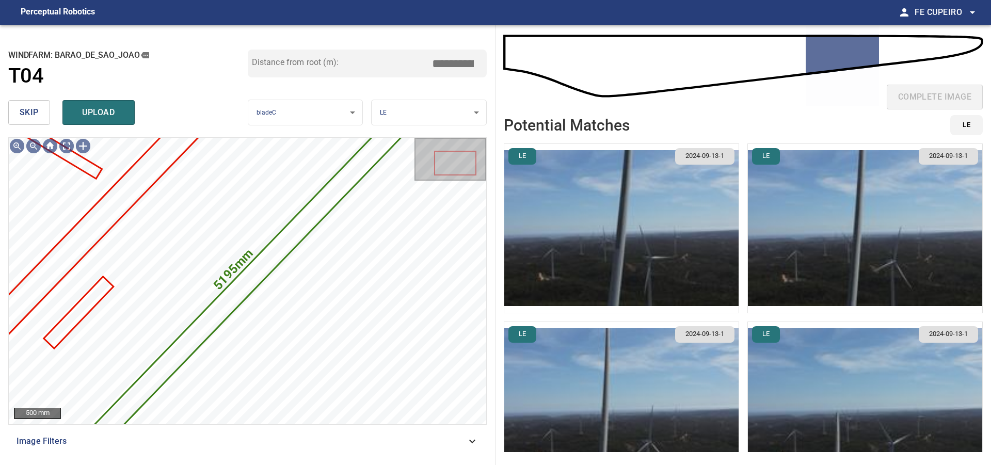
click at [452, 66] on input "*****" at bounding box center [457, 64] width 52 height 20
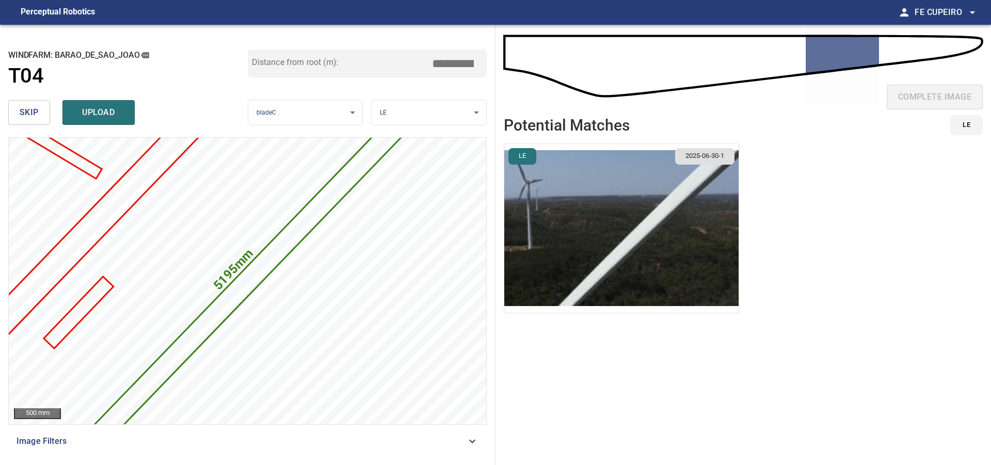
type input "*****"
click at [679, 244] on img "button" at bounding box center [622, 228] width 234 height 169
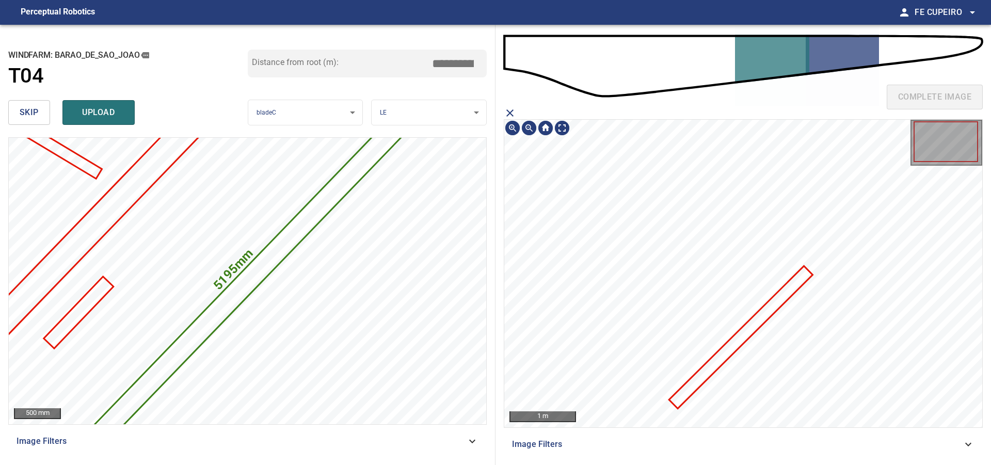
click at [773, 309] on icon at bounding box center [741, 337] width 141 height 140
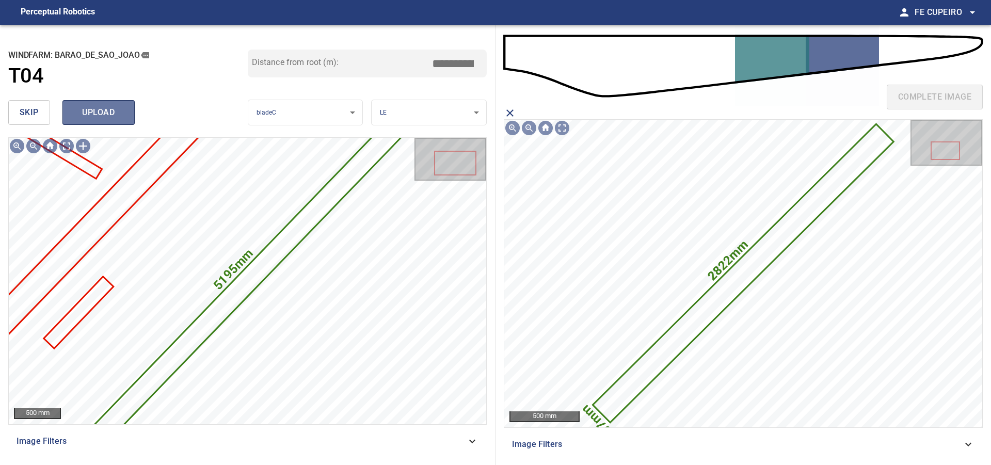
click at [128, 115] on button "upload" at bounding box center [98, 112] width 72 height 25
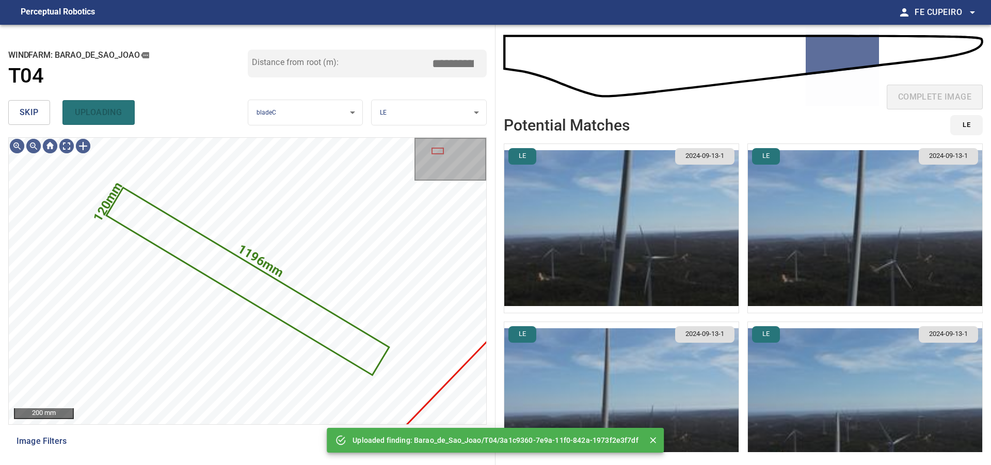
click at [44, 111] on button "skip" at bounding box center [29, 112] width 42 height 25
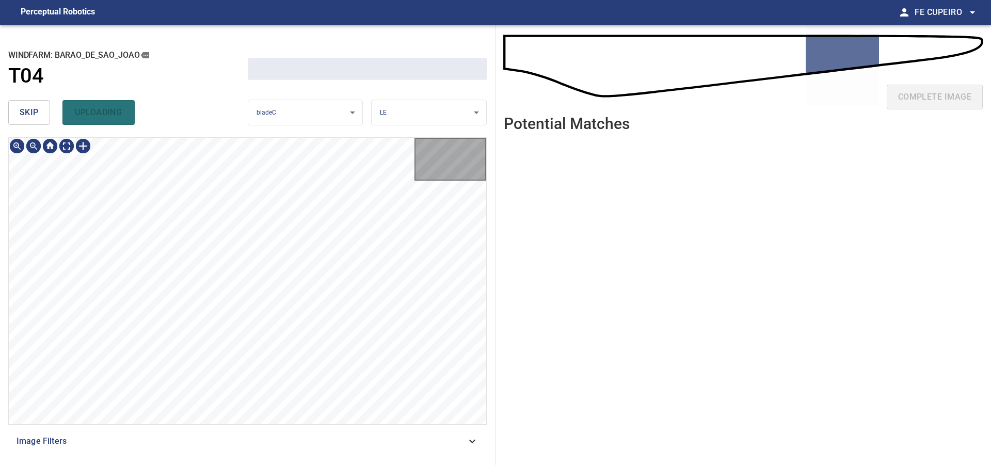
click at [44, 111] on button "skip" at bounding box center [29, 112] width 42 height 25
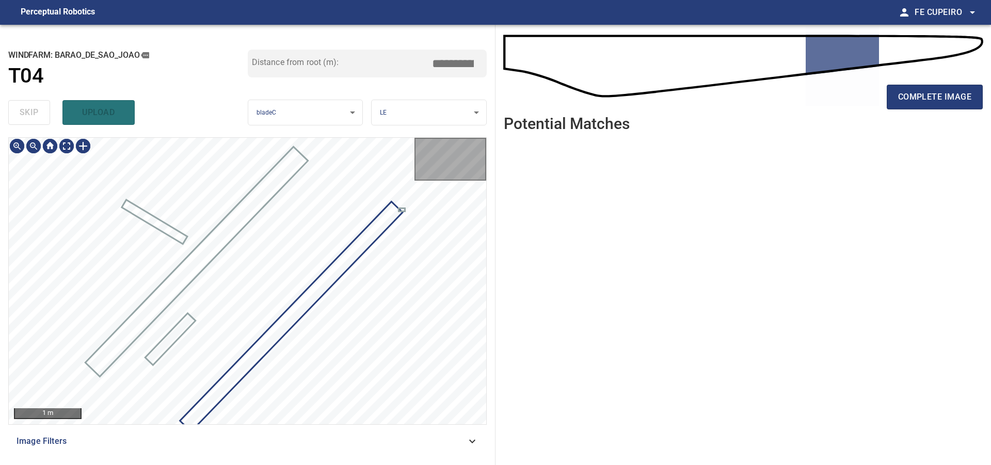
click at [44, 111] on div "skip upload" at bounding box center [128, 112] width 240 height 33
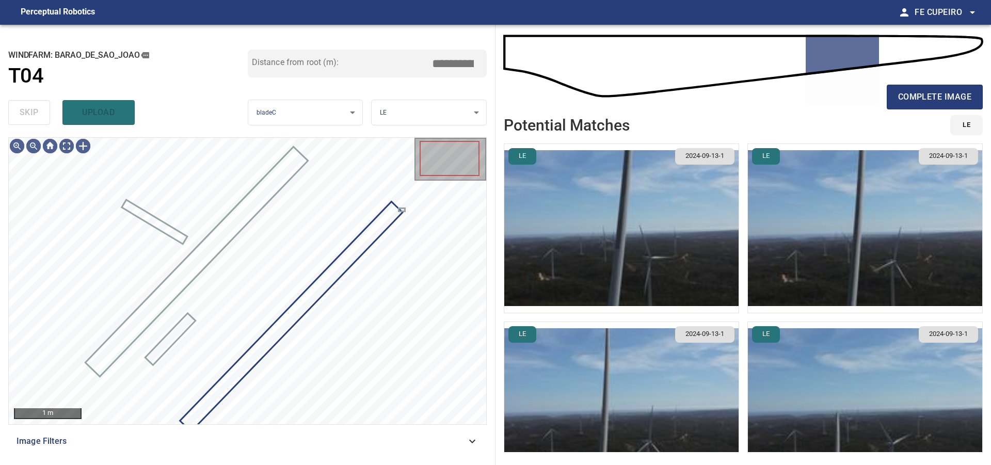
type input "*****"
click at [63, 144] on body "**********" at bounding box center [495, 232] width 991 height 465
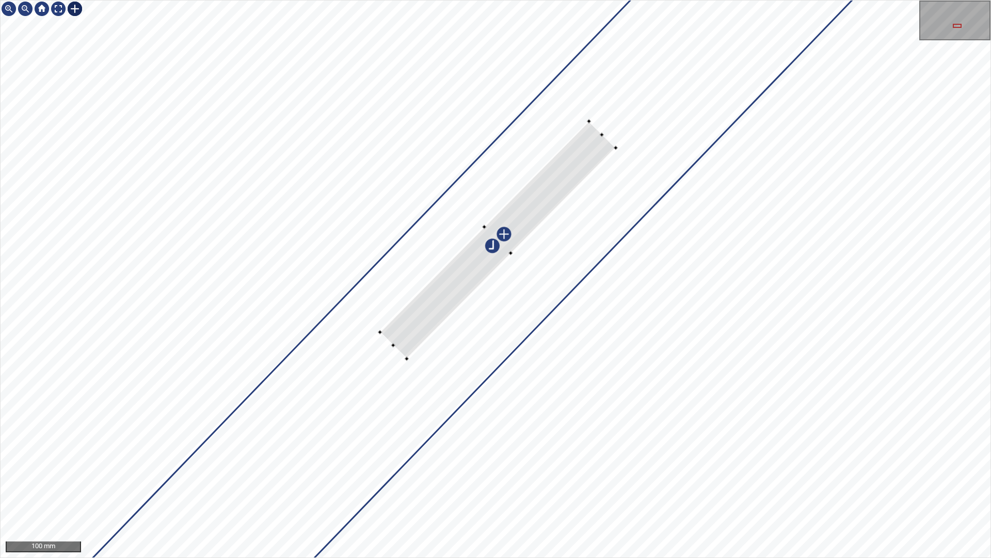
click at [555, 139] on div at bounding box center [496, 279] width 990 height 557
click at [635, 94] on div at bounding box center [496, 279] width 990 height 557
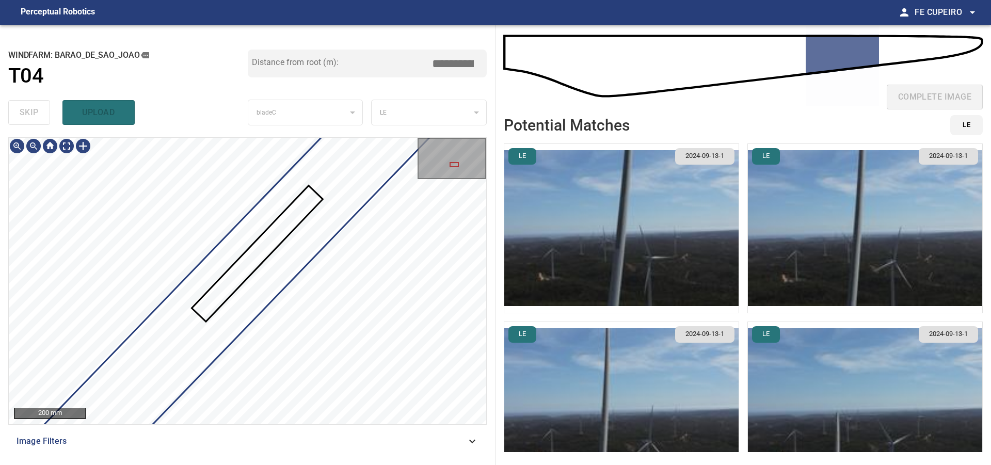
click at [303, 440] on span "Image Filters" at bounding box center [242, 441] width 450 height 12
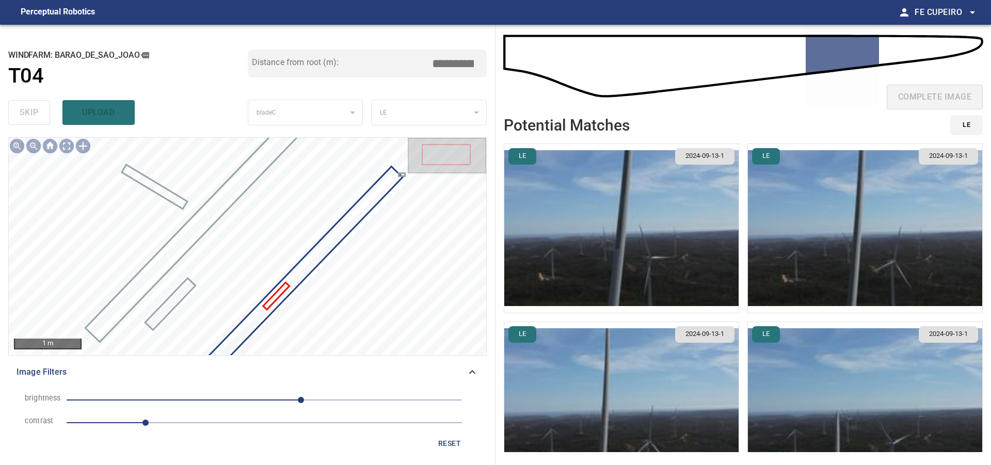
click at [388, 372] on span "Image Filters" at bounding box center [242, 372] width 450 height 12
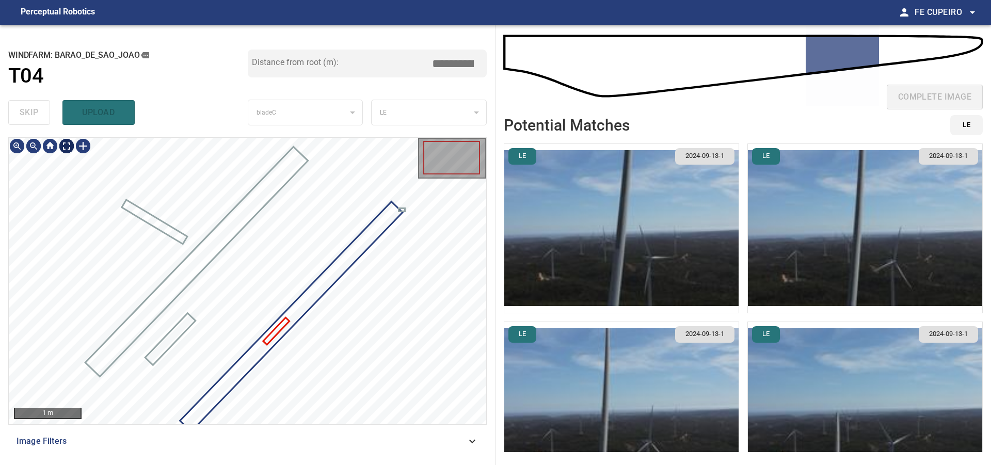
click at [74, 146] on body "**********" at bounding box center [495, 232] width 991 height 465
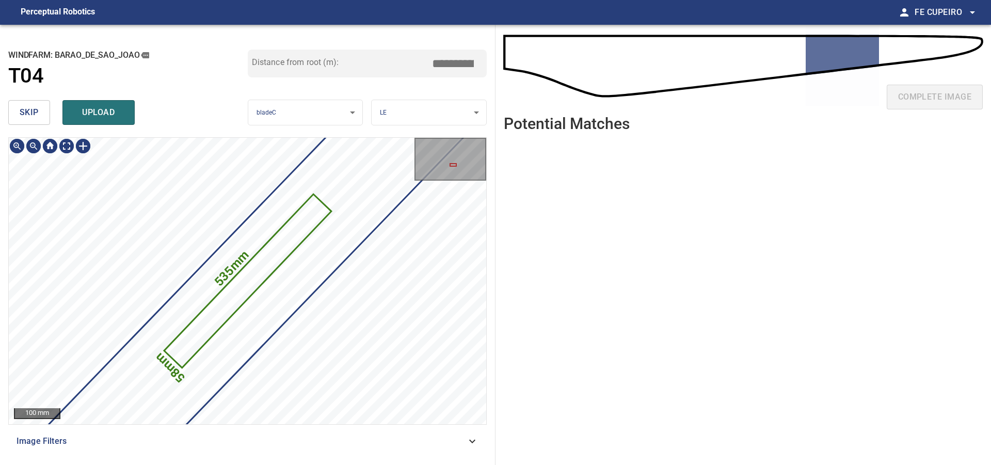
click at [36, 113] on span "skip" at bounding box center [29, 112] width 19 height 14
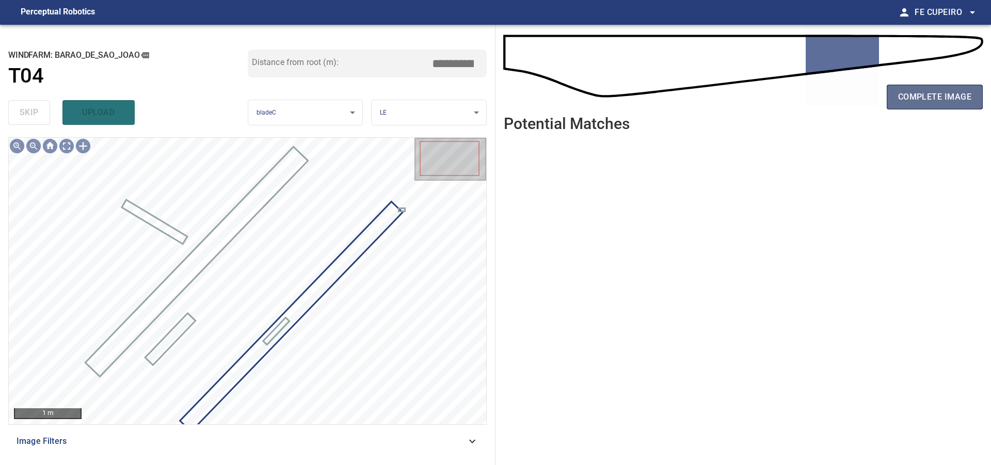
click at [900, 96] on span "complete image" at bounding box center [935, 97] width 73 height 14
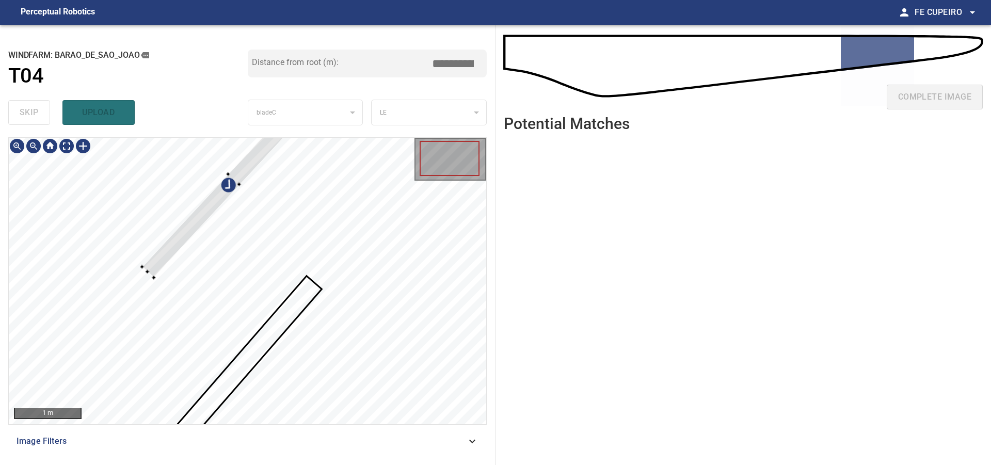
click at [197, 199] on div at bounding box center [248, 281] width 478 height 287
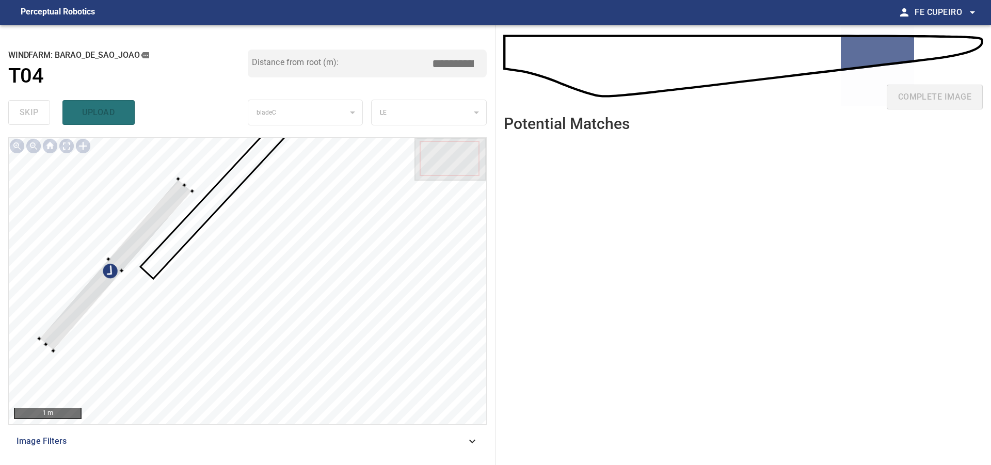
click at [152, 179] on div at bounding box center [248, 281] width 478 height 287
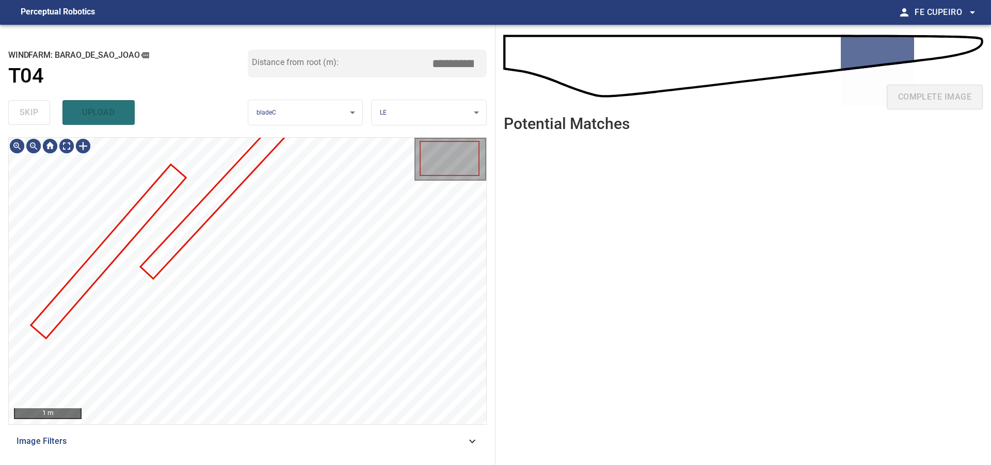
click at [214, 441] on span "Image Filters" at bounding box center [242, 441] width 450 height 12
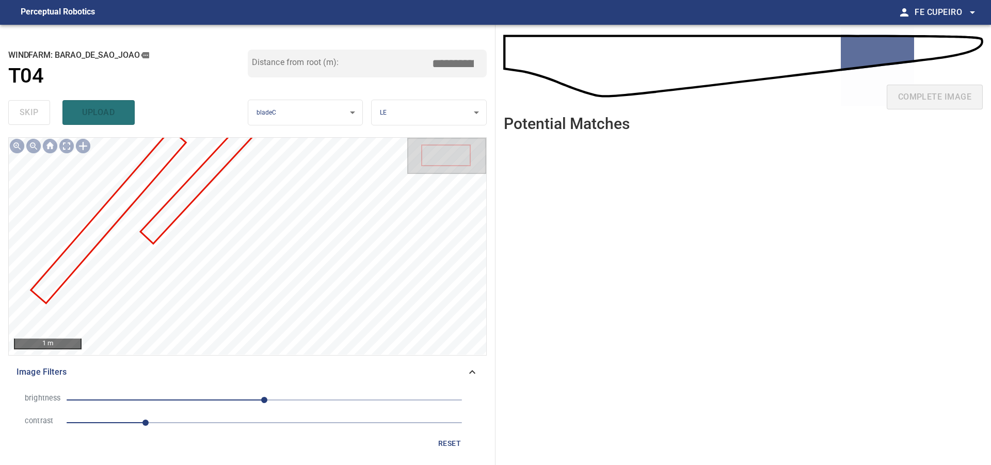
click at [184, 424] on span "1" at bounding box center [265, 423] width 396 height 14
click at [65, 148] on body "**********" at bounding box center [495, 232] width 991 height 465
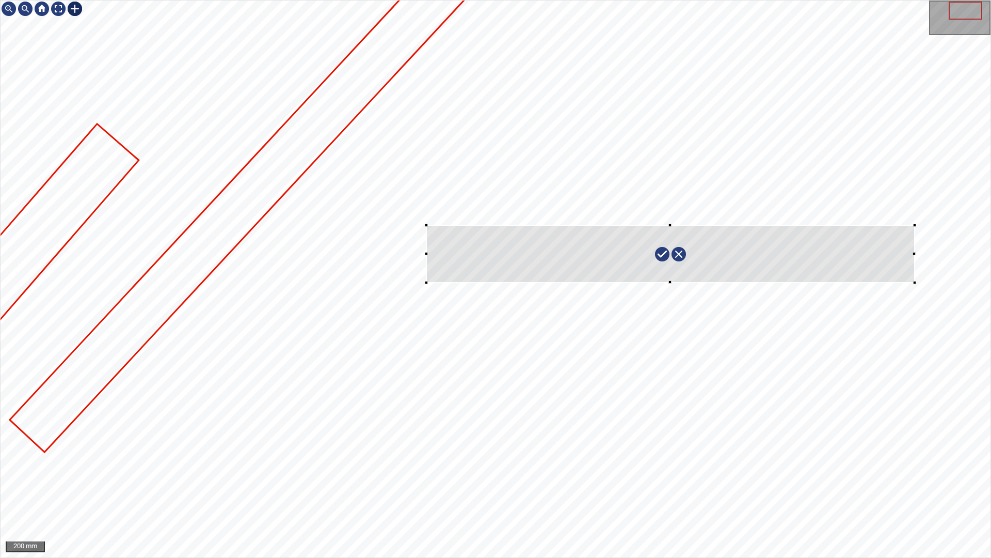
click at [917, 286] on div at bounding box center [496, 279] width 990 height 557
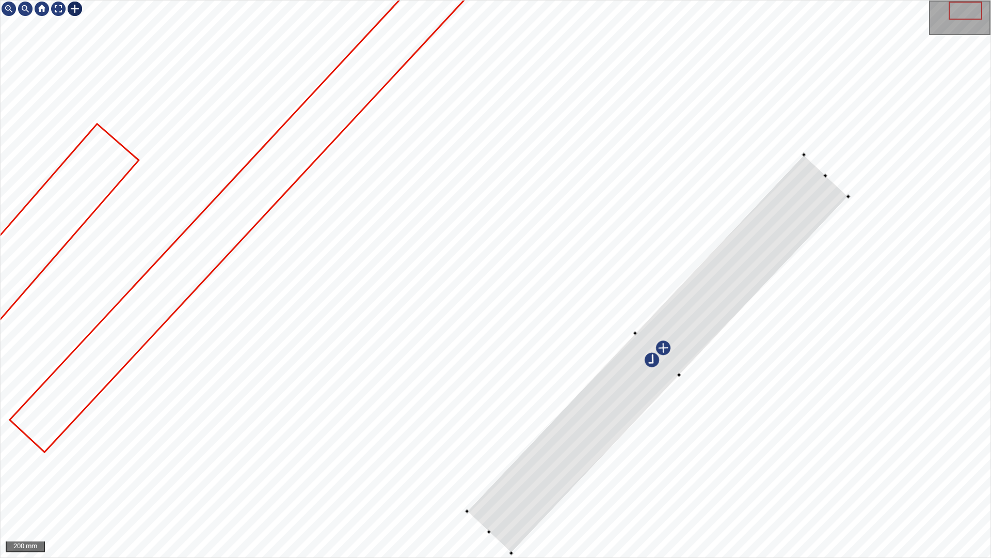
click at [716, 285] on div at bounding box center [657, 353] width 381 height 398
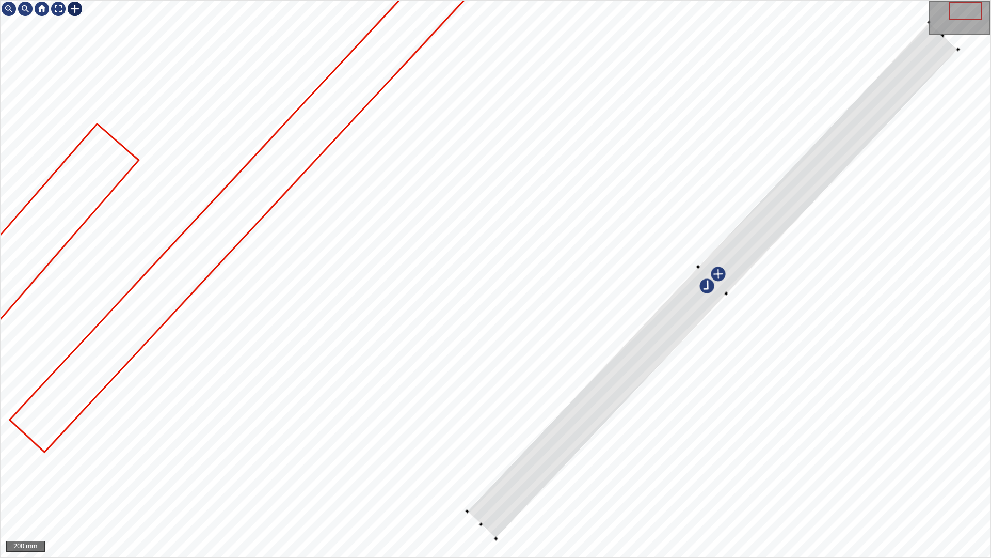
click at [960, 45] on div at bounding box center [496, 279] width 990 height 557
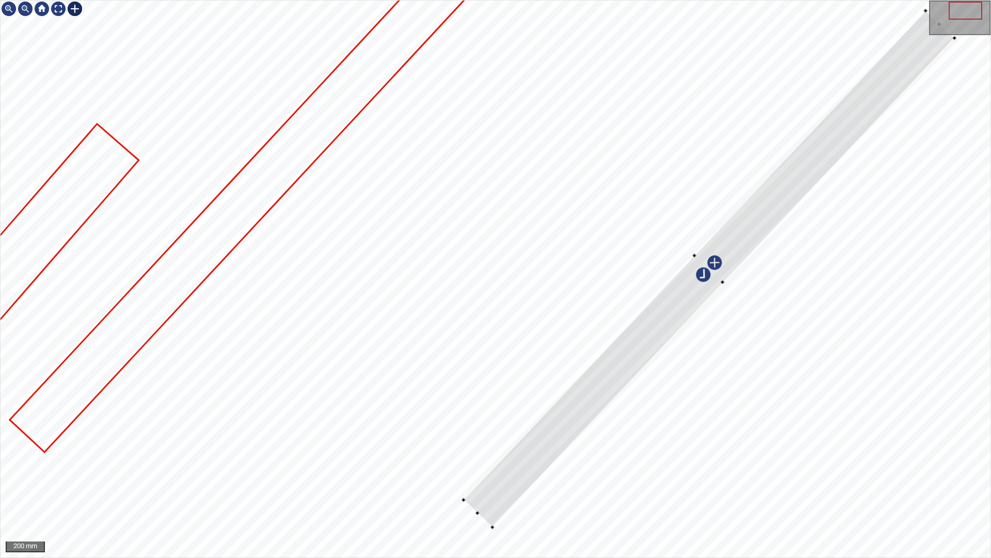
click at [921, 56] on div at bounding box center [709, 268] width 491 height 516
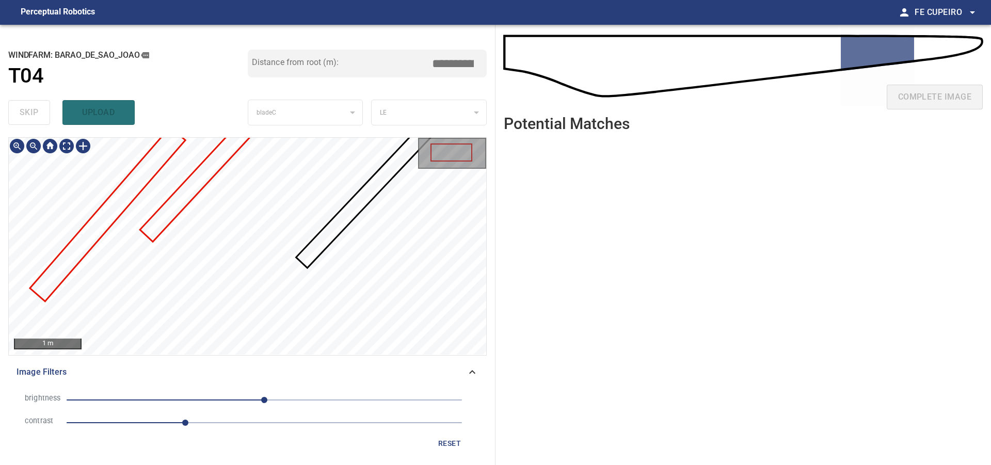
click at [491, 125] on div "**********" at bounding box center [248, 245] width 496 height 440
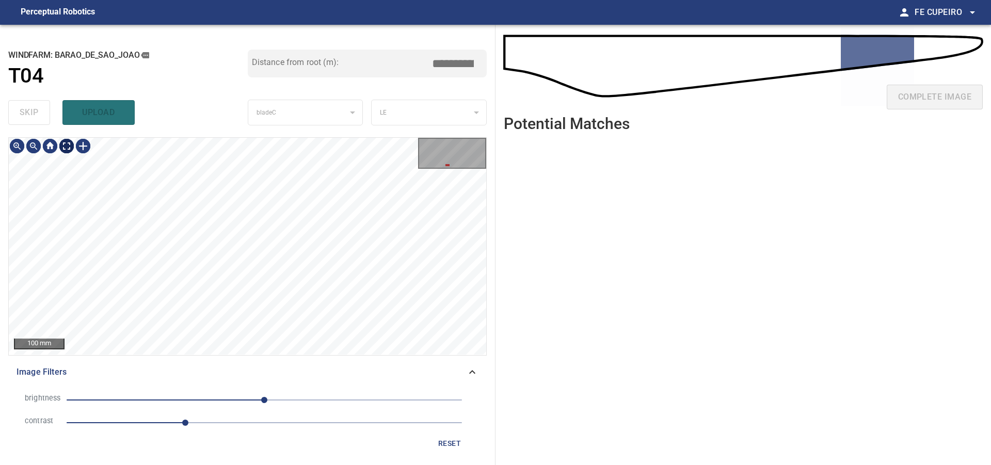
click at [65, 144] on body "**********" at bounding box center [495, 232] width 991 height 465
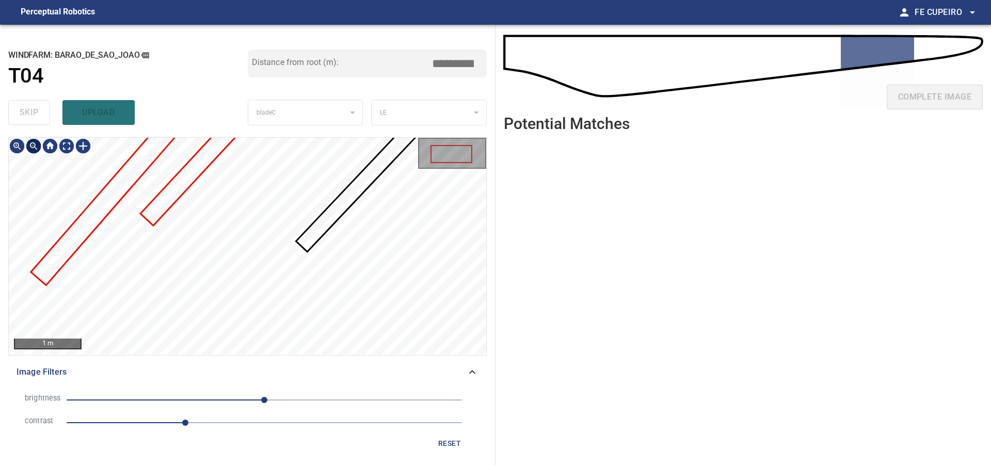
type input "****"
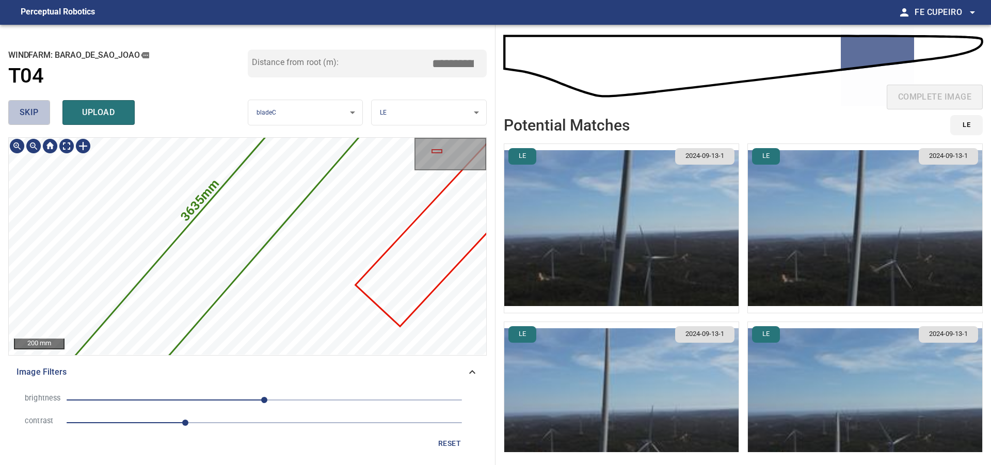
drag, startPoint x: 21, startPoint y: 102, endPoint x: 33, endPoint y: 109, distance: 13.5
click at [31, 109] on button "skip" at bounding box center [29, 112] width 42 height 25
click at [33, 109] on span "skip" at bounding box center [29, 112] width 19 height 14
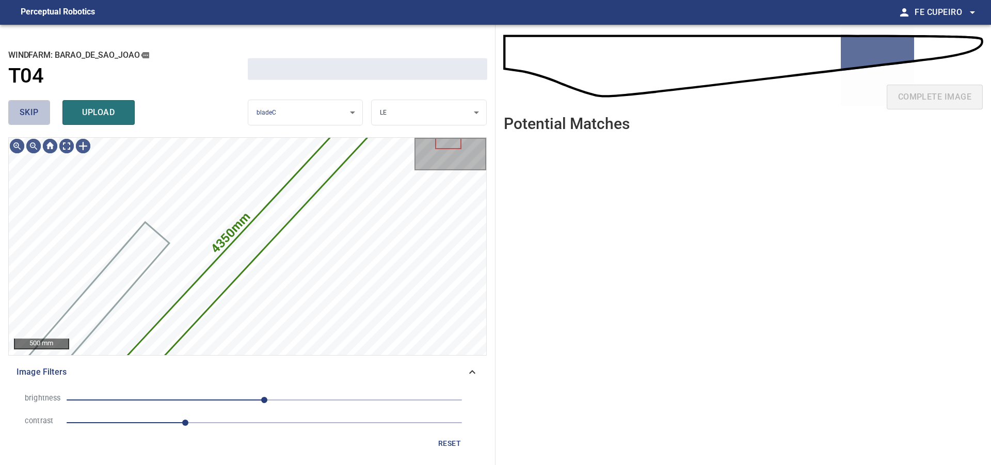
click at [33, 109] on span "skip" at bounding box center [29, 112] width 19 height 14
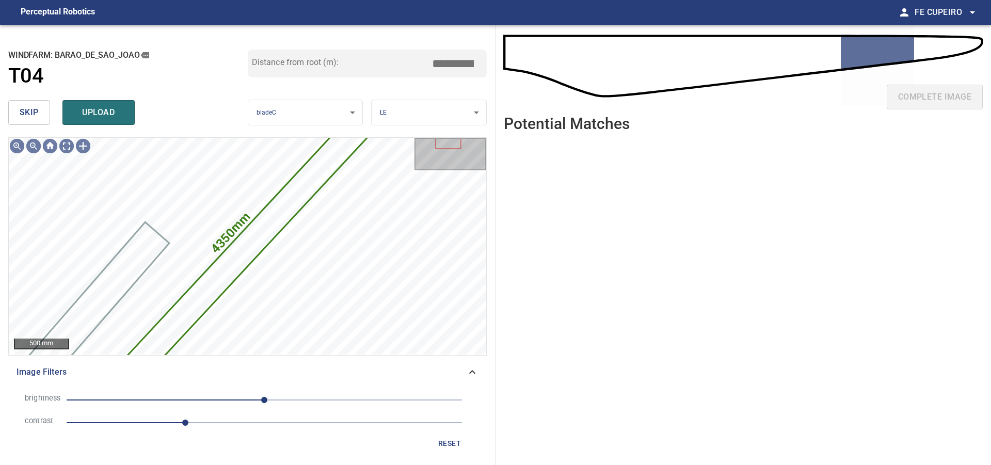
click at [33, 109] on span "skip" at bounding box center [29, 112] width 19 height 14
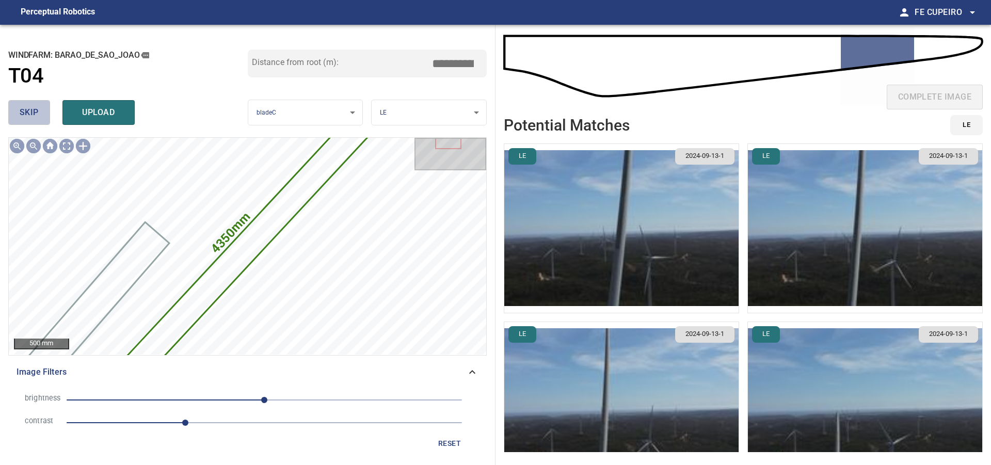
click at [34, 109] on span "skip" at bounding box center [29, 112] width 19 height 14
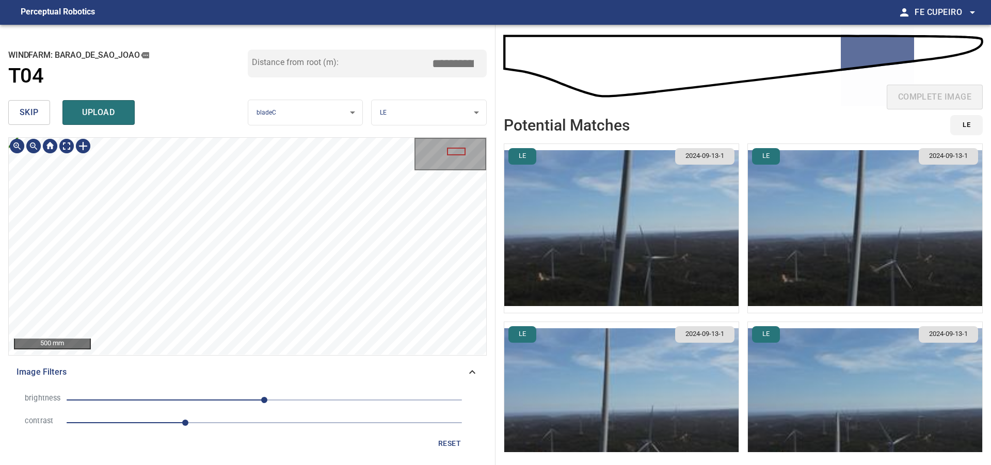
click at [456, 449] on span "reset" at bounding box center [449, 443] width 25 height 13
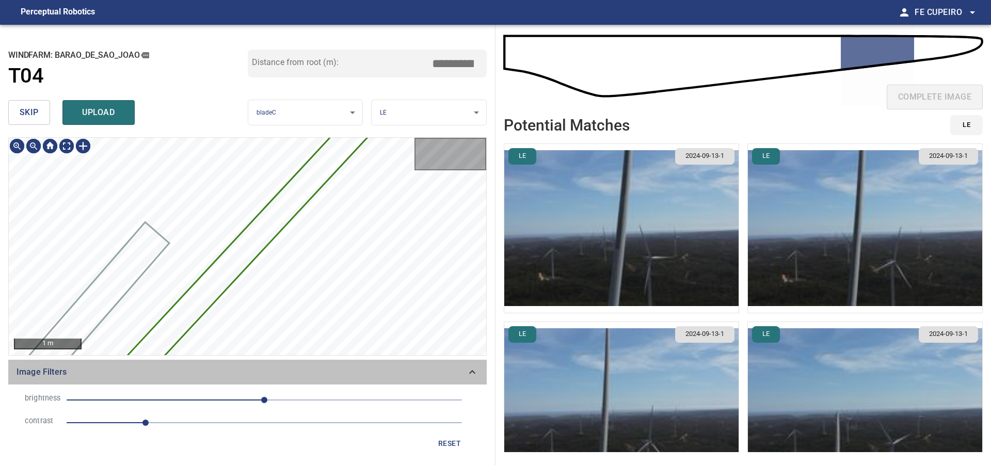
click at [454, 370] on span "Image Filters" at bounding box center [242, 372] width 450 height 12
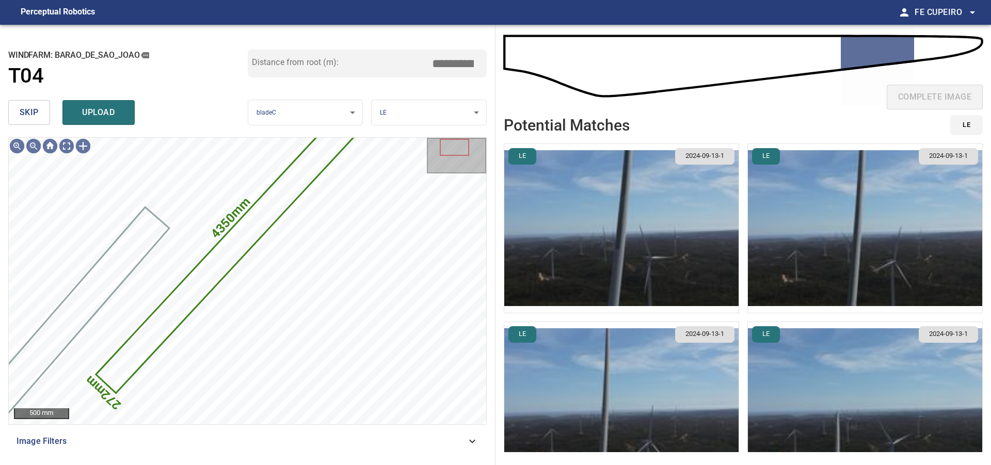
click at [36, 103] on button "skip" at bounding box center [29, 112] width 42 height 25
click at [36, 104] on button "skip" at bounding box center [29, 112] width 42 height 25
click at [35, 104] on button "skip" at bounding box center [29, 112] width 42 height 25
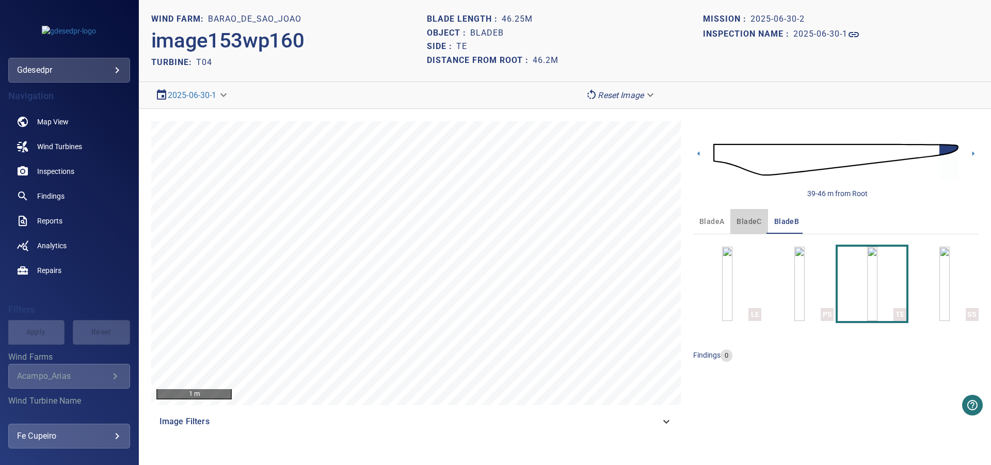
click at [756, 225] on span "bladeC" at bounding box center [749, 221] width 25 height 13
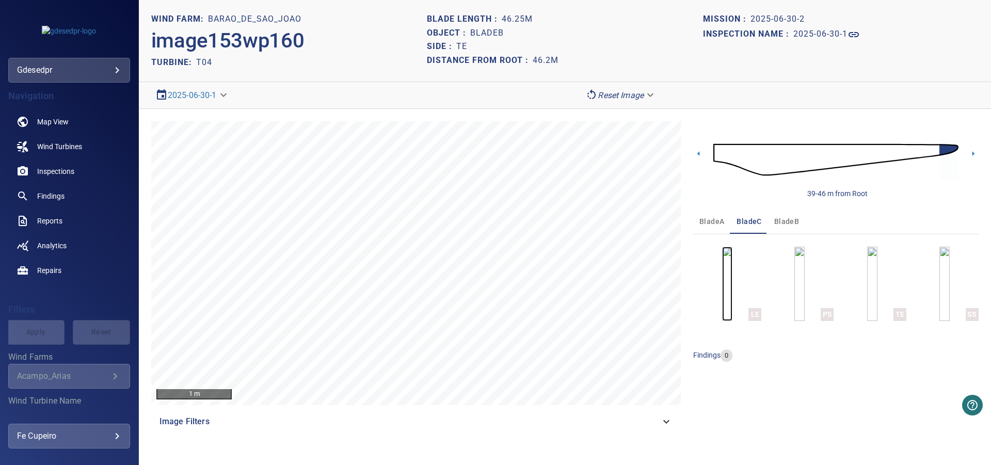
click at [733, 281] on img "button" at bounding box center [727, 284] width 10 height 74
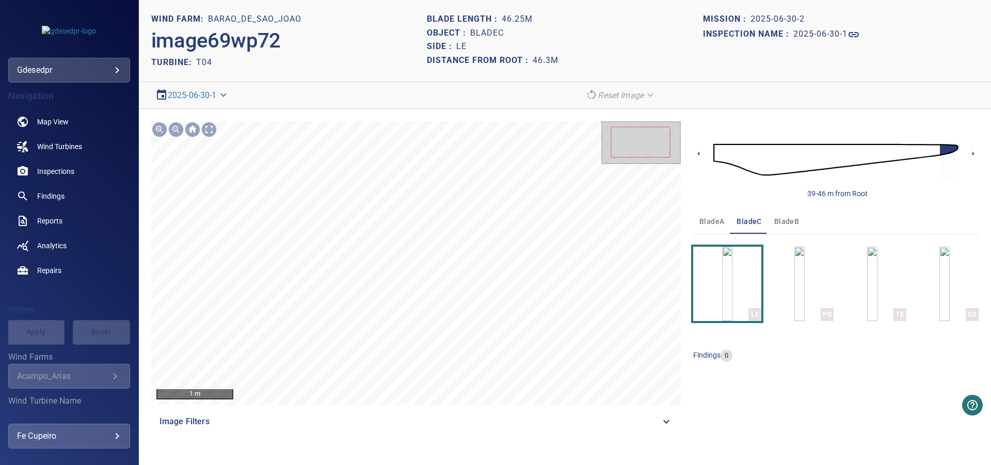
click at [939, 148] on img at bounding box center [836, 159] width 245 height 59
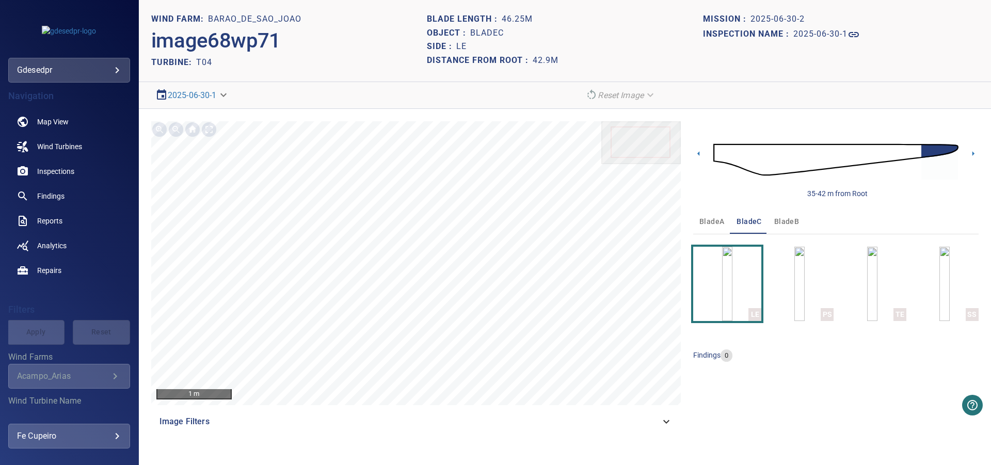
click at [925, 149] on img at bounding box center [836, 159] width 245 height 59
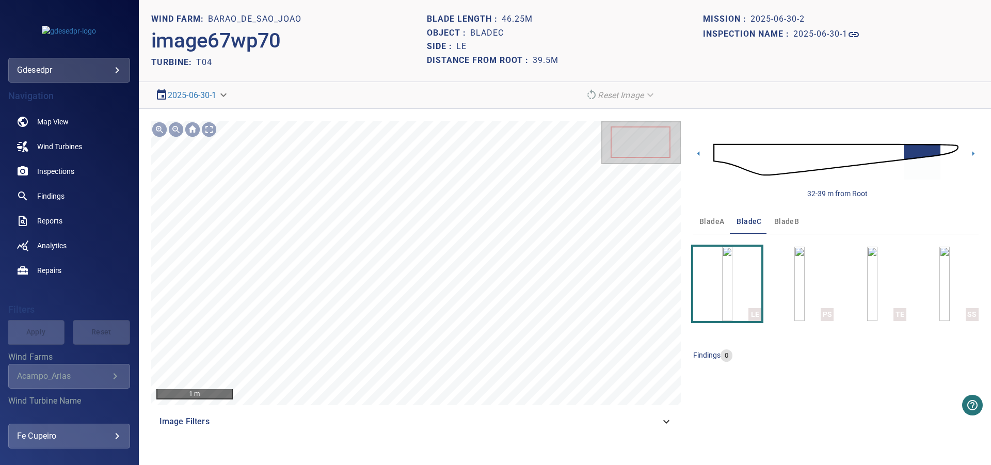
click at [913, 150] on img at bounding box center [836, 159] width 245 height 59
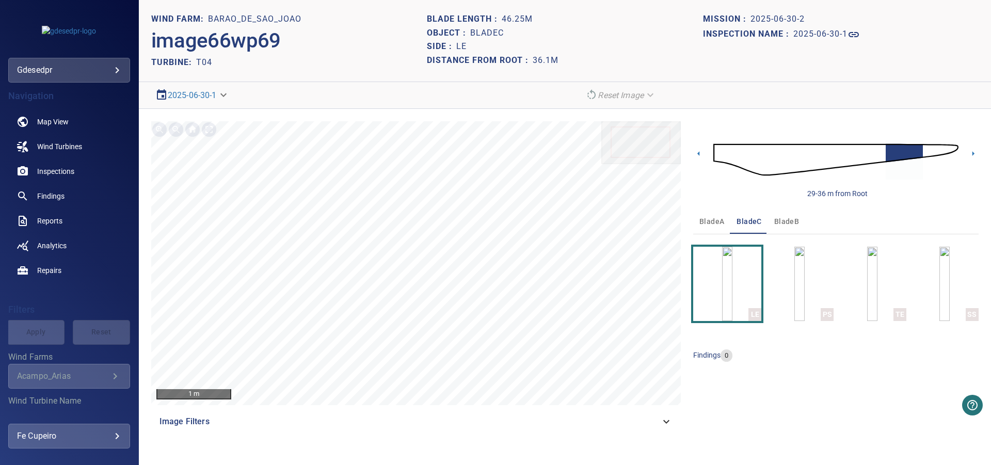
click at [893, 155] on img at bounding box center [836, 159] width 245 height 59
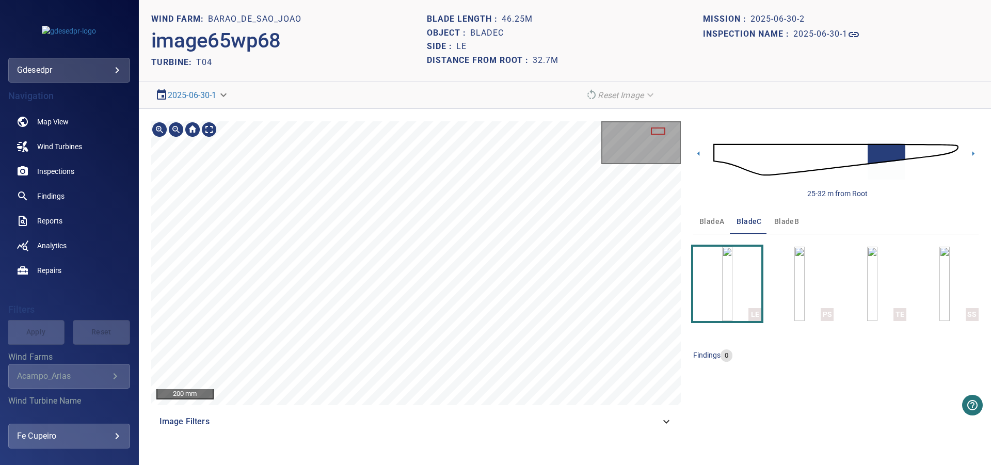
click at [874, 153] on img at bounding box center [836, 159] width 245 height 59
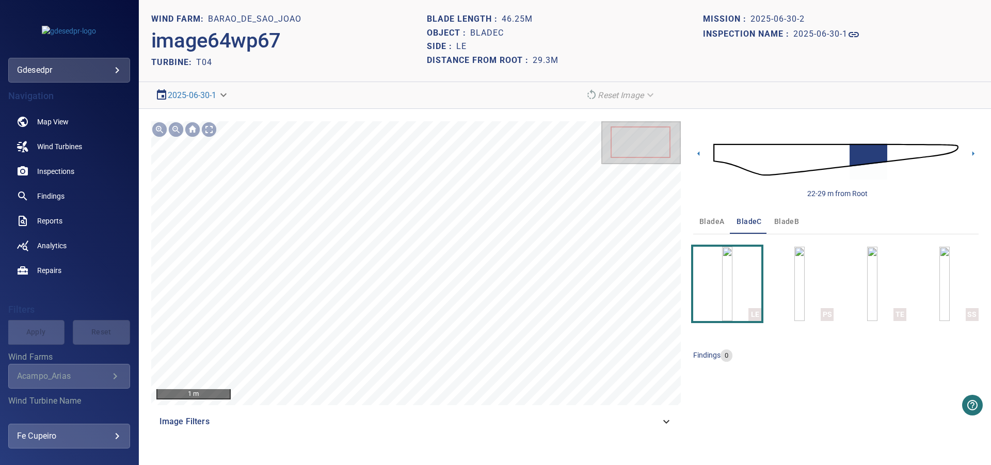
click at [857, 150] on img at bounding box center [836, 159] width 245 height 59
click at [839, 155] on img at bounding box center [836, 159] width 245 height 59
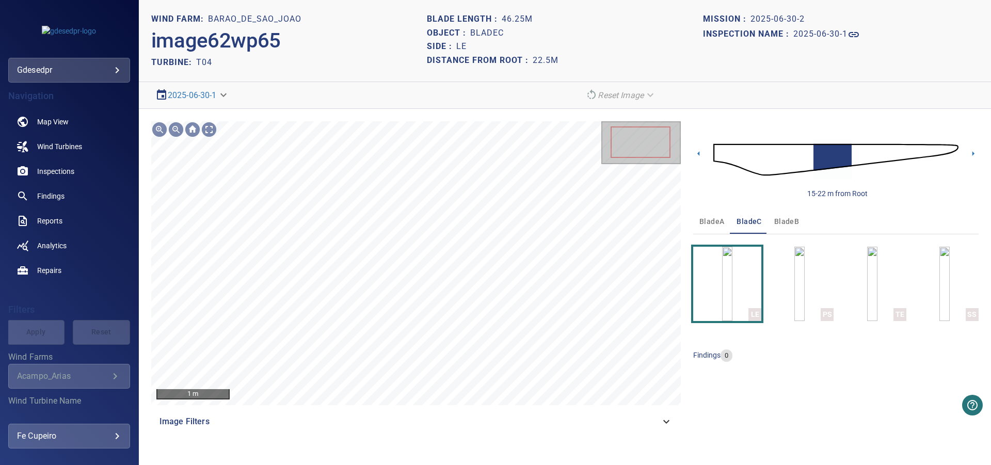
click at [817, 157] on img at bounding box center [836, 159] width 245 height 59
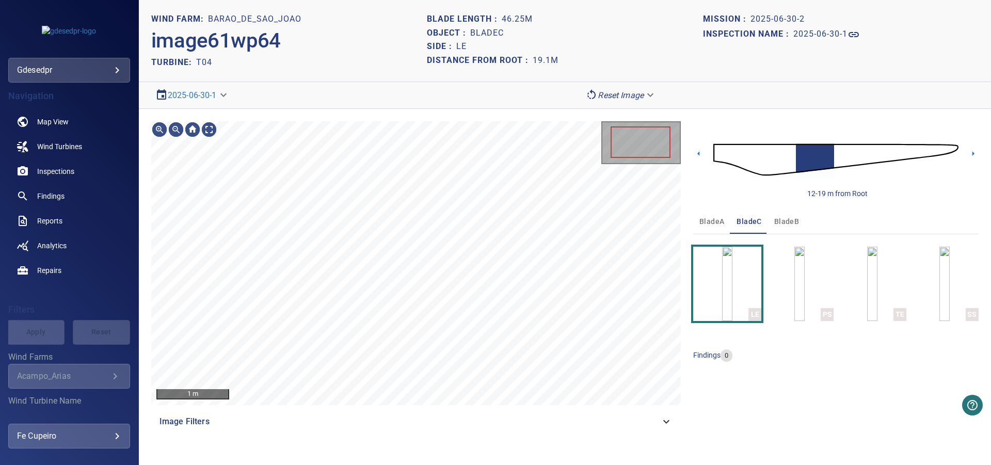
click at [832, 155] on img at bounding box center [836, 159] width 245 height 59
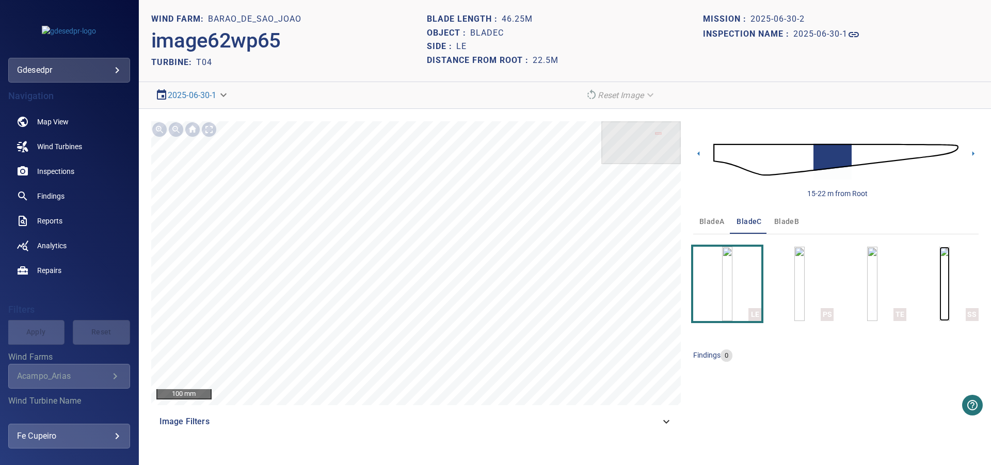
click at [940, 288] on img "button" at bounding box center [945, 284] width 10 height 74
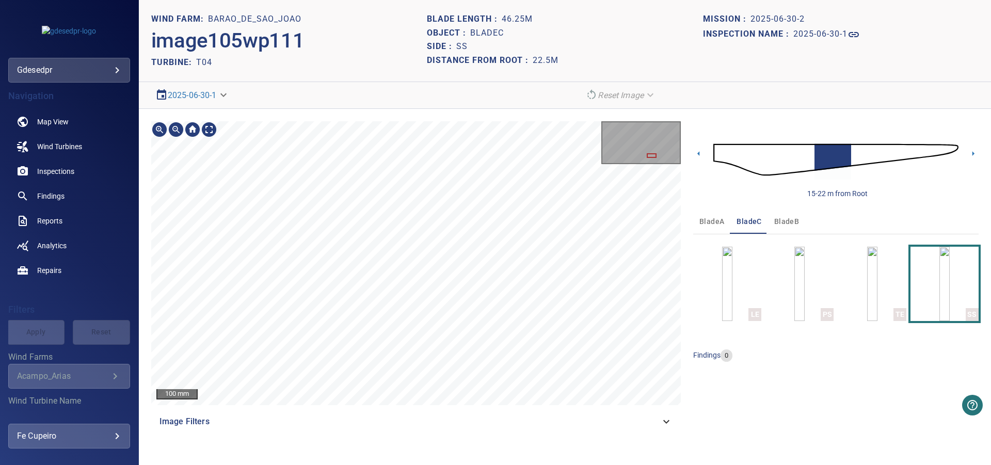
click at [510, 407] on div "100 mm Image Filters" at bounding box center [416, 277] width 530 height 313
click at [798, 220] on button "bladeB" at bounding box center [786, 221] width 37 height 25
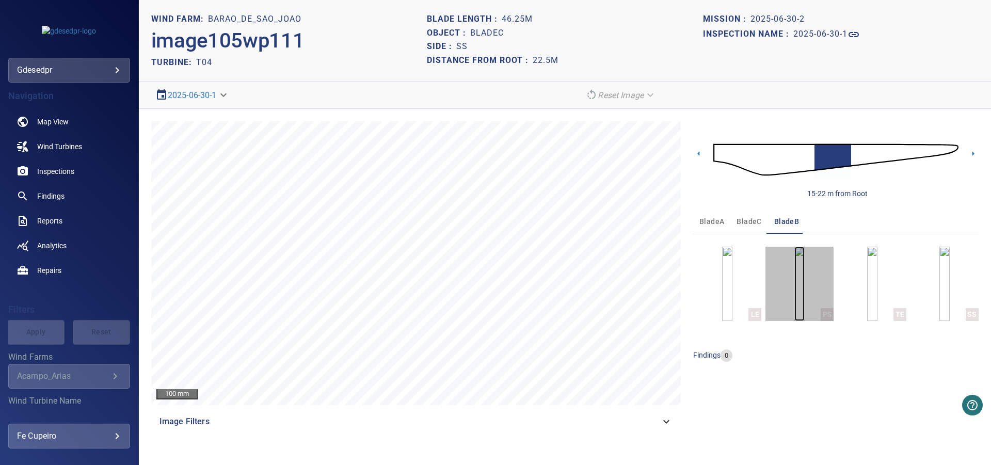
click at [805, 269] on img "button" at bounding box center [800, 284] width 10 height 74
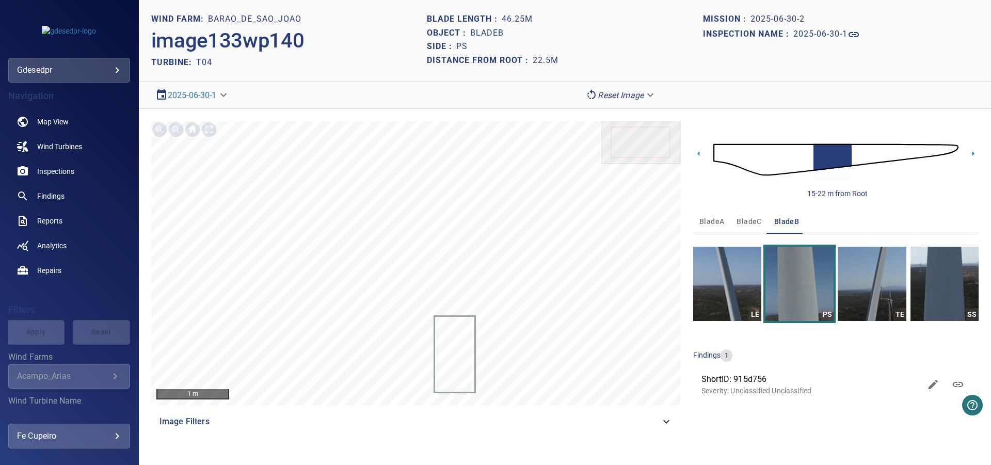
click at [959, 375] on link at bounding box center [958, 384] width 25 height 25
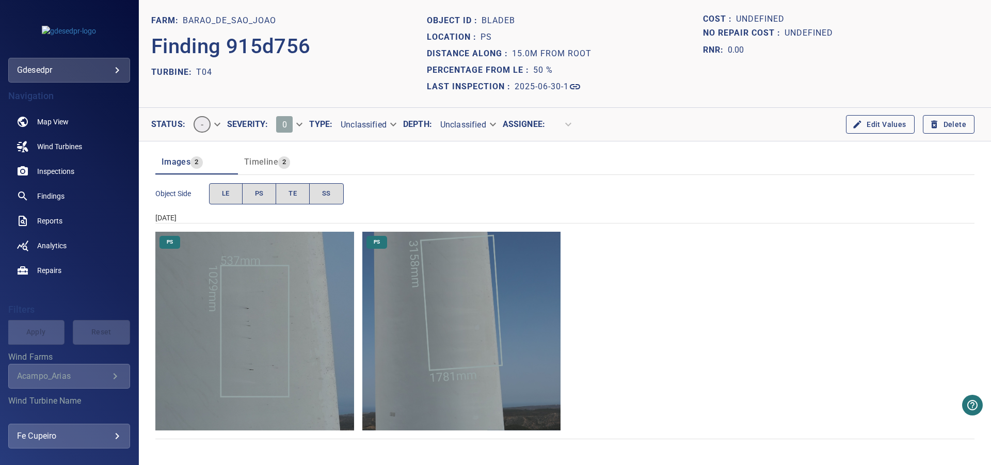
click at [539, 333] on img "Barao_de_Sao_Joao/T04/2025-06-30-1/2025-06-30-2/image135wp142.jpg" at bounding box center [462, 331] width 199 height 199
click at [289, 328] on img "Barao_de_Sao_Joao/T04/2025-06-30-1/2025-06-30-2/image133wp140.jpg" at bounding box center [254, 331] width 199 height 199
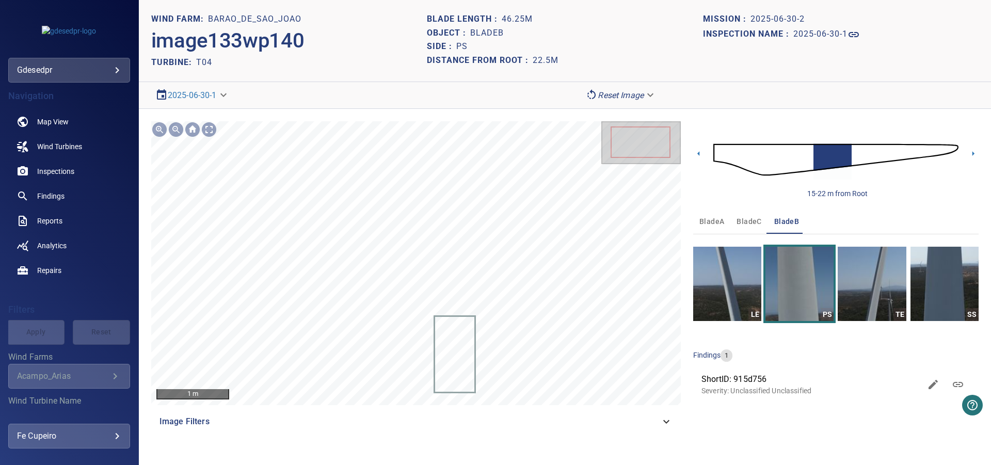
click at [754, 220] on span "bladeC" at bounding box center [749, 221] width 25 height 13
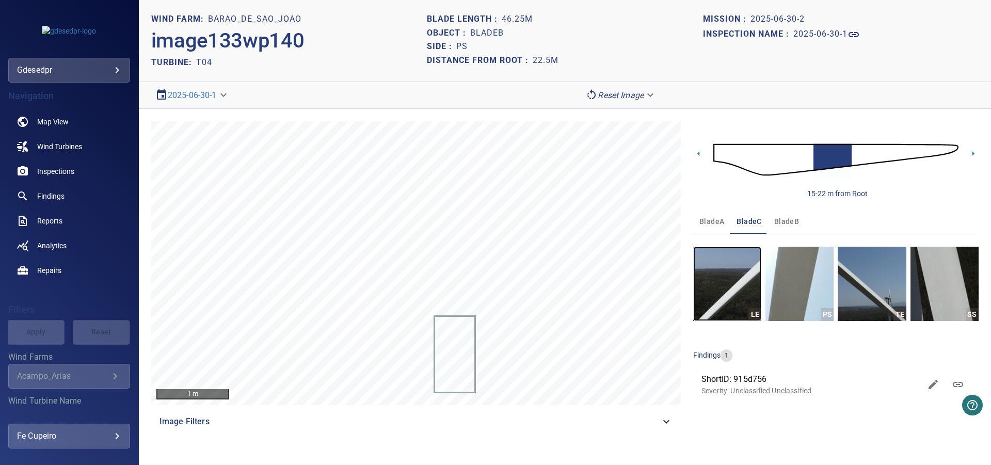
click at [747, 270] on img "button" at bounding box center [728, 284] width 68 height 74
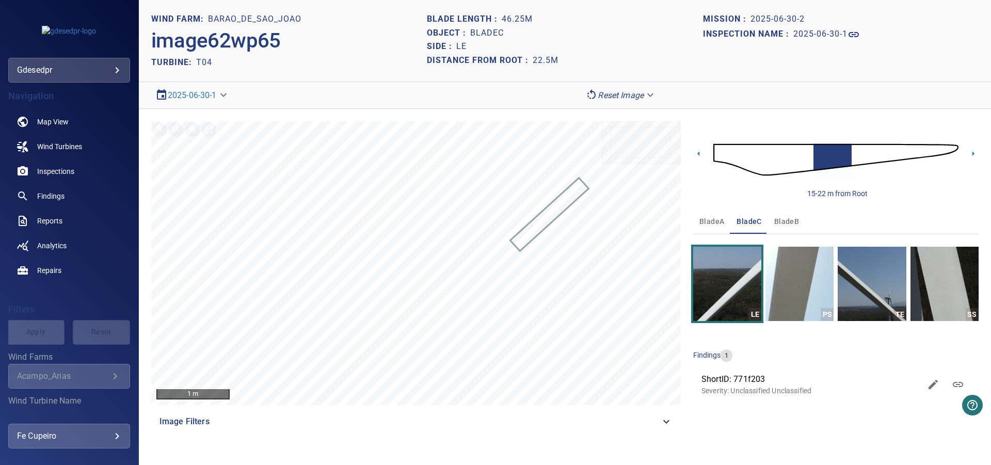
click at [945, 151] on img at bounding box center [836, 159] width 245 height 59
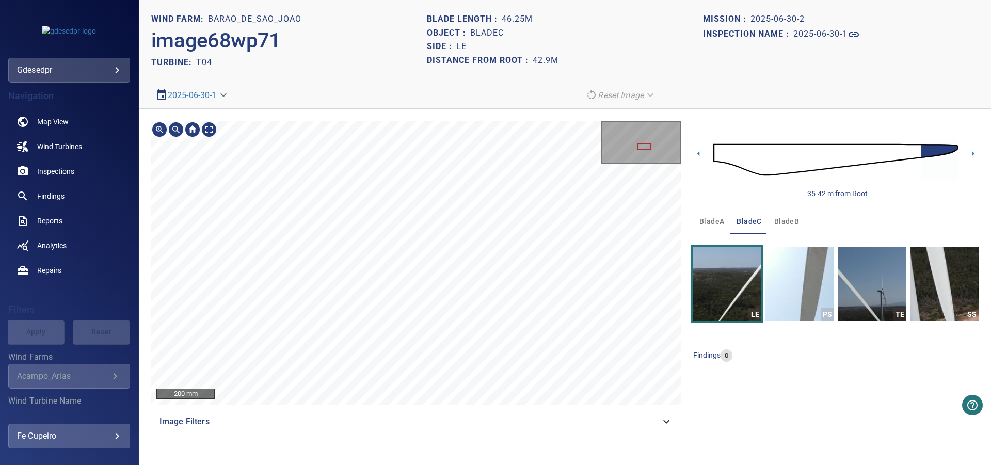
click at [890, 157] on img at bounding box center [836, 159] width 245 height 59
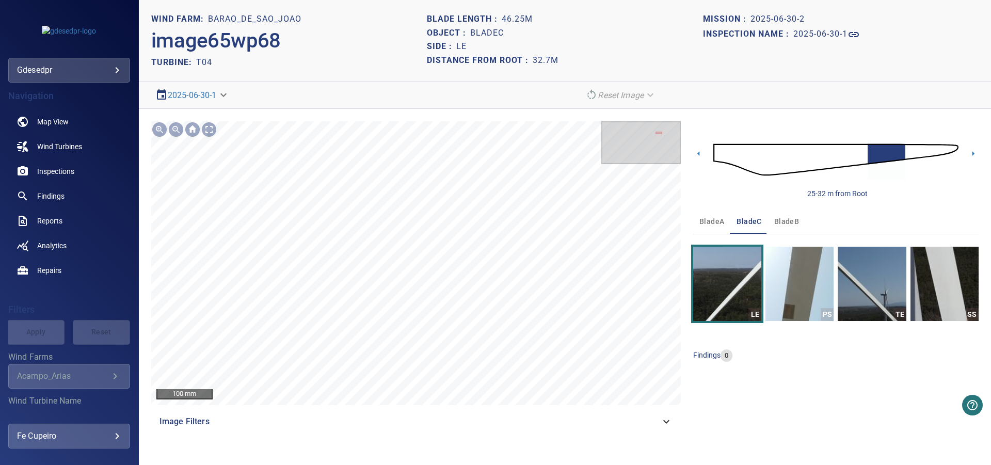
click at [870, 151] on img at bounding box center [836, 159] width 245 height 59
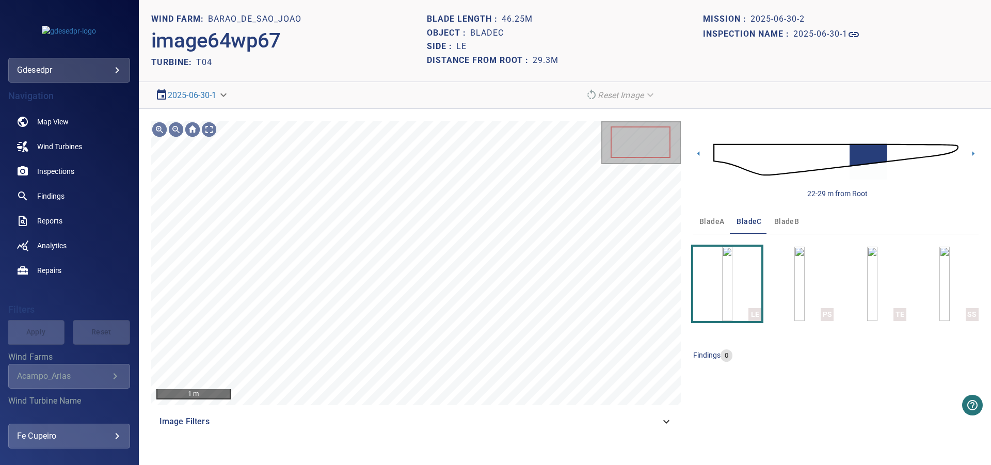
click at [857, 154] on img at bounding box center [836, 159] width 245 height 59
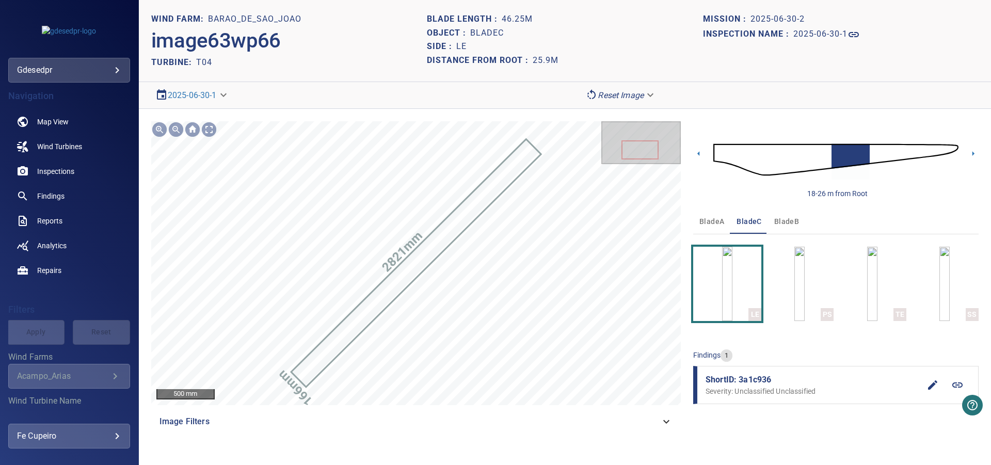
click at [957, 383] on icon at bounding box center [958, 385] width 12 height 12
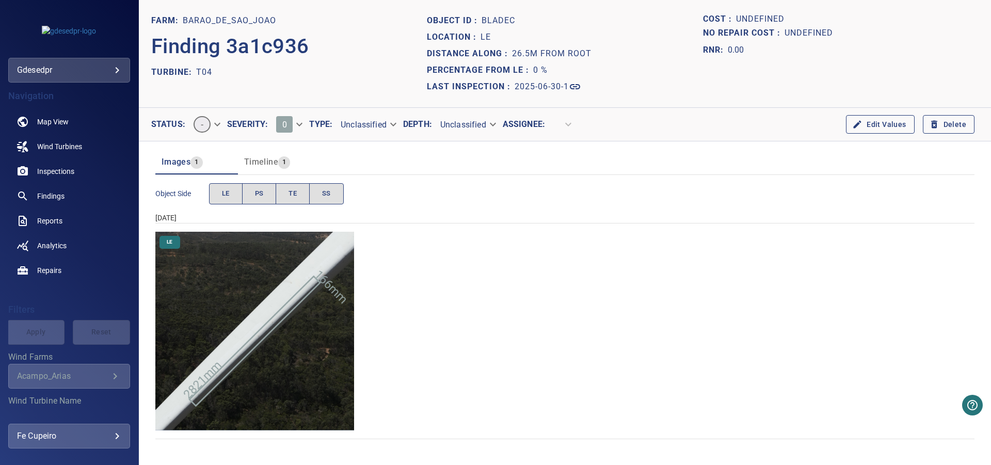
click at [251, 335] on img "Barao_de_Sao_Joao/T04/2025-06-30-1/2025-06-30-2/image63wp66.jpg" at bounding box center [254, 331] width 199 height 199
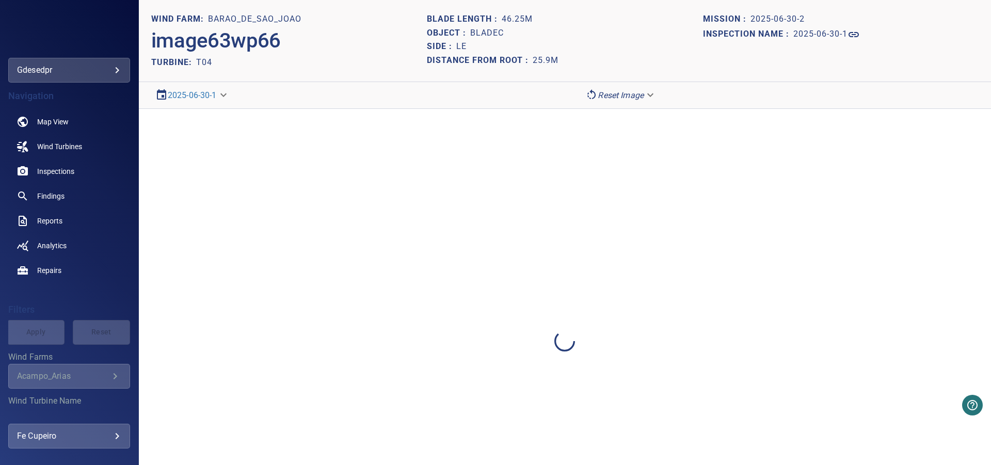
click at [317, 322] on div at bounding box center [565, 341] width 853 height 465
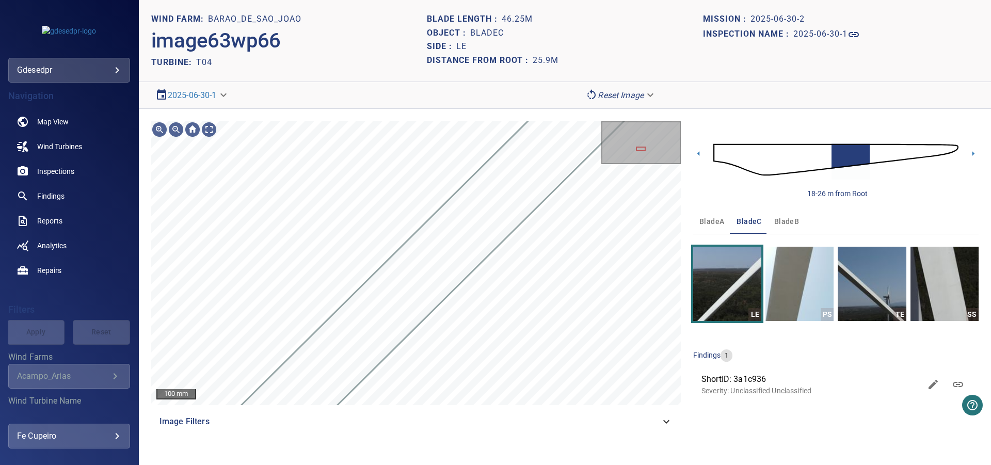
click at [859, 150] on img at bounding box center [836, 159] width 245 height 59
click at [864, 155] on img at bounding box center [836, 159] width 245 height 59
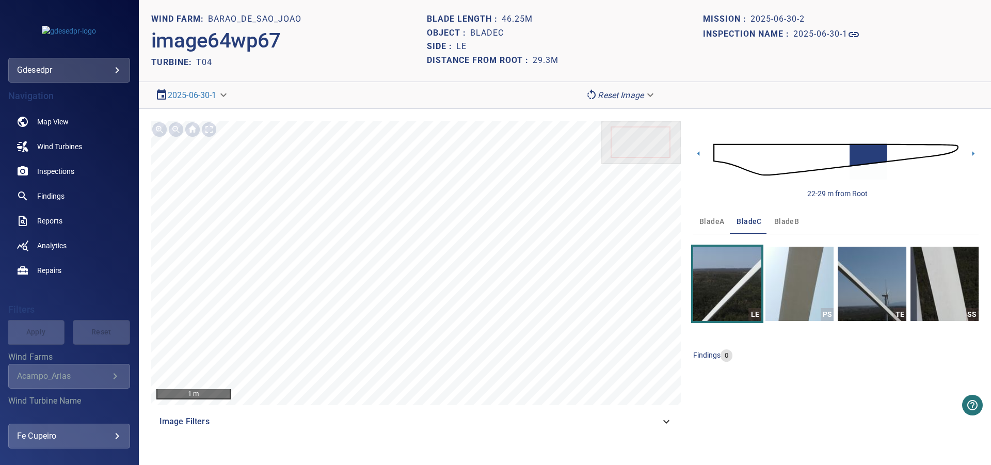
click at [876, 151] on img at bounding box center [836, 159] width 245 height 59
click at [881, 150] on img at bounding box center [836, 159] width 245 height 59
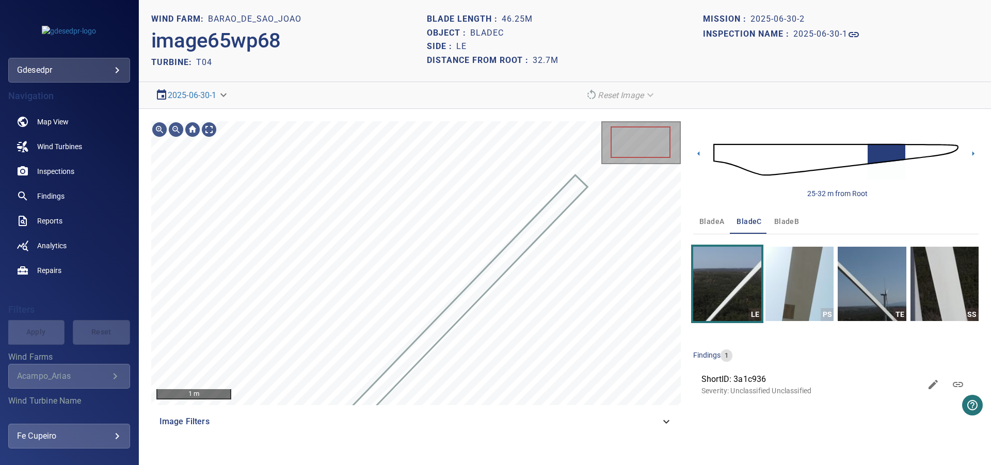
click at [905, 147] on img at bounding box center [836, 159] width 245 height 59
click at [909, 147] on div "1 m Image Filters 25-32 m from Root bladeA bladeC bladeB LE PS TE SS findings 1…" at bounding box center [565, 278] width 853 height 338
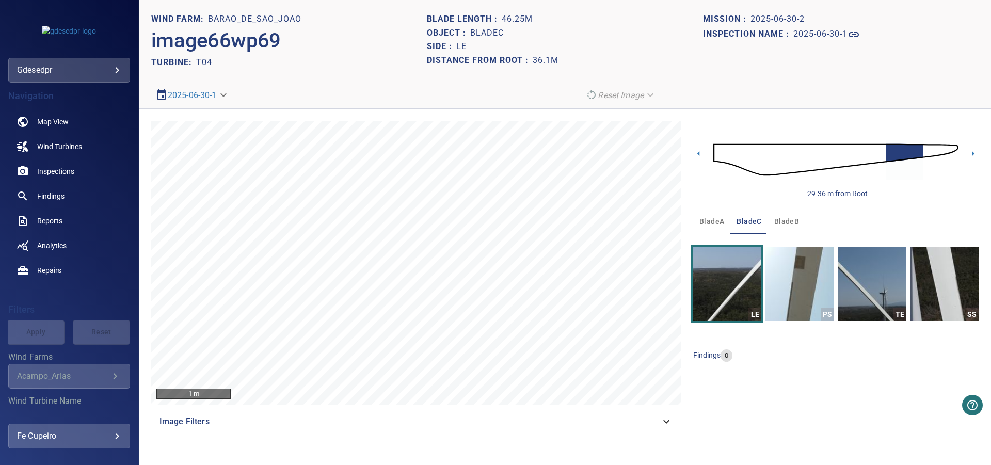
click at [930, 151] on img at bounding box center [836, 159] width 245 height 59
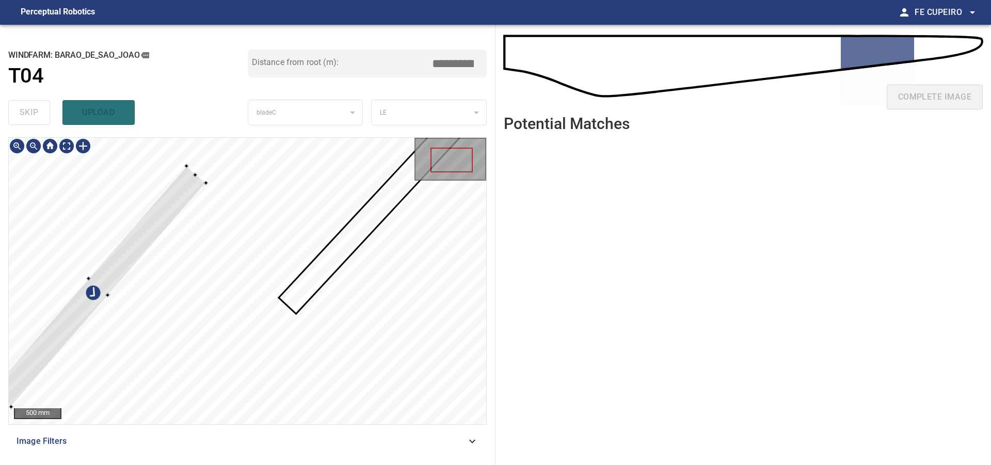
click at [128, 216] on div at bounding box center [248, 281] width 478 height 287
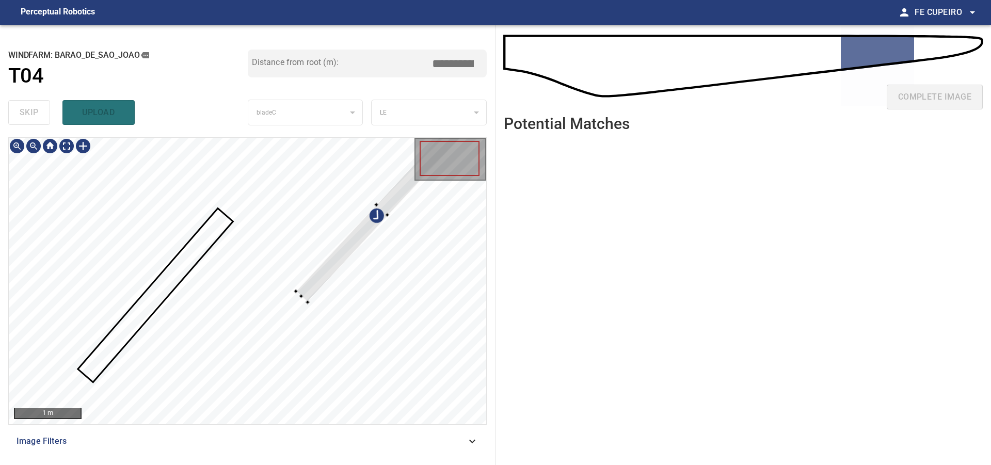
click at [303, 296] on div at bounding box center [383, 210] width 174 height 185
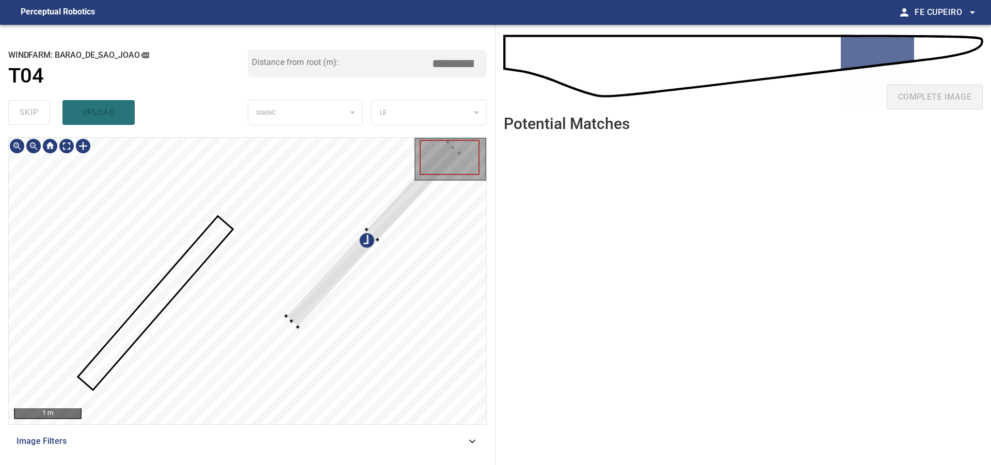
click at [341, 263] on div at bounding box center [373, 235] width 174 height 185
click at [304, 308] on div at bounding box center [378, 230] width 163 height 174
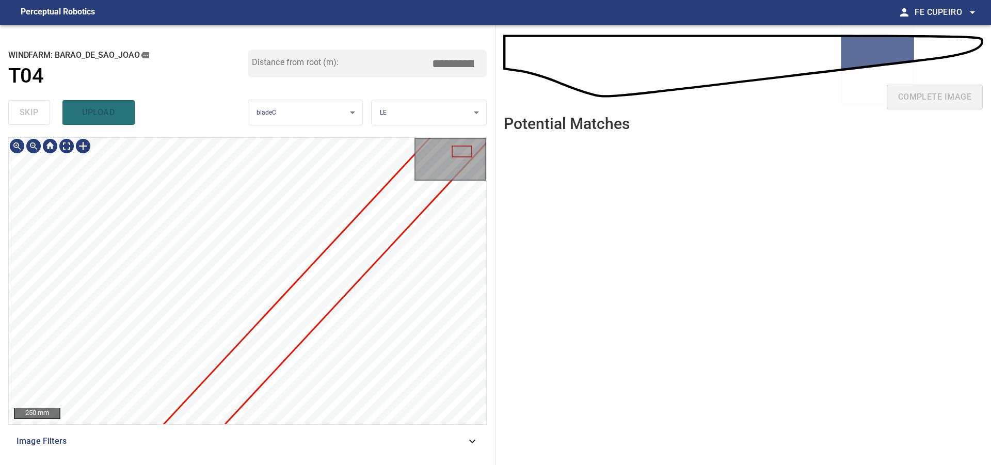
click at [491, 230] on div "**********" at bounding box center [248, 245] width 496 height 440
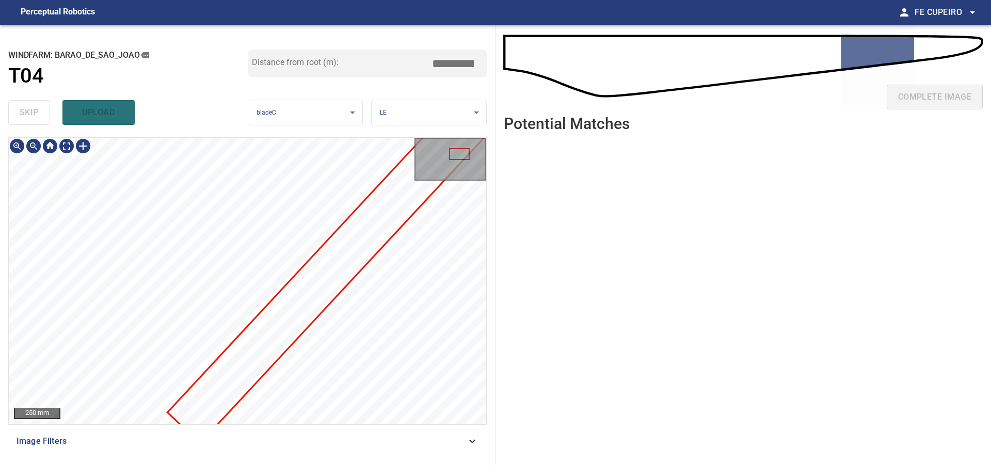
click at [498, 201] on div "**********" at bounding box center [495, 245] width 991 height 440
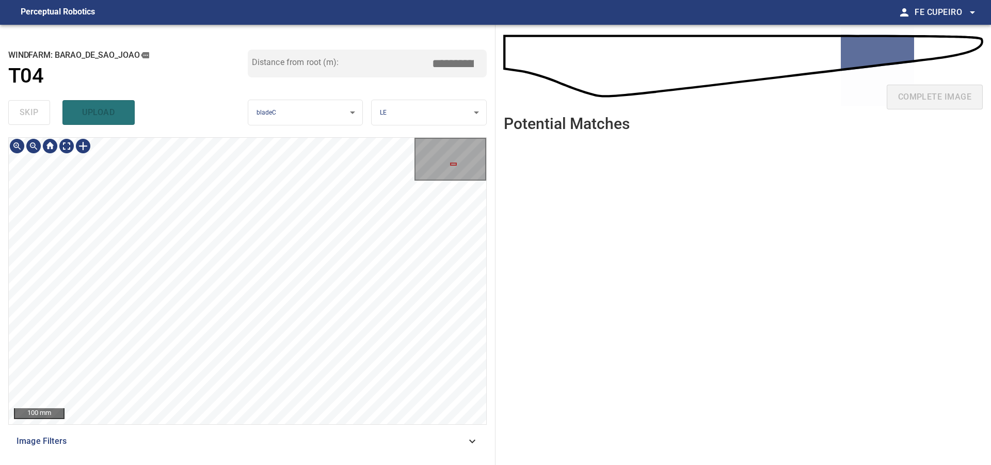
click at [433, 177] on div "100 mm" at bounding box center [248, 281] width 478 height 287
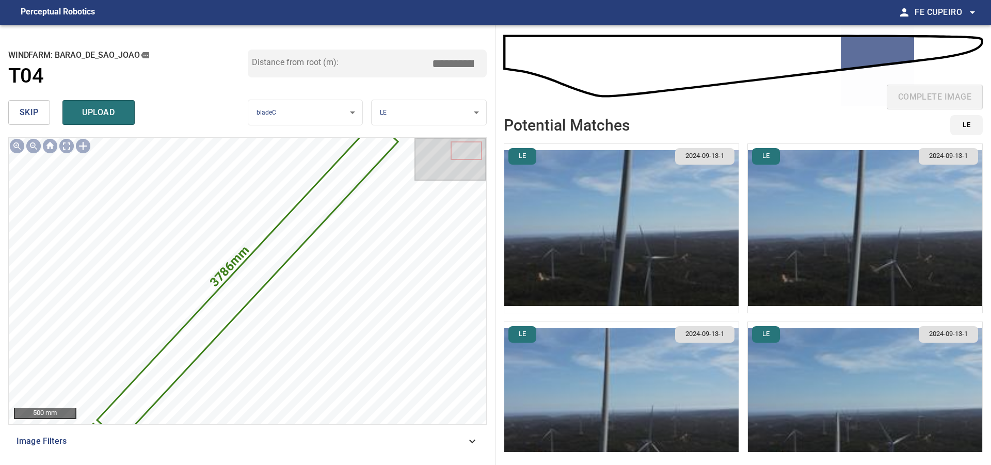
click at [448, 64] on input "*****" at bounding box center [457, 64] width 52 height 20
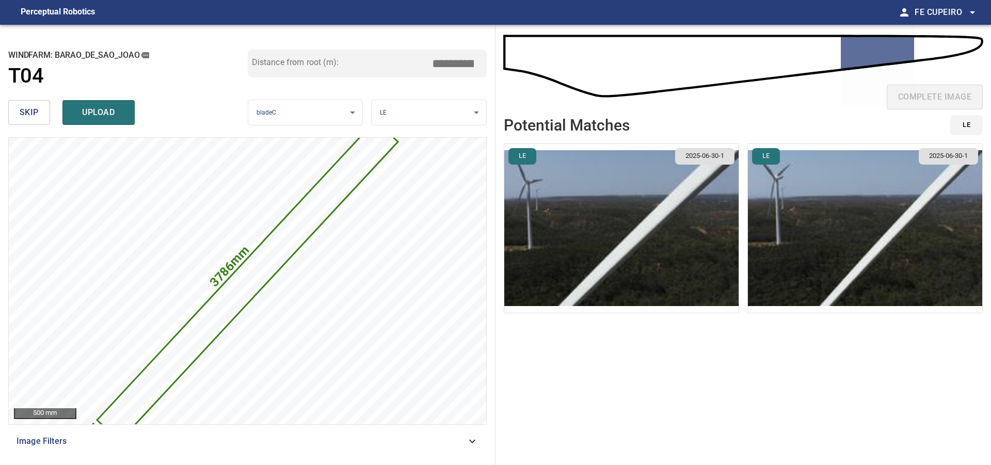
type input "*****"
click at [805, 218] on img "button" at bounding box center [865, 228] width 234 height 169
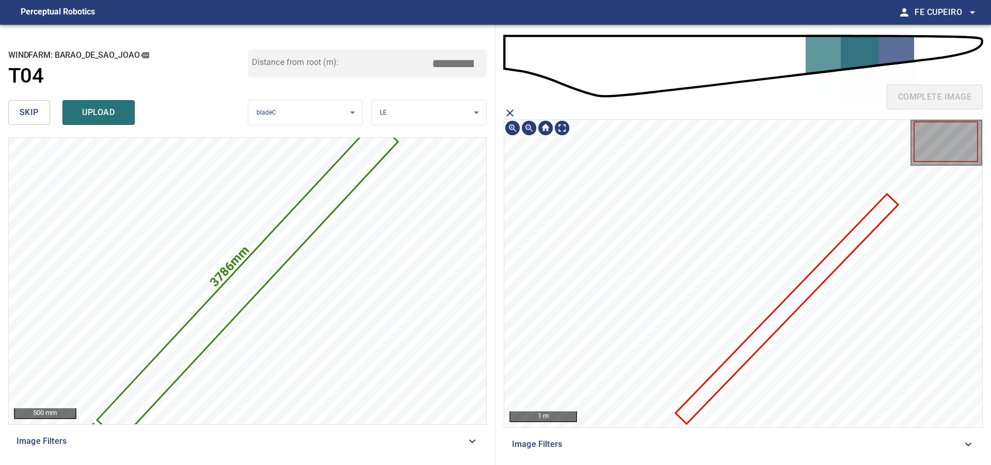
click at [823, 265] on icon at bounding box center [787, 309] width 221 height 228
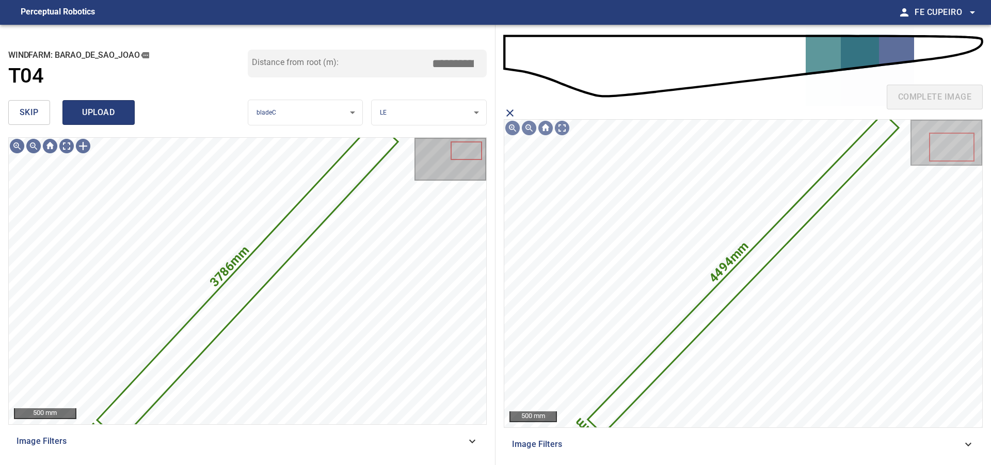
click at [130, 115] on button "upload" at bounding box center [98, 112] width 72 height 25
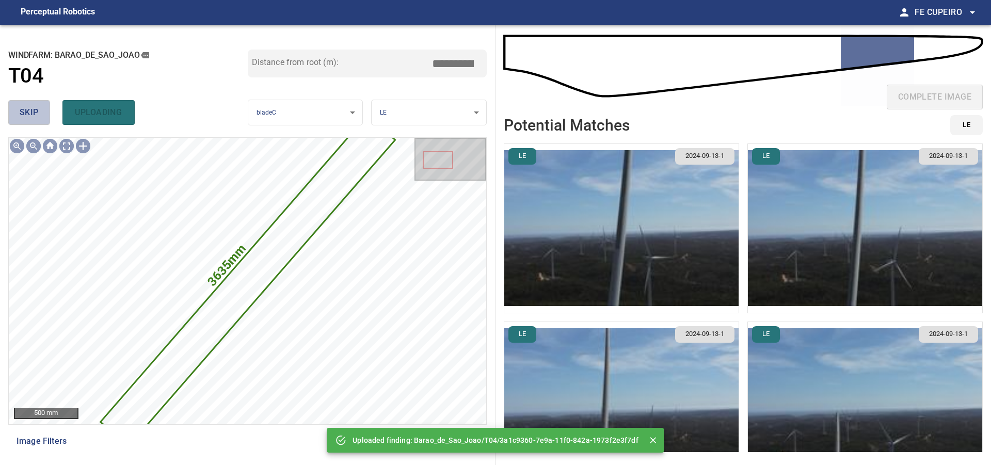
click at [38, 115] on span "skip" at bounding box center [29, 112] width 19 height 14
click at [38, 115] on div "skip uploading" at bounding box center [128, 112] width 240 height 33
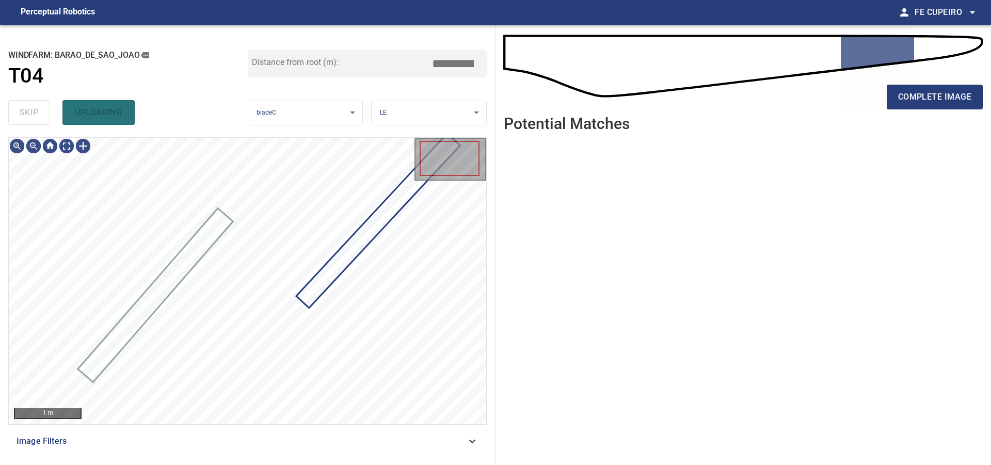
click at [38, 115] on div "skip uploading" at bounding box center [128, 112] width 240 height 33
click at [411, 172] on div at bounding box center [248, 281] width 478 height 287
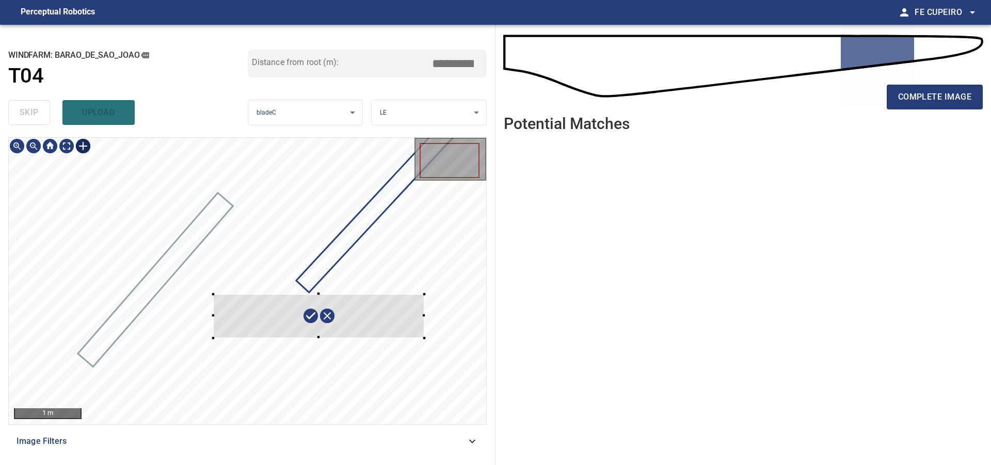
click at [429, 336] on div at bounding box center [248, 281] width 478 height 287
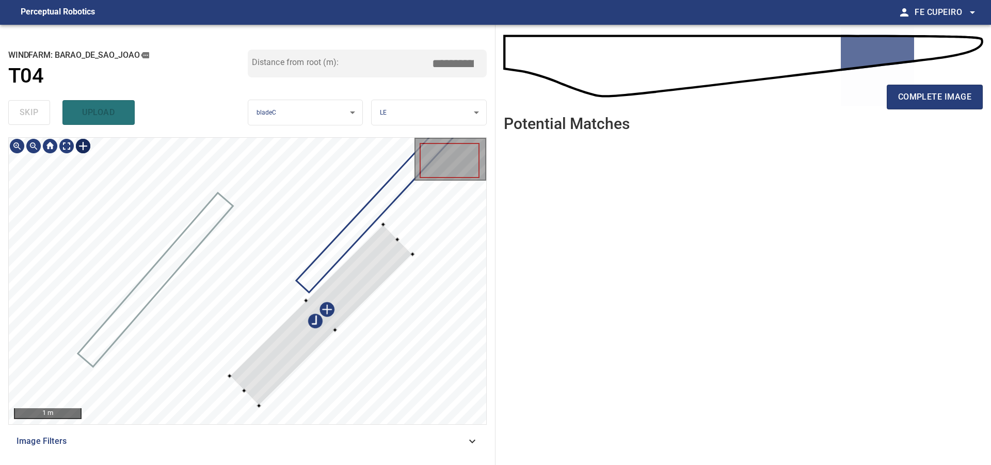
click at [370, 225] on div at bounding box center [248, 281] width 478 height 287
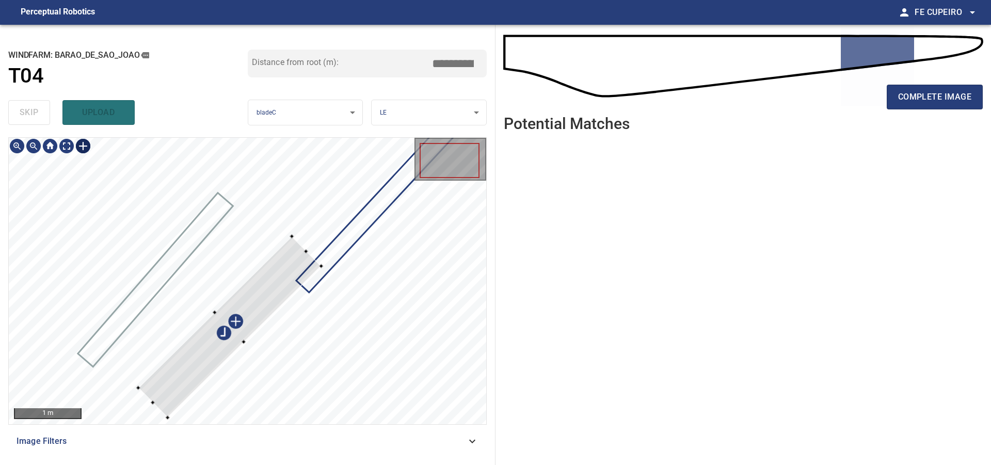
click at [294, 307] on div at bounding box center [248, 281] width 478 height 287
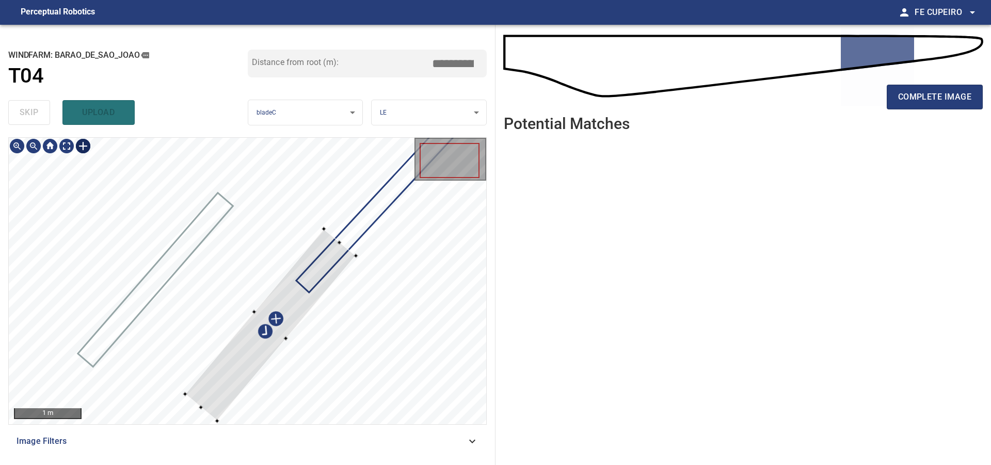
click at [354, 301] on div at bounding box center [248, 281] width 478 height 287
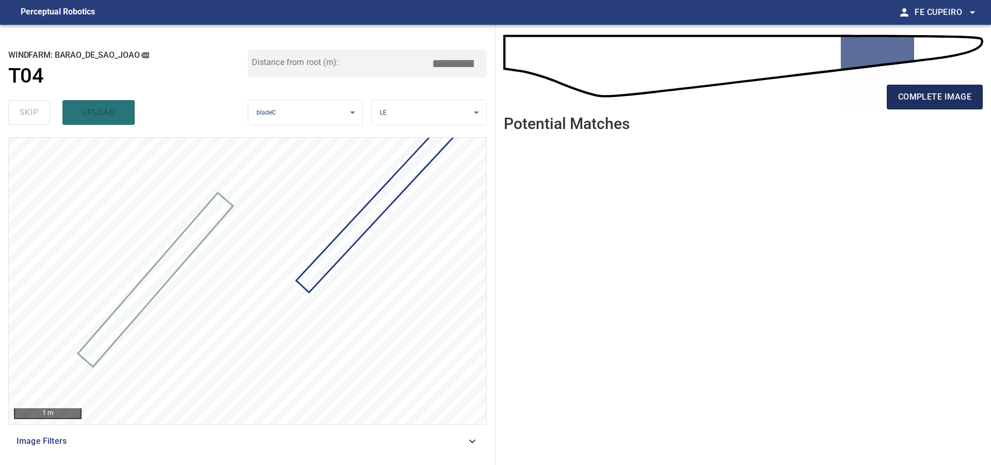
click at [922, 96] on span "complete image" at bounding box center [935, 97] width 73 height 14
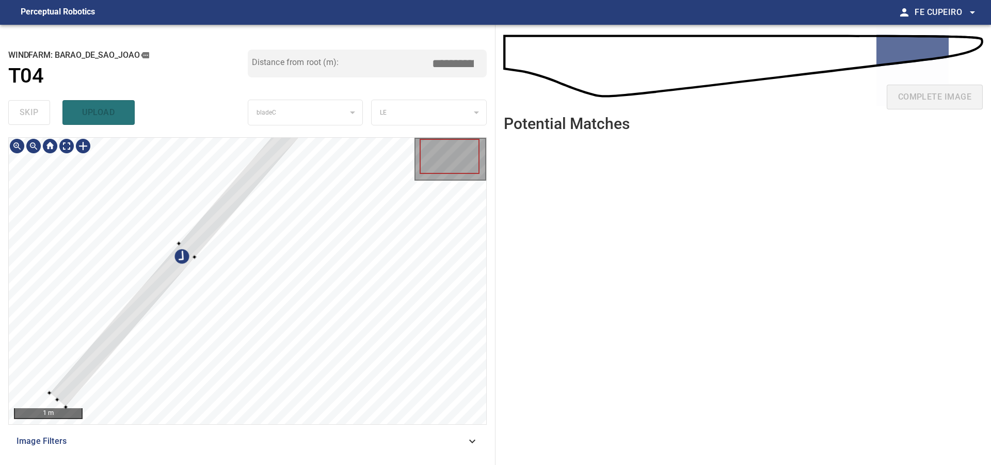
click at [226, 185] on div at bounding box center [248, 281] width 478 height 287
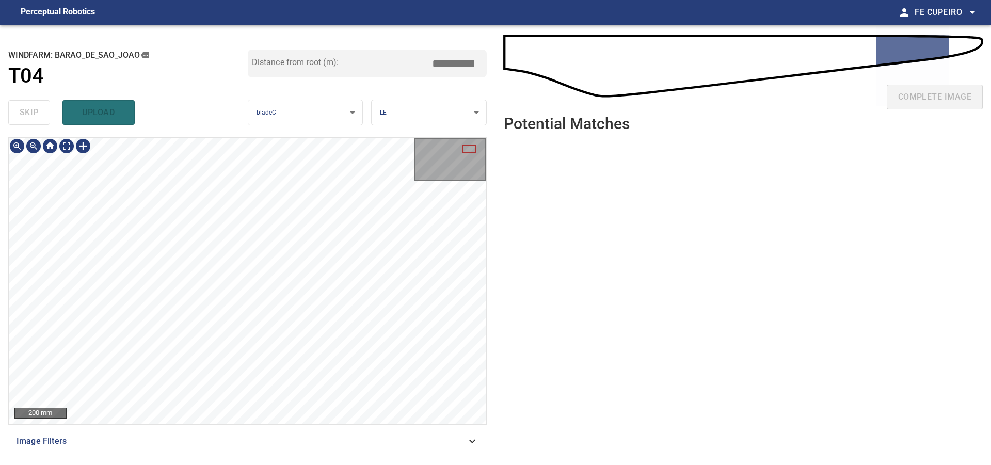
click at [437, 128] on div "**********" at bounding box center [248, 245] width 496 height 440
click at [387, 124] on div "**********" at bounding box center [248, 245] width 496 height 440
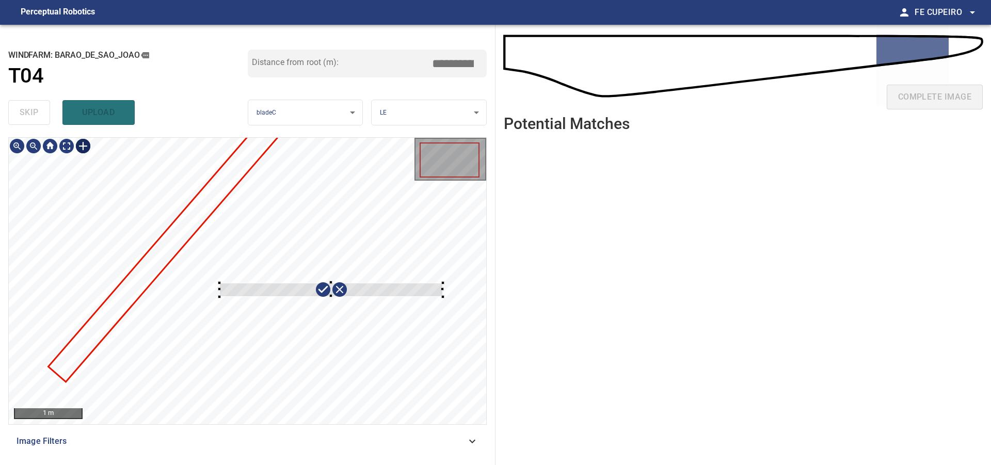
click at [448, 299] on div at bounding box center [248, 281] width 478 height 287
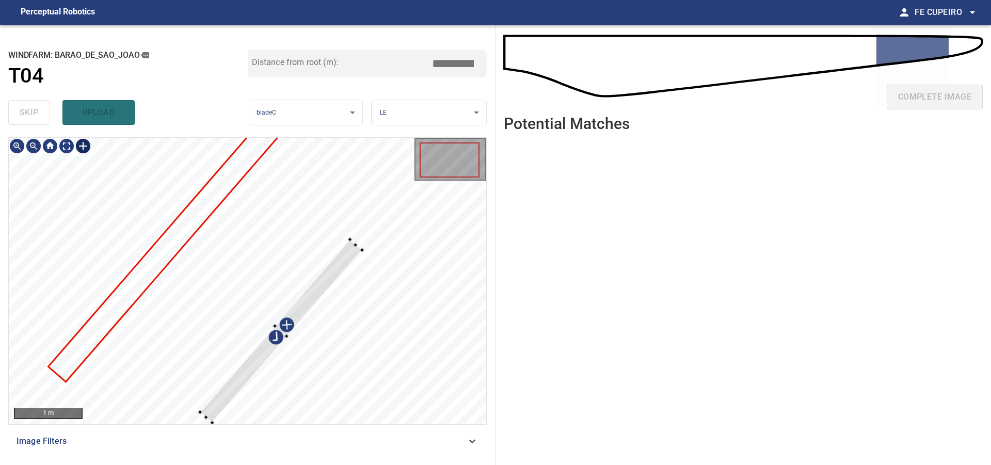
click at [333, 267] on div at bounding box center [281, 331] width 162 height 183
click at [450, 194] on div "1 m" at bounding box center [248, 281] width 478 height 287
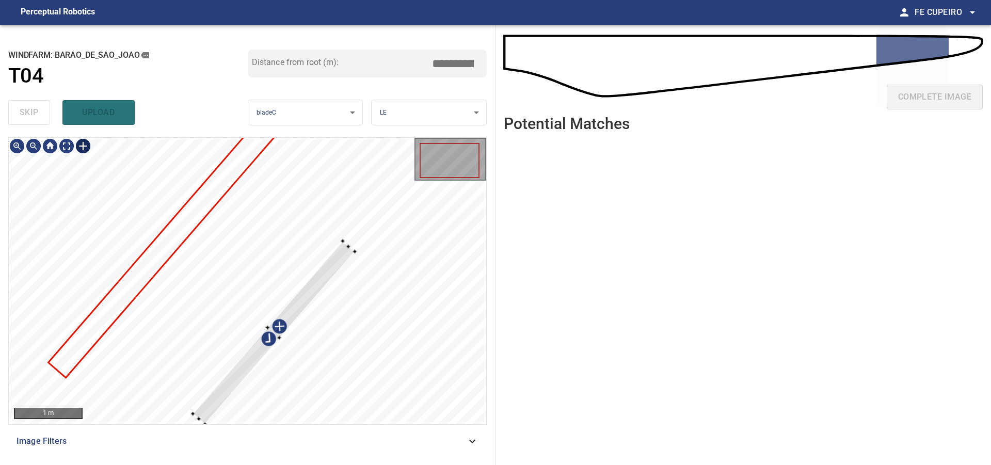
click at [322, 282] on div at bounding box center [274, 332] width 162 height 183
click at [335, 260] on div at bounding box center [276, 325] width 162 height 183
click at [310, 288] on div at bounding box center [271, 331] width 160 height 185
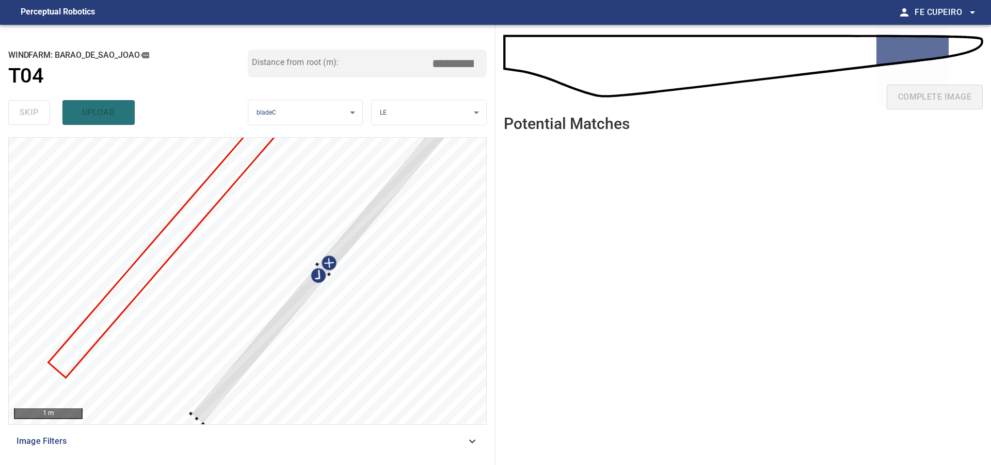
click at [597, 21] on main "**********" at bounding box center [495, 232] width 991 height 465
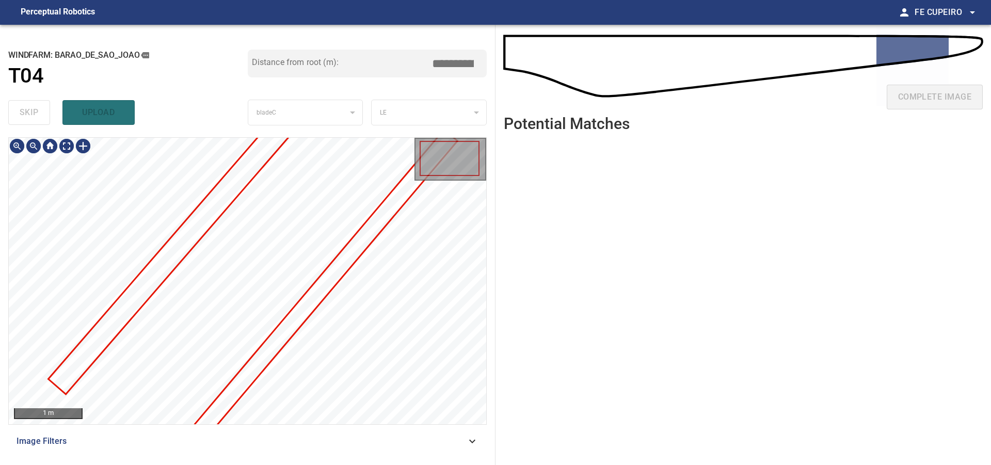
click at [490, 138] on div "**********" at bounding box center [248, 245] width 496 height 440
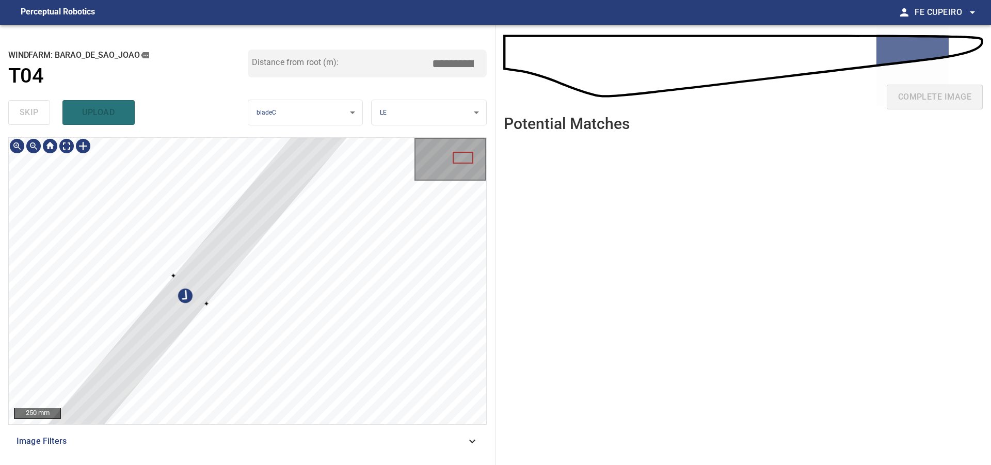
click at [462, 160] on div at bounding box center [463, 158] width 21 height 12
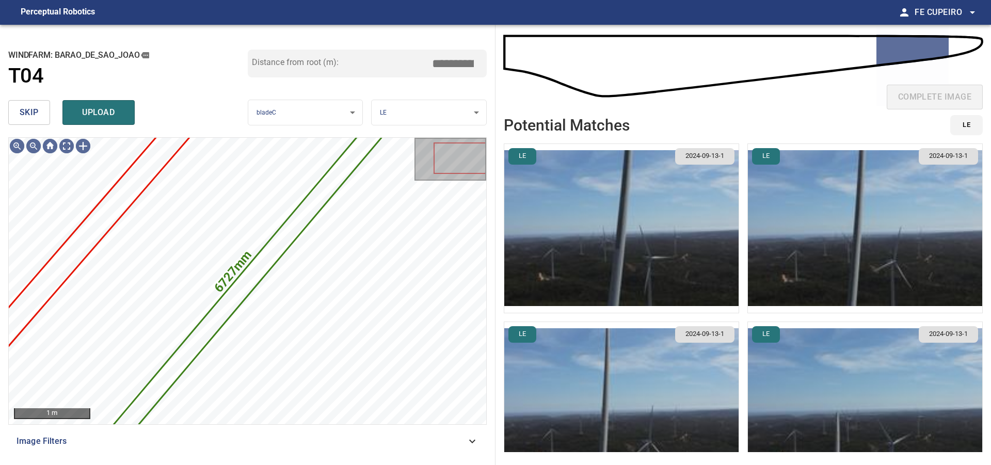
click at [453, 63] on input "****" at bounding box center [457, 64] width 52 height 20
click at [466, 62] on input "****" at bounding box center [457, 64] width 52 height 20
type input "*****"
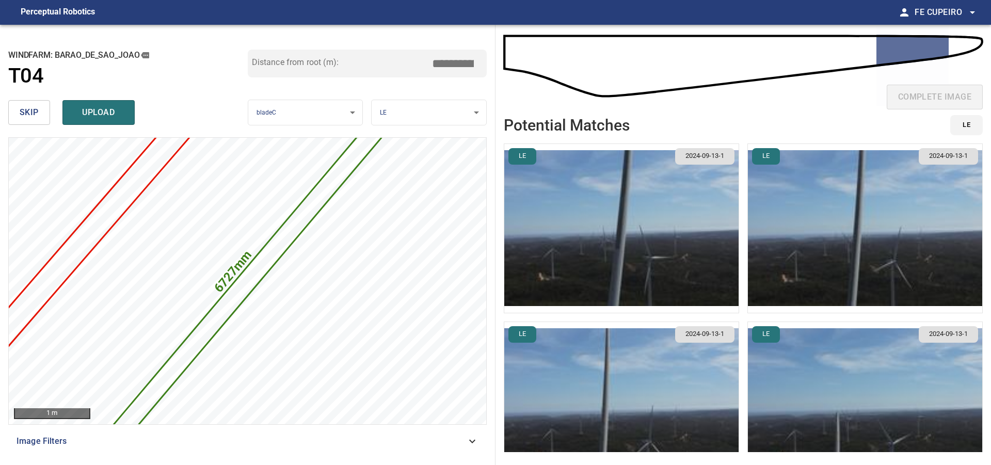
click at [456, 86] on div "Distance from root (m): *****" at bounding box center [368, 73] width 240 height 46
click at [103, 112] on span "upload" at bounding box center [99, 112] width 50 height 14
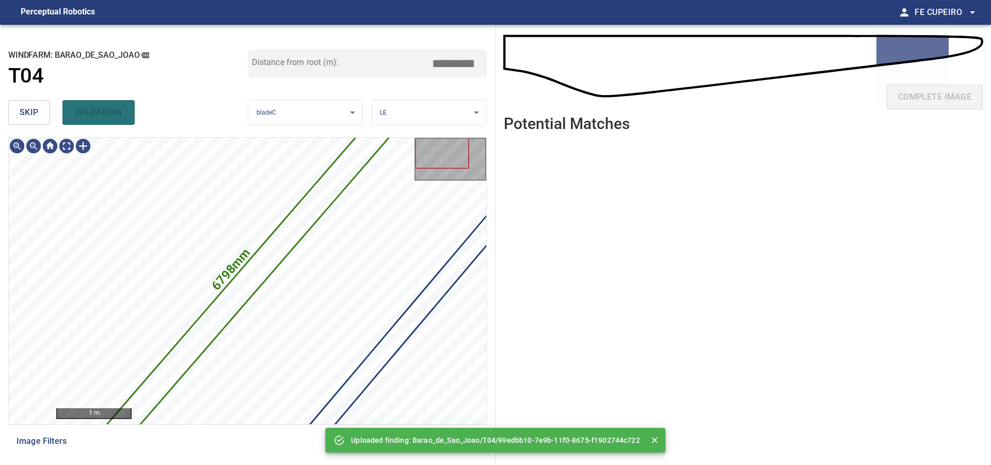
click at [45, 111] on button "skip" at bounding box center [29, 112] width 42 height 25
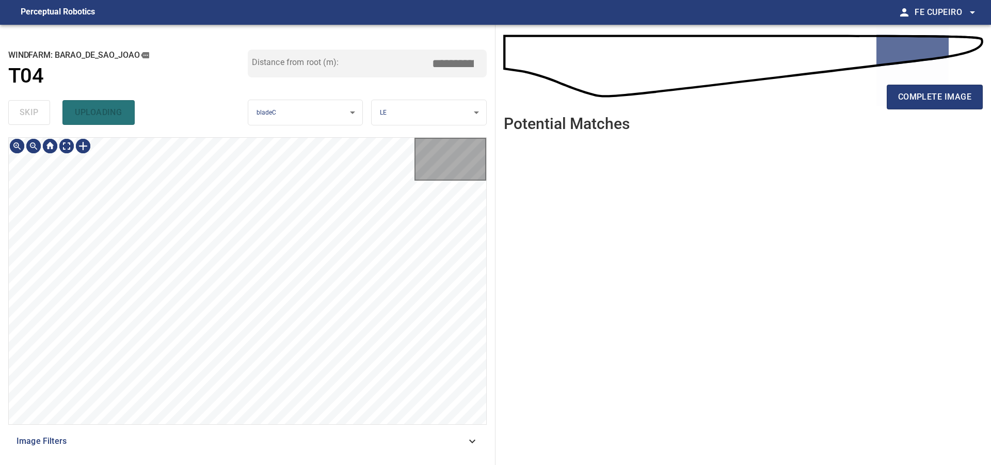
click at [45, 112] on div "skip uploading" at bounding box center [128, 112] width 240 height 33
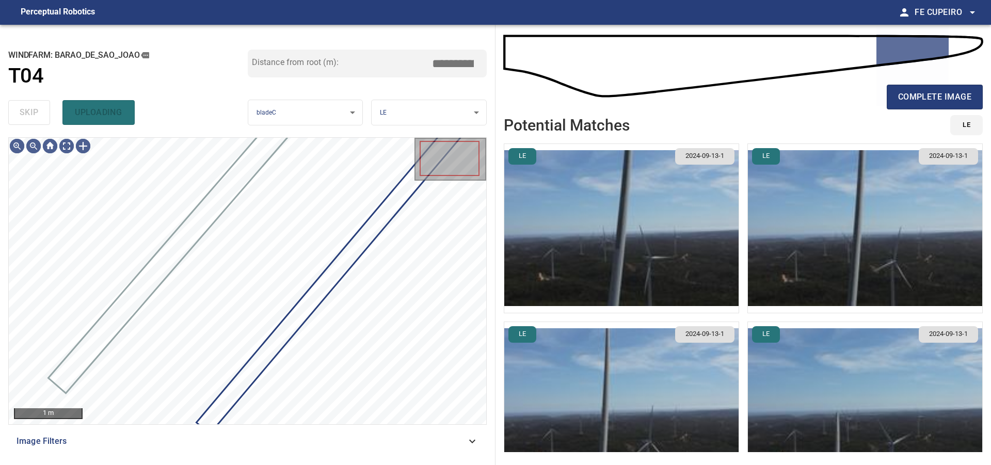
click at [45, 112] on div "skip uploading" at bounding box center [128, 112] width 240 height 33
click at [64, 151] on body "**********" at bounding box center [495, 232] width 991 height 465
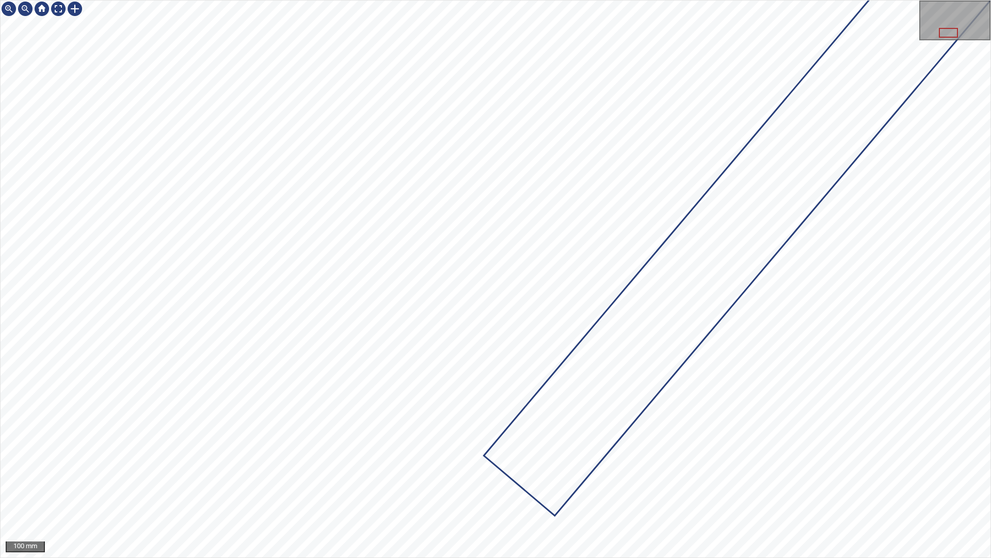
click at [736, 318] on div at bounding box center [496, 279] width 990 height 557
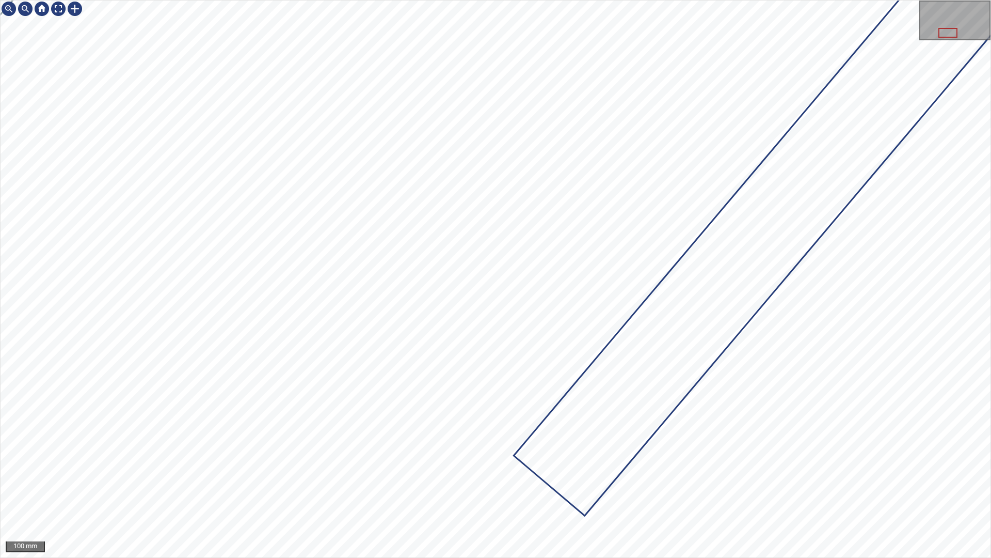
click at [662, 405] on div at bounding box center [496, 279] width 990 height 557
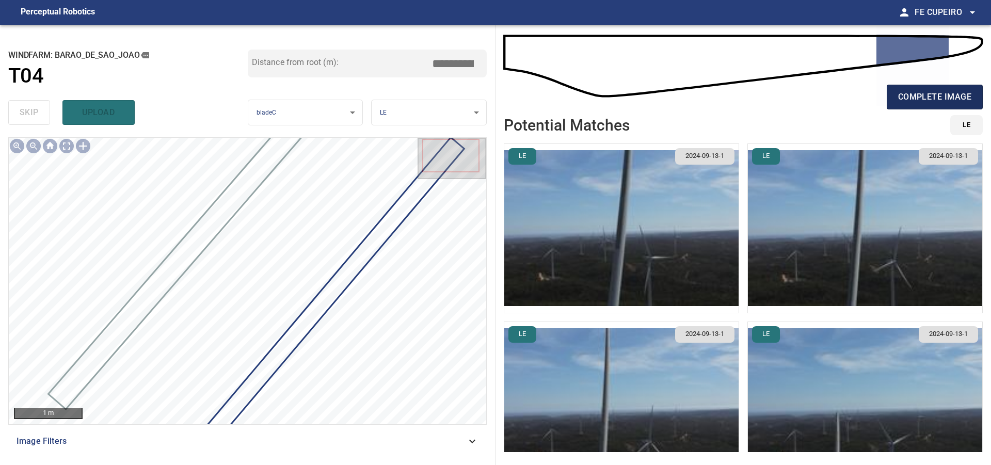
click at [910, 100] on span "complete image" at bounding box center [935, 97] width 73 height 14
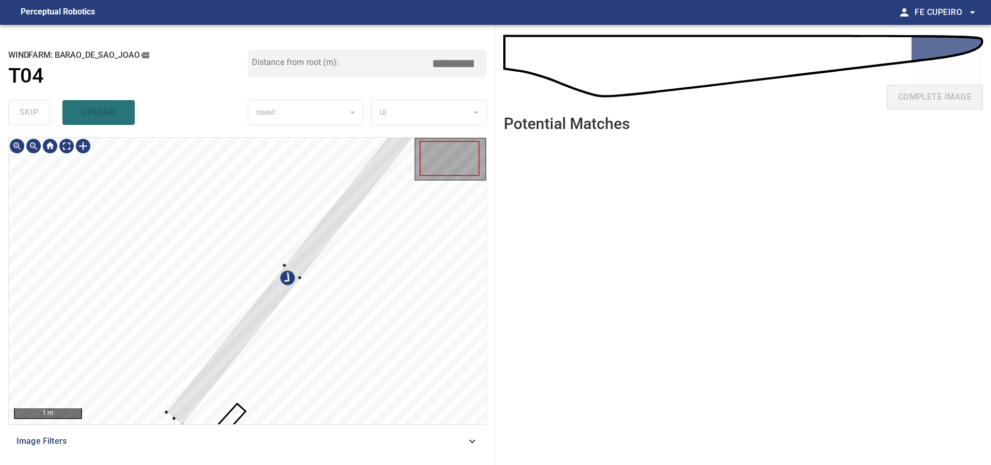
click at [240, 206] on div at bounding box center [248, 281] width 478 height 287
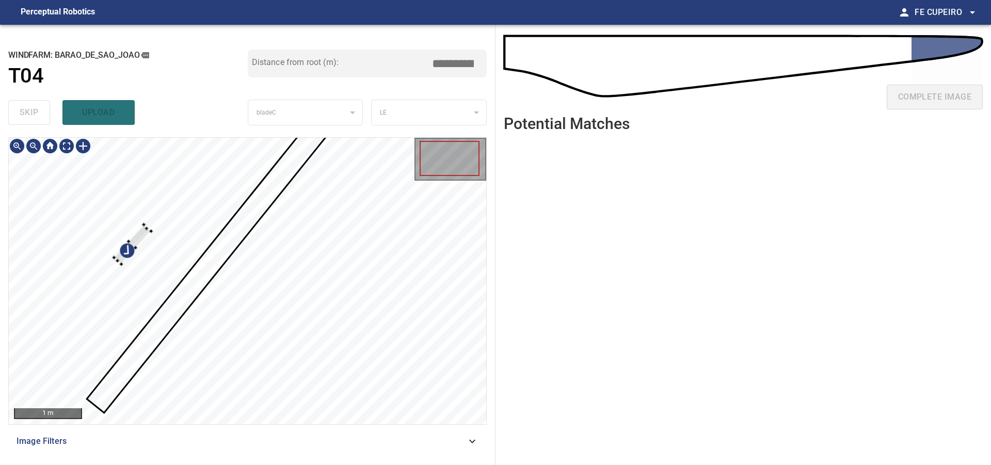
click at [143, 222] on div at bounding box center [248, 281] width 478 height 287
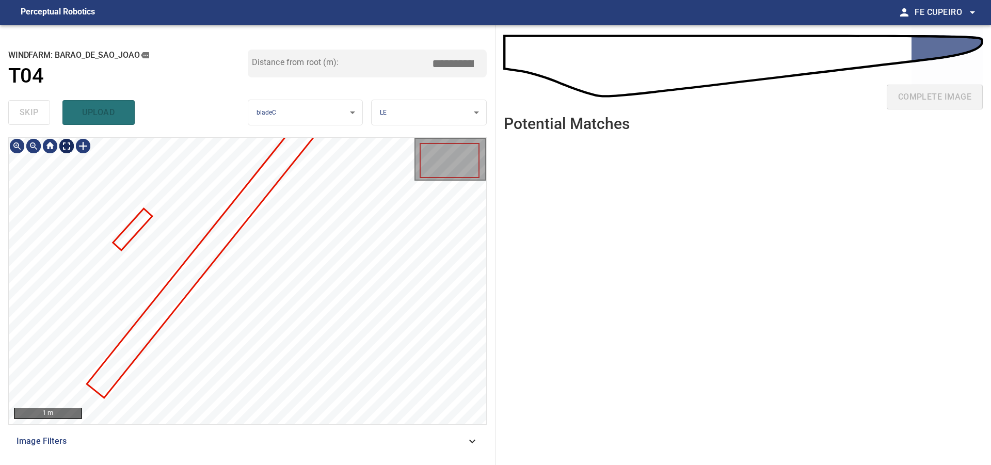
click at [61, 148] on body "**********" at bounding box center [495, 232] width 991 height 465
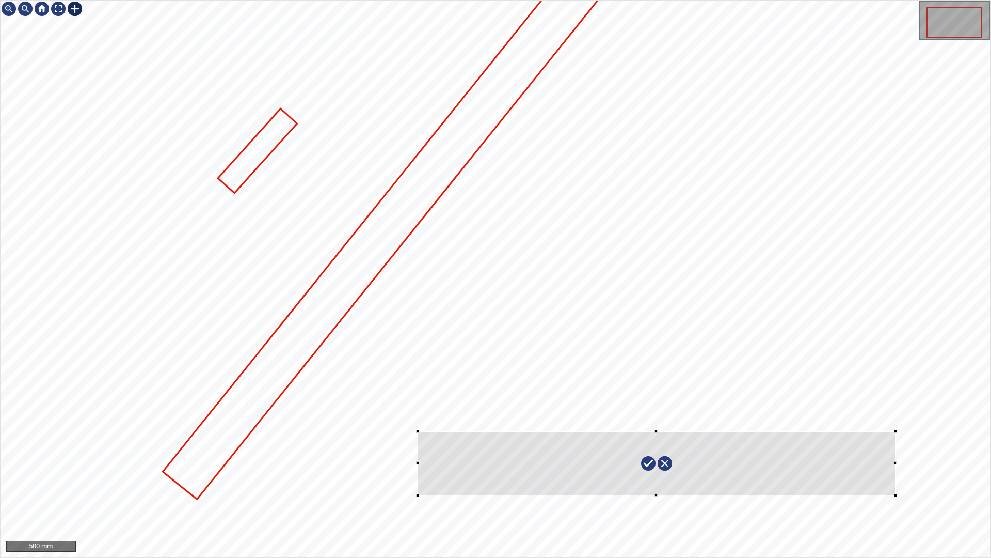
click at [917, 465] on div at bounding box center [496, 279] width 990 height 557
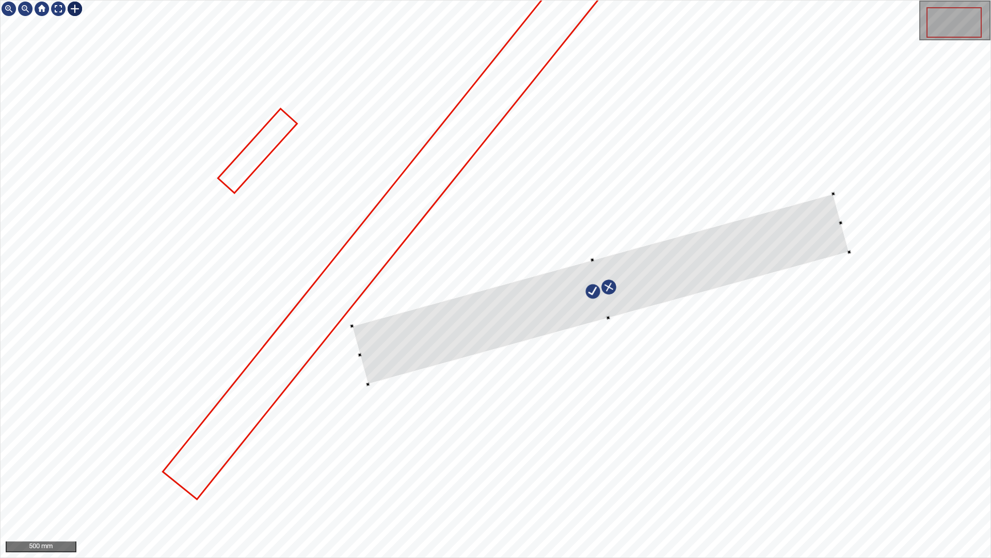
click at [692, 223] on div at bounding box center [496, 279] width 990 height 557
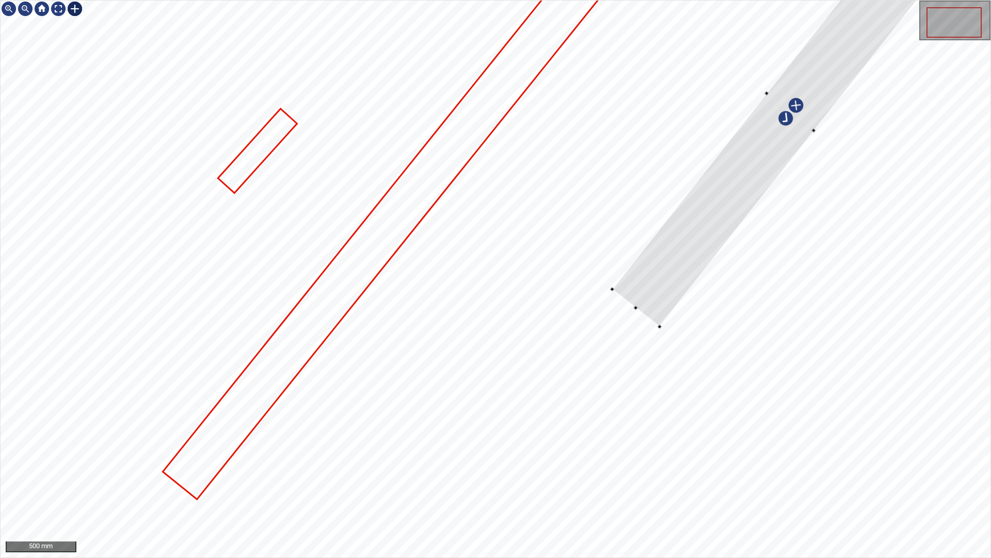
click at [902, 1] on div at bounding box center [790, 112] width 357 height 430
click at [840, 74] on div at bounding box center [790, 112] width 357 height 430
click at [833, 72] on div at bounding box center [789, 112] width 357 height 430
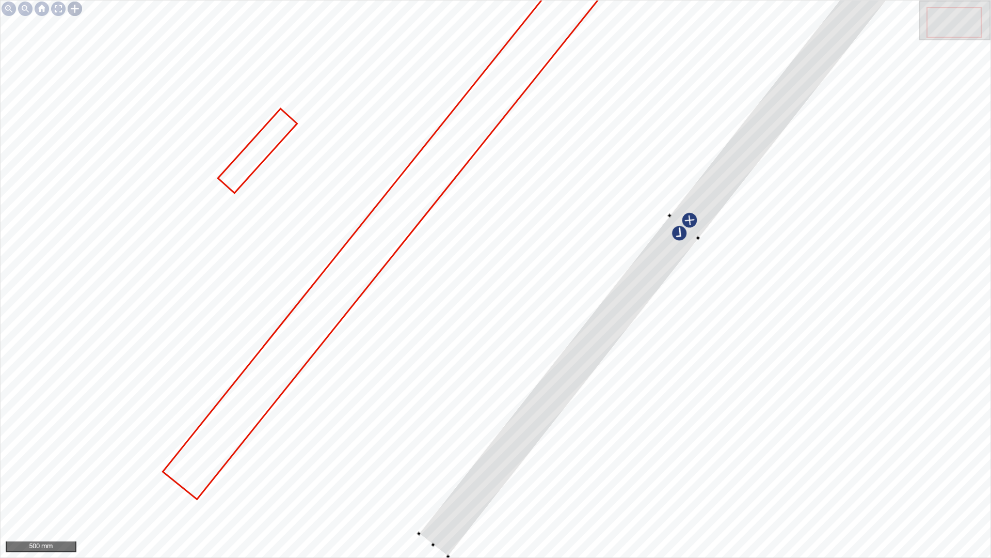
click at [437, 465] on div "500 mm" at bounding box center [495, 279] width 991 height 558
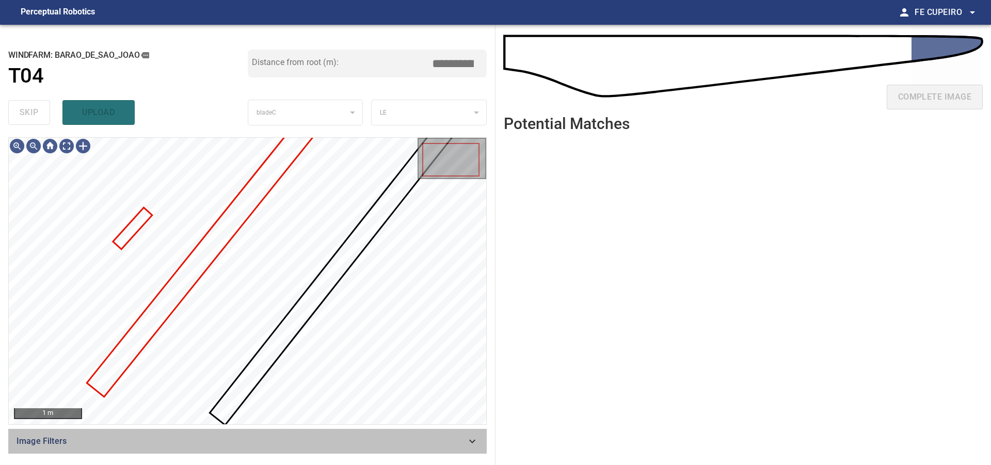
click at [395, 447] on span "Image Filters" at bounding box center [242, 441] width 450 height 12
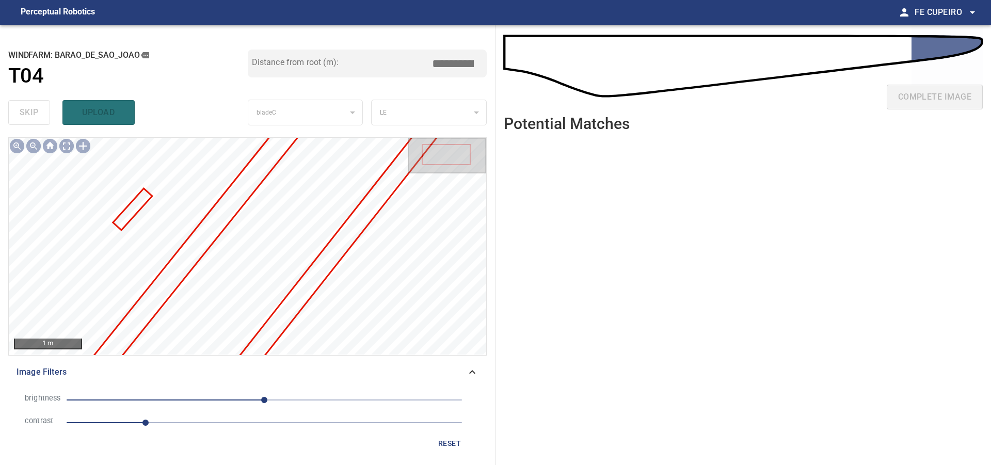
click at [406, 377] on span "Image Filters" at bounding box center [242, 372] width 450 height 12
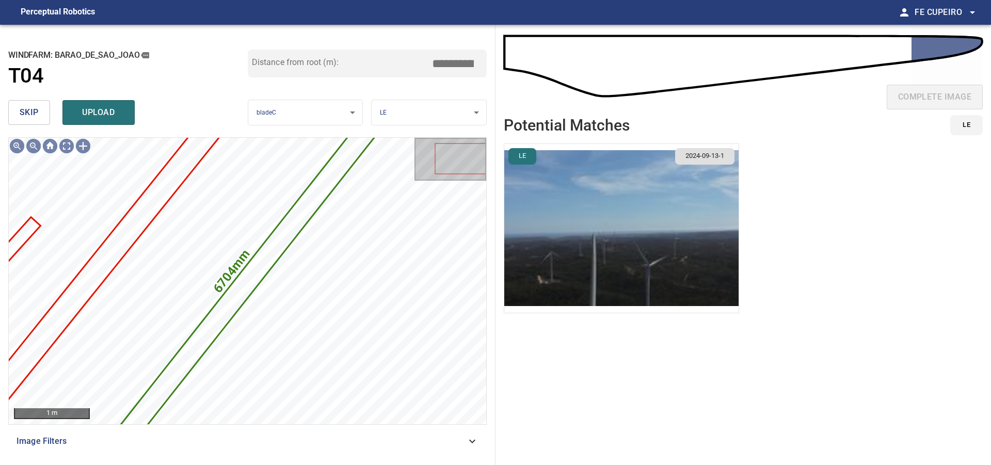
click at [444, 58] on input "*****" at bounding box center [457, 64] width 52 height 20
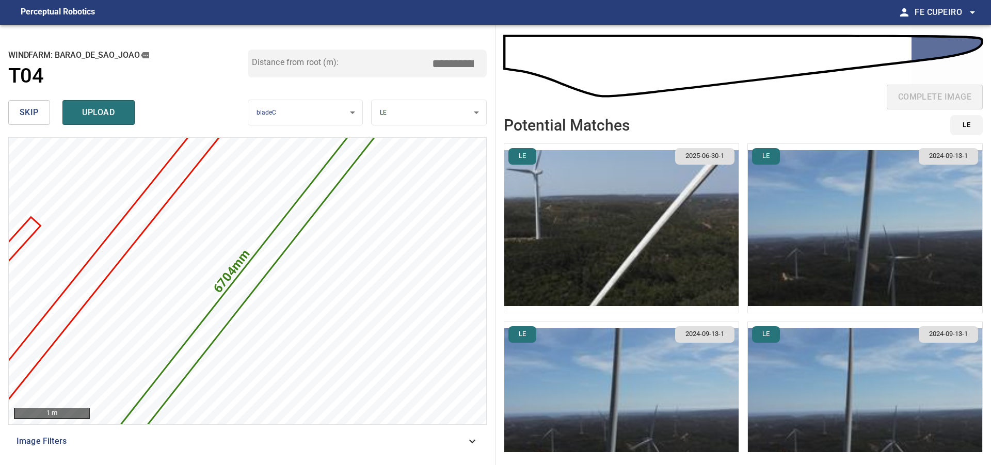
type input "*****"
click at [596, 218] on img "button" at bounding box center [622, 228] width 234 height 169
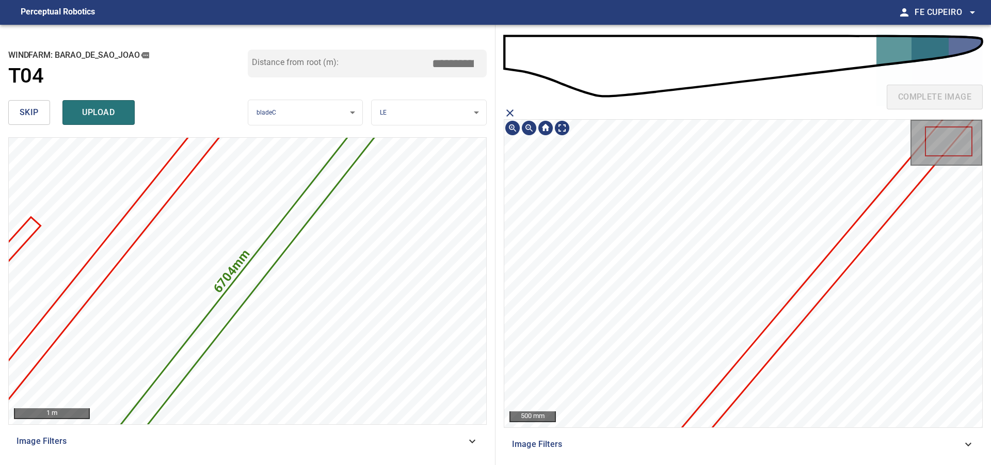
click at [837, 257] on icon at bounding box center [825, 276] width 357 height 417
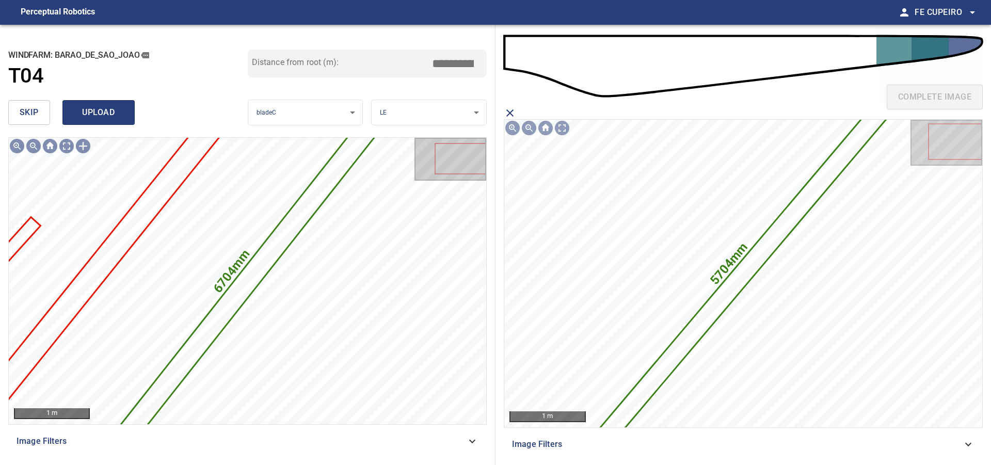
click at [116, 119] on span "upload" at bounding box center [99, 112] width 50 height 14
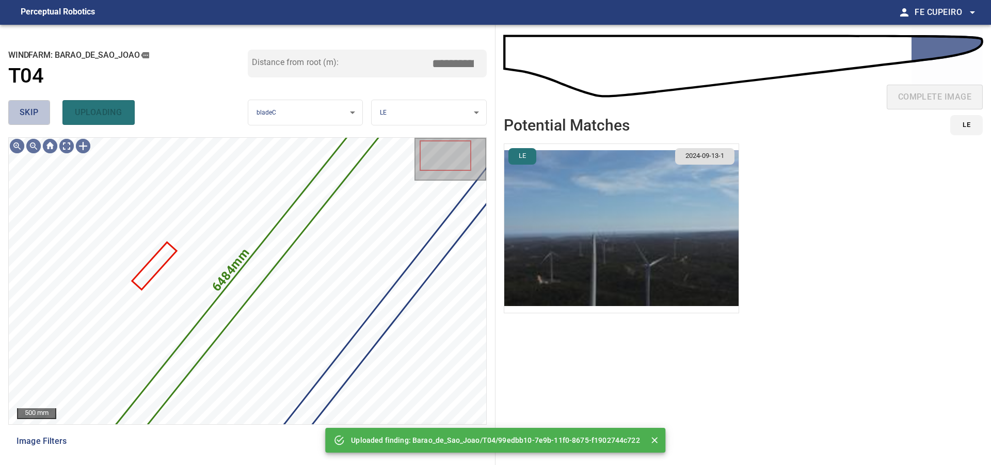
click at [45, 108] on button "skip" at bounding box center [29, 112] width 42 height 25
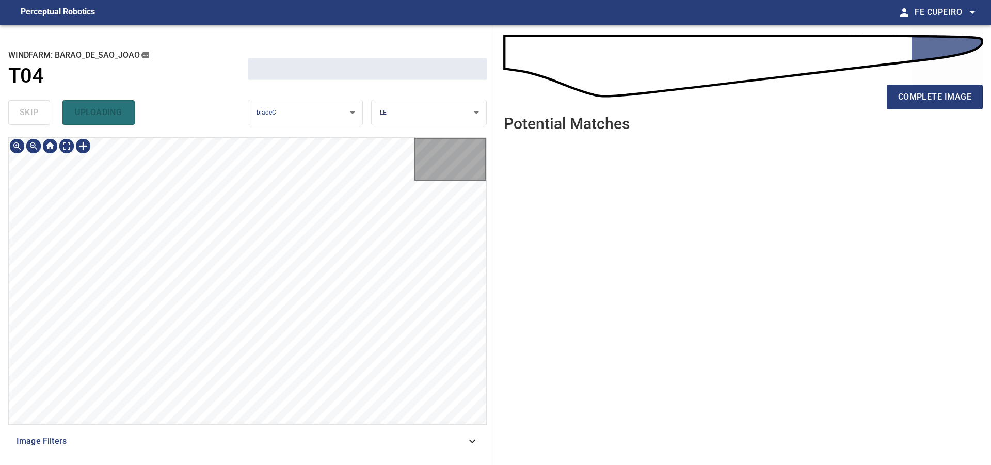
click at [44, 108] on div "skip uploading" at bounding box center [128, 112] width 240 height 33
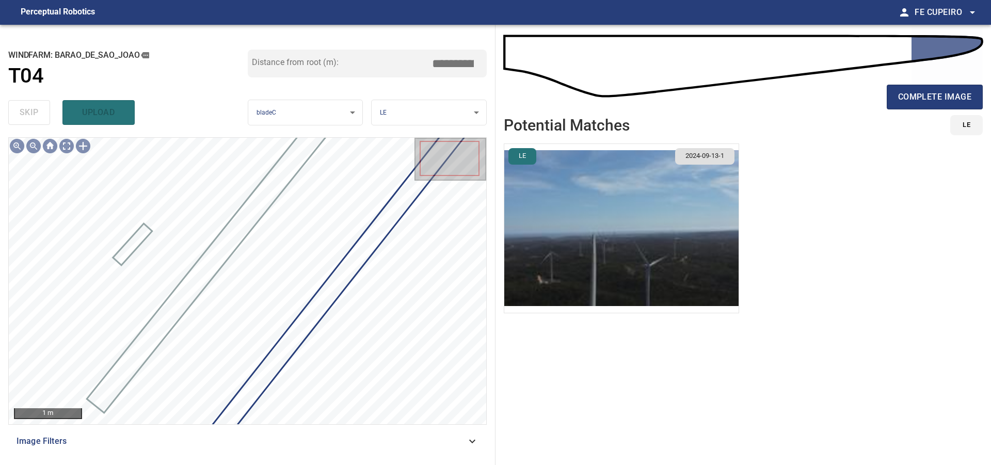
click at [445, 61] on input "*****" at bounding box center [457, 64] width 52 height 20
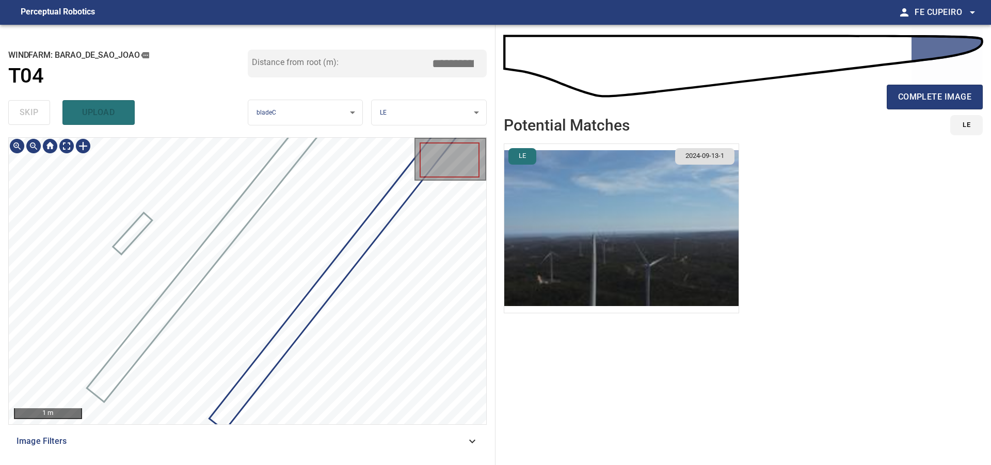
type input "*****"
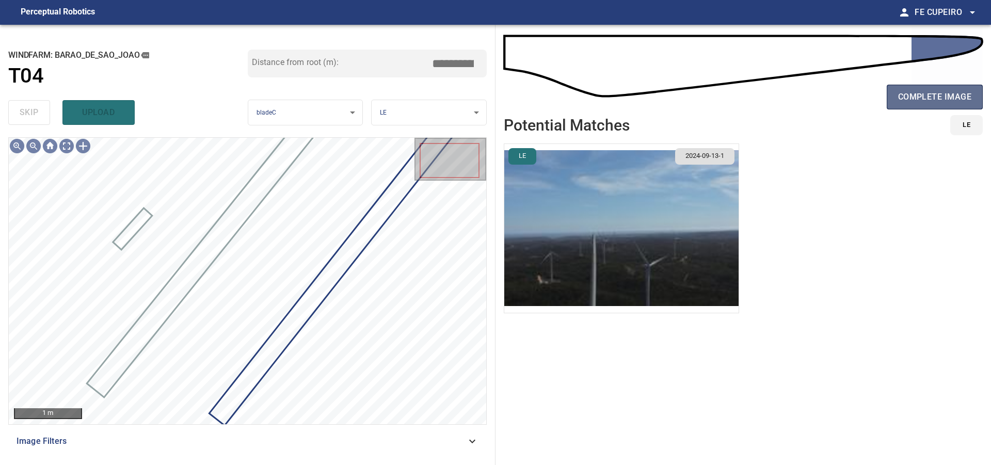
click at [935, 99] on span "complete image" at bounding box center [935, 97] width 73 height 14
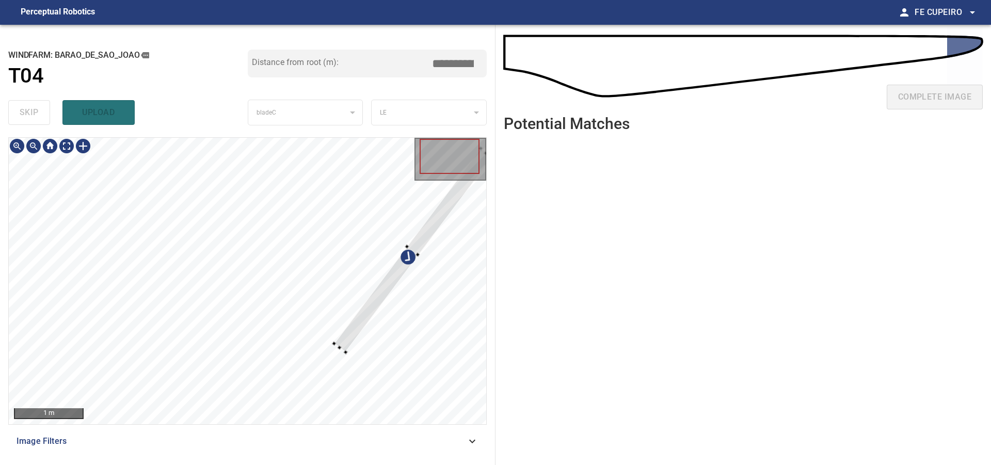
click at [296, 263] on div at bounding box center [248, 281] width 478 height 287
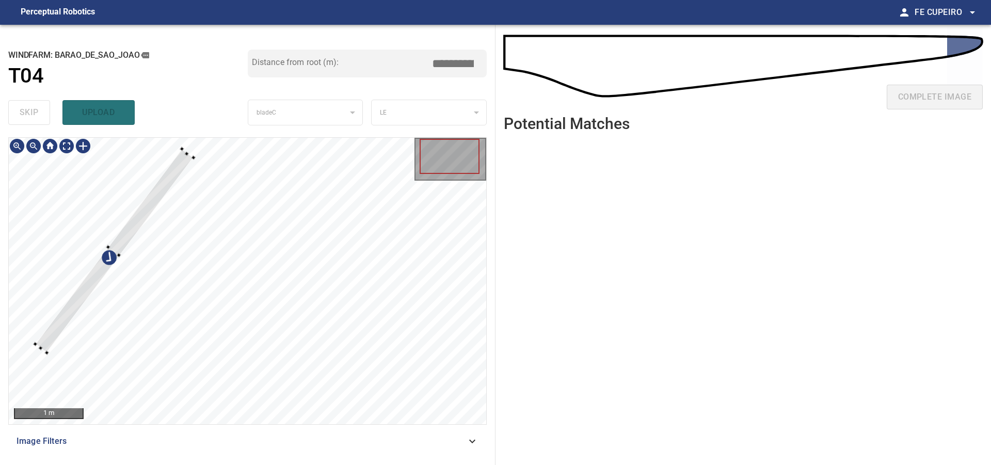
click at [77, 288] on div at bounding box center [248, 281] width 478 height 287
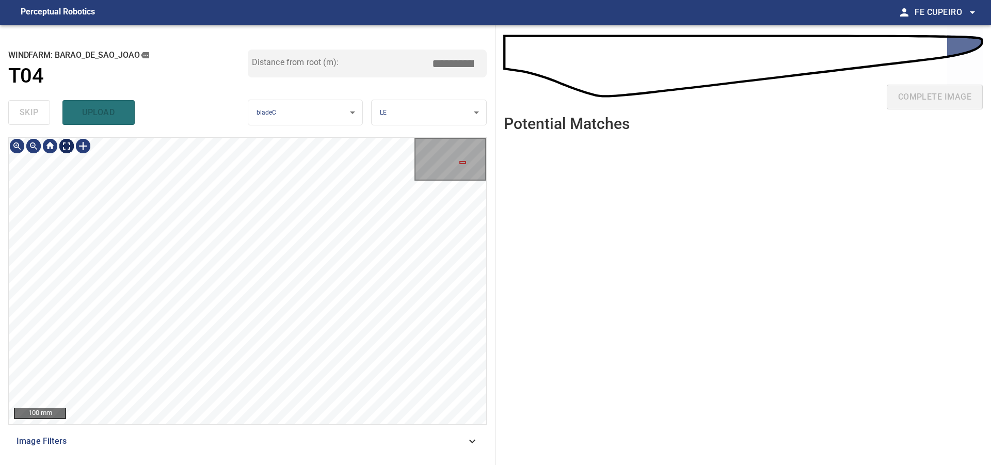
click at [71, 148] on body "**********" at bounding box center [495, 232] width 991 height 465
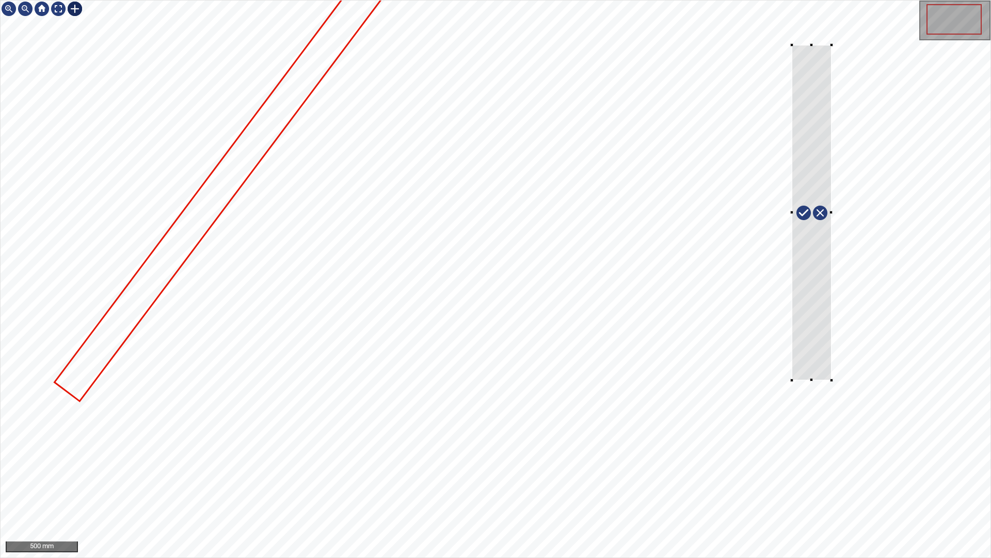
click at [839, 380] on div at bounding box center [496, 279] width 990 height 557
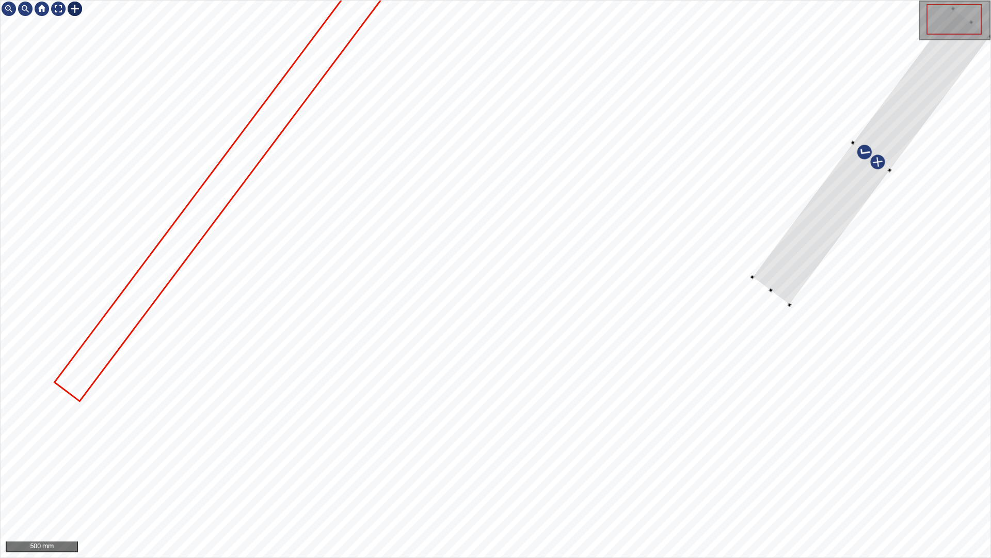
click at [862, 201] on div at bounding box center [871, 157] width 238 height 296
click at [804, 263] on div at bounding box center [868, 157] width 238 height 296
click at [847, 213] on div at bounding box center [875, 147] width 229 height 302
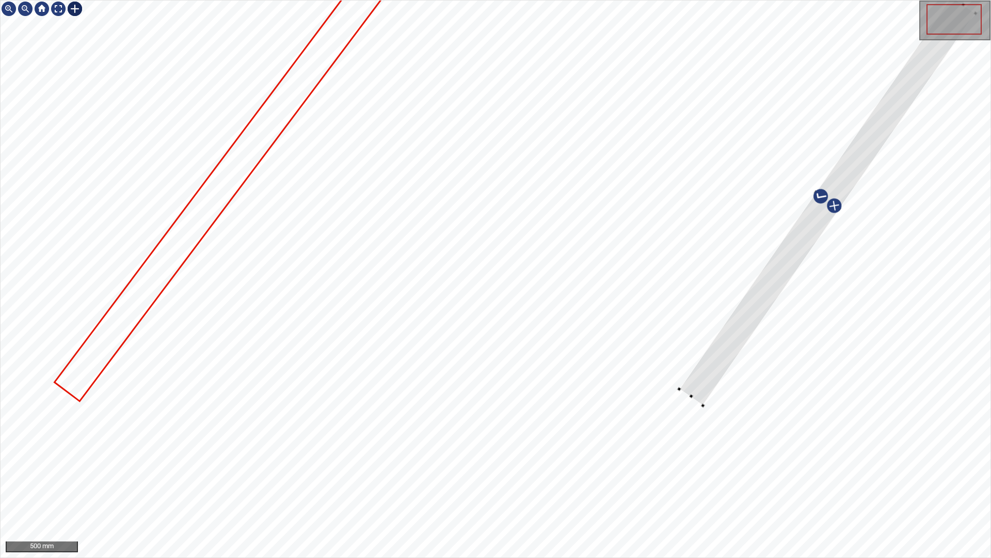
click at [700, 407] on div at bounding box center [496, 279] width 990 height 557
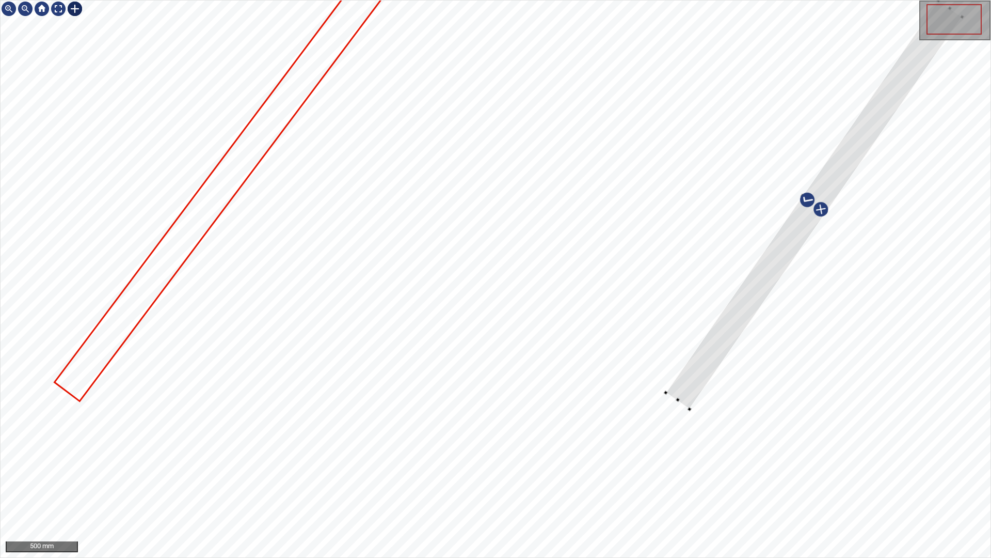
click at [745, 311] on div at bounding box center [814, 204] width 296 height 408
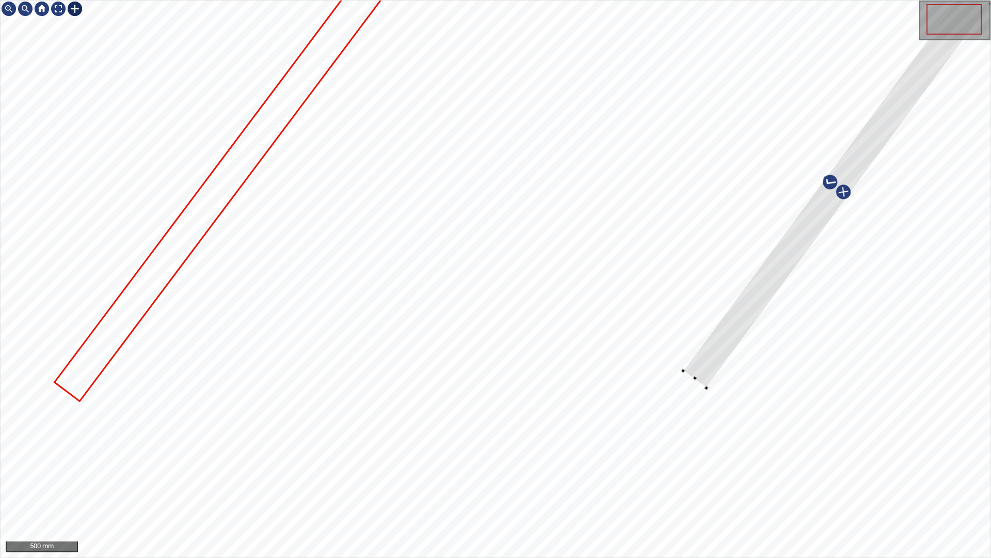
click at [810, 242] on div at bounding box center [837, 187] width 307 height 401
click at [681, 402] on div at bounding box center [496, 279] width 990 height 557
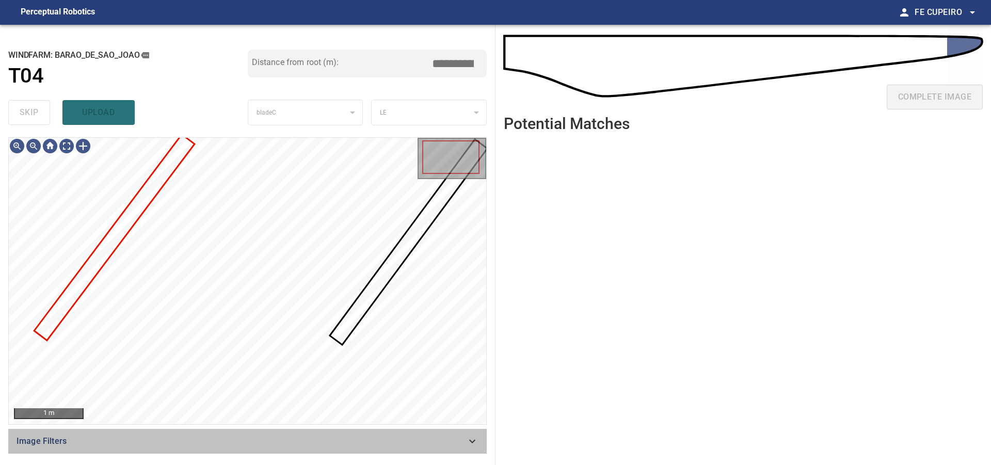
click at [439, 437] on span "Image Filters" at bounding box center [242, 441] width 450 height 12
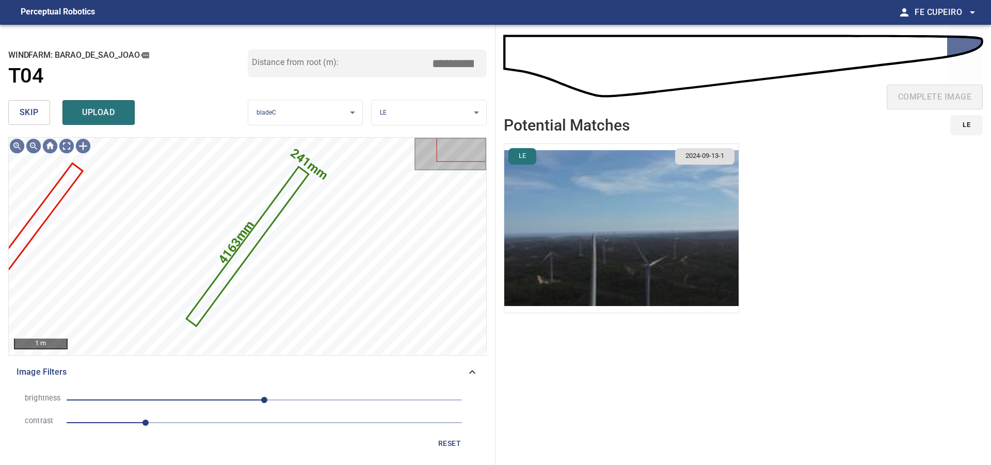
click at [451, 65] on input "*****" at bounding box center [457, 64] width 52 height 20
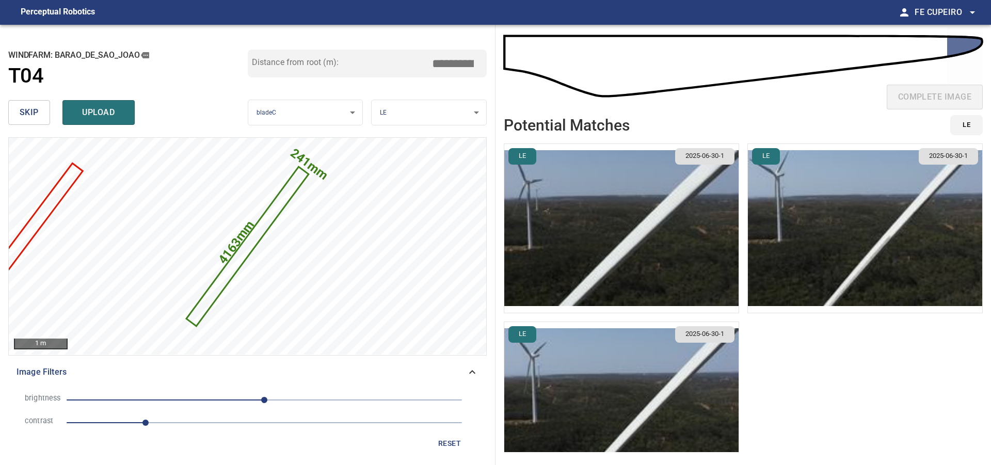
type input "*****"
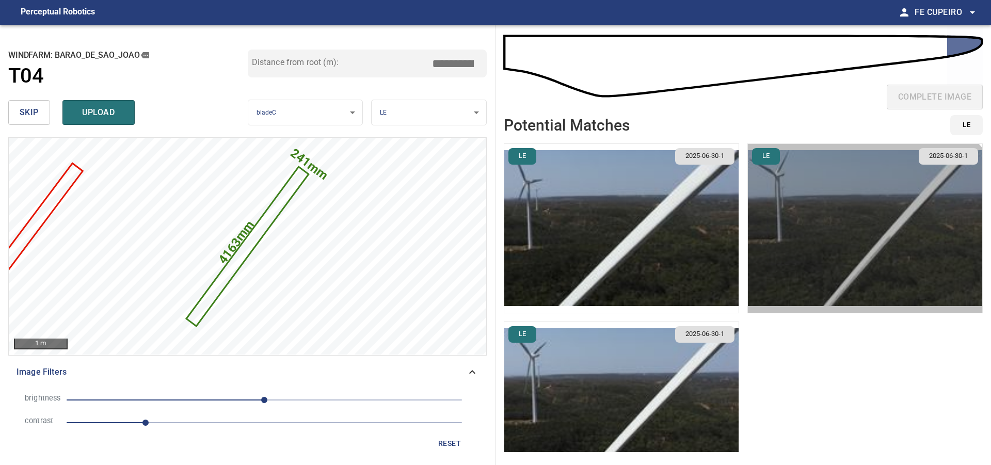
click at [838, 260] on img "button" at bounding box center [865, 228] width 234 height 169
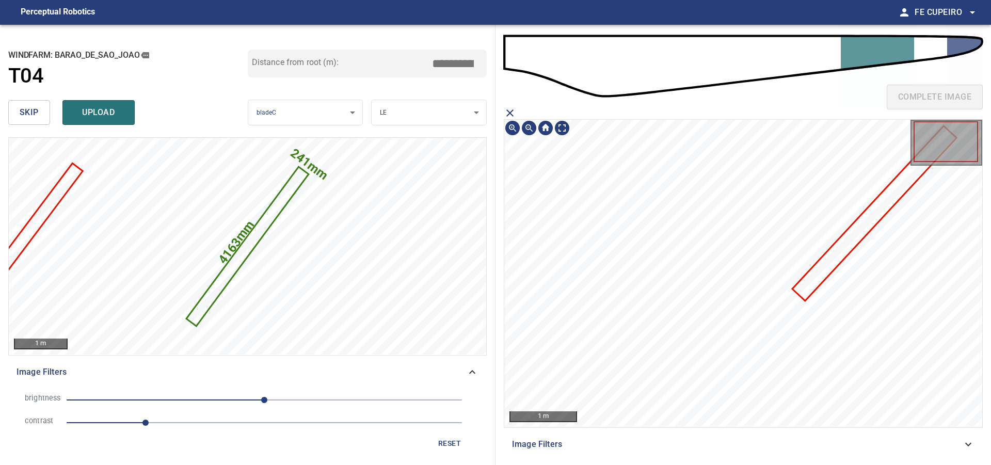
click at [838, 254] on icon at bounding box center [875, 213] width 162 height 172
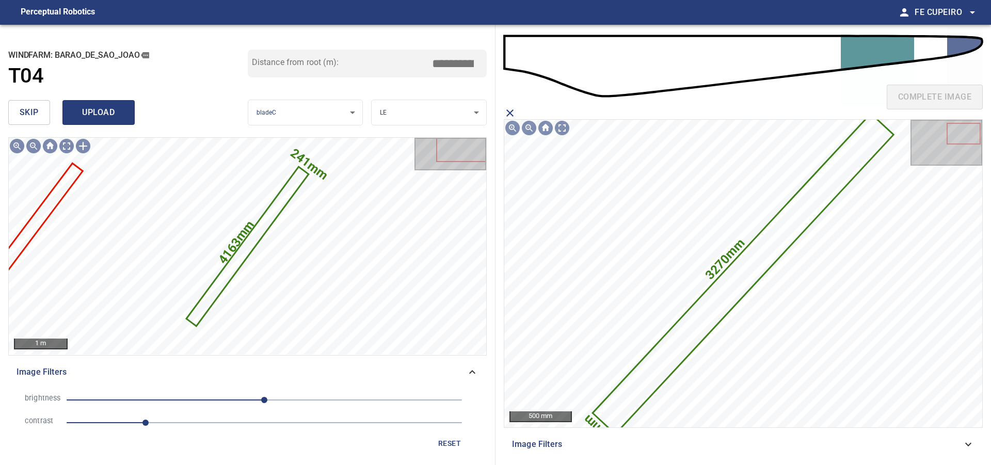
click at [127, 122] on button "upload" at bounding box center [98, 112] width 72 height 25
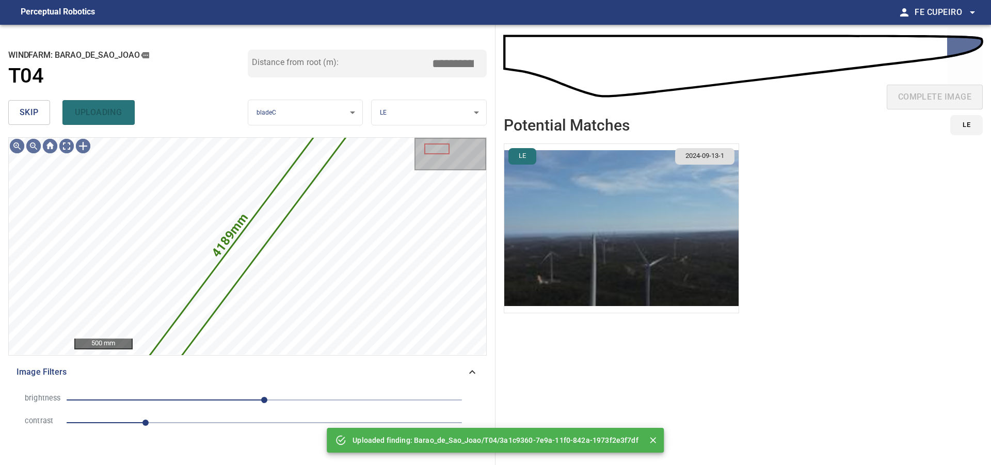
click at [37, 108] on span "skip" at bounding box center [29, 112] width 19 height 14
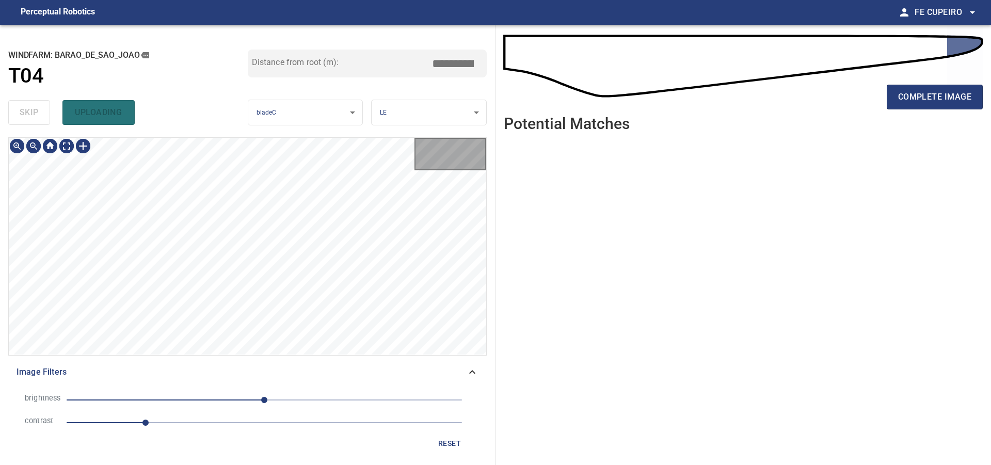
click at [36, 108] on div "skip uploading" at bounding box center [128, 112] width 240 height 33
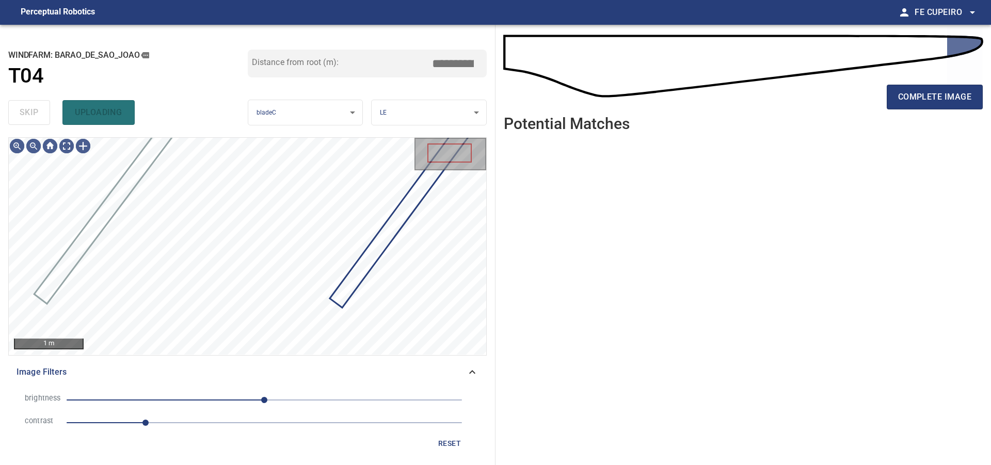
click at [36, 108] on div "skip uploading" at bounding box center [128, 112] width 240 height 33
click at [71, 146] on body "**********" at bounding box center [495, 232] width 991 height 465
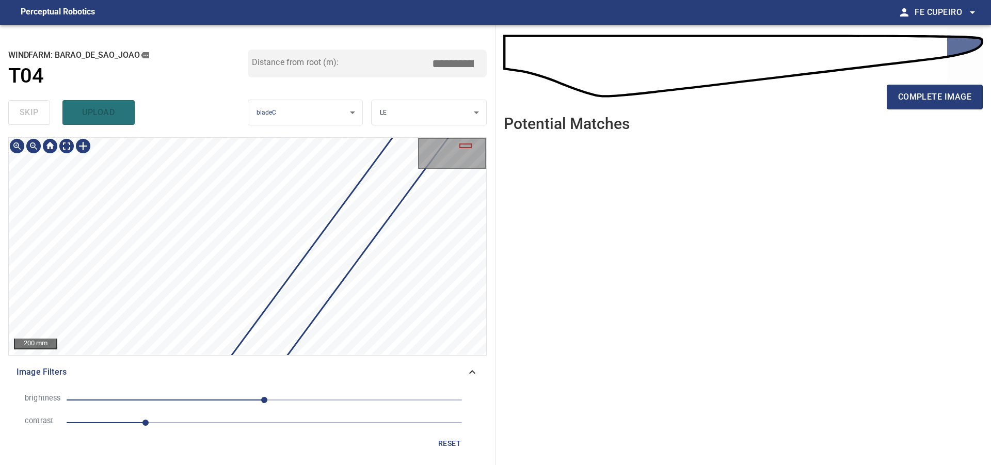
click at [485, 91] on div "**********" at bounding box center [248, 245] width 496 height 440
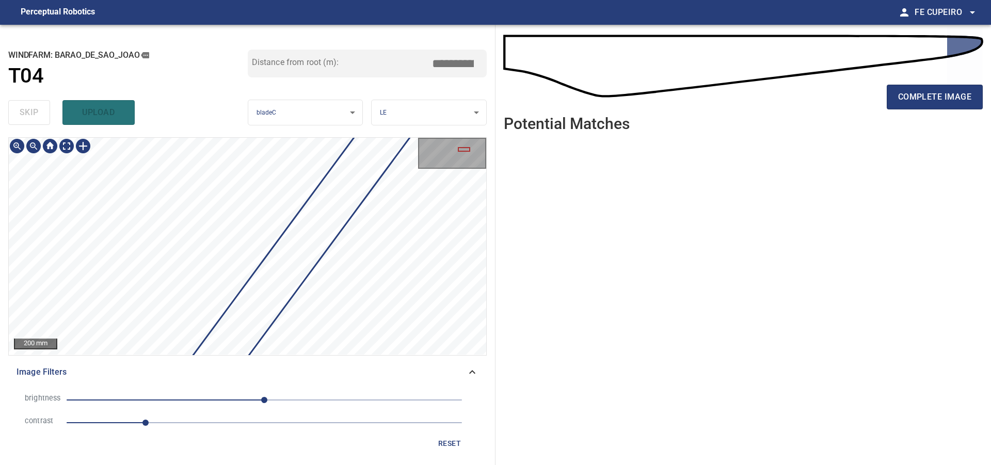
click at [475, 94] on div "**********" at bounding box center [248, 245] width 496 height 440
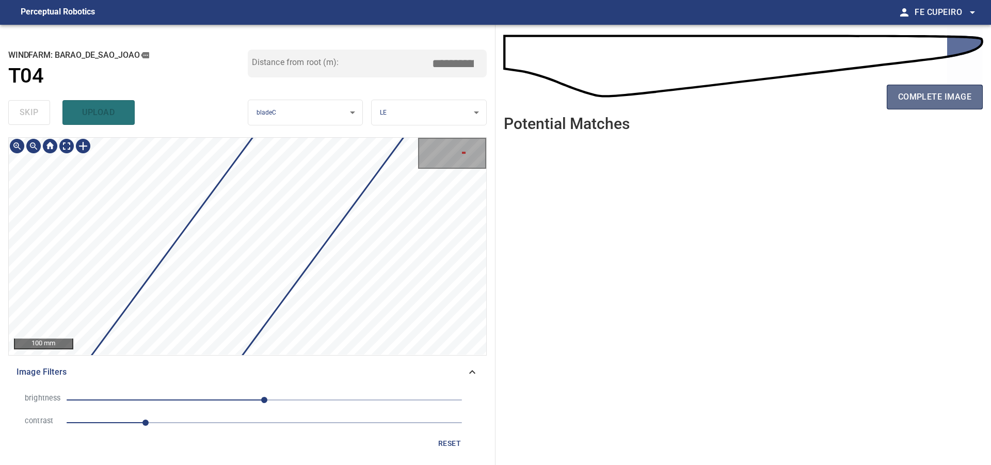
click at [923, 106] on button "complete image" at bounding box center [935, 97] width 96 height 25
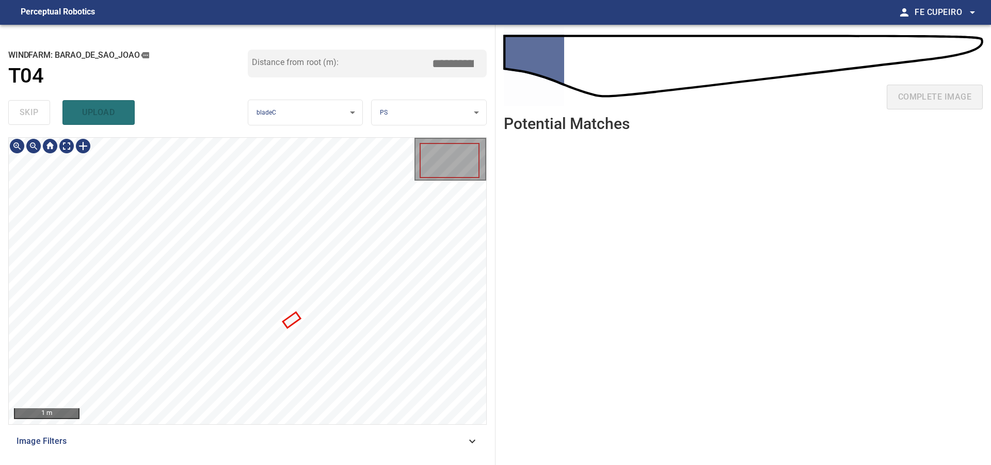
type input "***"
click at [438, 332] on div at bounding box center [248, 281] width 478 height 287
click at [441, 277] on div at bounding box center [248, 281] width 478 height 287
click at [69, 146] on body "**********" at bounding box center [495, 232] width 991 height 465
click at [300, 437] on span "Image Filters" at bounding box center [242, 441] width 450 height 12
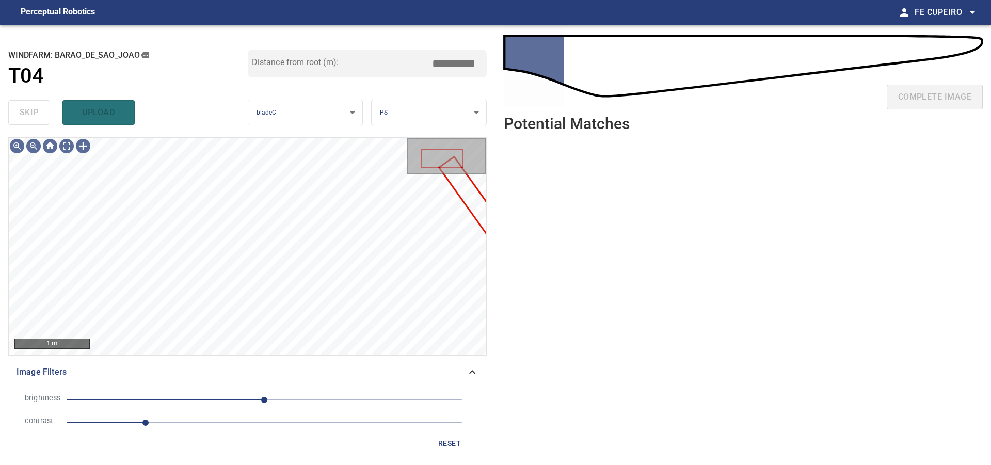
click at [182, 423] on span "1" at bounding box center [265, 423] width 396 height 14
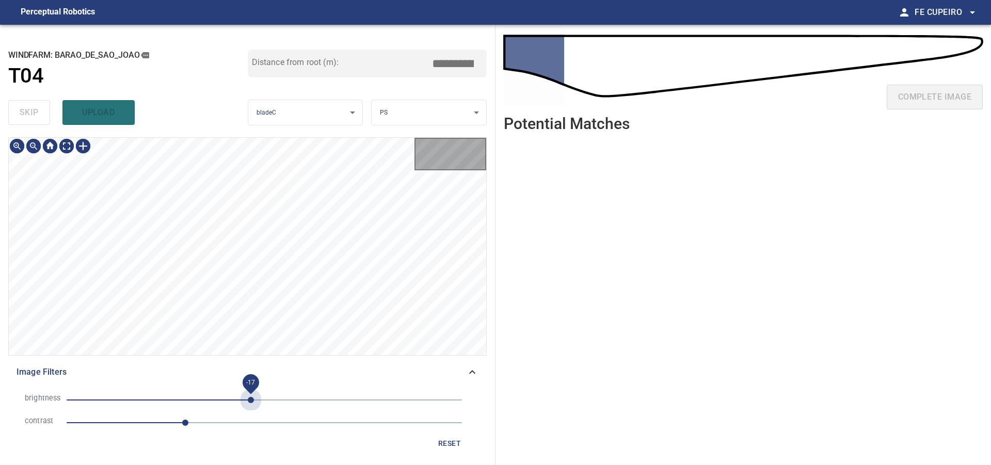
click at [251, 398] on span "-17" at bounding box center [265, 400] width 396 height 14
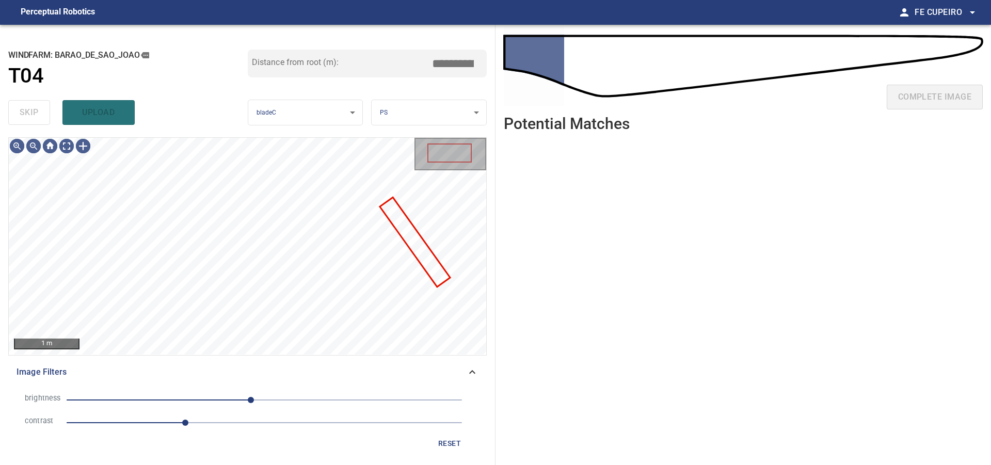
click at [248, 399] on span "-17" at bounding box center [251, 400] width 6 height 6
click at [71, 149] on body "**********" at bounding box center [495, 232] width 991 height 465
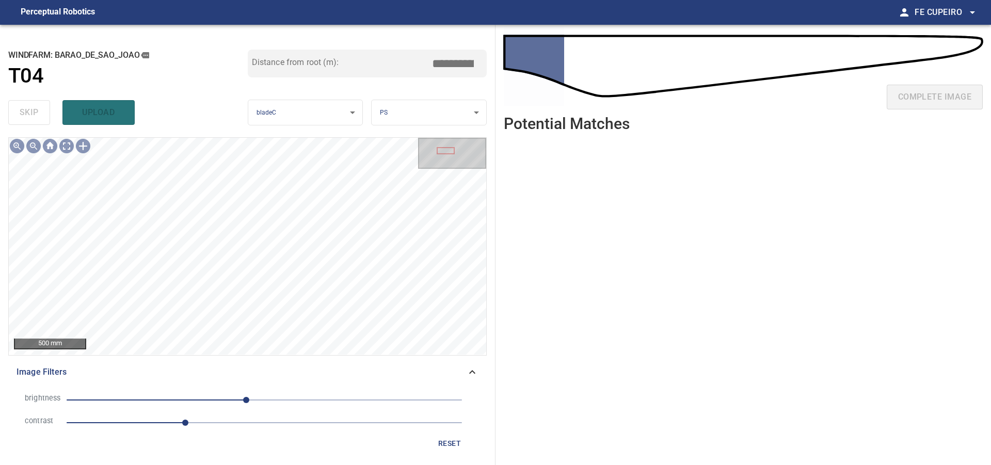
click at [228, 397] on span "-23" at bounding box center [265, 400] width 396 height 14
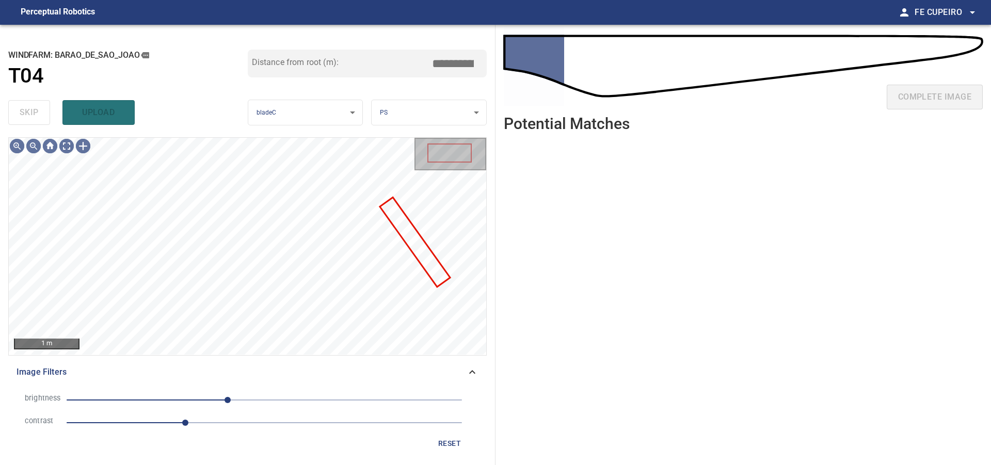
click at [213, 402] on span "-47" at bounding box center [265, 400] width 396 height 14
click at [202, 402] on span "-81" at bounding box center [265, 400] width 396 height 14
click at [198, 402] on span "-81" at bounding box center [201, 400] width 6 height 6
click at [183, 402] on span "-105" at bounding box center [265, 400] width 396 height 14
click at [177, 402] on span "-113" at bounding box center [177, 400] width 6 height 6
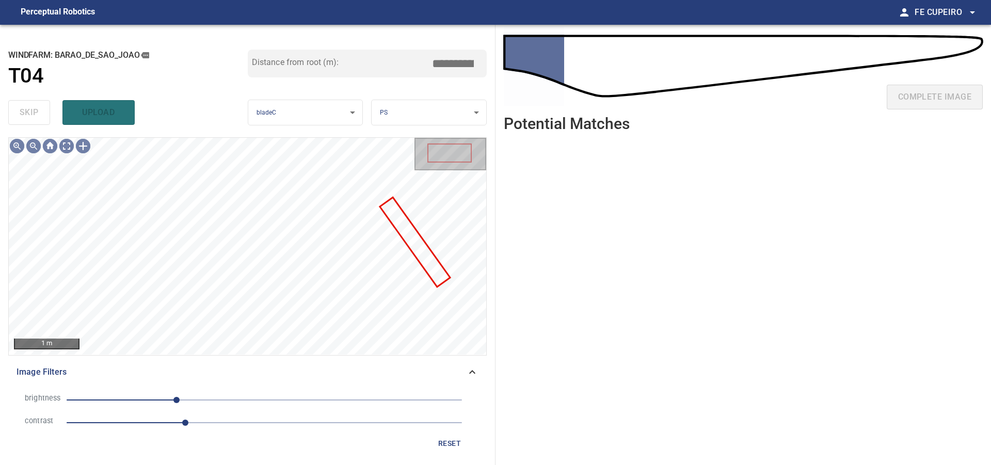
click at [164, 402] on span "-113" at bounding box center [265, 400] width 396 height 14
click at [63, 150] on body "**********" at bounding box center [495, 232] width 991 height 465
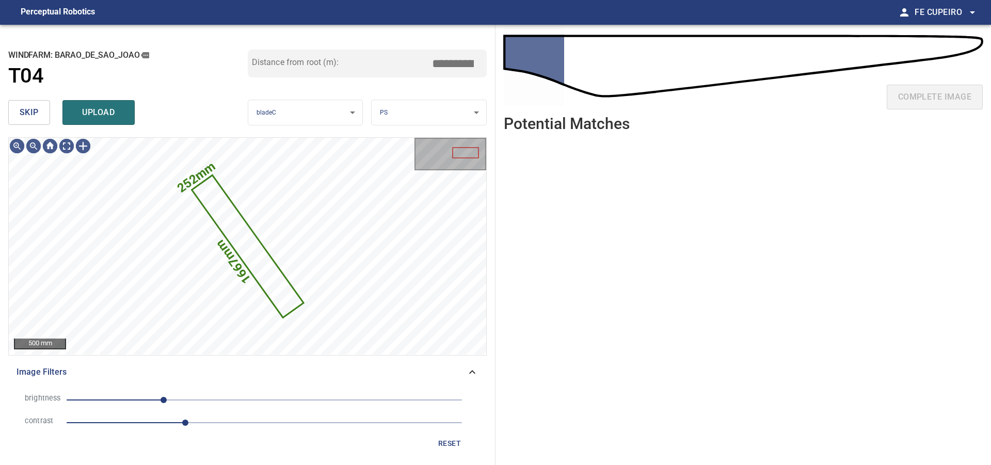
click at [37, 109] on span "skip" at bounding box center [29, 112] width 19 height 14
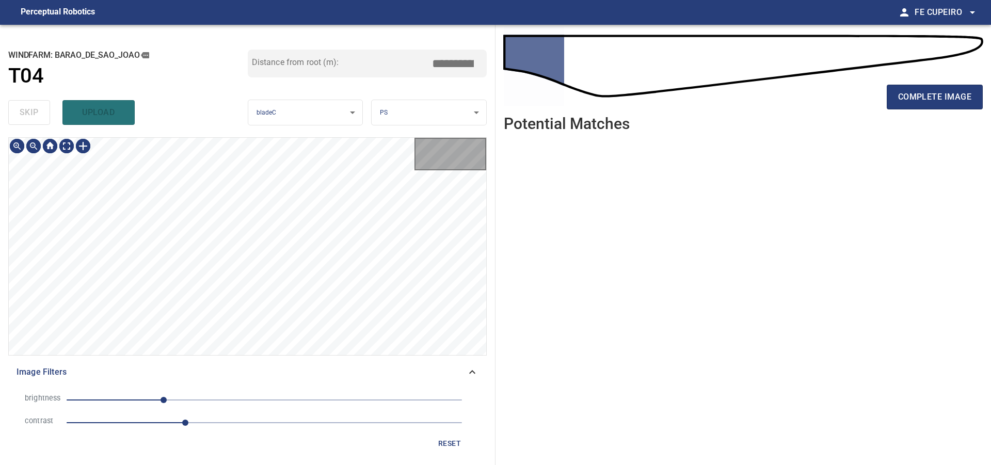
click at [37, 109] on div "skip upload" at bounding box center [128, 112] width 240 height 33
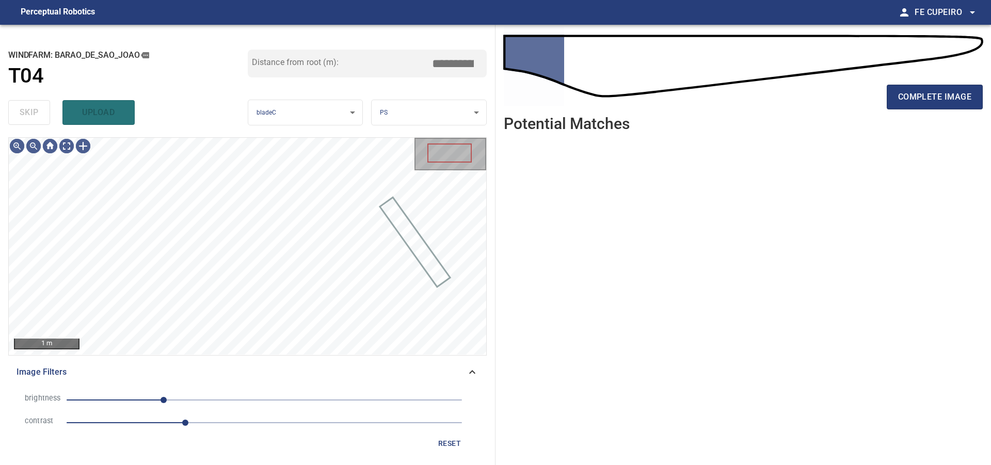
click at [37, 109] on div "skip upload" at bounding box center [128, 112] width 240 height 33
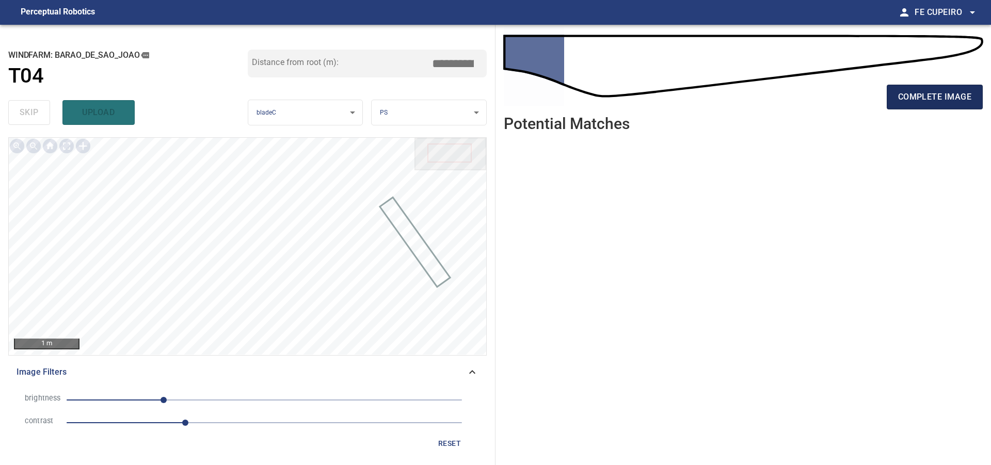
click at [903, 87] on button "complete image" at bounding box center [935, 97] width 96 height 25
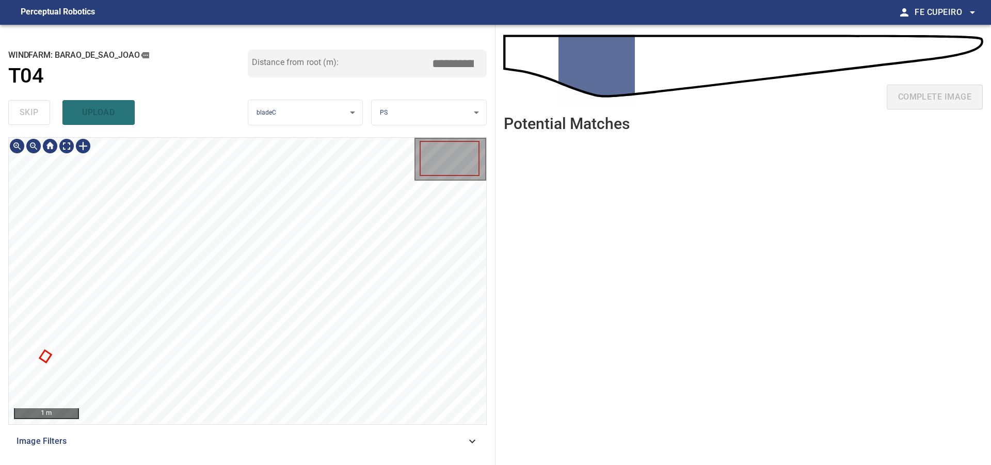
click at [207, 434] on div "Image Filters" at bounding box center [247, 441] width 479 height 25
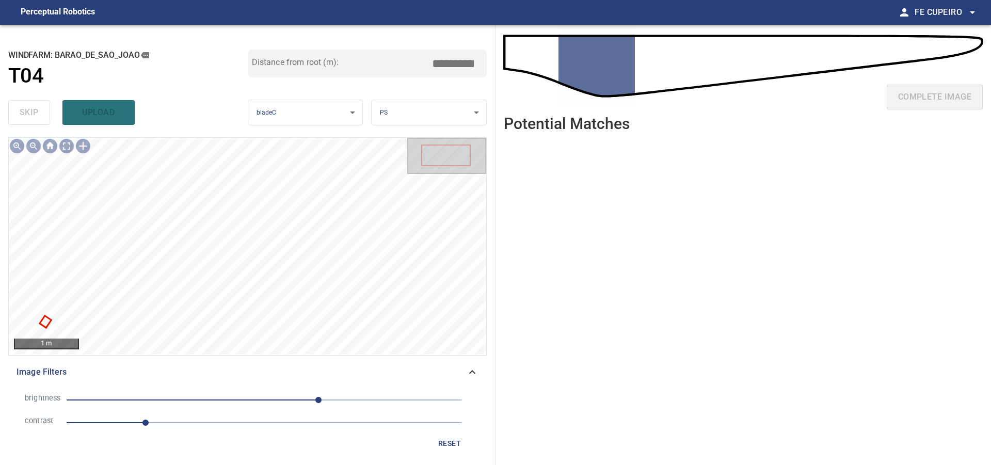
click at [197, 426] on span "1" at bounding box center [265, 423] width 396 height 14
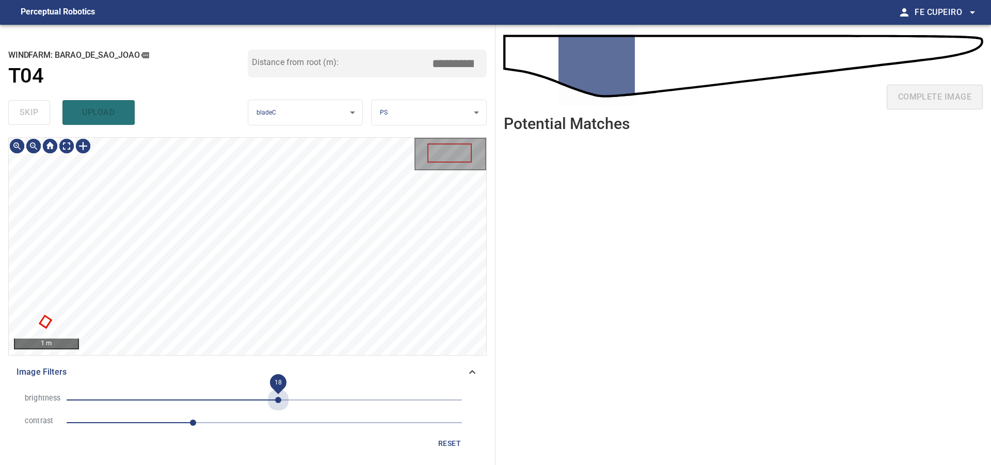
click at [278, 397] on span "18" at bounding box center [265, 400] width 396 height 14
click at [71, 149] on body "**********" at bounding box center [495, 232] width 991 height 465
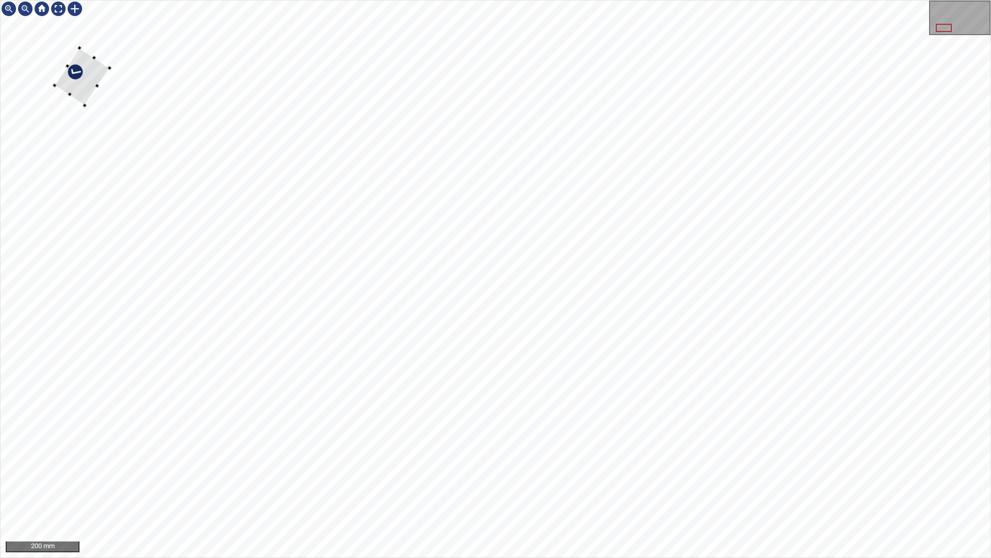
click at [87, 73] on div at bounding box center [82, 76] width 55 height 57
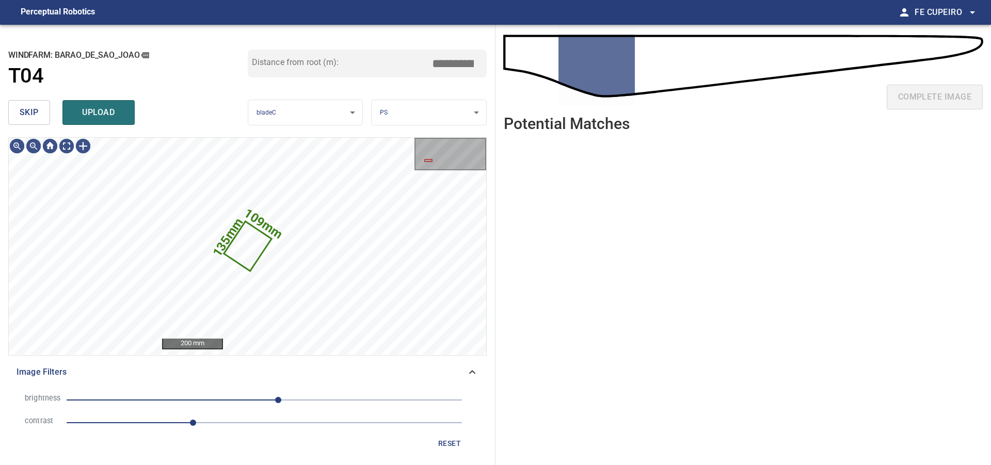
click at [25, 113] on span "skip" at bounding box center [29, 112] width 19 height 14
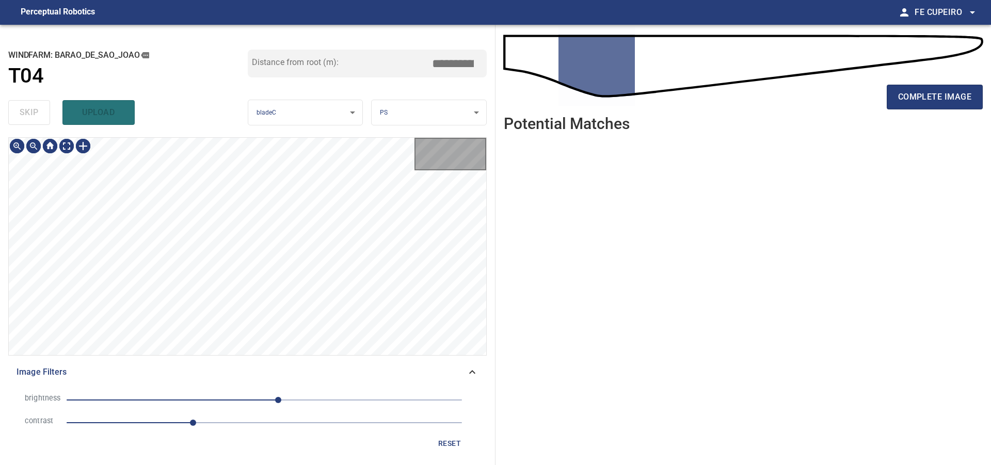
click at [25, 113] on div "skip upload" at bounding box center [128, 112] width 240 height 33
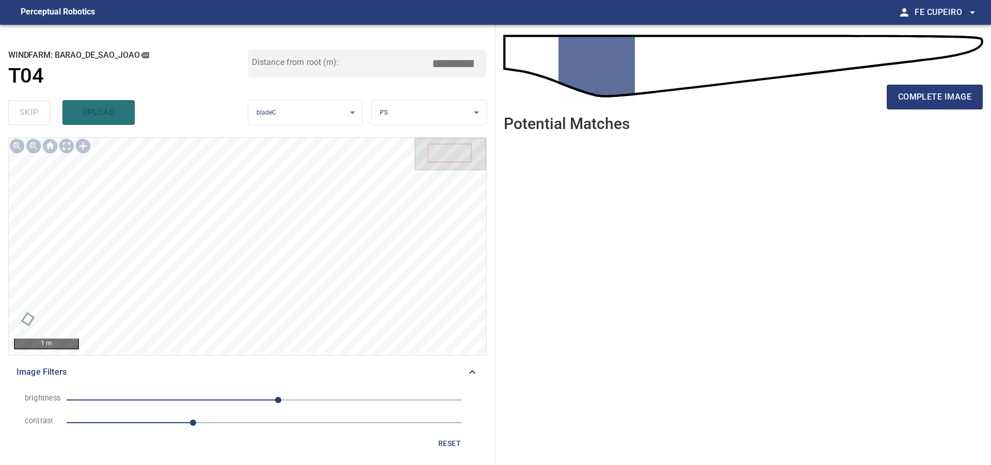
click at [917, 83] on div "complete image" at bounding box center [743, 101] width 479 height 41
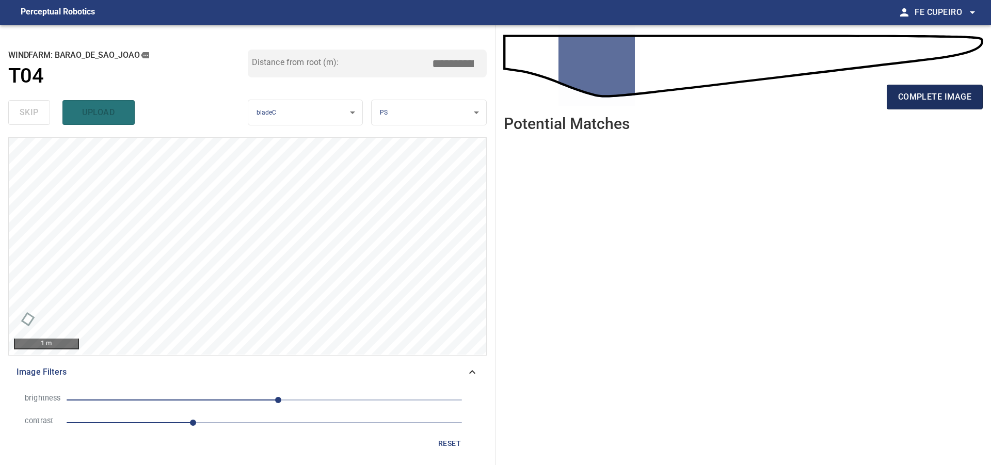
click at [912, 91] on span "complete image" at bounding box center [935, 97] width 73 height 14
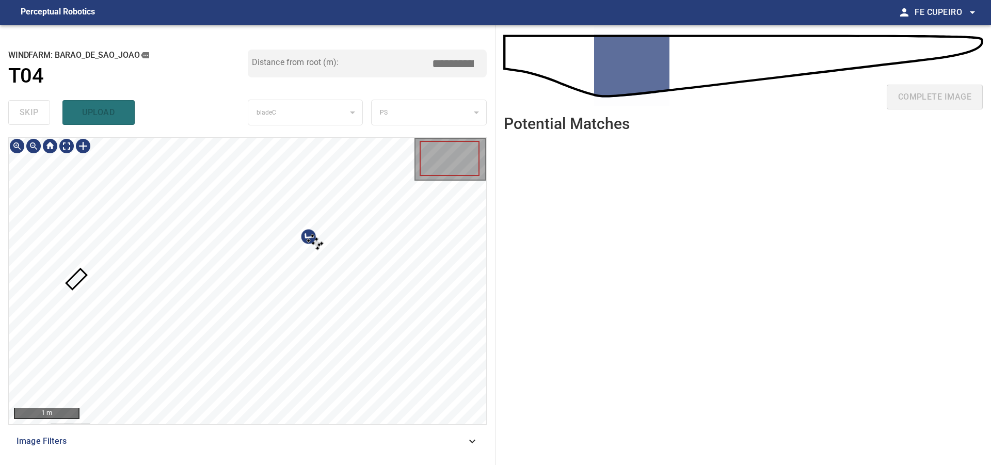
click at [433, 262] on div at bounding box center [248, 281] width 478 height 287
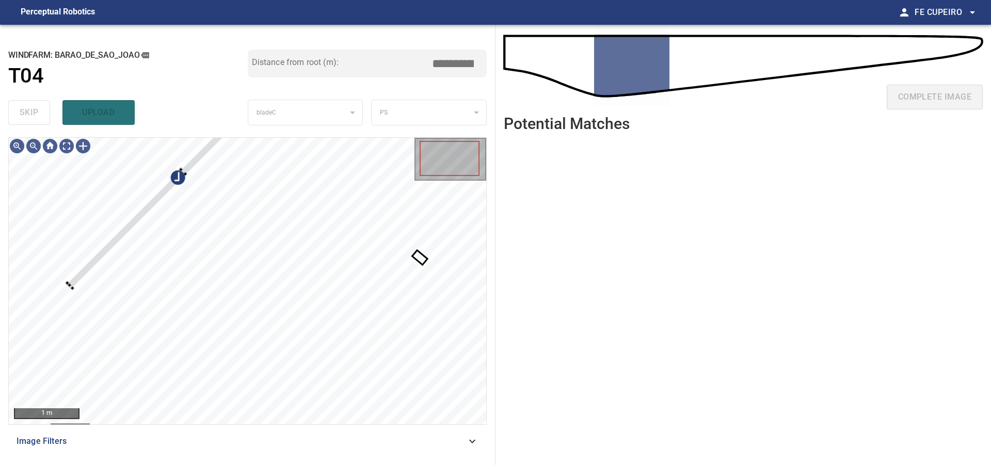
click at [517, 284] on div "**********" at bounding box center [495, 245] width 991 height 440
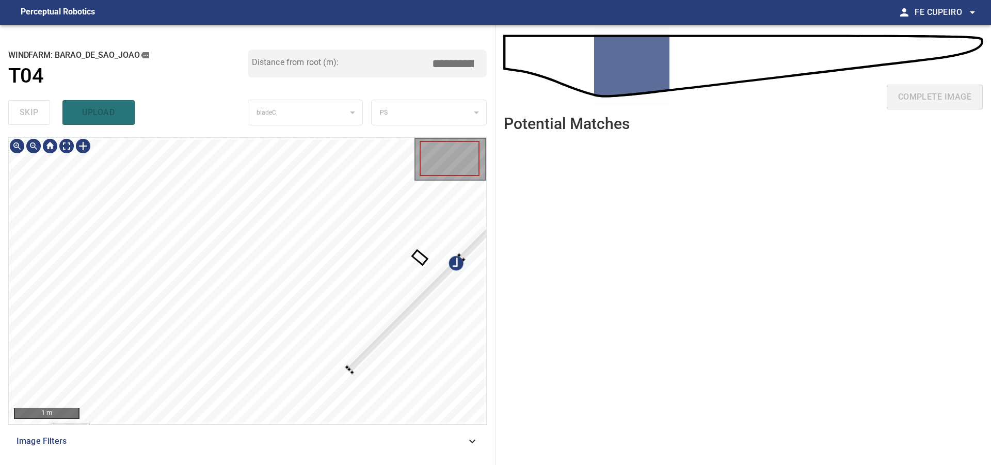
click at [493, 296] on div "**********" at bounding box center [248, 245] width 496 height 440
click at [413, 350] on div at bounding box center [482, 287] width 212 height 211
click at [445, 320] on div at bounding box center [445, 320] width 212 height 211
click at [366, 136] on div "**********" at bounding box center [248, 245] width 496 height 440
click at [232, 431] on div "200 mm Image Filters" at bounding box center [247, 297] width 479 height 320
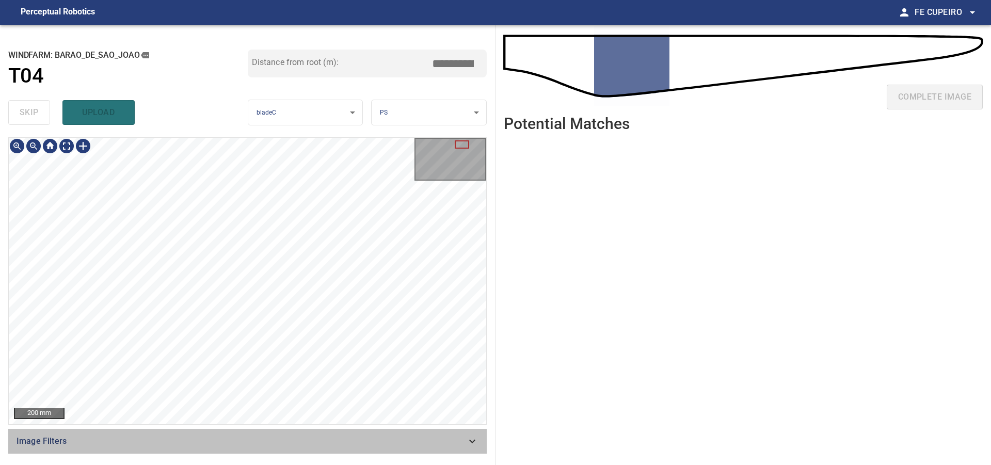
click at [206, 438] on span "Image Filters" at bounding box center [242, 441] width 450 height 12
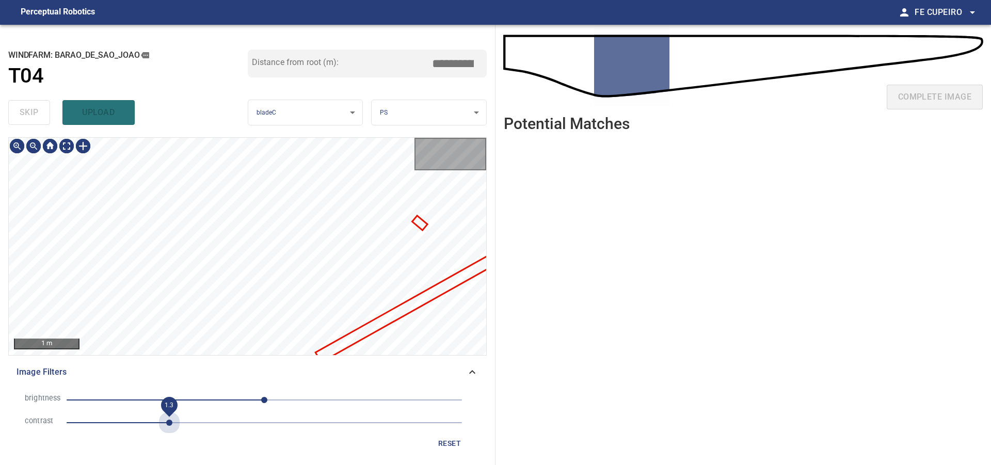
click at [168, 424] on span "1.3" at bounding box center [265, 423] width 396 height 14
click at [73, 144] on body "**********" at bounding box center [495, 232] width 991 height 465
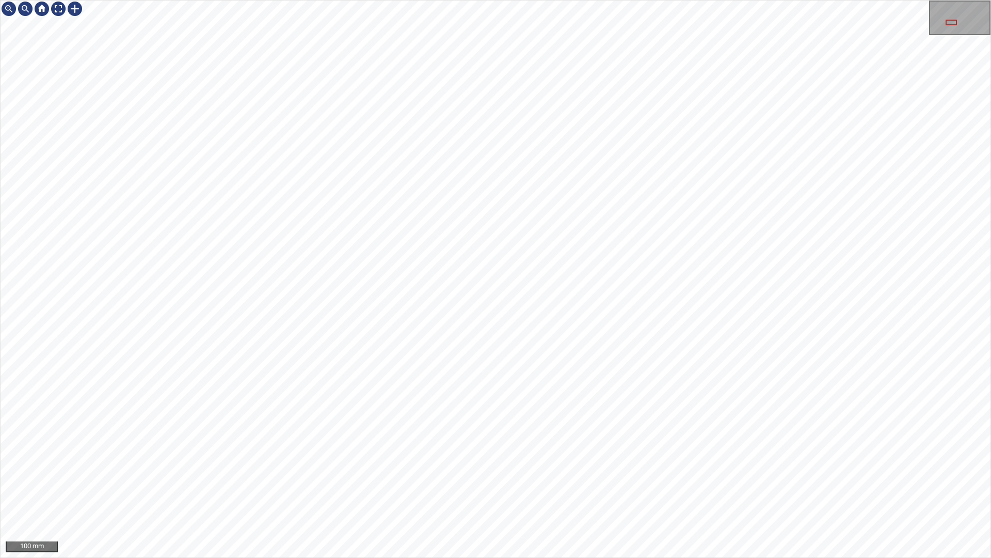
click at [608, 465] on div "100 mm" at bounding box center [495, 279] width 991 height 558
